Goal: Task Accomplishment & Management: Manage account settings

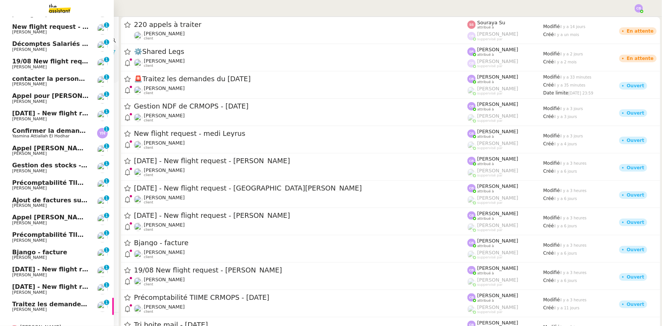
scroll to position [66, 0]
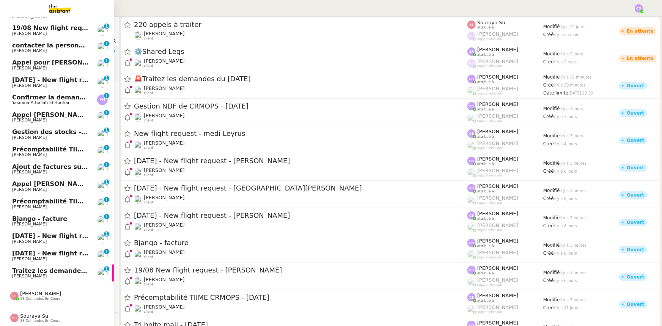
click at [41, 269] on span "Traitez les demandes du [DATE]" at bounding box center [66, 270] width 108 height 7
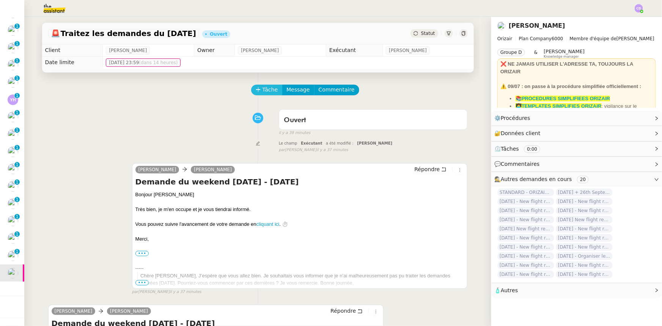
click at [257, 91] on button "Tâche" at bounding box center [266, 90] width 31 height 11
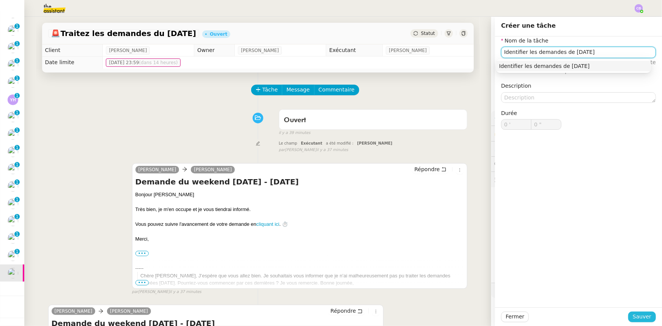
type input "Identifier les demandes de dimanche"
click at [642, 316] on span "Sauver" at bounding box center [642, 316] width 19 height 9
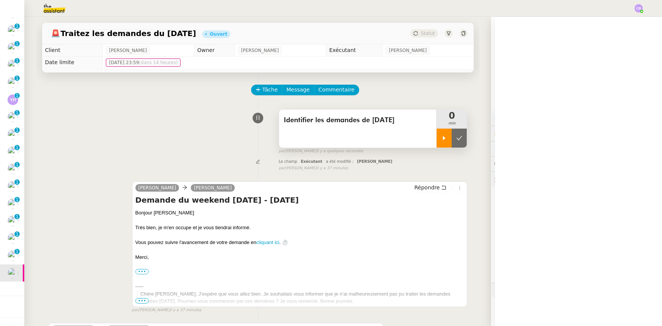
click at [441, 138] on icon at bounding box center [444, 138] width 6 height 6
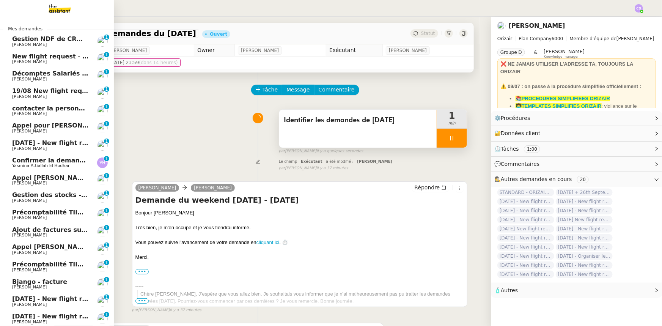
click at [47, 59] on span "New flight request - medi Leyrus" at bounding box center [68, 56] width 112 height 7
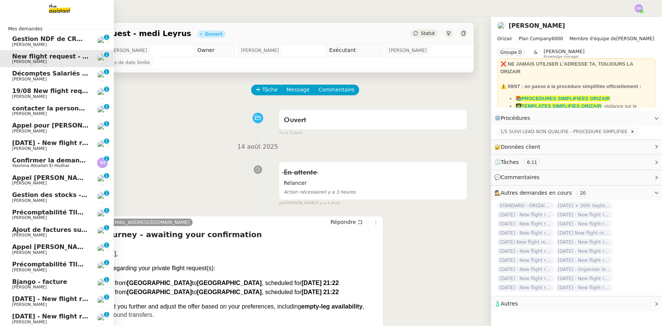
click at [47, 90] on span "19/08 New flight request - [PERSON_NAME]" at bounding box center [86, 90] width 148 height 7
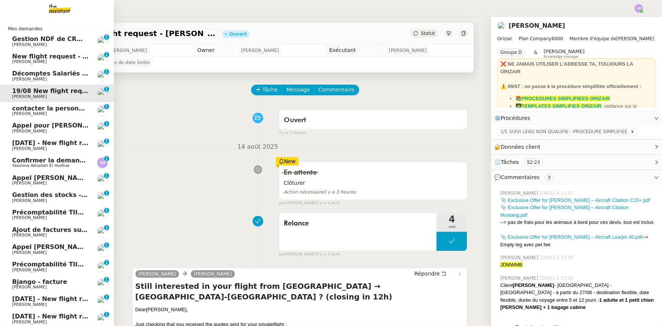
click at [44, 144] on span "[DATE] - New flight request - [PERSON_NAME]" at bounding box center [90, 142] width 157 height 7
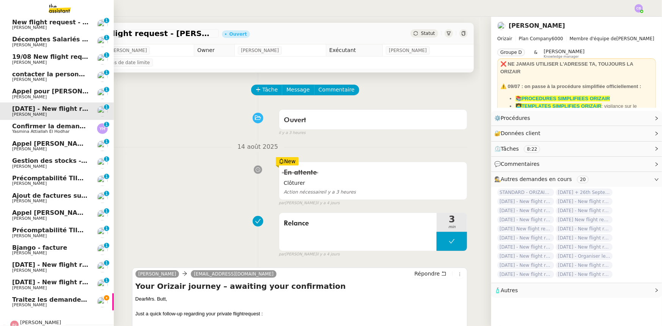
scroll to position [66, 0]
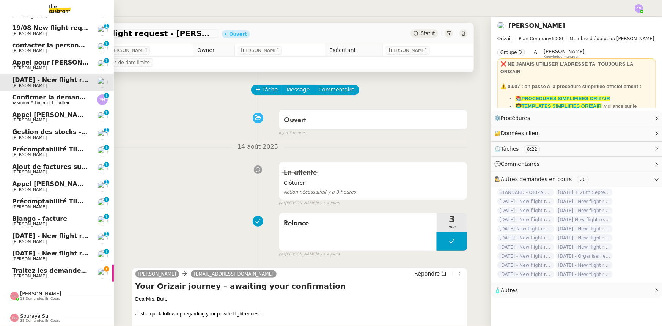
click at [47, 232] on span "[DATE] - New flight request - [GEOGRAPHIC_DATA][PERSON_NAME]" at bounding box center [126, 235] width 228 height 7
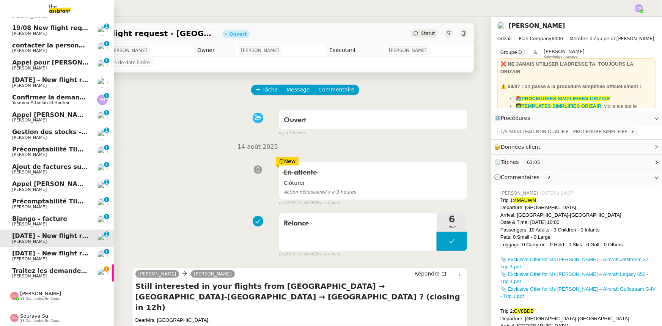
click at [52, 250] on span "[DATE] - New flight request - [PERSON_NAME]" at bounding box center [90, 253] width 157 height 7
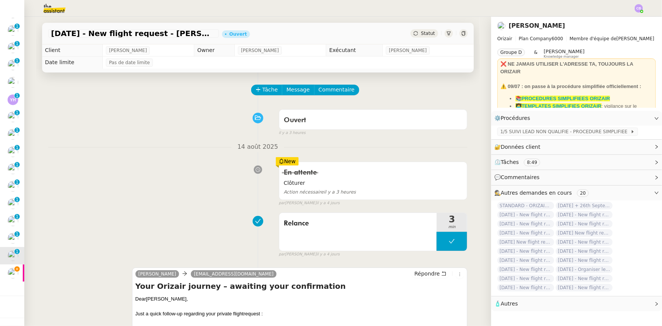
scroll to position [34, 0]
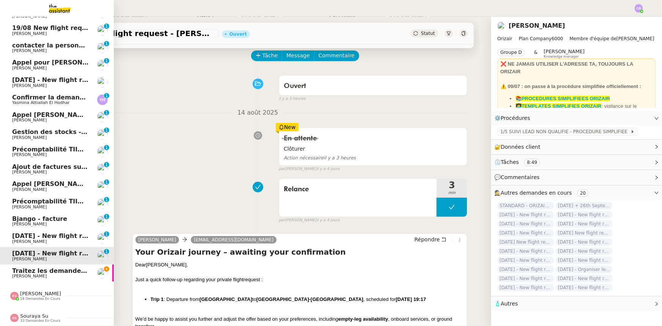
click at [38, 268] on span "Traitez les demandes du [DATE]" at bounding box center [66, 270] width 108 height 7
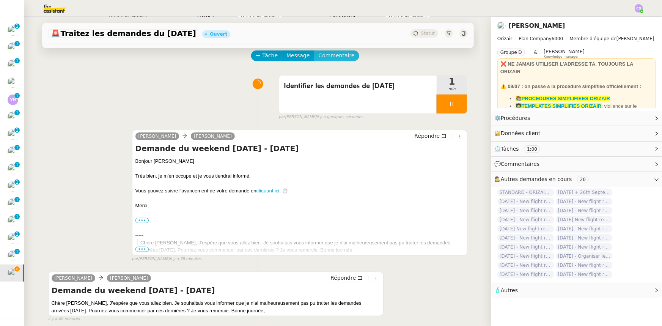
click at [319, 56] on span "Commentaire" at bounding box center [337, 55] width 36 height 9
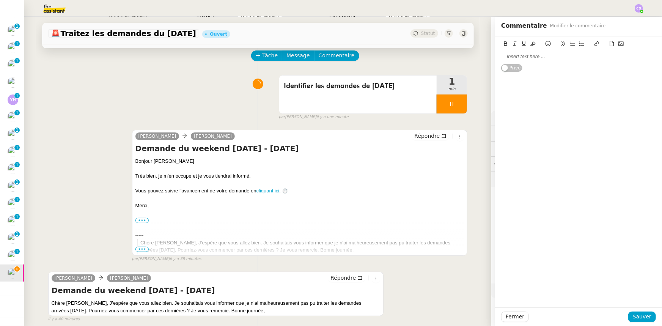
click at [512, 57] on div at bounding box center [578, 56] width 155 height 7
click at [536, 55] on div "Pas de demande datée de dimanche" at bounding box center [578, 56] width 155 height 7
click at [633, 318] on span "Sauver" at bounding box center [642, 316] width 19 height 9
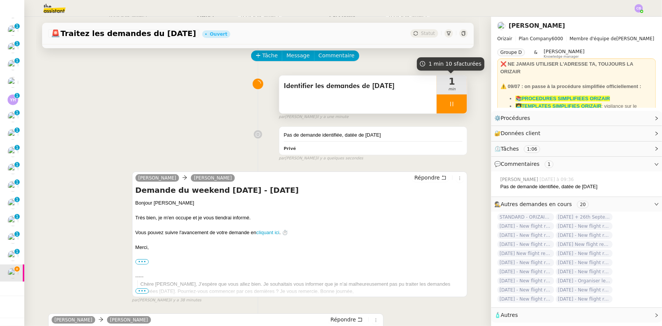
click at [437, 102] on div at bounding box center [452, 103] width 30 height 19
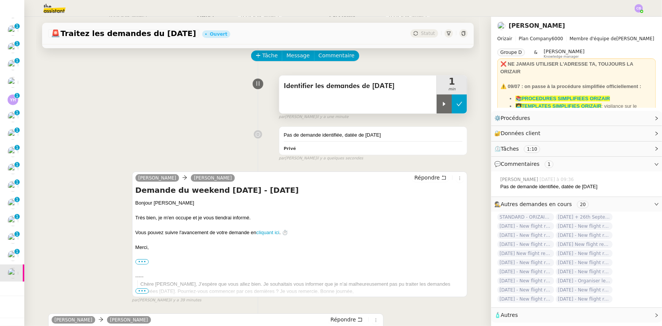
click at [452, 106] on button at bounding box center [459, 103] width 15 height 19
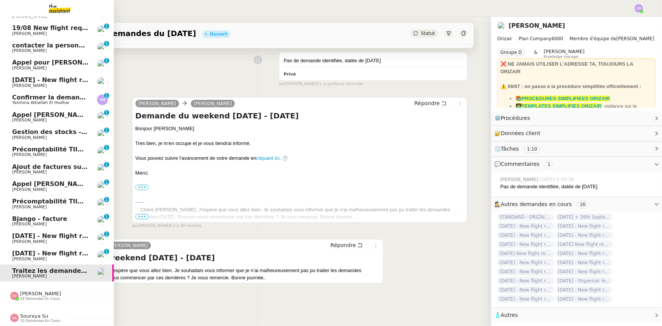
click at [36, 292] on span "[PERSON_NAME]" at bounding box center [40, 294] width 41 height 6
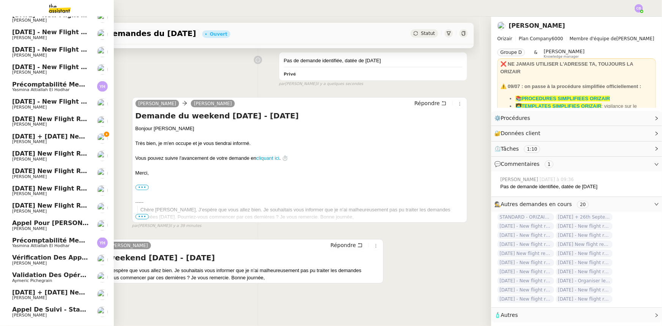
scroll to position [379, 0]
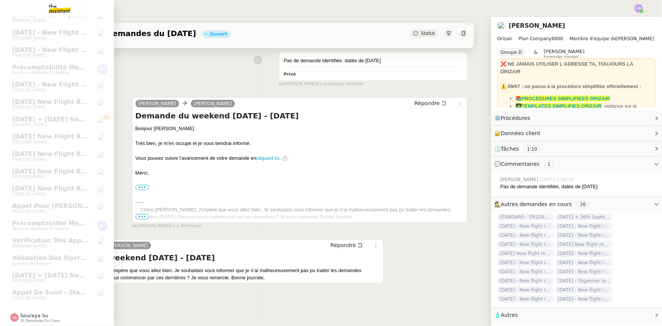
click at [36, 313] on span "Souraya Su" at bounding box center [34, 316] width 28 height 6
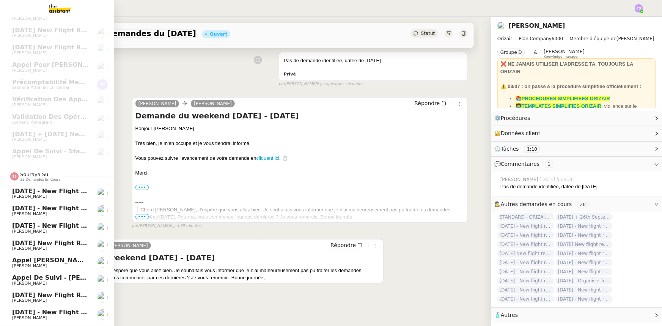
click at [32, 176] on span "Souraya Su" at bounding box center [34, 174] width 28 height 6
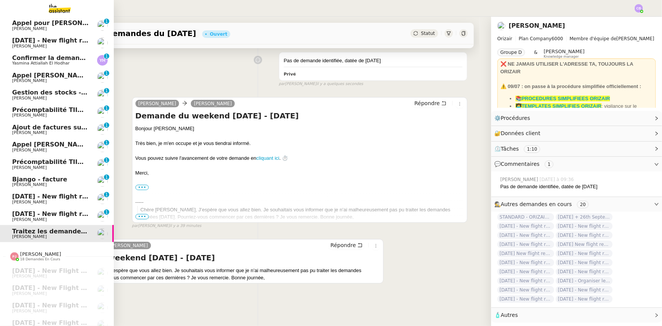
scroll to position [68, 0]
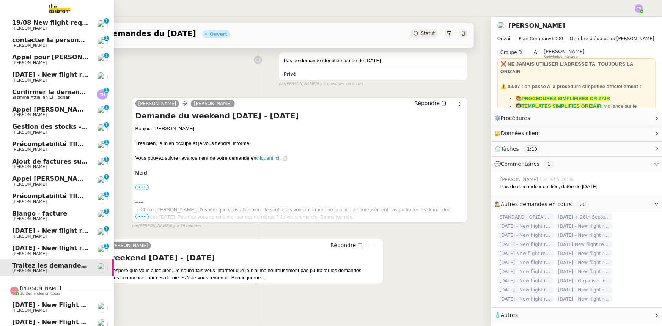
click at [37, 291] on span "18 demandes en cours" at bounding box center [40, 293] width 40 height 4
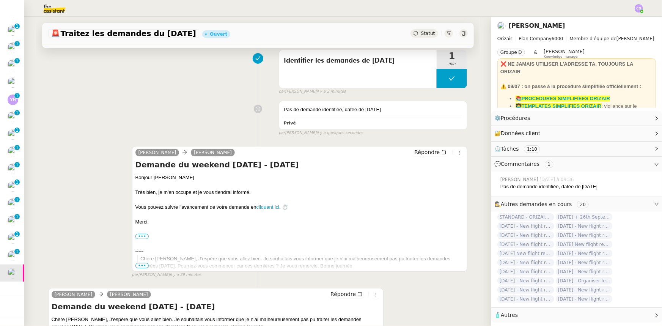
scroll to position [0, 0]
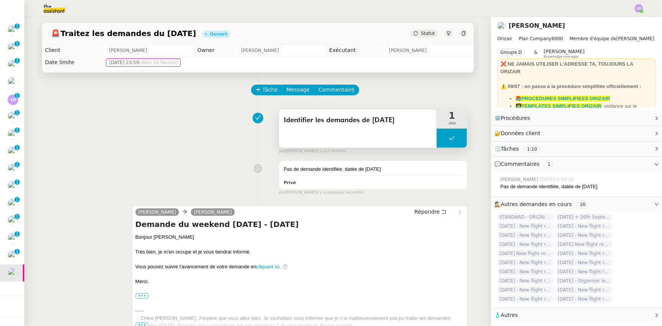
click at [439, 140] on button at bounding box center [452, 138] width 30 height 19
click at [443, 139] on icon at bounding box center [444, 138] width 3 height 4
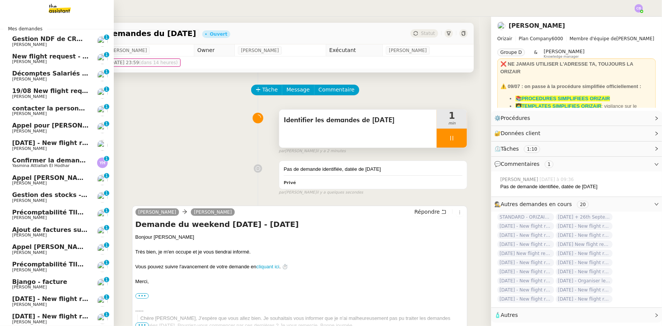
click at [49, 57] on span "New flight request - medi Leyrus" at bounding box center [68, 56] width 112 height 7
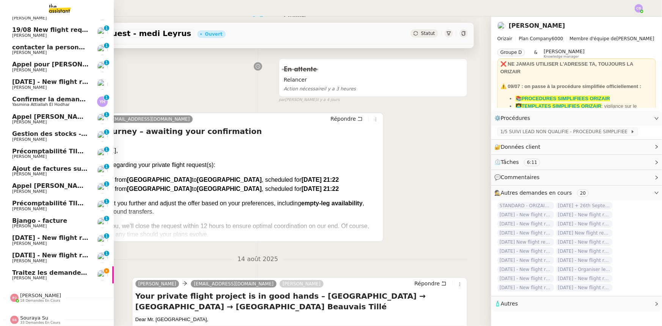
scroll to position [66, 0]
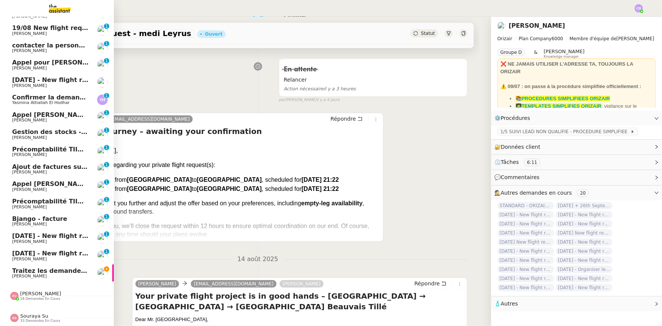
click at [60, 233] on span "[DATE] - New flight request - [GEOGRAPHIC_DATA][PERSON_NAME]" at bounding box center [126, 235] width 228 height 7
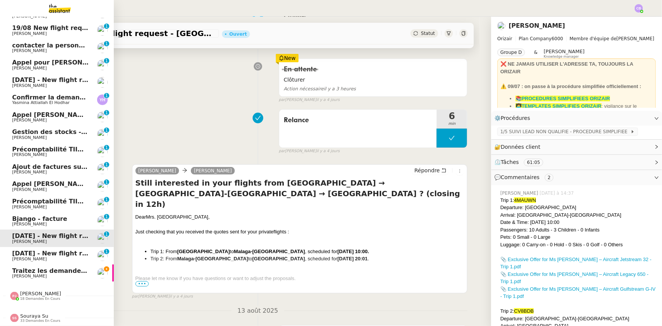
scroll to position [101, 0]
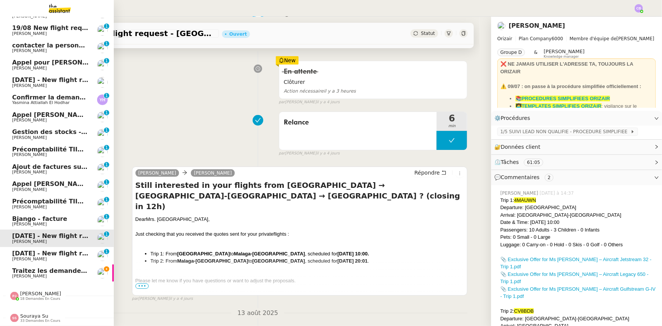
click at [60, 257] on span "[PERSON_NAME]" at bounding box center [50, 259] width 77 height 5
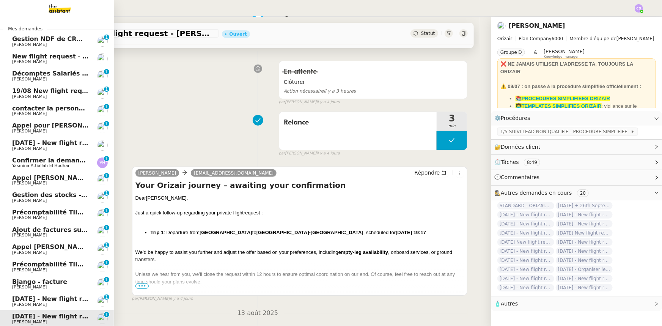
click at [62, 142] on span "[DATE] - New flight request - [PERSON_NAME]" at bounding box center [90, 142] width 157 height 7
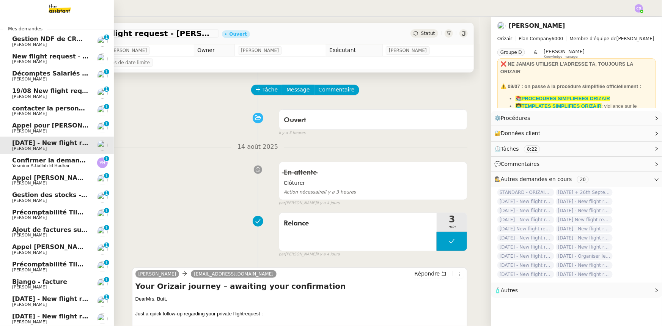
click at [61, 91] on span "19/08 New flight request - [PERSON_NAME]" at bounding box center [86, 90] width 148 height 7
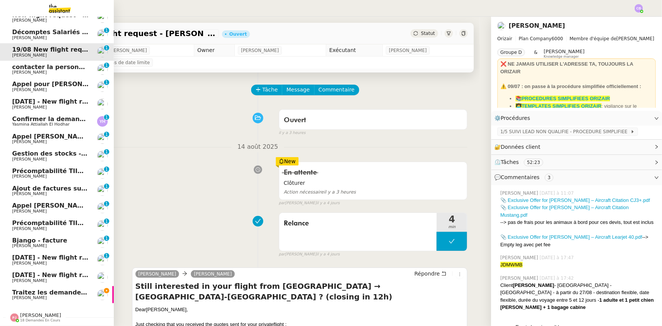
scroll to position [66, 0]
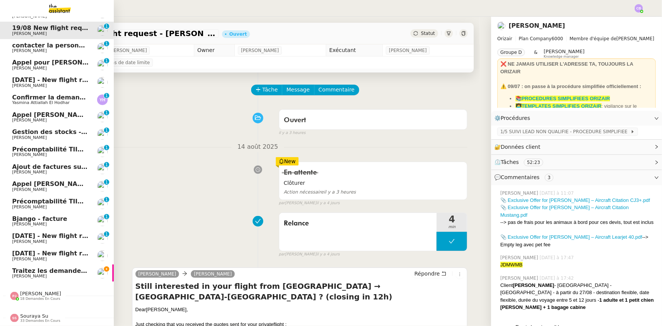
click at [63, 267] on span "Traitez les demandes du [DATE]" at bounding box center [66, 270] width 108 height 7
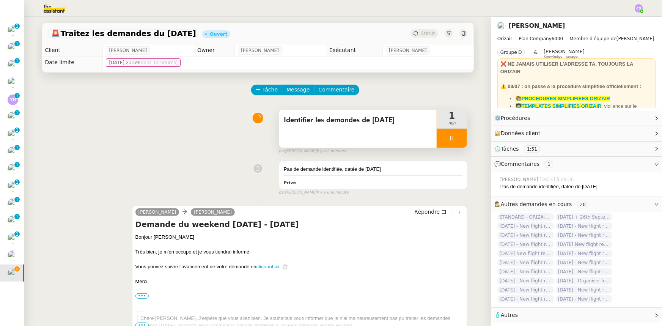
click at [437, 137] on div at bounding box center [452, 138] width 30 height 19
click at [456, 141] on icon at bounding box center [459, 138] width 6 height 6
click at [437, 140] on button at bounding box center [452, 138] width 30 height 19
click at [441, 140] on icon at bounding box center [444, 138] width 6 height 6
click at [625, 119] on link "Modifier" at bounding box center [636, 118] width 22 height 9
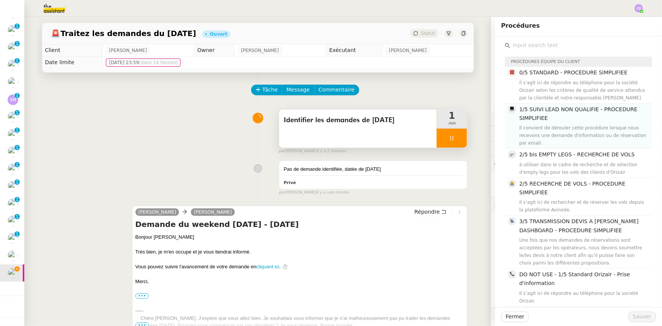
click at [542, 117] on h4 "1/5 SUIVI LEAD NON QUALIFIE - PROCEDURE SIMPLIFIEE" at bounding box center [583, 114] width 128 height 18
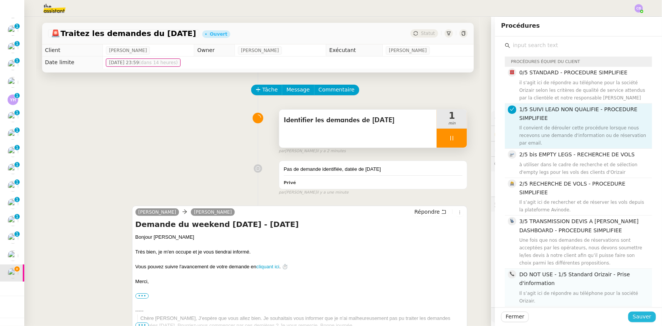
click at [633, 316] on span "Sauver" at bounding box center [642, 316] width 19 height 9
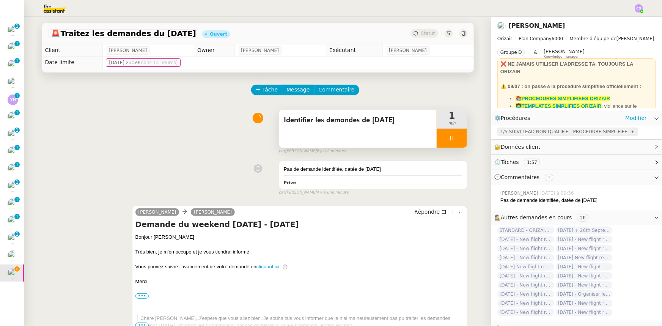
click at [521, 130] on span "1/5 SUIVI LEAD NON QUALIFIE - PROCEDURE SIMPLIFIEE" at bounding box center [565, 132] width 130 height 8
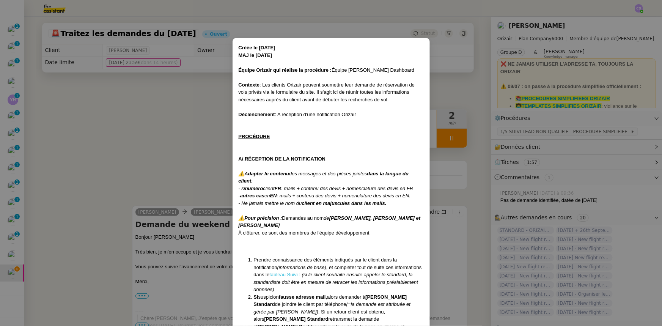
click at [269, 275] on link "tableau Suivi :" at bounding box center [284, 275] width 31 height 6
click at [192, 127] on nz-modal-container "Créée le 16/04/2025 MAJ le 28/07/2025 Équipe Orizair qui réalise la procédure :…" at bounding box center [331, 163] width 662 height 326
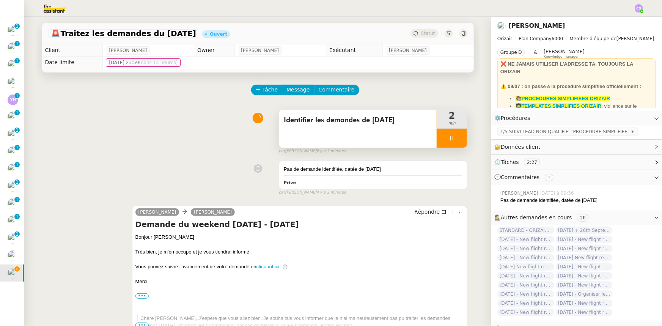
click at [437, 134] on div at bounding box center [452, 138] width 30 height 19
click at [456, 140] on icon at bounding box center [459, 138] width 6 height 6
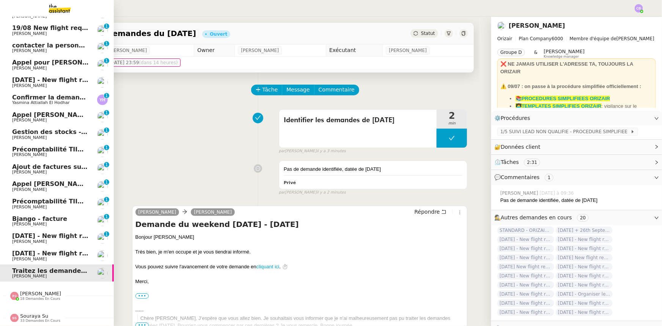
click at [33, 251] on span "[DATE] - New flight request - [PERSON_NAME]" at bounding box center [90, 253] width 157 height 7
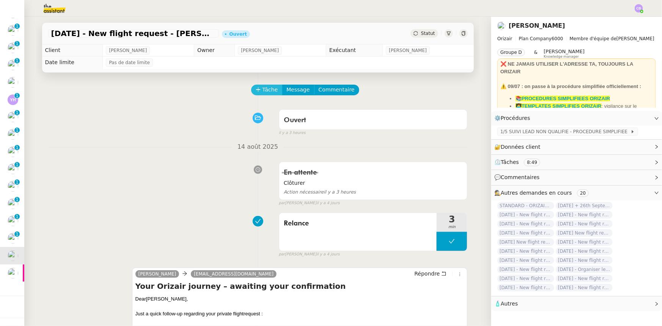
click at [263, 93] on span "Tâche" at bounding box center [271, 89] width 16 height 9
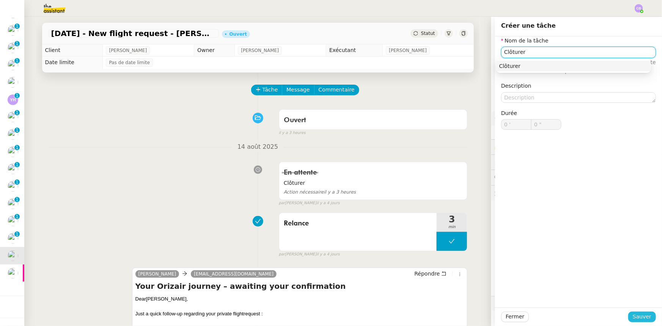
type input "Clôturer"
click at [642, 316] on span "Sauver" at bounding box center [642, 316] width 19 height 9
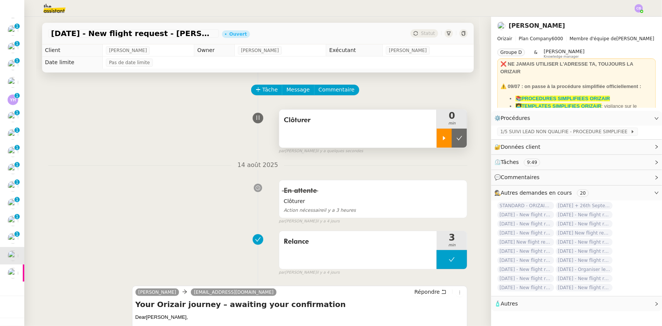
click at [437, 145] on div at bounding box center [444, 138] width 15 height 19
click at [338, 90] on span "Commentaire" at bounding box center [337, 89] width 36 height 9
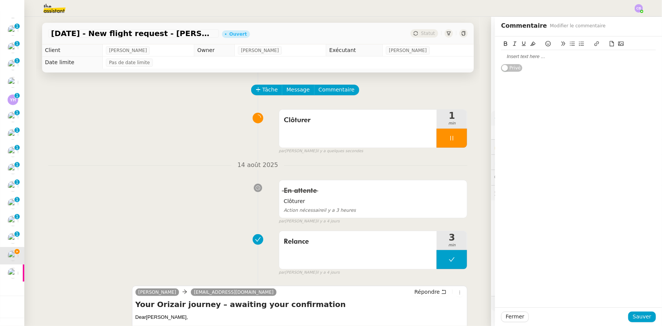
click at [528, 60] on div at bounding box center [578, 56] width 155 height 7
drag, startPoint x: 593, startPoint y: 57, endPoint x: 497, endPoint y: 56, distance: 96.4
click at [501, 56] on div "Demande déjà clôturée par Louis le 15/08" at bounding box center [578, 56] width 155 height 7
copy div "Demande déjà clôturée par Louis le 15/08"
click at [640, 315] on span "Sauver" at bounding box center [642, 316] width 19 height 9
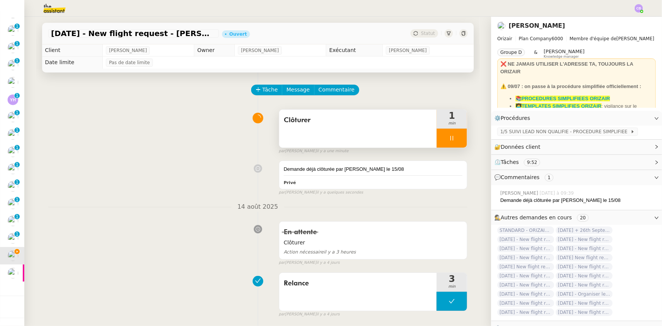
click at [437, 134] on div at bounding box center [452, 138] width 30 height 19
click at [457, 139] on icon at bounding box center [460, 138] width 6 height 4
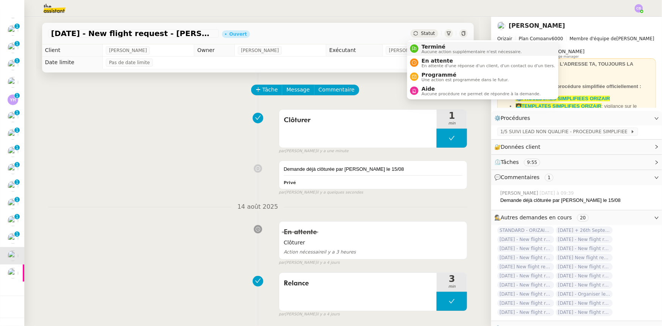
click at [433, 50] on span "Aucune action supplémentaire n'est nécessaire." at bounding box center [471, 52] width 100 height 4
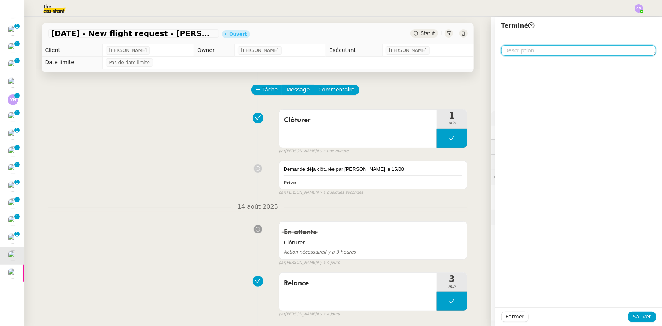
click at [536, 48] on textarea at bounding box center [578, 50] width 155 height 11
paste textarea "Demande déjà clôturée par Louis le 15/08"
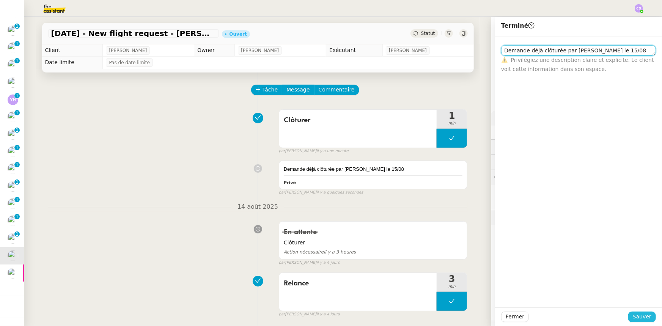
type textarea "Demande déjà clôturée par Louis le 15/08"
click at [634, 319] on span "Sauver" at bounding box center [642, 316] width 19 height 9
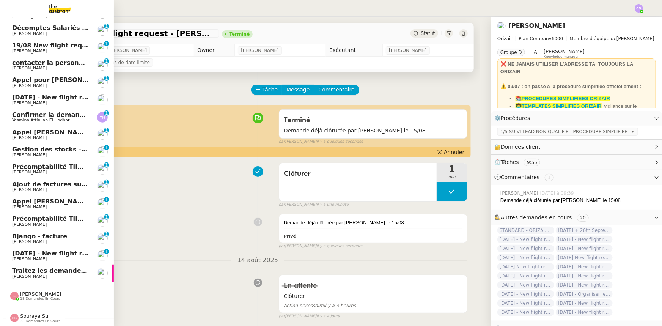
scroll to position [67, 0]
click at [24, 250] on span "[DATE] - New flight request - [GEOGRAPHIC_DATA][PERSON_NAME]" at bounding box center [126, 253] width 228 height 7
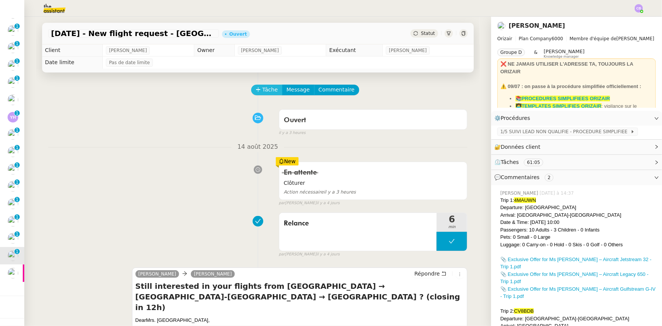
click at [263, 92] on span "Tâche" at bounding box center [271, 89] width 16 height 9
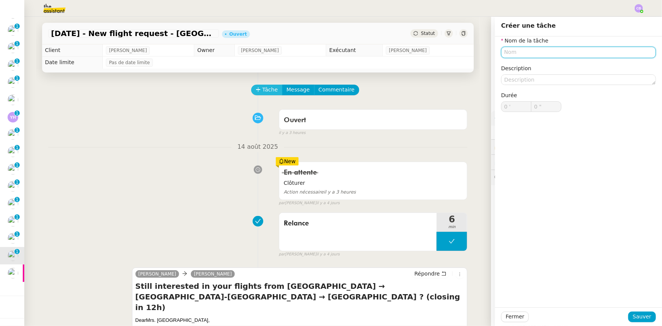
type input "l"
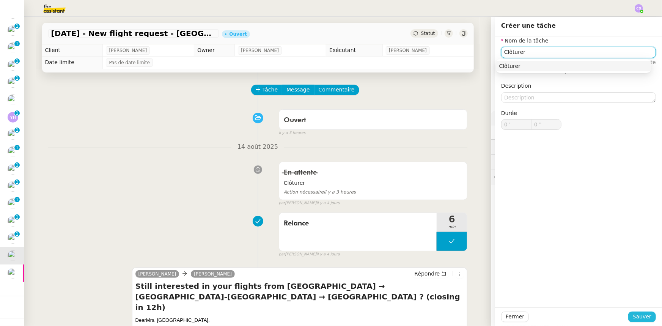
type input "Clôturer"
click at [633, 313] on span "Sauver" at bounding box center [642, 316] width 19 height 9
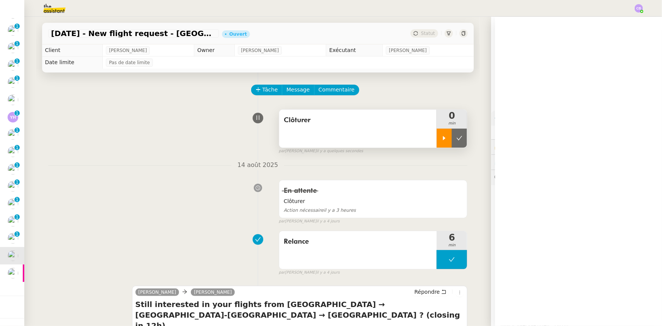
click at [437, 140] on div at bounding box center [444, 138] width 15 height 19
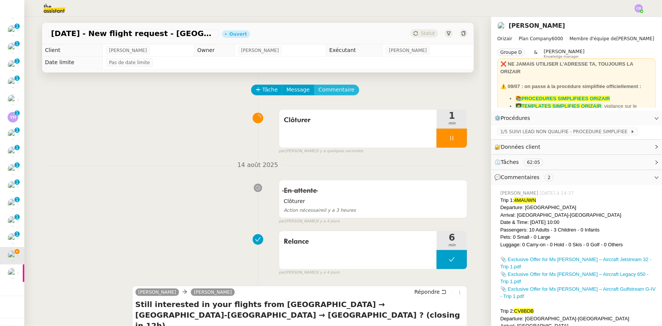
click at [333, 94] on span "Commentaire" at bounding box center [337, 89] width 36 height 9
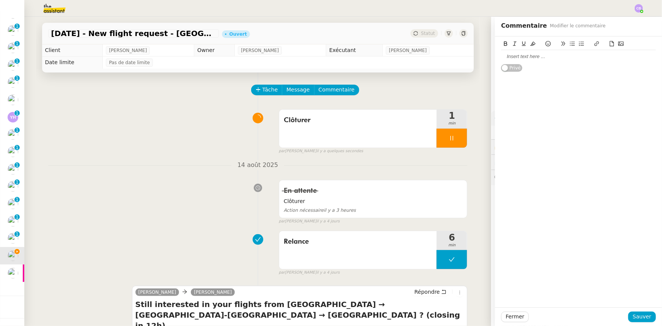
click at [538, 57] on div at bounding box center [578, 56] width 155 height 7
drag, startPoint x: 580, startPoint y: 55, endPoint x: 582, endPoint y: 71, distance: 15.7
click at [580, 57] on div "Demande déjà clôturée par Louis le 15/08" at bounding box center [578, 56] width 155 height 7
click at [590, 59] on div "Demande déjà clôturée par Louis le 16/08" at bounding box center [578, 56] width 155 height 7
drag, startPoint x: 592, startPoint y: 56, endPoint x: 496, endPoint y: 54, distance: 96.0
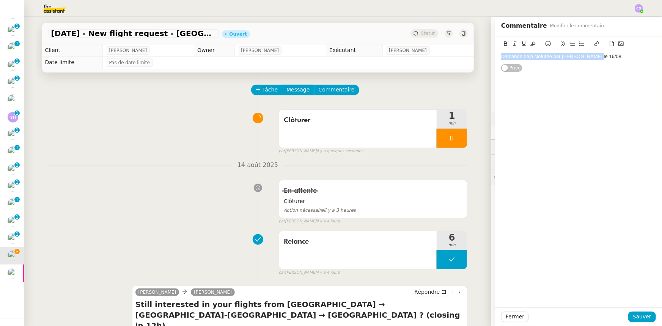
click at [501, 54] on div "Demande déjà clôturée par Louis le 16/08" at bounding box center [578, 56] width 155 height 7
copy div "Demande déjà clôturée par Louis le 16/08"
click at [645, 318] on span "Sauver" at bounding box center [642, 316] width 19 height 9
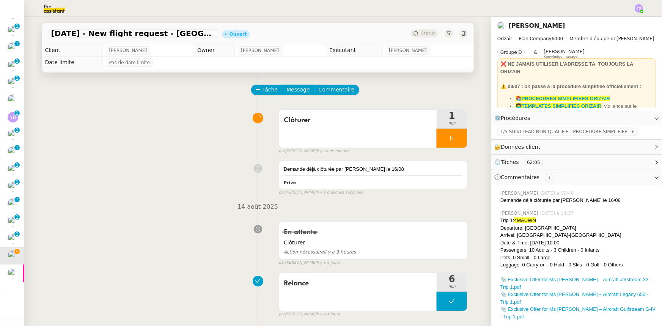
scroll to position [49, 0]
click at [439, 134] on div at bounding box center [452, 138] width 30 height 19
click at [456, 141] on icon at bounding box center [459, 138] width 6 height 6
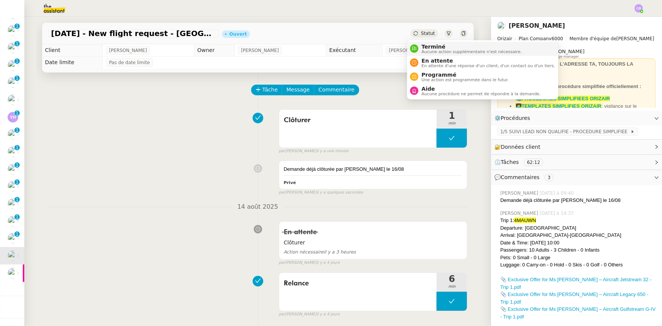
click at [431, 50] on span "Aucune action supplémentaire n'est nécessaire." at bounding box center [471, 52] width 100 height 4
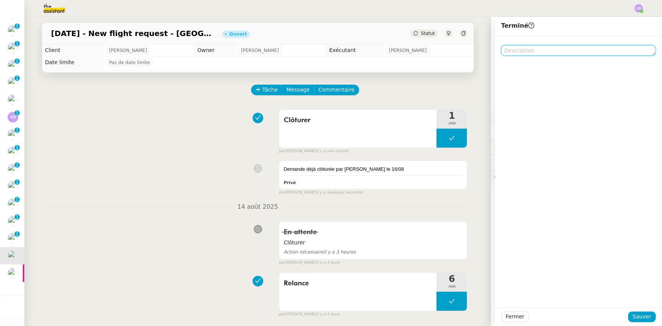
click at [527, 49] on textarea at bounding box center [578, 50] width 155 height 11
paste textarea "Demande déjà clôturée par Louis le 16/08"
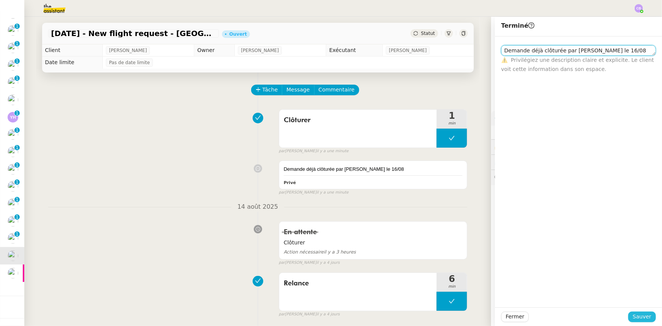
type textarea "Demande déjà clôturée par Louis le 16/08"
click at [637, 315] on span "Sauver" at bounding box center [642, 316] width 19 height 9
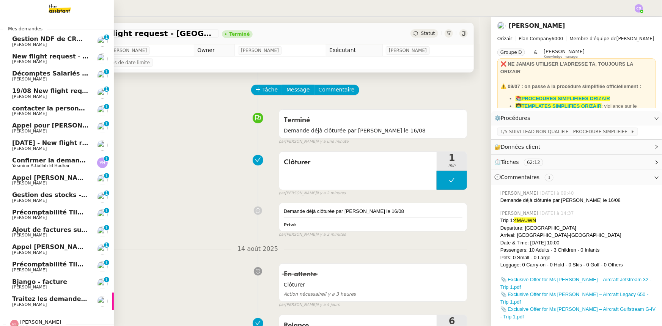
click at [51, 143] on span "[DATE] - New flight request - [PERSON_NAME]" at bounding box center [90, 142] width 157 height 7
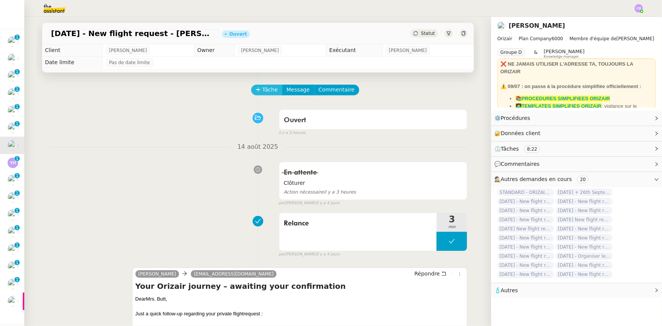
click at [263, 92] on span "Tâche" at bounding box center [271, 89] width 16 height 9
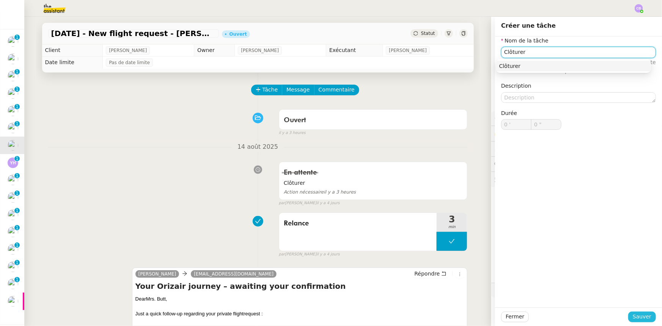
type input "Clôturer"
click at [642, 318] on span "Sauver" at bounding box center [642, 316] width 19 height 9
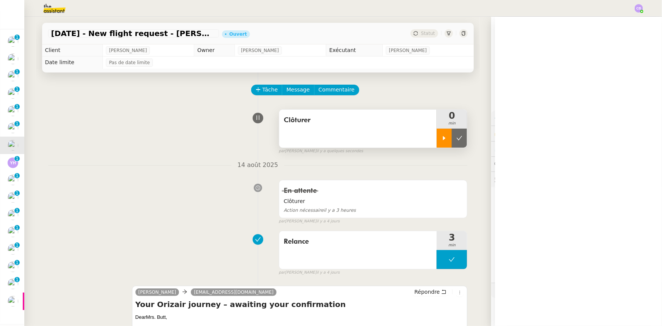
click at [437, 141] on div at bounding box center [444, 138] width 15 height 19
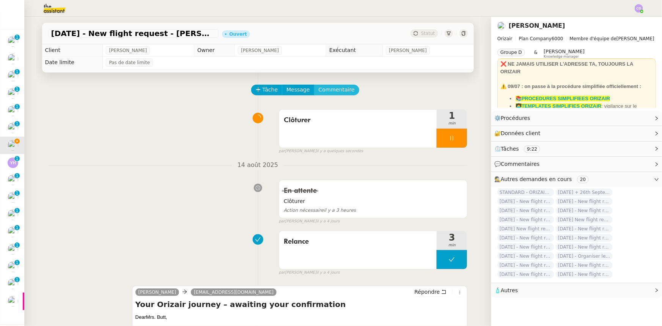
click at [337, 92] on span "Commentaire" at bounding box center [337, 89] width 36 height 9
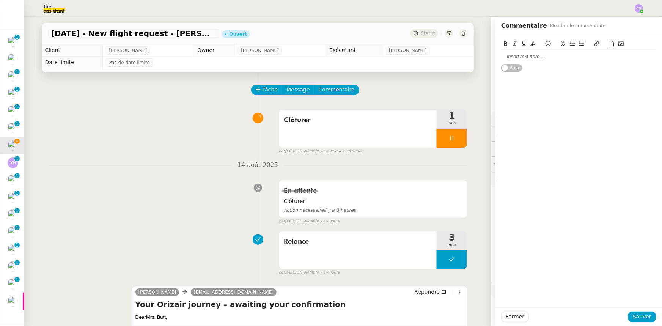
click at [512, 57] on div at bounding box center [578, 56] width 155 height 7
paste div
click at [581, 55] on div "Demande déjà clôturée par Louis le 16/08" at bounding box center [578, 56] width 155 height 7
drag, startPoint x: 592, startPoint y: 55, endPoint x: 495, endPoint y: 54, distance: 96.4
click at [495, 54] on div "Demande déjà clôturée par Louis le 15/08 Privé" at bounding box center [578, 54] width 167 height 36
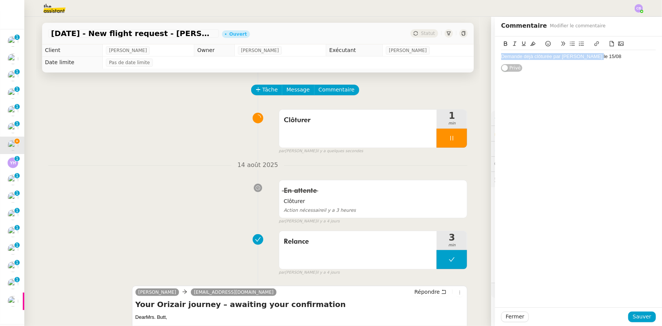
copy div "Demande déjà clôturée par Louis le 15/08"
click at [637, 314] on span "Sauver" at bounding box center [642, 316] width 19 height 9
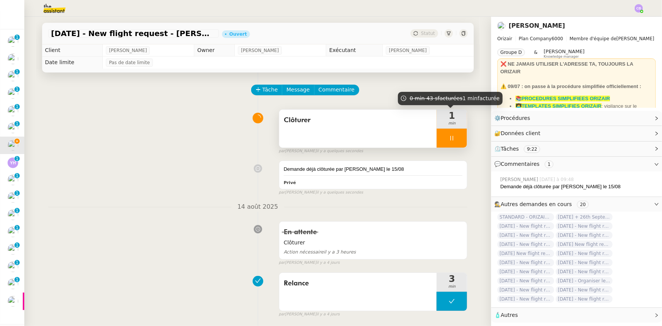
click at [437, 140] on div at bounding box center [452, 138] width 30 height 19
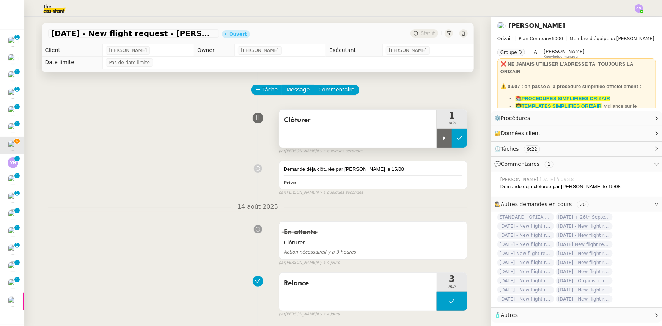
click at [456, 141] on icon at bounding box center [459, 138] width 6 height 6
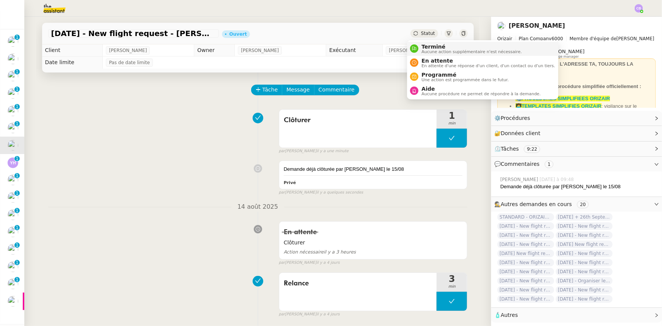
click at [434, 49] on span "Terminé" at bounding box center [471, 47] width 100 height 6
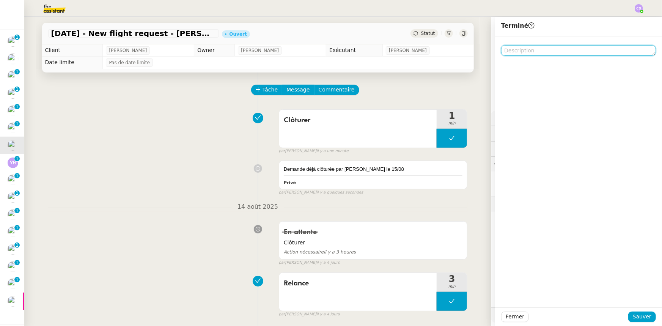
click at [511, 52] on textarea at bounding box center [578, 50] width 155 height 11
paste textarea "Demande déjà clôturée par Louis le 15/08"
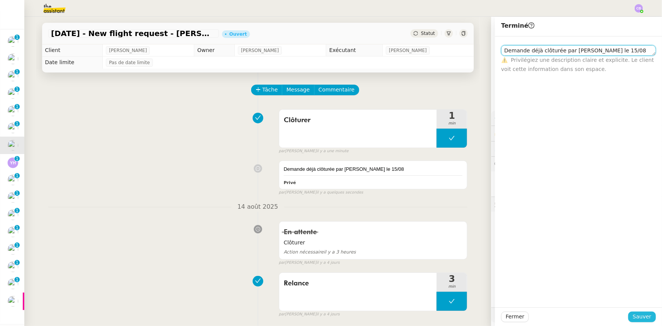
type textarea "Demande déjà clôturée par Louis le 15/08"
click at [643, 314] on span "Sauver" at bounding box center [642, 316] width 19 height 9
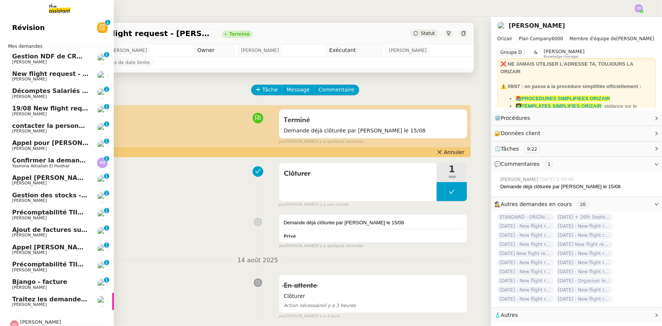
click at [53, 108] on span "19/08 New flight request - [PERSON_NAME]" at bounding box center [86, 108] width 148 height 7
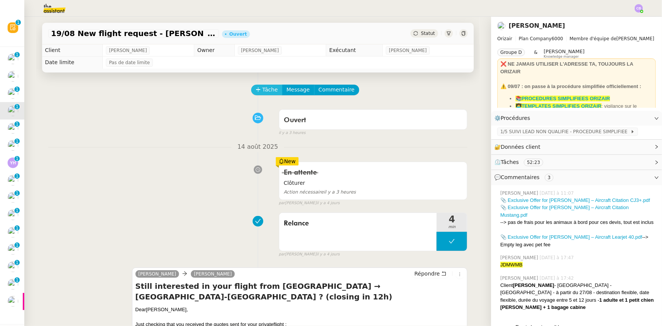
click at [256, 89] on icon at bounding box center [258, 89] width 5 height 5
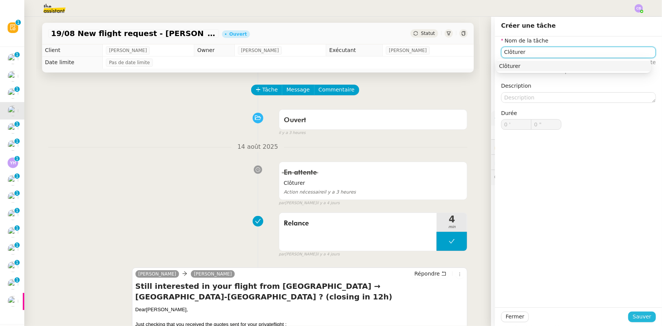
type input "Clôturer"
click at [637, 318] on span "Sauver" at bounding box center [642, 316] width 19 height 9
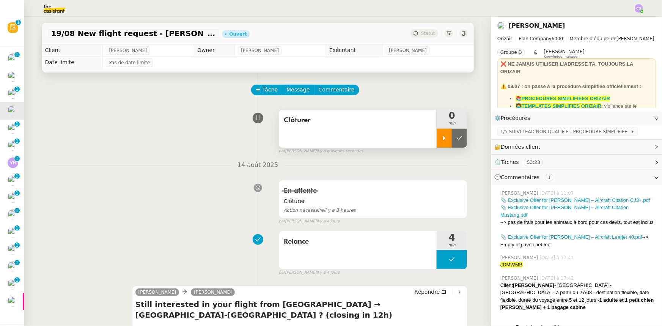
click at [437, 144] on div at bounding box center [444, 138] width 15 height 19
click at [332, 91] on span "Commentaire" at bounding box center [337, 89] width 36 height 9
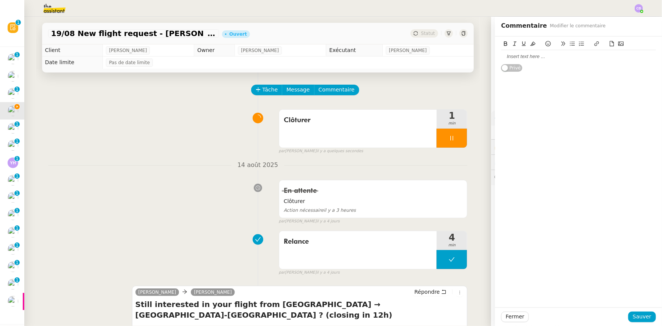
click at [545, 58] on div at bounding box center [578, 56] width 155 height 7
drag, startPoint x: 580, startPoint y: 57, endPoint x: 583, endPoint y: 61, distance: 4.4
click at [580, 57] on div "Demande déjà clôturée par Louis le 15/08" at bounding box center [578, 56] width 155 height 7
click at [640, 316] on span "Sauver" at bounding box center [642, 316] width 19 height 9
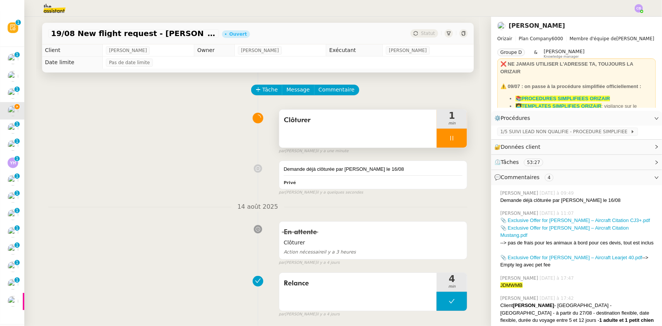
click at [437, 135] on div at bounding box center [452, 138] width 30 height 19
click at [452, 143] on button at bounding box center [459, 138] width 15 height 19
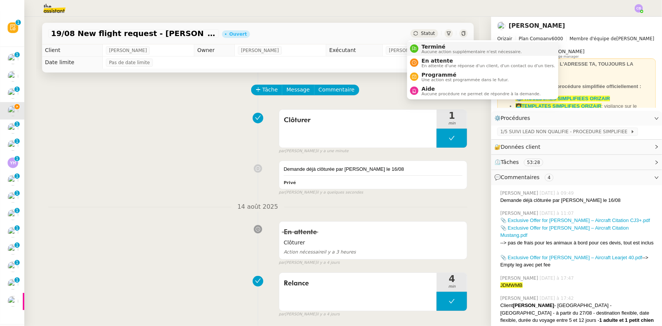
click at [436, 48] on span "Terminé" at bounding box center [471, 47] width 100 height 6
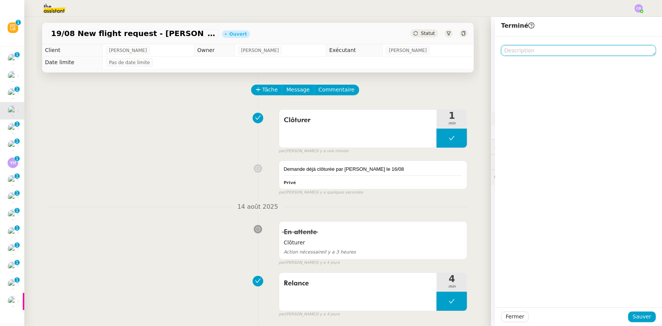
click at [529, 50] on textarea at bounding box center [578, 50] width 155 height 11
paste textarea "Demande déjà clôturée par Louis le 15/08"
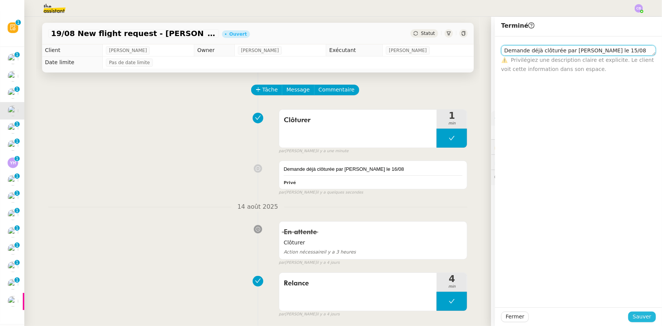
type textarea "Demande déjà clôturée par Louis le 15/08"
click at [638, 315] on span "Sauver" at bounding box center [642, 316] width 19 height 9
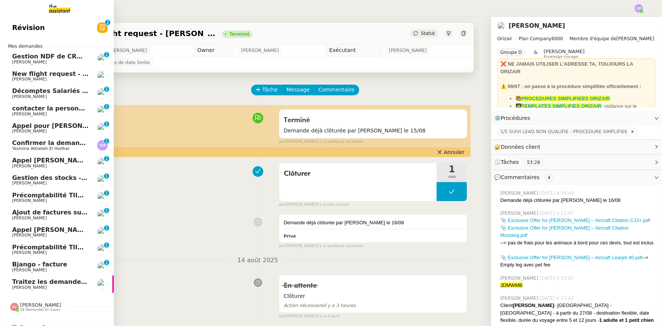
click at [42, 75] on span "New flight request - medi Leyrus" at bounding box center [68, 73] width 112 height 7
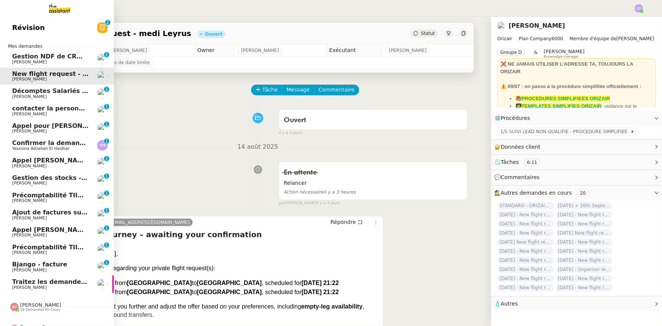
click at [59, 281] on span "Traitez les demandes du [DATE]" at bounding box center [66, 281] width 108 height 7
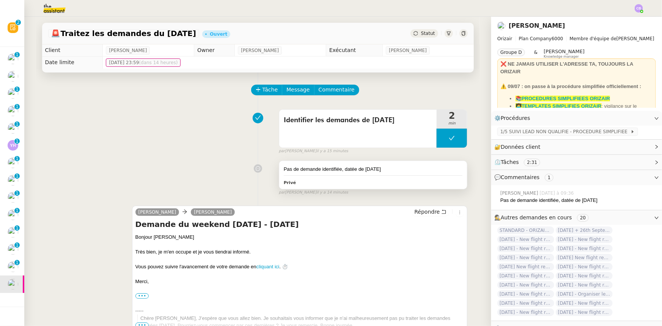
click at [394, 167] on div "Pas de demande identifiée, datée de dimanche" at bounding box center [373, 169] width 179 height 8
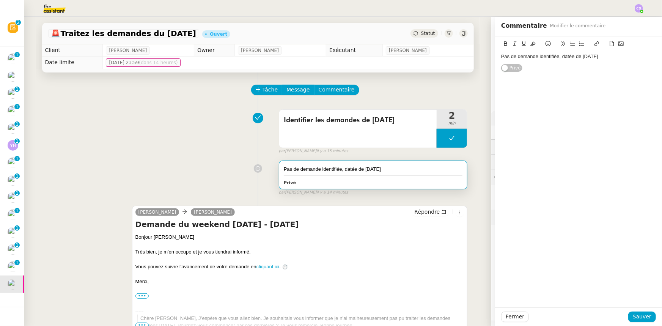
drag, startPoint x: 606, startPoint y: 56, endPoint x: 496, endPoint y: 56, distance: 109.6
click at [501, 56] on div "Pas de demande identifiée, datée de dimanche" at bounding box center [578, 56] width 155 height 7
drag, startPoint x: 498, startPoint y: 57, endPoint x: 554, endPoint y: 56, distance: 55.4
click at [553, 55] on div "Pas de demande identifiée, datée de dimanche" at bounding box center [578, 56] width 155 height 7
click at [554, 57] on div "Pas de demande identifiée, datée de dimanche" at bounding box center [578, 56] width 155 height 7
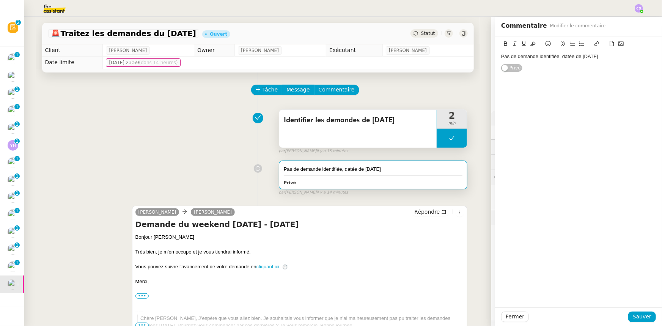
click at [438, 135] on button at bounding box center [452, 138] width 30 height 19
click at [437, 143] on div at bounding box center [444, 138] width 15 height 19
click at [553, 57] on div "Pas de demande identifiée, datée de dimanche" at bounding box center [578, 56] width 155 height 7
drag, startPoint x: 628, startPoint y: 57, endPoint x: 497, endPoint y: 53, distance: 131.7
click at [501, 53] on div "Pas de demande identifiée de mon côté et datée de dimanche" at bounding box center [578, 56] width 155 height 7
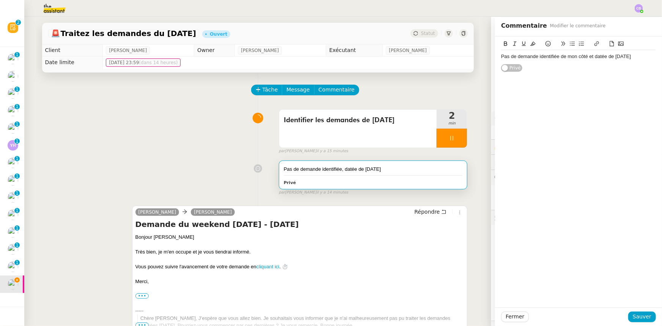
copy div "Pas de demande identifiée de mon côté et datée de dimanche"
click at [637, 319] on span "Sauver" at bounding box center [642, 316] width 19 height 9
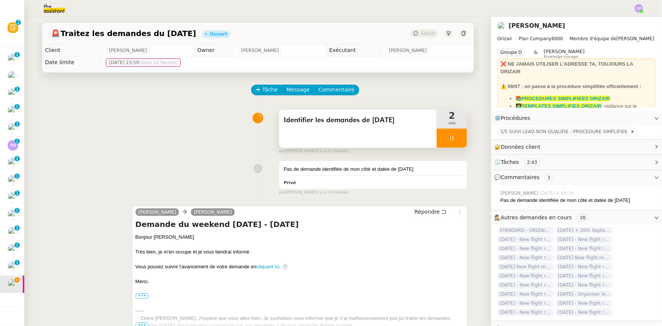
click at [437, 137] on div at bounding box center [452, 138] width 30 height 19
click at [460, 140] on button at bounding box center [459, 138] width 15 height 19
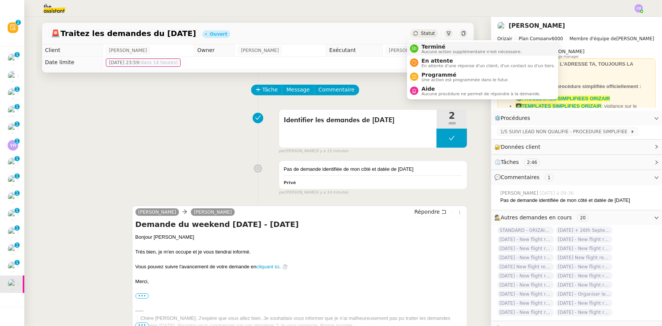
click at [436, 51] on span "Aucune action supplémentaire n'est nécessaire." at bounding box center [471, 52] width 100 height 4
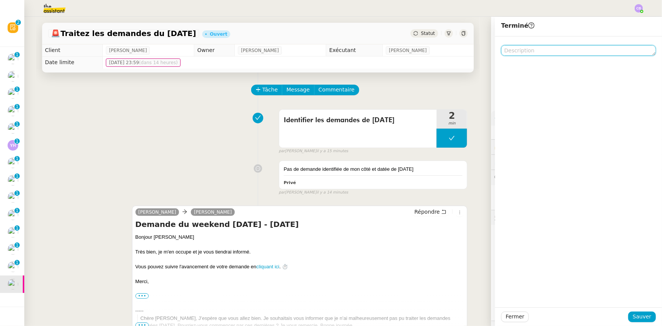
click at [535, 50] on textarea at bounding box center [578, 50] width 155 height 11
paste textarea "Pas de demande identifiée de mon côté et datée de dimanche"
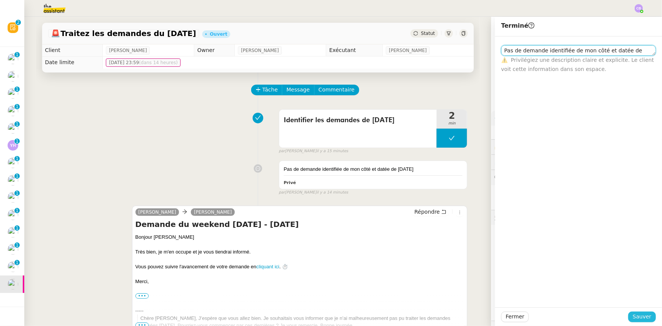
type textarea "Pas de demande identifiée de mon côté et datée de dimanche"
click at [640, 315] on span "Sauver" at bounding box center [642, 316] width 19 height 9
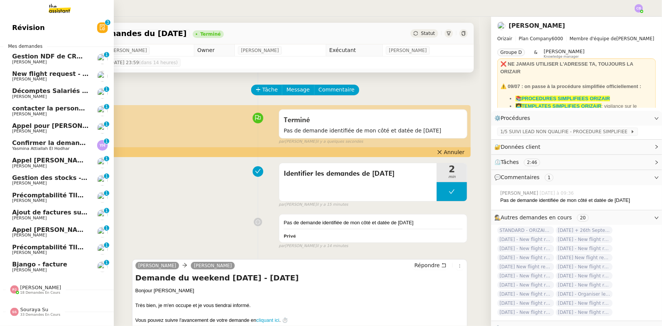
click at [40, 291] on span "18 demandes en cours" at bounding box center [40, 293] width 40 height 4
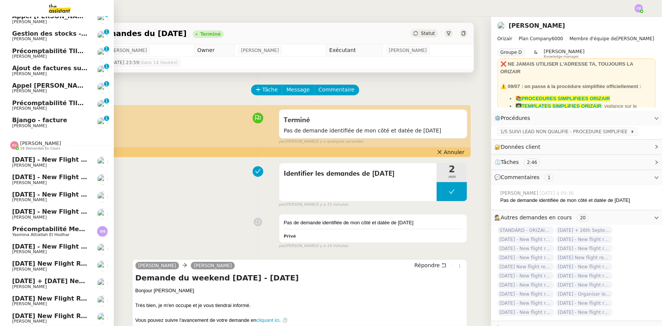
scroll to position [102, 0]
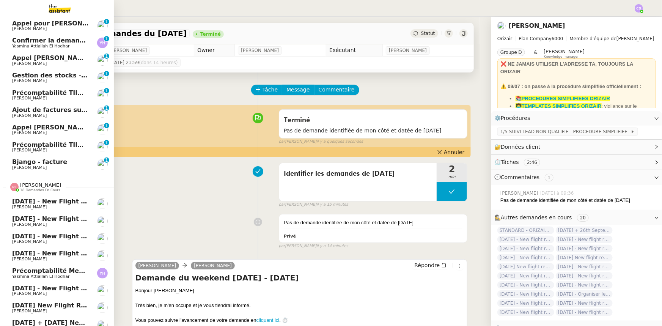
click at [42, 187] on span "[PERSON_NAME]" at bounding box center [40, 185] width 41 height 6
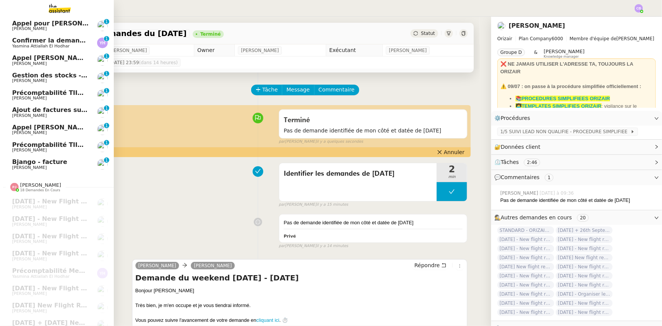
scroll to position [0, 0]
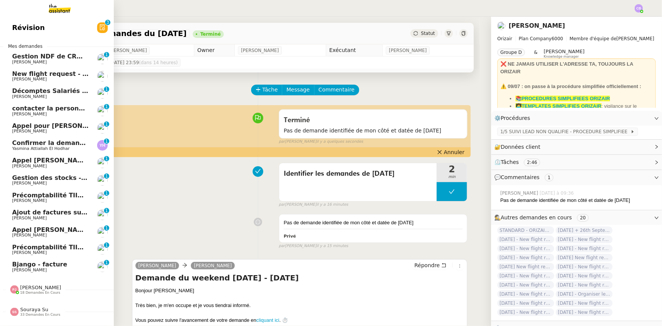
click at [53, 74] on span "New flight request - medi Leyrus" at bounding box center [68, 73] width 112 height 7
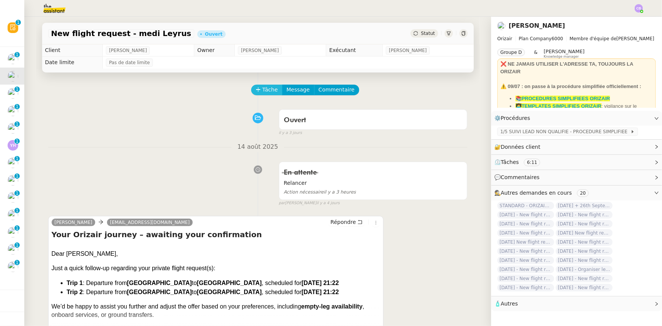
click at [263, 93] on span "Tâche" at bounding box center [271, 89] width 16 height 9
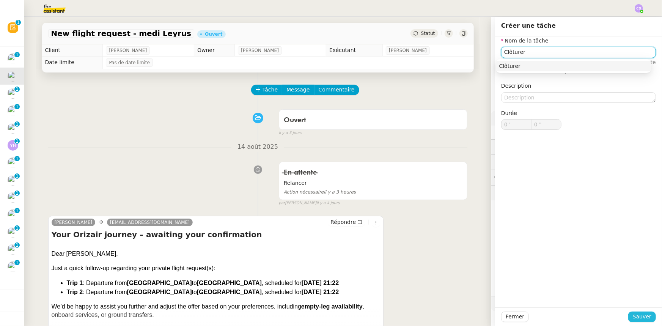
type input "Clôturer"
click at [639, 317] on span "Sauver" at bounding box center [642, 316] width 19 height 9
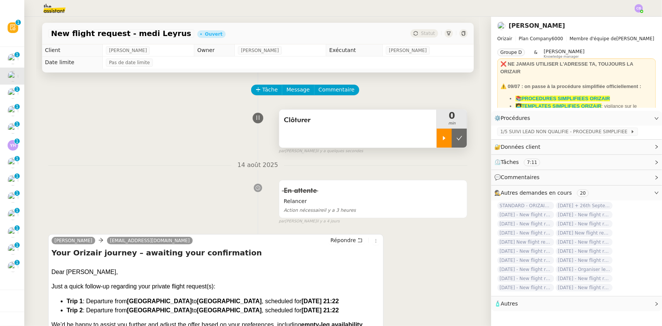
click at [441, 140] on icon at bounding box center [444, 138] width 6 height 6
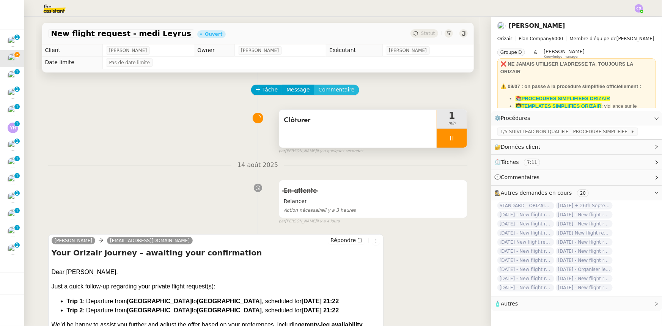
click at [336, 90] on span "Commentaire" at bounding box center [337, 89] width 36 height 9
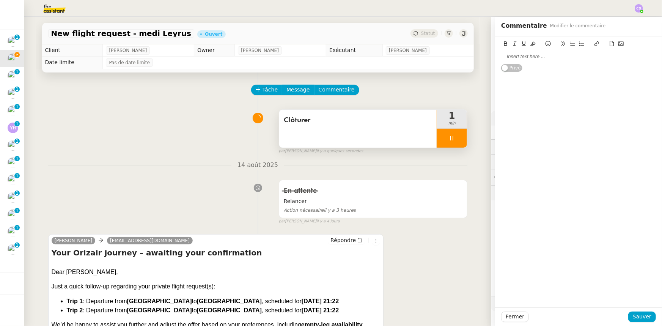
click at [514, 58] on div at bounding box center [578, 56] width 155 height 7
drag, startPoint x: 585, startPoint y: 57, endPoint x: 496, endPoint y: 58, distance: 89.2
click at [501, 58] on div "Demande clôturée par Louis le 16/08" at bounding box center [578, 56] width 155 height 7
copy div "Demande clôturée par Louis le 16/08"
click at [636, 316] on span "Sauver" at bounding box center [642, 316] width 19 height 9
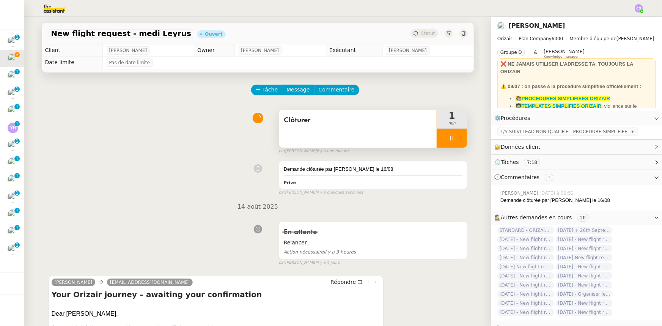
click at [438, 136] on div at bounding box center [452, 138] width 30 height 19
drag, startPoint x: 448, startPoint y: 140, endPoint x: 446, endPoint y: 119, distance: 21.3
click at [452, 141] on button at bounding box center [459, 138] width 15 height 19
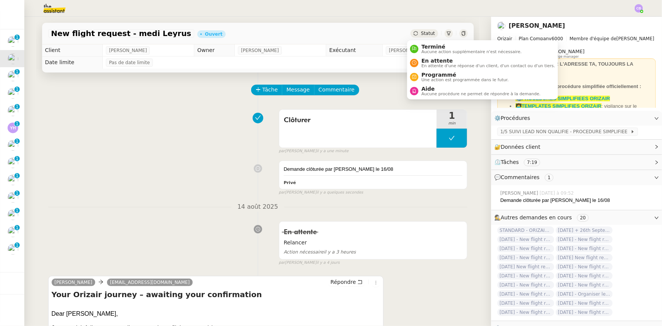
click at [426, 35] on span "Statut" at bounding box center [428, 33] width 14 height 5
click at [431, 46] on span "Terminé" at bounding box center [471, 47] width 100 height 6
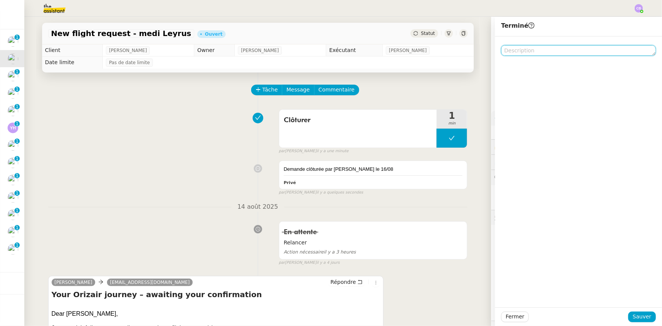
click at [518, 51] on textarea at bounding box center [578, 50] width 155 height 11
paste textarea "Demande clôturée par Louis le 16/08"
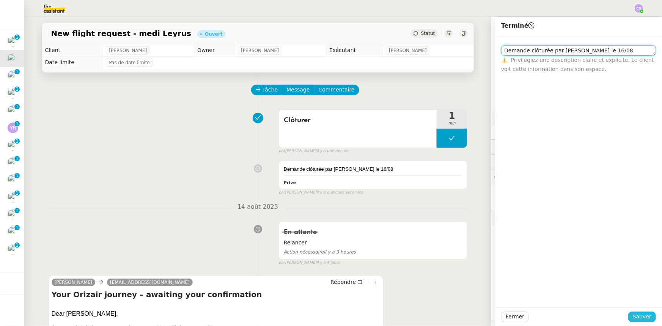
type textarea "Demande clôturée par Louis le 16/08"
click at [641, 319] on span "Sauver" at bounding box center [642, 316] width 19 height 9
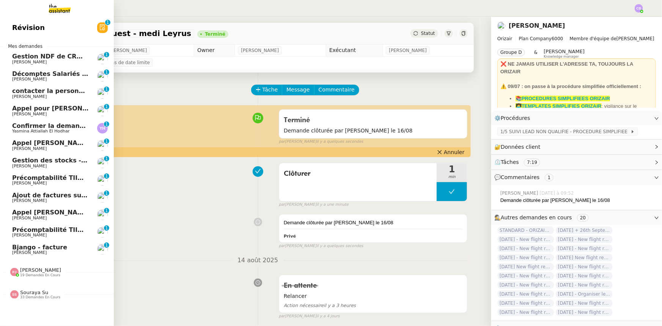
click at [53, 212] on span "Appel [PERSON_NAME]" at bounding box center [51, 212] width 78 height 7
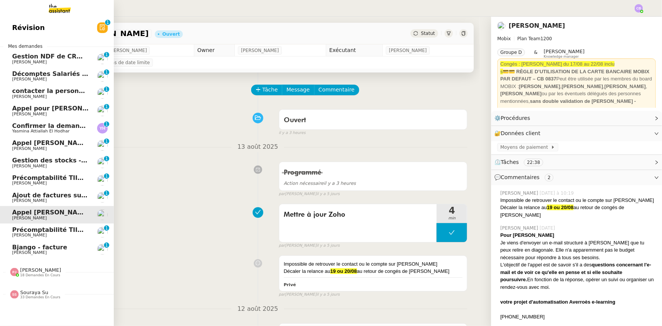
click at [55, 144] on span "Appel [PERSON_NAME]" at bounding box center [51, 142] width 78 height 7
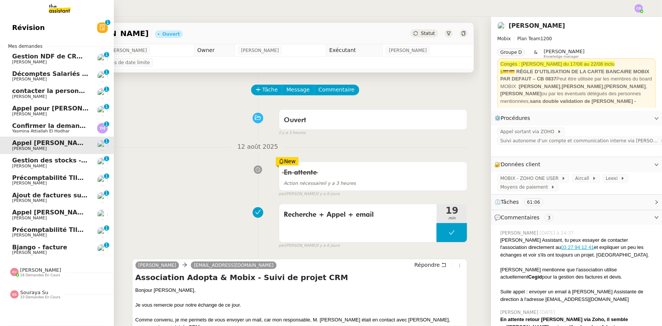
click at [61, 108] on span "Appel pour [PERSON_NAME]" at bounding box center [60, 108] width 96 height 7
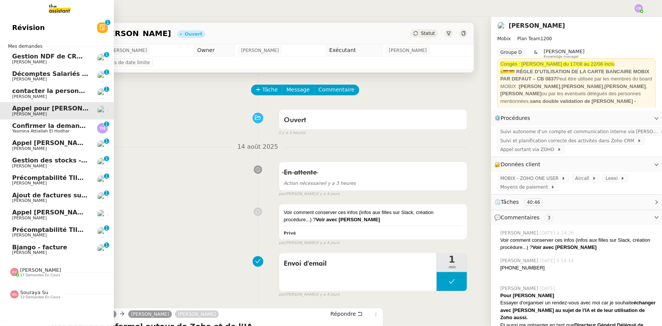
click at [38, 294] on span "Souraya Su" at bounding box center [34, 292] width 28 height 6
click at [41, 292] on div "Souraya Su 33 demandes en cours" at bounding box center [40, 294] width 40 height 10
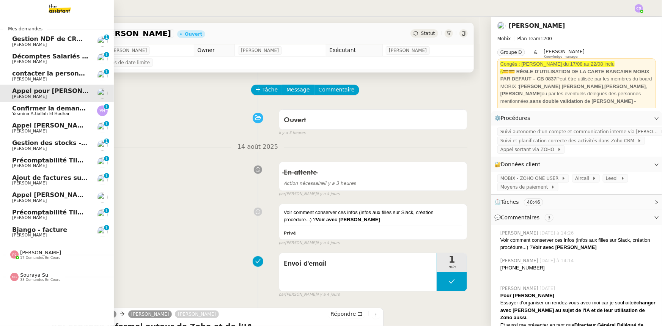
click at [41, 254] on span "[PERSON_NAME]" at bounding box center [40, 253] width 41 height 6
click at [46, 111] on span "Confirmer la demande de raccordement à la fibre" at bounding box center [96, 108] width 169 height 7
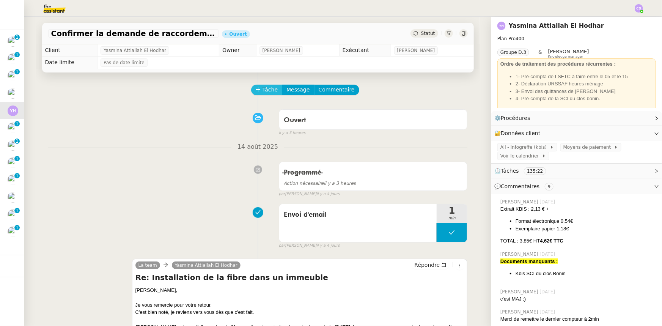
click at [263, 91] on span "Tâche" at bounding box center [271, 89] width 16 height 9
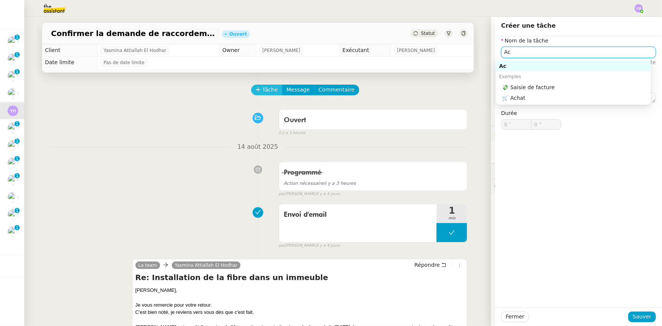
type input "A"
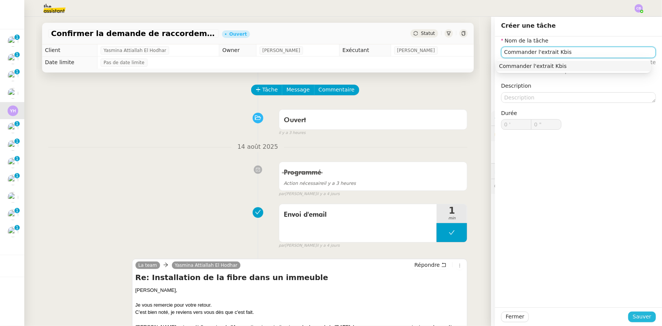
type input "Commander l'extrait Kbis"
click at [642, 316] on span "Sauver" at bounding box center [642, 316] width 19 height 9
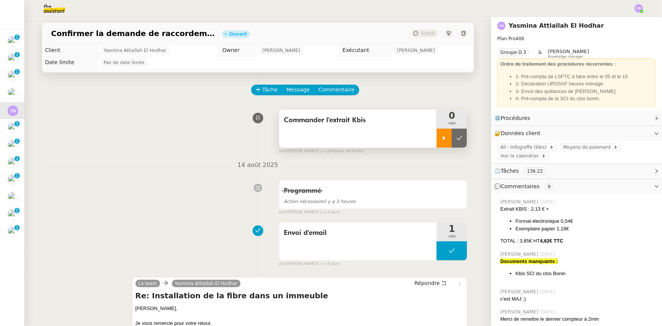
click at [441, 140] on icon at bounding box center [444, 138] width 6 height 6
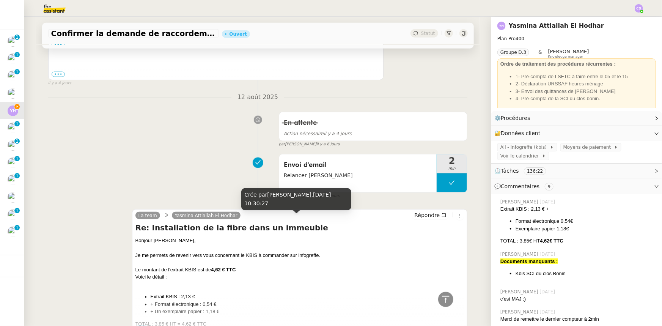
scroll to position [621, 0]
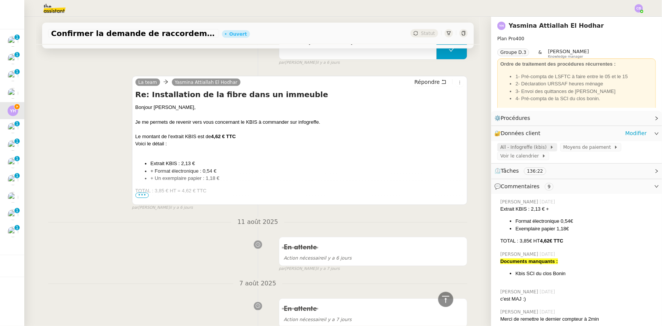
click at [513, 147] on span "All - Infogreffe (kbis)" at bounding box center [524, 147] width 49 height 8
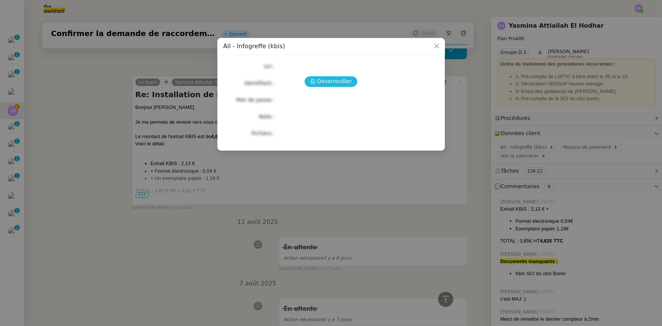
click at [346, 82] on span "Déverrouiller" at bounding box center [334, 81] width 35 height 9
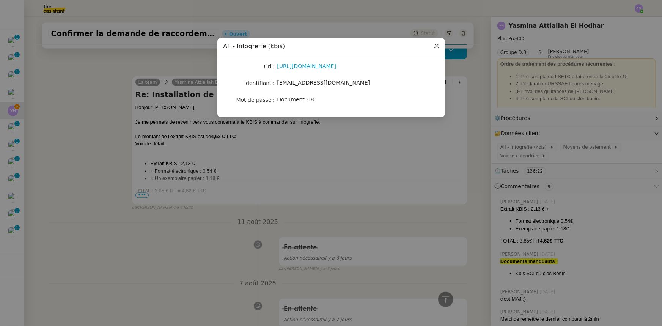
click at [435, 46] on icon "Close" at bounding box center [437, 46] width 6 height 6
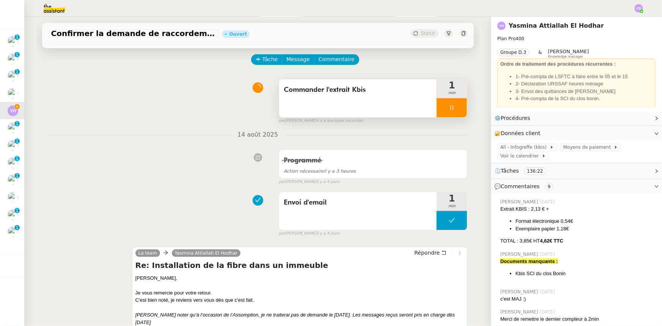
scroll to position [0, 0]
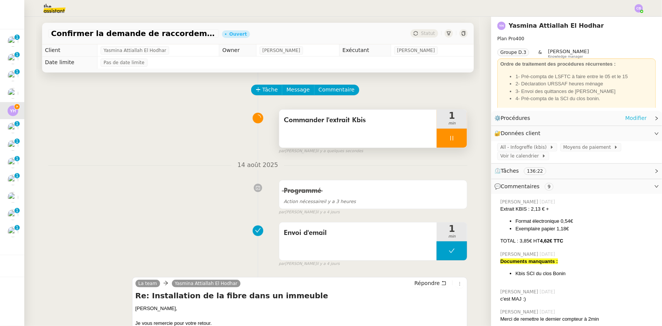
click at [628, 118] on link "Modifier" at bounding box center [636, 118] width 22 height 9
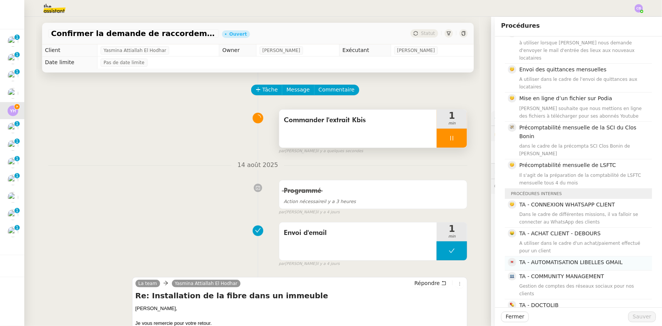
scroll to position [103, 0]
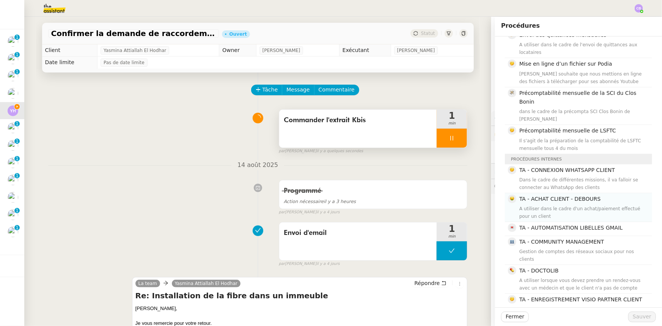
click at [585, 205] on div "A utiliser dans le cadre d'un achat/paiement effectué pour un client" at bounding box center [583, 212] width 128 height 15
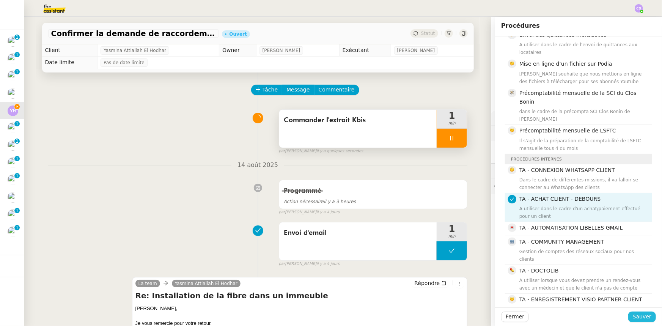
click at [636, 315] on span "Sauver" at bounding box center [642, 316] width 19 height 9
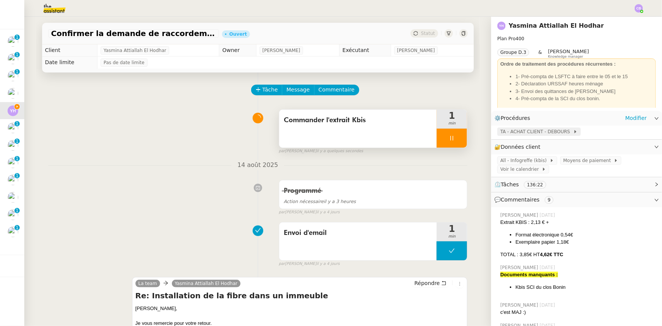
click at [541, 132] on span "TA - ACHAT CLIENT - DEBOURS" at bounding box center [536, 132] width 73 height 8
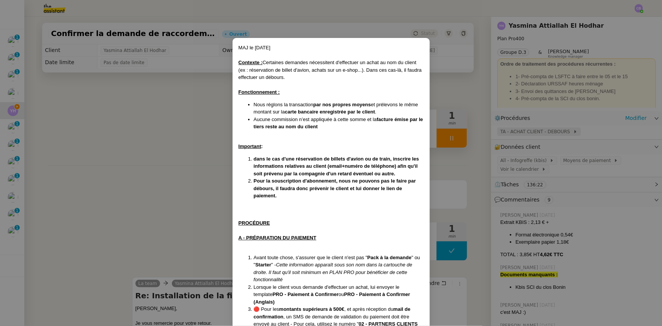
scroll to position [168, 0]
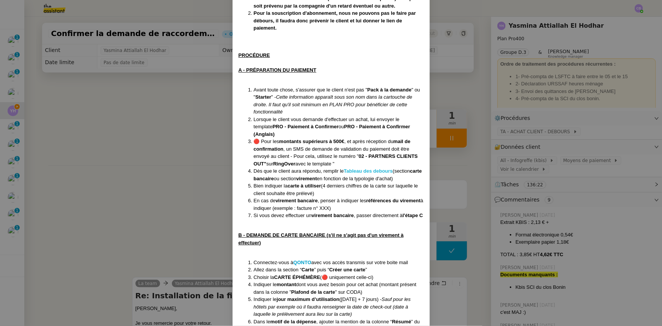
click at [354, 168] on strong "Tableau des debours" at bounding box center [368, 171] width 49 height 6
drag, startPoint x: 160, startPoint y: 128, endPoint x: 257, endPoint y: 152, distance: 99.9
click at [160, 128] on nz-modal-container "MAJ le 26/12/24 Contexte : Certaines demandes nécessitent d'effectuer un achat …" at bounding box center [331, 163] width 662 height 326
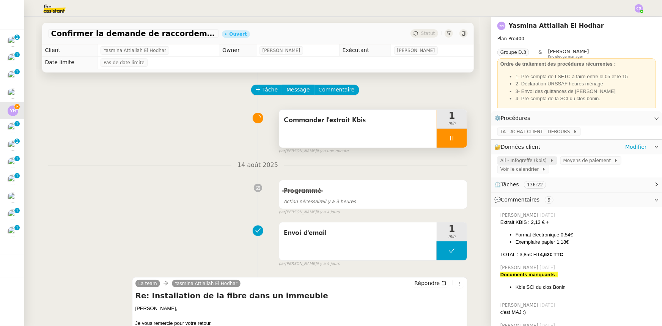
click at [531, 162] on span "All - Infogreffe (kbis)" at bounding box center [524, 161] width 49 height 8
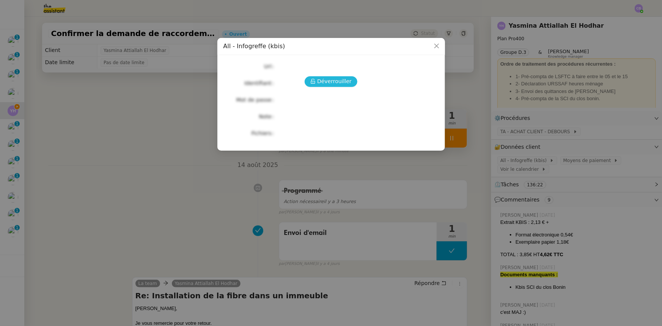
click at [321, 82] on span "Déverrouiller" at bounding box center [334, 81] width 35 height 9
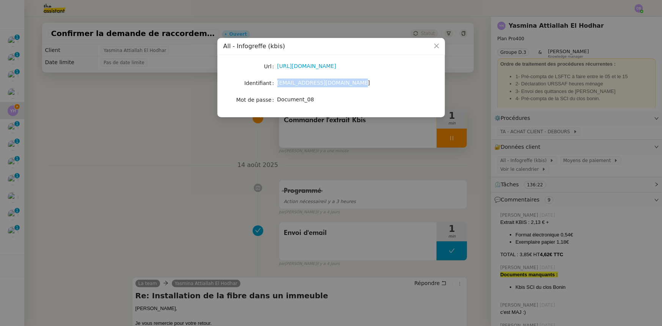
drag, startPoint x: 341, startPoint y: 82, endPoint x: 277, endPoint y: 82, distance: 63.7
click at [277, 82] on span "yasmina.attiallah@lsftc.com" at bounding box center [323, 83] width 93 height 6
copy span "yasmina.attiallah@lsftc.com"
drag, startPoint x: 308, startPoint y: 99, endPoint x: 279, endPoint y: 100, distance: 29.6
click at [279, 100] on span "Document_08" at bounding box center [295, 99] width 37 height 6
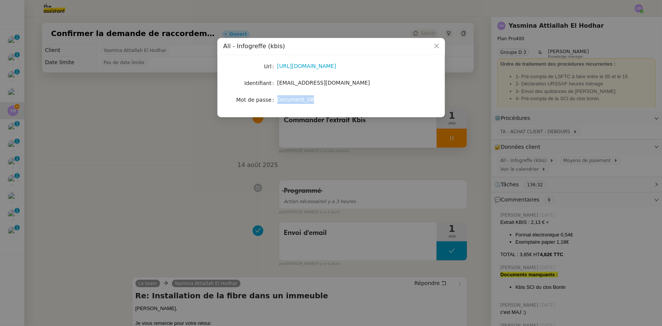
copy span "Document_08"
drag, startPoint x: 434, startPoint y: 46, endPoint x: 209, endPoint y: 189, distance: 266.9
click at [434, 46] on icon "Close" at bounding box center [437, 46] width 6 height 6
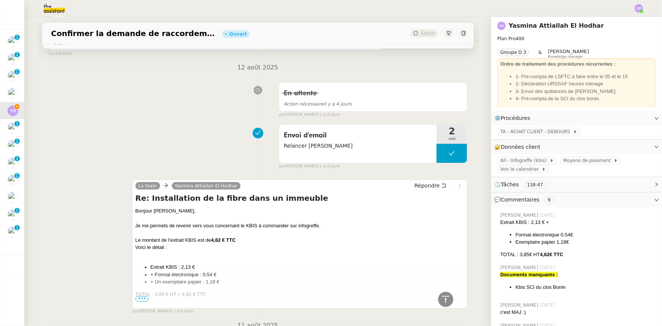
scroll to position [310, 0]
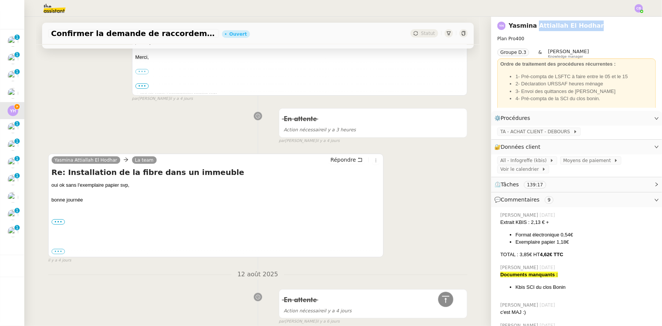
drag, startPoint x: 582, startPoint y: 25, endPoint x: 528, endPoint y: 26, distance: 53.1
click at [528, 26] on div "Yasmina Attiallah El Hodhar" at bounding box center [552, 25] width 110 height 11
copy link "Attiallah El Hodhar"
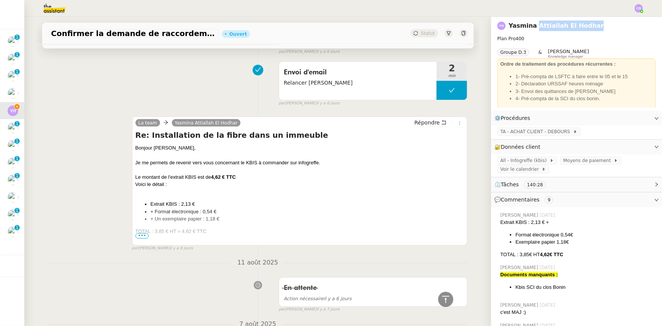
scroll to position [586, 0]
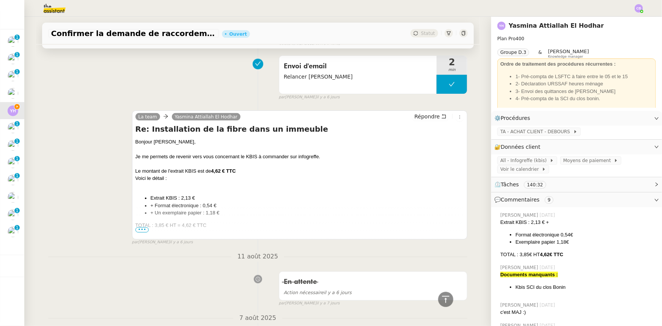
click at [141, 231] on span "•••" at bounding box center [142, 229] width 14 height 5
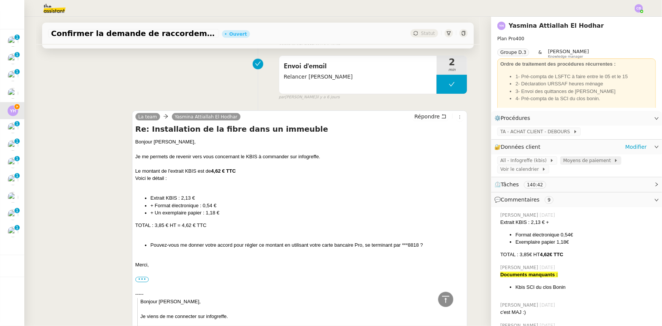
click at [567, 162] on span "Moyens de paiement" at bounding box center [588, 161] width 50 height 8
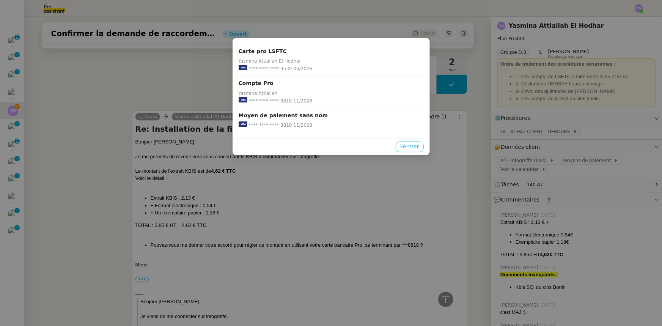
click at [412, 148] on span "Fermer" at bounding box center [409, 146] width 19 height 9
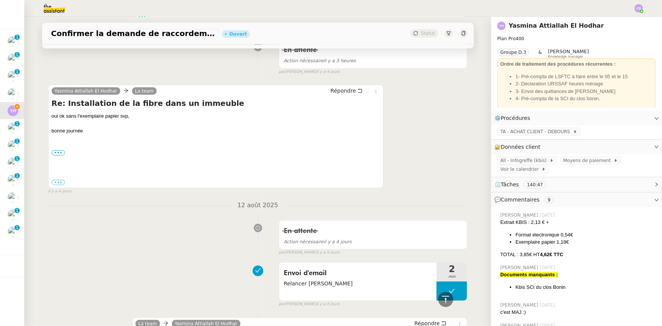
scroll to position [207, 0]
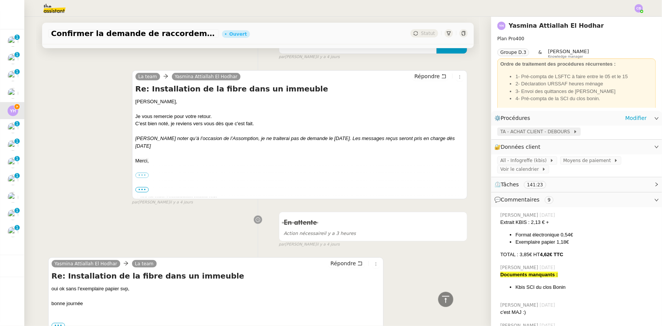
click at [526, 132] on span "TA - ACHAT CLIENT - DEBOURS" at bounding box center [536, 132] width 73 height 8
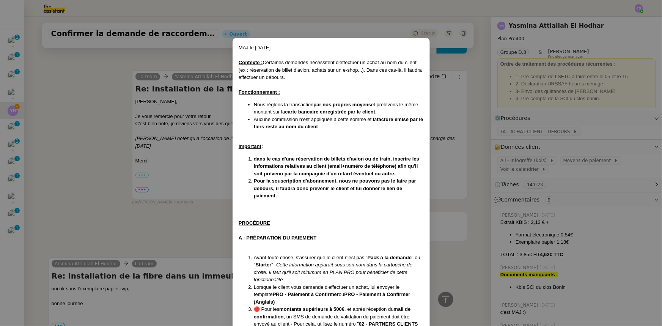
scroll to position [168, 0]
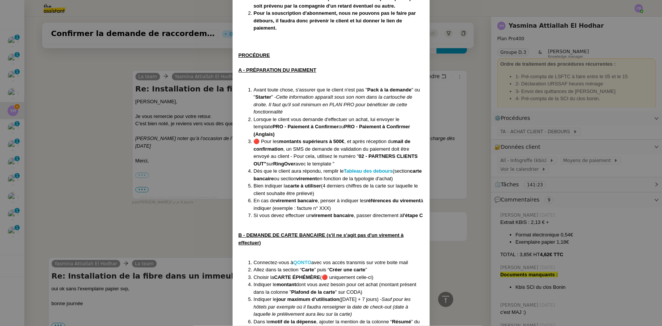
click at [306, 262] on strong "QONTO" at bounding box center [302, 262] width 18 height 6
click at [88, 174] on nz-modal-container "MAJ le 26/12/24 Contexte : Certaines demandes nécessitent d'effectuer un achat …" at bounding box center [331, 163] width 662 height 326
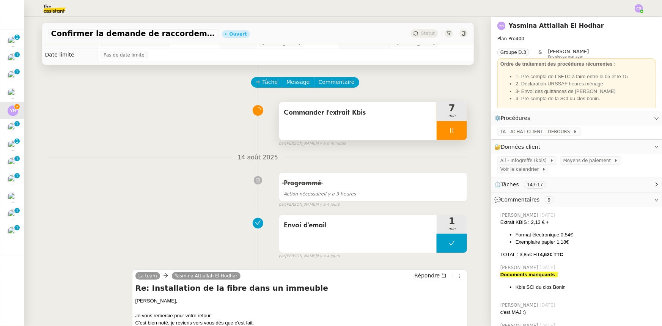
scroll to position [0, 0]
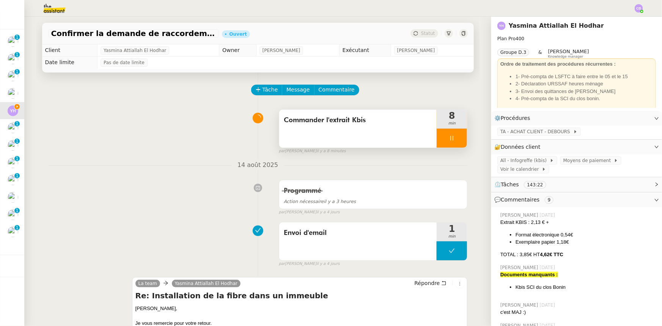
click at [437, 135] on div at bounding box center [452, 138] width 30 height 19
click at [452, 145] on button at bounding box center [459, 138] width 15 height 19
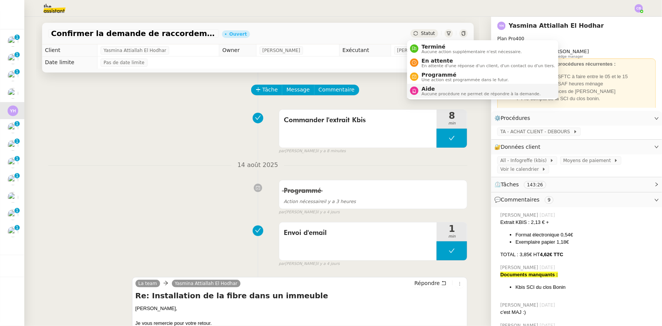
click at [434, 90] on span "Aide" at bounding box center [480, 89] width 119 height 6
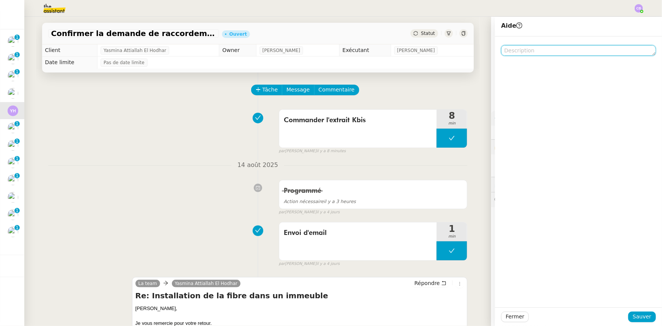
click at [503, 51] on textarea at bounding box center [578, 50] width 155 height 11
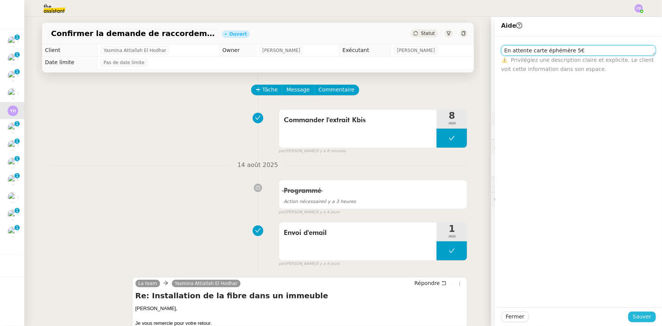
type textarea "En attente carte éphémère 5€"
click at [633, 317] on span "Sauver" at bounding box center [642, 316] width 19 height 9
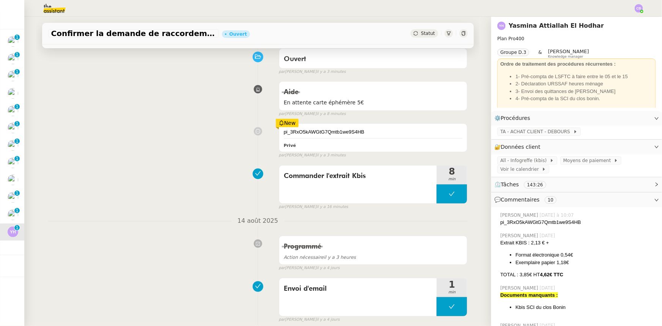
scroll to position [69, 0]
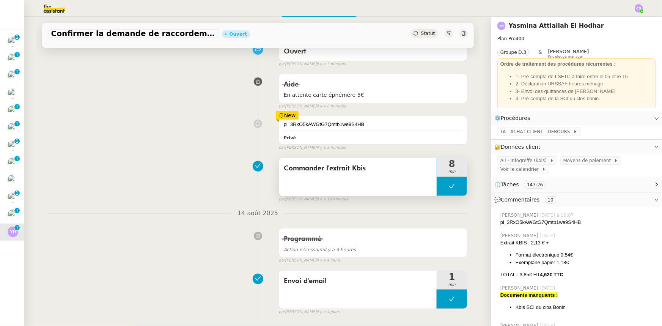
click at [439, 186] on button at bounding box center [452, 186] width 30 height 19
click at [443, 187] on icon at bounding box center [444, 186] width 3 height 4
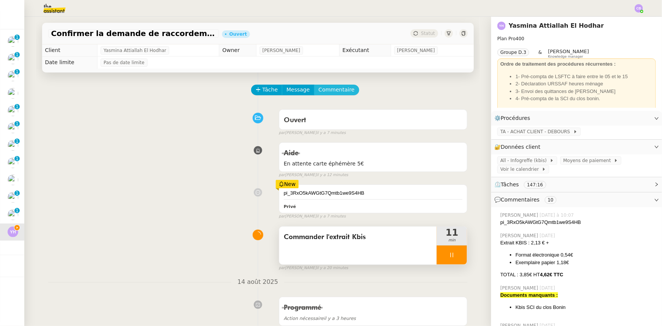
click at [335, 92] on span "Commentaire" at bounding box center [337, 89] width 36 height 9
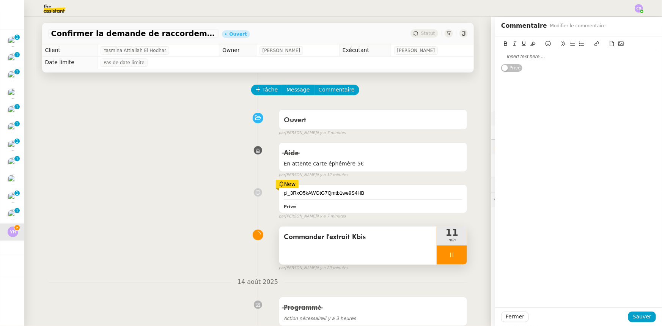
click at [546, 61] on div at bounding box center [578, 56] width 155 height 13
click at [609, 44] on icon at bounding box center [611, 43] width 5 height 5
click at [591, 115] on div "Extrait Kbis - SCI Clos Bonin.pdf A Ajouter dans le CF : 📎 Extrait Kbis - SCI C…" at bounding box center [578, 171] width 167 height 271
click at [501, 53] on div "A Ajouter dans le CF :" at bounding box center [578, 56] width 155 height 7
click at [508, 57] on div "A Ajouter dans le CF :" at bounding box center [578, 56] width 155 height 7
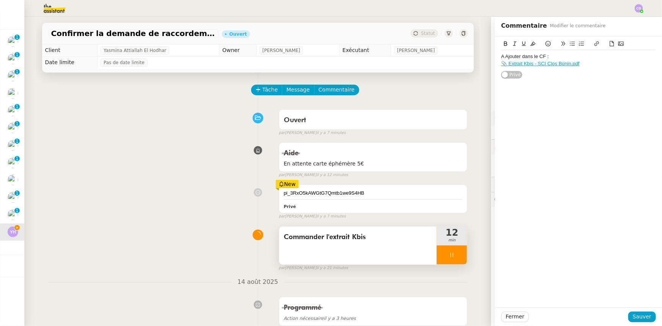
click at [0, 0] on lt-span "À Ajouter" at bounding box center [0, 0] width 0 height 0
click at [503, 55] on div "À Ajouter dans le CF :" at bounding box center [578, 56] width 155 height 7
click at [644, 317] on span "Sauver" at bounding box center [642, 316] width 19 height 9
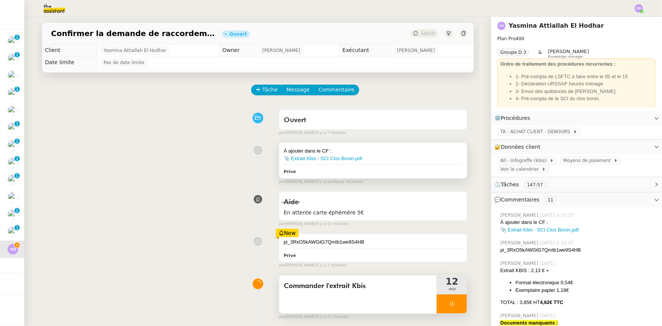
click at [400, 170] on div "Privé" at bounding box center [373, 171] width 179 height 9
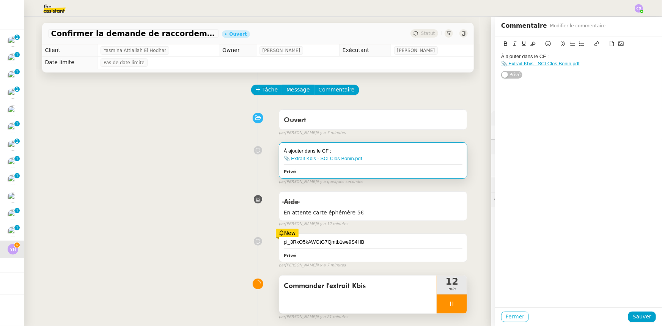
click at [508, 316] on span "Fermer" at bounding box center [515, 316] width 19 height 9
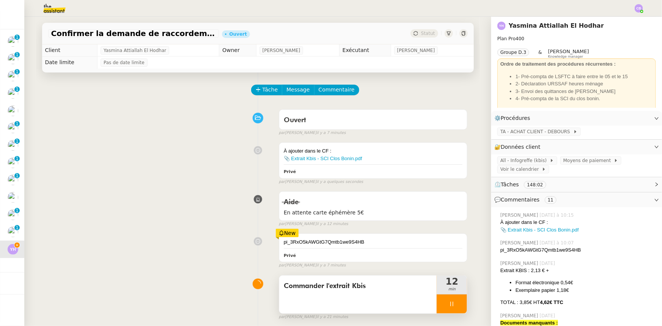
click at [437, 302] on div at bounding box center [452, 303] width 30 height 19
click at [456, 303] on icon at bounding box center [459, 304] width 6 height 6
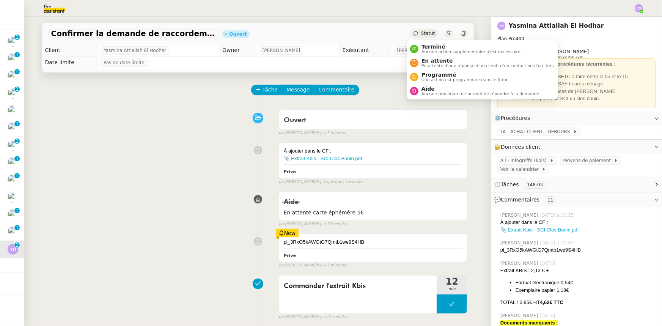
click at [425, 34] on span "Statut" at bounding box center [428, 33] width 14 height 5
click at [437, 89] on span "Aide" at bounding box center [480, 89] width 119 height 6
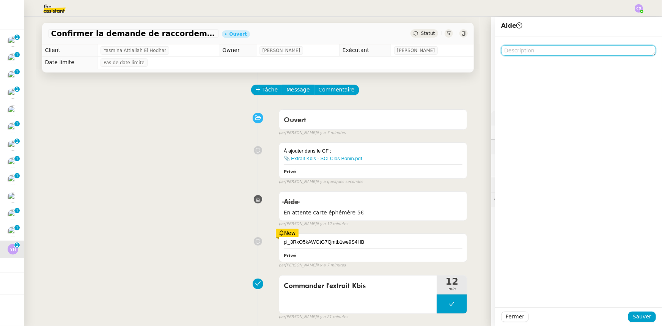
click at [514, 52] on textarea at bounding box center [578, 50] width 155 height 11
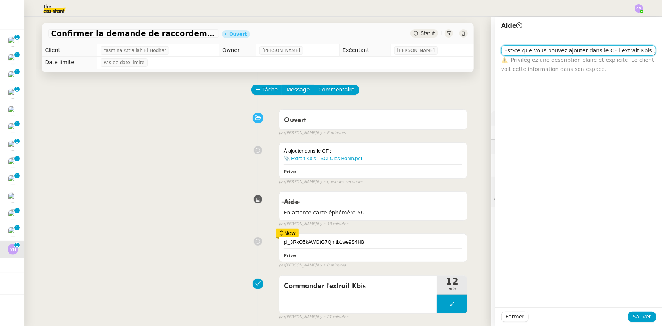
scroll to position [1, 0]
type textarea "Est-ce que vous pouvez ajouter dans le CF l'extrait Kbis que j'ai mis en PJ dan…"
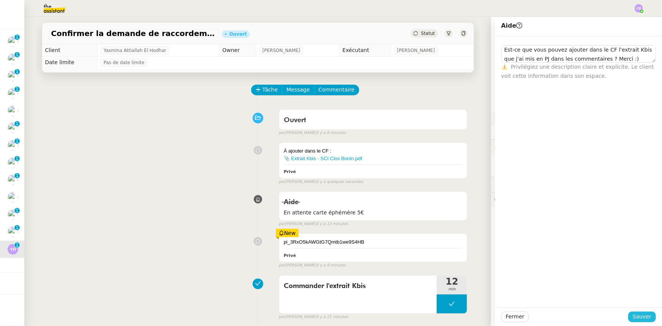
click at [635, 314] on span "Sauver" at bounding box center [642, 316] width 19 height 9
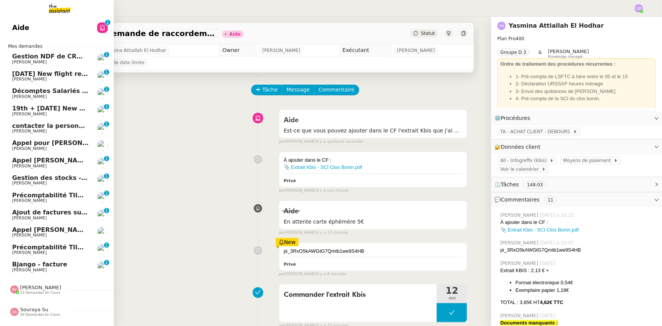
click at [53, 109] on span "19th + [DATE] New flight request - Ib Lat" at bounding box center [82, 108] width 140 height 7
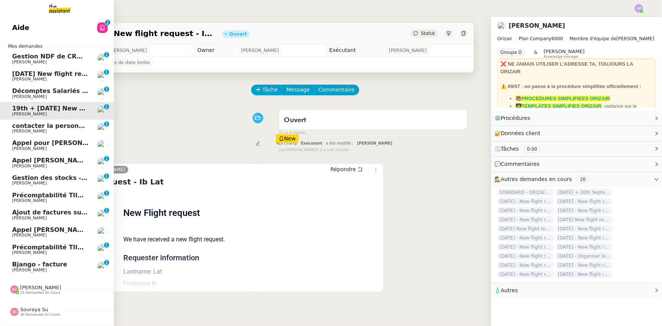
click at [19, 74] on span "[DATE] New flight request - [PERSON_NAME]" at bounding box center [88, 73] width 152 height 7
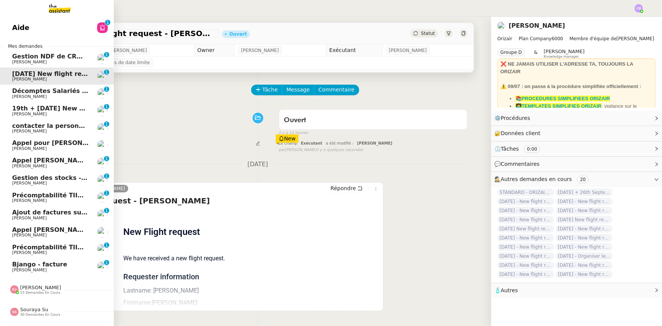
click at [39, 110] on span "19th + [DATE] New flight request - Ib Lat" at bounding box center [82, 108] width 140 height 7
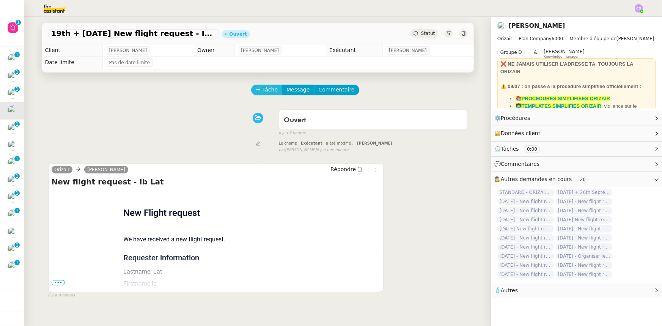
click at [263, 91] on span "Tâche" at bounding box center [271, 89] width 16 height 9
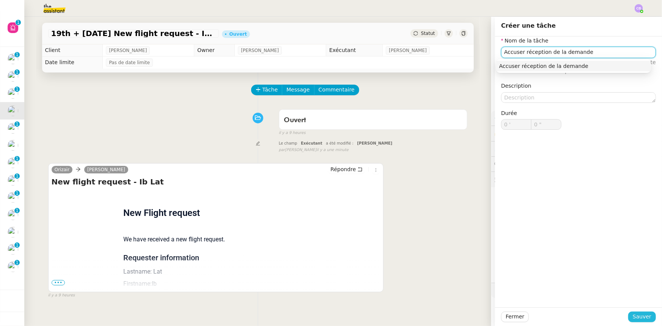
type input "Accuser réception de la demande"
click at [638, 319] on span "Sauver" at bounding box center [642, 316] width 19 height 9
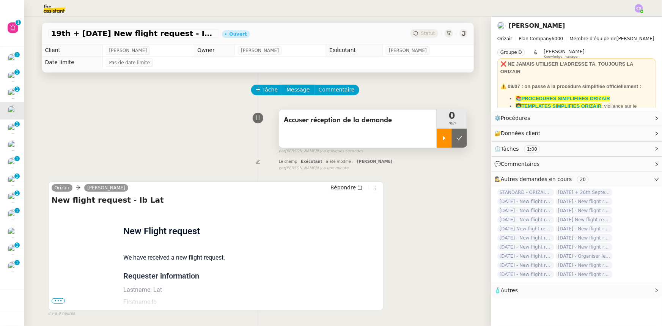
click at [441, 137] on icon at bounding box center [444, 138] width 6 height 6
click at [57, 300] on span "•••" at bounding box center [59, 300] width 14 height 5
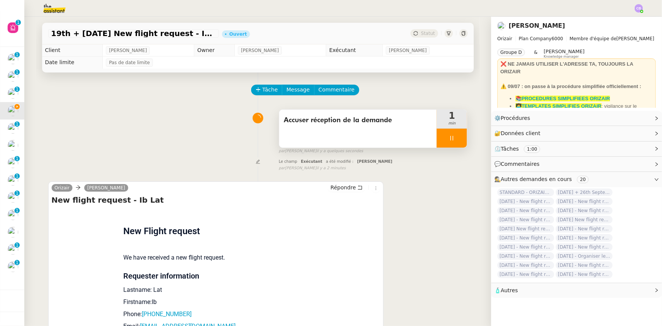
click at [437, 144] on div at bounding box center [452, 138] width 30 height 19
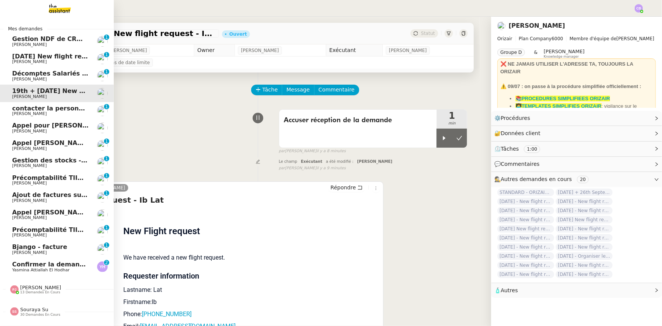
click at [21, 266] on span "Confirmer la demande de raccordement à la fibre" at bounding box center [96, 264] width 169 height 7
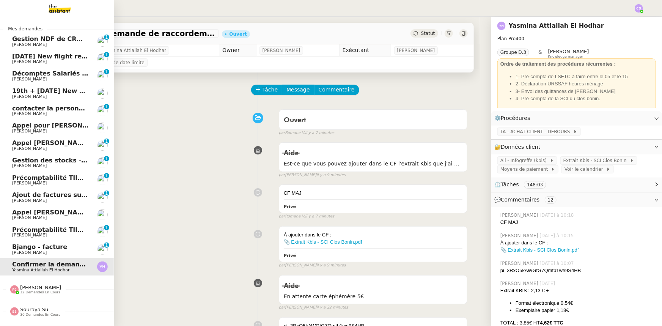
click at [53, 93] on span "19th + [DATE] New flight request - Ib Lat" at bounding box center [82, 90] width 140 height 7
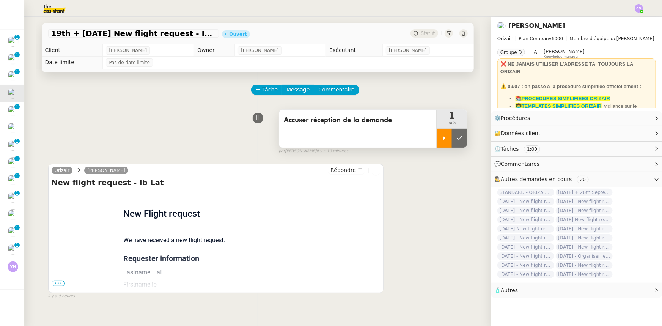
click at [441, 141] on icon at bounding box center [444, 138] width 6 height 6
click at [55, 285] on span "•••" at bounding box center [59, 283] width 14 height 5
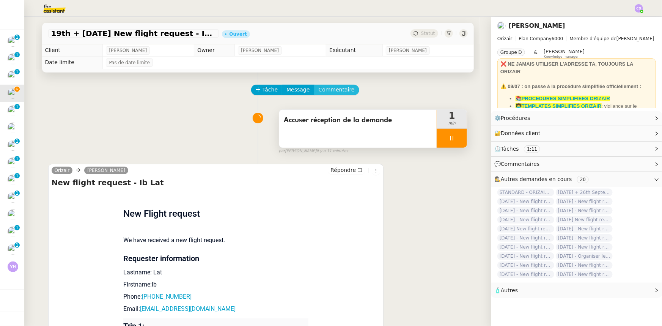
click at [330, 92] on span "Commentaire" at bounding box center [337, 89] width 36 height 9
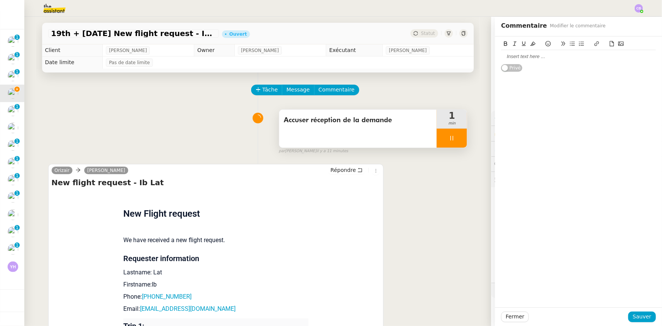
click at [521, 58] on div at bounding box center [578, 56] width 155 height 7
click at [509, 316] on span "Fermer" at bounding box center [515, 316] width 19 height 9
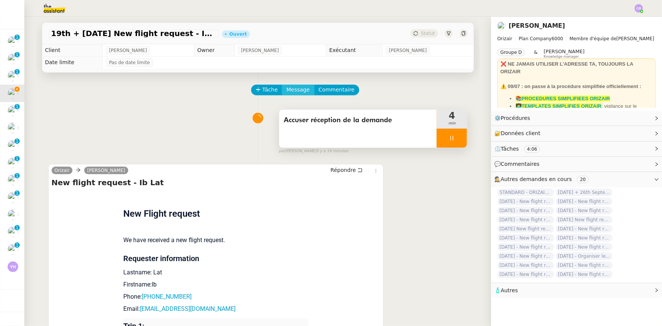
click at [295, 91] on span "Message" at bounding box center [297, 89] width 23 height 9
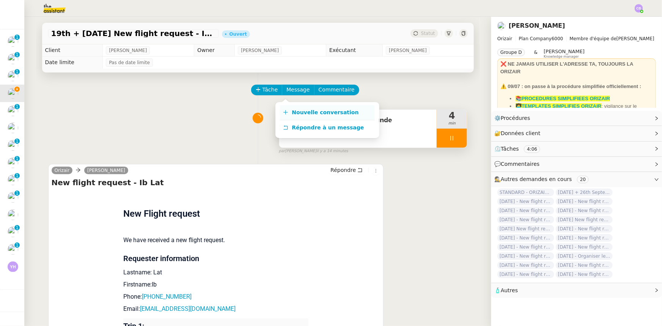
click at [304, 113] on span "Nouvelle conversation" at bounding box center [325, 112] width 67 height 6
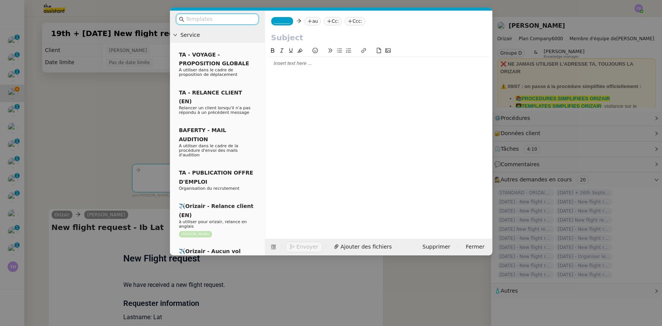
click at [232, 20] on input "text" at bounding box center [220, 19] width 68 height 9
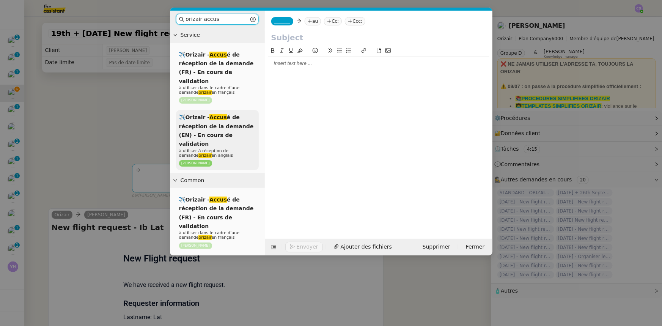
type input "orizair accus"
click at [224, 119] on span "✈️Orizair - Accus é de réception de la demande (EN) - En cours de validation" at bounding box center [216, 130] width 75 height 33
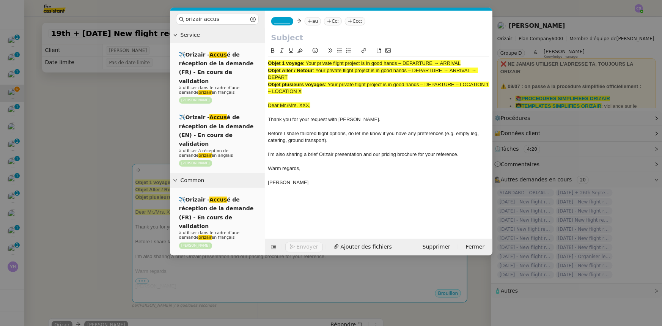
drag, startPoint x: 289, startPoint y: 79, endPoint x: 318, endPoint y: 70, distance: 30.2
click at [318, 70] on div "Objet Aller / Retour : Your private flight project is in good hands – DEPARTURE…" at bounding box center [378, 74] width 221 height 14
copy span "Your private flight project is in good hands – DEPARTURE → ARRIVAL → DEPART"
click at [294, 38] on input "text" at bounding box center [378, 37] width 215 height 11
paste input "Your private flight project is in good hands – DEPARTURE → ARRIVAL → DEPART"
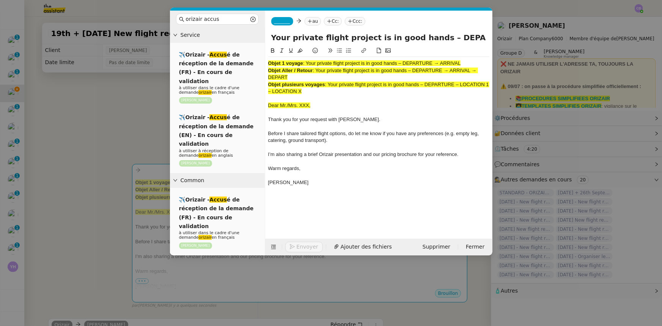
scroll to position [0, 72]
type input "Your private flight project is in good hands – DEPARTURE → ARRIVAL → DEPART"
drag, startPoint x: 314, startPoint y: 94, endPoint x: 268, endPoint y: 64, distance: 54.7
click at [268, 64] on div "Objet 1 voyage : Your private flight project is in good hands – DEPARTURE → ARR…" at bounding box center [378, 126] width 221 height 139
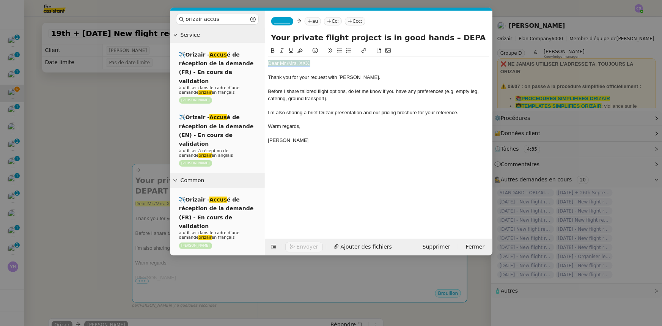
drag, startPoint x: 310, startPoint y: 63, endPoint x: 267, endPoint y: 63, distance: 43.6
click at [267, 63] on nz-spin "Dear Mr./Mrs. XXX, Thank you for your request with [PERSON_NAME]. Before I shar…" at bounding box center [378, 138] width 227 height 184
click at [300, 53] on icon at bounding box center [299, 50] width 5 height 5
click at [308, 63] on div "Dear Mr./Mrs. XXX," at bounding box center [378, 63] width 221 height 7
drag, startPoint x: 309, startPoint y: 63, endPoint x: 269, endPoint y: 63, distance: 39.8
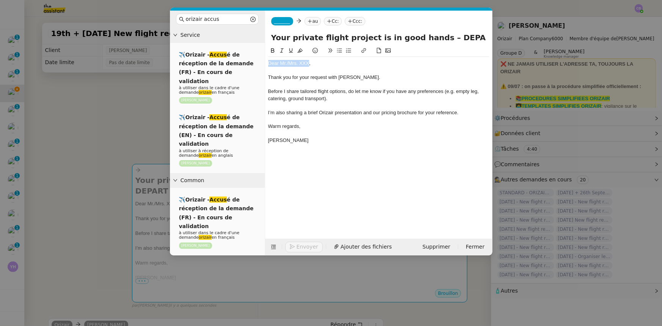
click at [269, 63] on div "Dear Mr./Mrs. XXX," at bounding box center [378, 63] width 221 height 7
click at [313, 141] on div "[PERSON_NAME]" at bounding box center [378, 140] width 221 height 7
drag, startPoint x: 433, startPoint y: 38, endPoint x: 474, endPoint y: 38, distance: 40.6
click at [474, 38] on input "Your private flight project is in good hands – DEPARTURE → ARRIVAL → DEPART" at bounding box center [378, 37] width 215 height 11
click at [474, 37] on input "Your private flight project is in good hands – DEPARTURE → ARRIVAL → DEPART" at bounding box center [378, 37] width 215 height 11
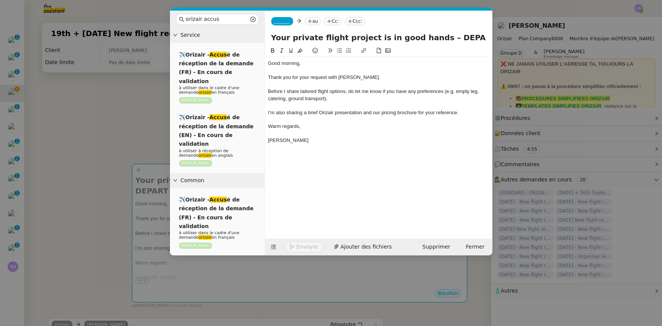
drag, startPoint x: 474, startPoint y: 37, endPoint x: 442, endPoint y: 38, distance: 31.5
click at [442, 38] on input "Your private flight project is in good hands – DEPARTURE → ARRIVAL → DEPART" at bounding box center [378, 37] width 215 height 11
type input "Your private flight project is in good hands – [GEOGRAPHIC_DATA]→ [GEOGRAPHIC_D…"
click at [313, 138] on div "[PERSON_NAME]" at bounding box center [378, 140] width 221 height 7
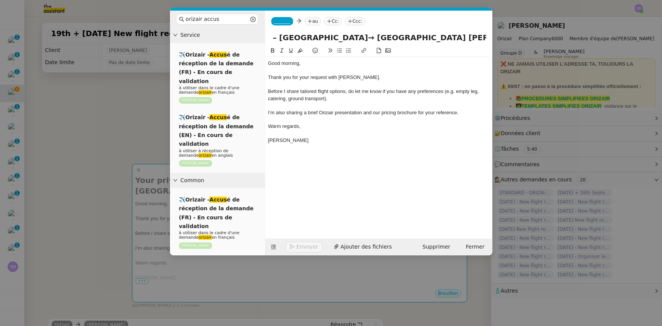
scroll to position [0, 0]
click at [278, 20] on span "_______" at bounding box center [282, 21] width 16 height 5
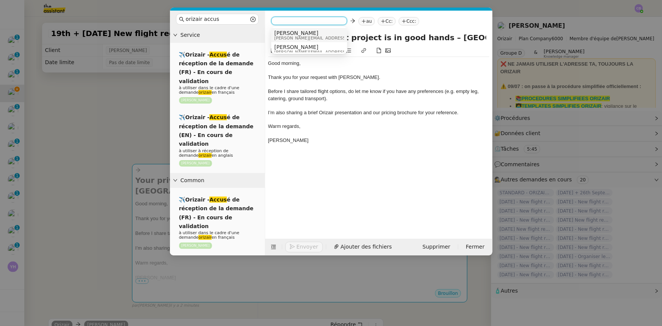
click at [288, 38] on span "[PERSON_NAME][EMAIL_ADDRESS][DOMAIN_NAME]" at bounding box center [328, 38] width 108 height 4
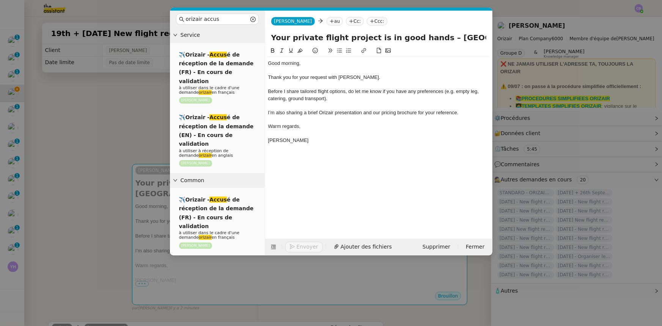
click at [148, 114] on nz-modal-container "orizair accus Service ✈️Orizair - Accus é de réception de la demande (FR) - En …" at bounding box center [331, 163] width 662 height 326
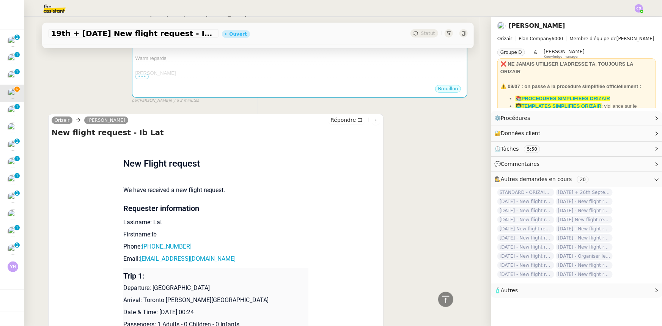
scroll to position [241, 0]
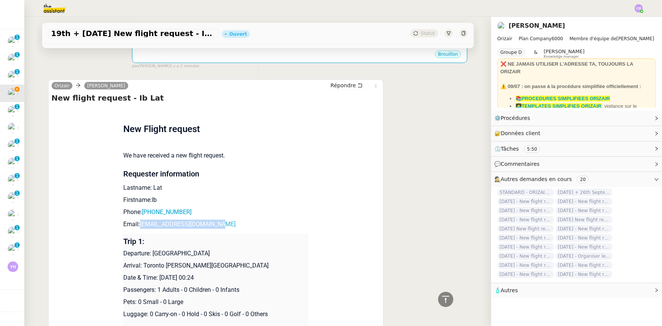
drag, startPoint x: 217, startPoint y: 226, endPoint x: 137, endPoint y: 227, distance: 80.8
click at [137, 227] on p "Email: howtoplanet5421@gmail.com" at bounding box center [215, 224] width 185 height 9
copy link "[EMAIL_ADDRESS][DOMAIN_NAME]"
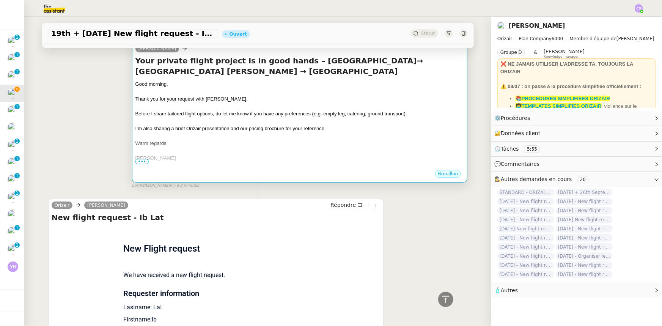
scroll to position [0, 0]
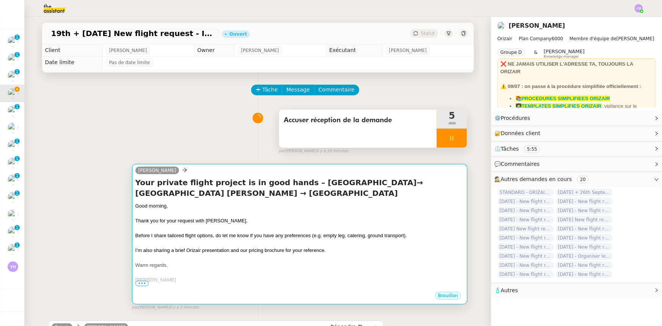
click at [264, 219] on div "Thank you for your request with [PERSON_NAME]." at bounding box center [299, 221] width 329 height 8
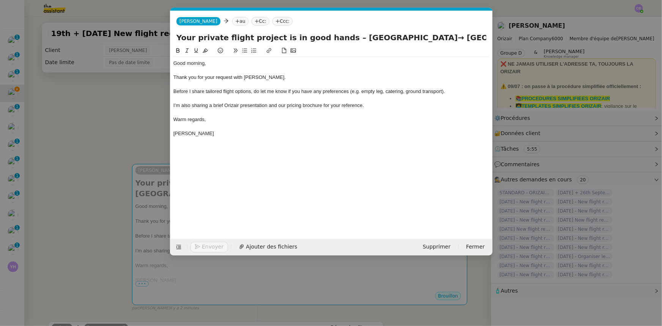
scroll to position [0, 44]
click at [232, 22] on nz-tag "au" at bounding box center [240, 21] width 16 height 8
paste input "[EMAIL_ADDRESS][DOMAIN_NAME]"
type input "[EMAIL_ADDRESS][DOMAIN_NAME]"
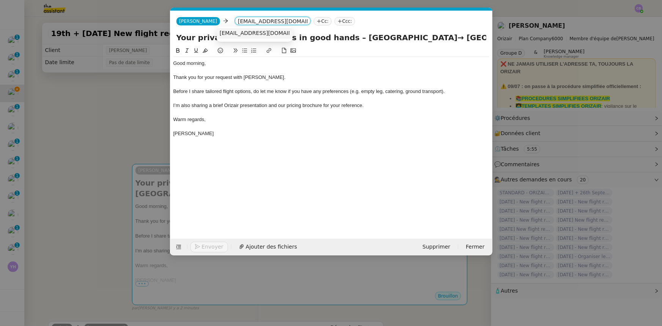
click at [234, 34] on span "[EMAIL_ADDRESS][DOMAIN_NAME]" at bounding box center [266, 33] width 93 height 6
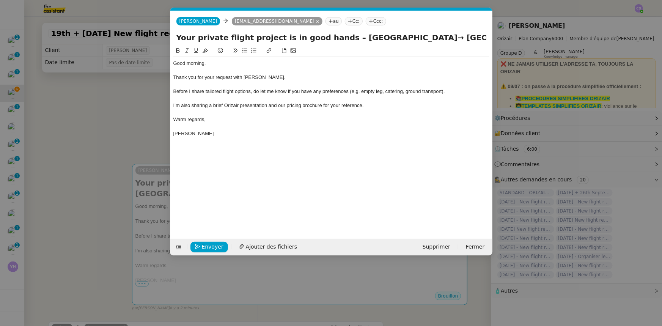
click at [366, 24] on nz-tag "Ccc:" at bounding box center [376, 21] width 20 height 8
type input "[PERSON_NAME]"
click at [343, 33] on span "[PERSON_NAME]" at bounding box center [389, 33] width 108 height 6
click at [332, 78] on div "Thank you for your request with [PERSON_NAME]." at bounding box center [331, 77] width 316 height 7
click at [270, 247] on span "Ajouter des fichiers" at bounding box center [271, 246] width 51 height 9
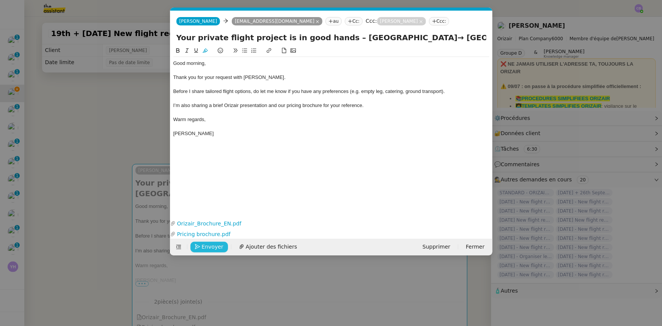
click at [213, 247] on span "Envoyer" at bounding box center [213, 246] width 22 height 9
click at [213, 247] on span "Confirmer l'envoi" at bounding box center [225, 246] width 46 height 9
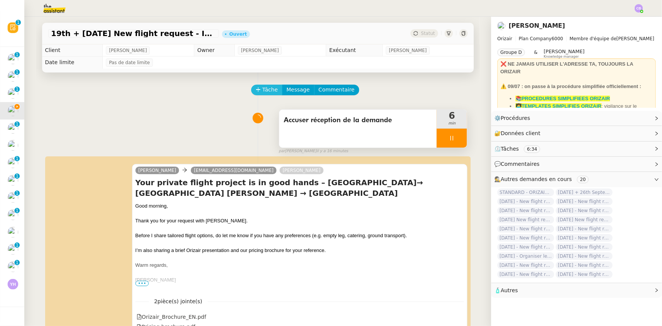
click at [263, 91] on span "Tâche" at bounding box center [271, 89] width 16 height 9
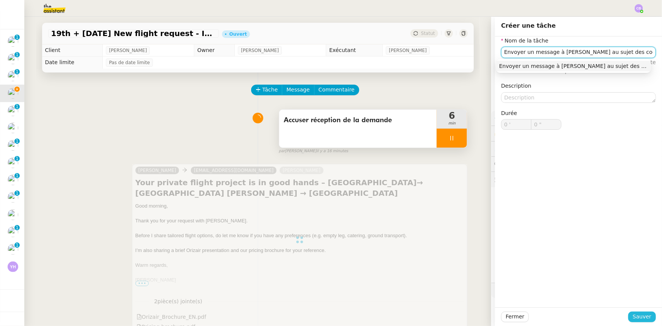
type input "Envoyer un message à [PERSON_NAME] au sujet des coordonnées"
click at [634, 318] on span "Sauver" at bounding box center [642, 316] width 19 height 9
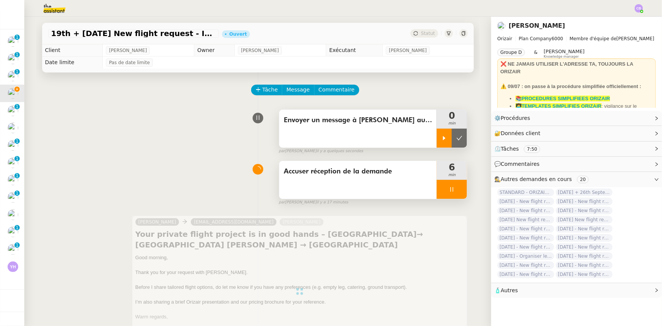
click at [437, 140] on div at bounding box center [444, 138] width 15 height 19
click at [437, 192] on div at bounding box center [452, 189] width 30 height 19
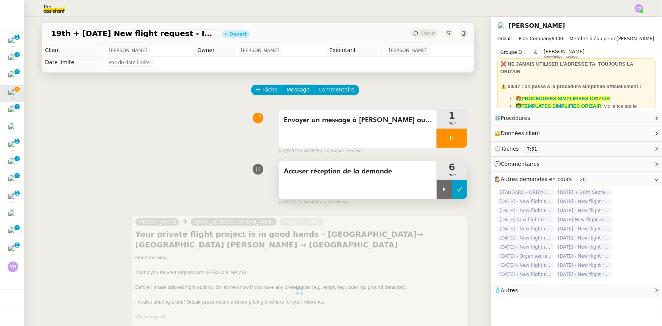
click at [452, 192] on button at bounding box center [459, 189] width 15 height 19
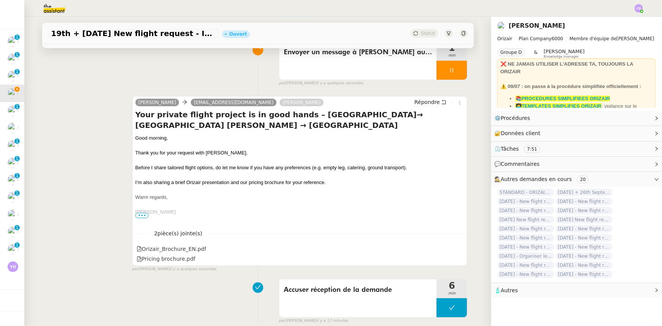
scroll to position [69, 0]
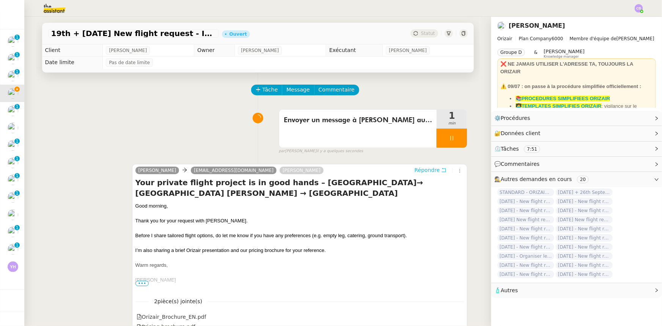
click at [417, 172] on span "Répondre" at bounding box center [426, 170] width 25 height 8
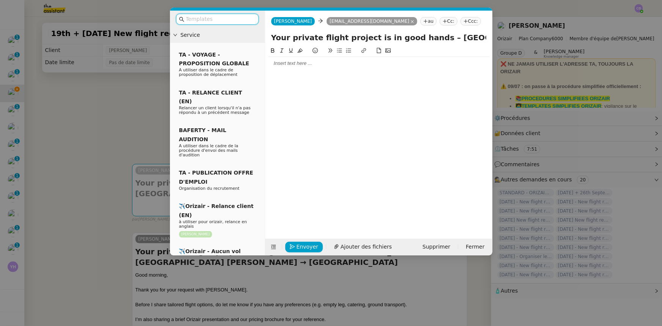
click at [411, 22] on icon at bounding box center [412, 21] width 3 height 3
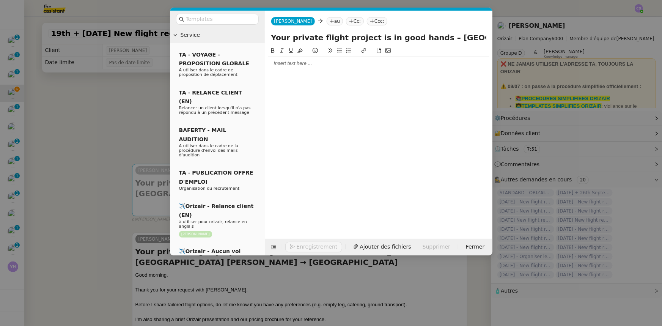
click at [327, 22] on nz-tag "au" at bounding box center [335, 21] width 16 height 8
type input "[PERSON_NAME]"
click at [326, 32] on span "[PERSON_NAME]" at bounding box center [368, 33] width 108 height 6
click at [311, 67] on div at bounding box center [378, 63] width 221 height 7
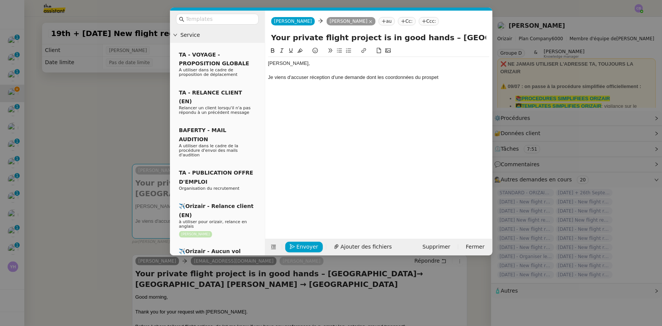
click at [431, 80] on div "Je viens d'accuser réception d'une demande dont les coordonnées du prospet" at bounding box center [378, 77] width 221 height 7
click at [0, 0] on lt-span "prospe c t" at bounding box center [0, 0] width 0 height 0
click at [486, 77] on div "Je viens d'accuser réception d'une demande dont les coordonnées du prospect son…" at bounding box center [378, 81] width 221 height 14
click at [298, 84] on div "Je viens d'accuser réception d'une demande dont les coordonnées du prospect son…" at bounding box center [378, 81] width 221 height 14
click at [316, 83] on div "Je viens d'accuser réception d'une demande dont les coordonnées du prospect son…" at bounding box center [378, 81] width 221 height 14
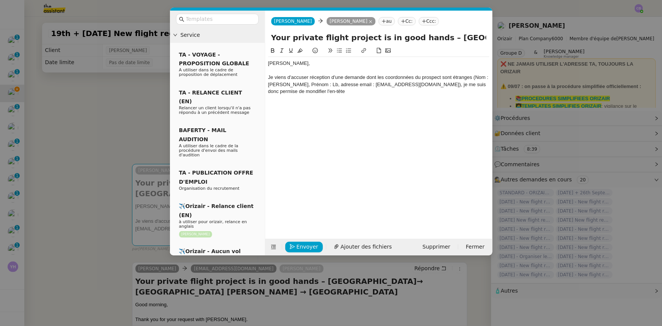
drag, startPoint x: 278, startPoint y: 90, endPoint x: 277, endPoint y: 95, distance: 5.0
click at [278, 93] on div "Je viens d'accuser réception d'une demande dont les coordonnées du prospect son…" at bounding box center [378, 84] width 221 height 21
click at [301, 92] on div "Je viens d'accuser réception d'une demande dont les coordonnées du prospect son…" at bounding box center [378, 84] width 221 height 21
click at [311, 90] on div "Je viens d'accuser réception d'une demande dont les coordonnées du prospect son…" at bounding box center [378, 84] width 221 height 21
drag, startPoint x: 304, startPoint y: 90, endPoint x: 290, endPoint y: 91, distance: 13.7
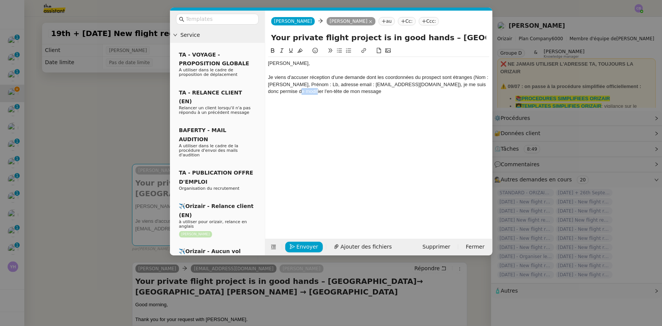
click at [290, 91] on div "Je viens d'accuser réception d'une demande dont les coordonnées du prospect son…" at bounding box center [378, 84] width 221 height 21
click at [351, 90] on div "Je viens d'accuser réception d'une demande dont les coordonnées du prospect son…" at bounding box center [378, 84] width 221 height 21
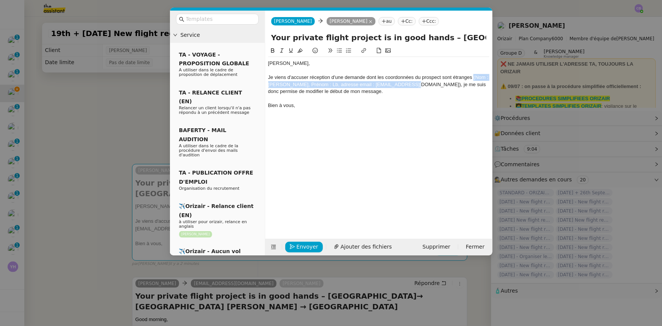
drag, startPoint x: 408, startPoint y: 84, endPoint x: 474, endPoint y: 76, distance: 66.5
click at [474, 76] on div "Je viens d'accuser réception d'une demande dont les coordonnées du prospect son…" at bounding box center [378, 84] width 221 height 21
click at [283, 51] on icon at bounding box center [281, 50] width 5 height 5
click at [281, 82] on em "(Nom : Lat, Prénom : Lb, adresse email : [EMAIL_ADDRESS][DOMAIN_NAME])" at bounding box center [378, 80] width 220 height 13
click at [350, 91] on div "Je viens d'accuser réception d'une demande dont les coordonnées du prospect son…" at bounding box center [378, 84] width 221 height 21
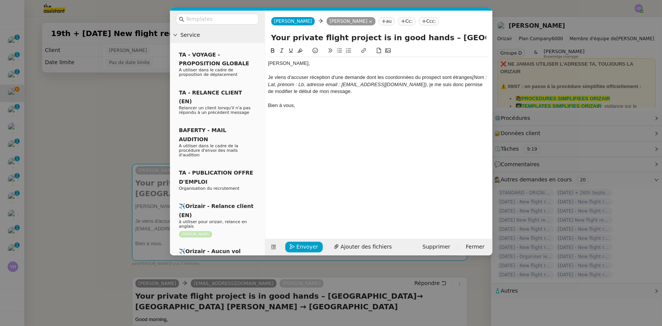
click at [410, 85] on div "Je viens d'accuser réception d'une demande dont les coordonnées du prospect son…" at bounding box center [378, 84] width 221 height 21
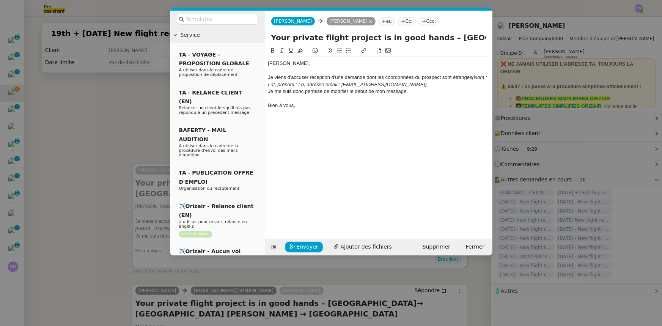
click at [407, 92] on div "J e me suis donc permise de modifier le début de mon message." at bounding box center [378, 91] width 221 height 7
click at [269, 93] on div "J e me suis donc permise de modifier le début de mon message" at bounding box center [378, 91] width 221 height 7
click at [282, 52] on icon at bounding box center [281, 50] width 5 height 5
click at [407, 91] on div "Je me suis donc permise de modifier le début de mon message" at bounding box center [378, 91] width 221 height 7
drag, startPoint x: 316, startPoint y: 99, endPoint x: 408, endPoint y: 92, distance: 92.4
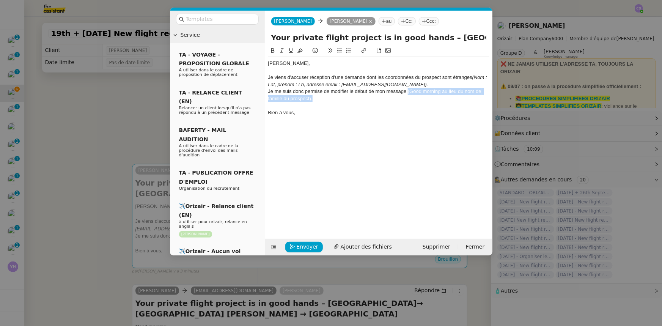
click at [408, 92] on div "Je me suis donc permise de modifier le début de mon message (Good morning au li…" at bounding box center [378, 95] width 221 height 14
click at [282, 49] on icon at bounding box center [281, 51] width 3 height 4
click at [410, 91] on em "(Good morning au lieu du nom de famille du prospect)." at bounding box center [374, 94] width 213 height 13
click at [442, 91] on em "("Good morning au lieu du nom de famille du prospect)." at bounding box center [375, 94] width 215 height 13
drag, startPoint x: 368, startPoint y: 108, endPoint x: 353, endPoint y: 113, distance: 16.4
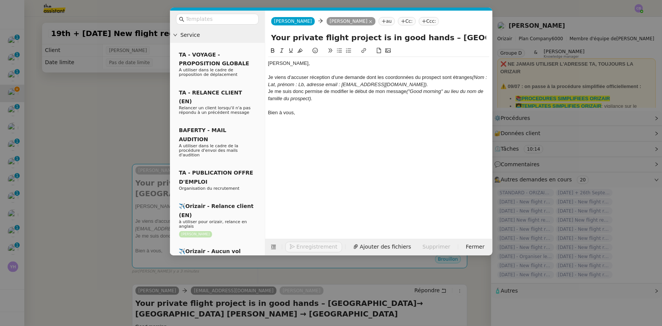
click at [368, 108] on div at bounding box center [378, 105] width 221 height 7
click at [124, 118] on nz-modal-container "Service TA - VOYAGE - PROPOSITION GLOBALE A utiliser dans le cadre de propositi…" at bounding box center [331, 163] width 662 height 326
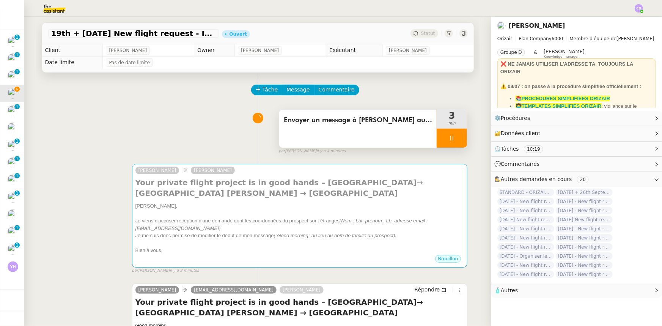
click at [437, 139] on div at bounding box center [452, 138] width 30 height 19
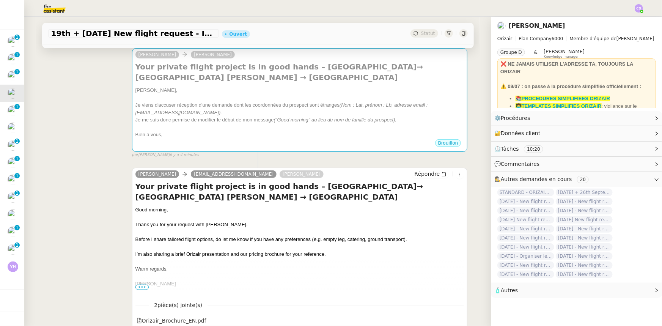
scroll to position [103, 0]
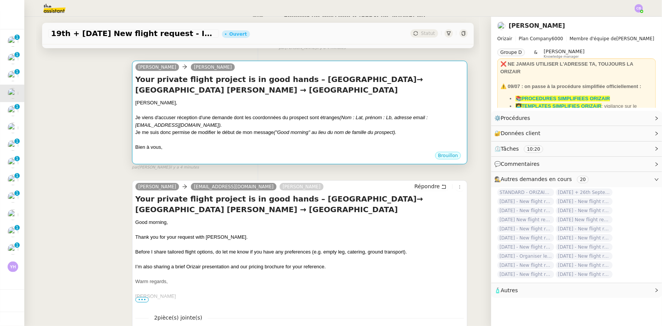
click at [263, 131] on div "Je me suis donc permise de modifier le début de mon message ("Good morning" au …" at bounding box center [299, 133] width 329 height 8
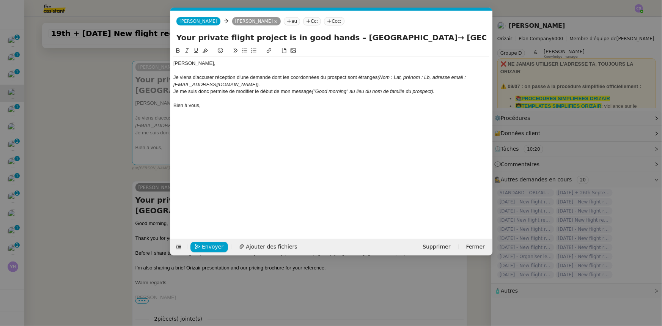
scroll to position [0, 16]
click at [314, 90] on em "("Good morning" au lieu du nom de famille du prospect)." at bounding box center [372, 91] width 123 height 6
click at [457, 93] on em ""Good morning" au lieu du nom de famille du prospect)." at bounding box center [396, 91] width 121 height 6
drag, startPoint x: 458, startPoint y: 92, endPoint x: 374, endPoint y: 93, distance: 83.8
click at [374, 93] on div "Je me suis donc permise de modifier le début de mon message en mettant "Good mo…" at bounding box center [331, 91] width 316 height 7
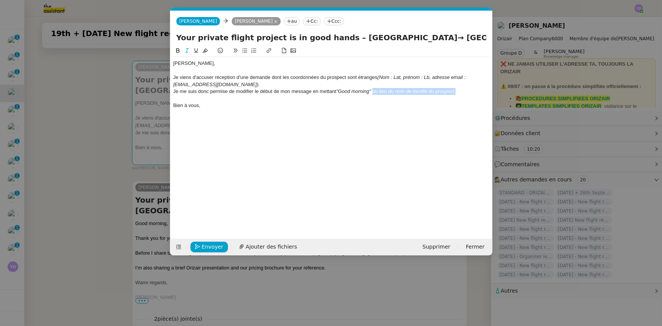
click at [187, 50] on icon at bounding box center [186, 51] width 3 height 4
click at [239, 115] on div "[PERSON_NAME], Je viens d'accuser réception d'une demande dont les coordonnées …" at bounding box center [331, 136] width 316 height 181
click at [214, 244] on span "Envoyer" at bounding box center [213, 246] width 22 height 9
click at [214, 244] on span "Confirmer l'envoi" at bounding box center [225, 246] width 46 height 9
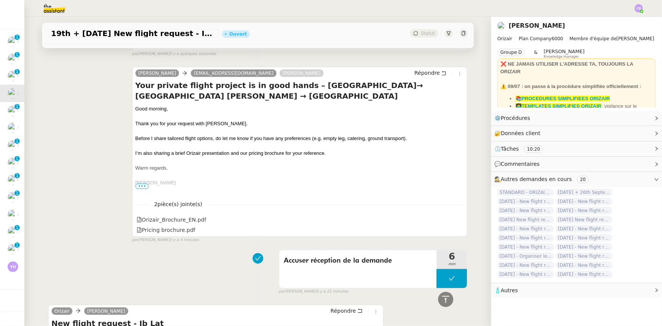
scroll to position [207, 0]
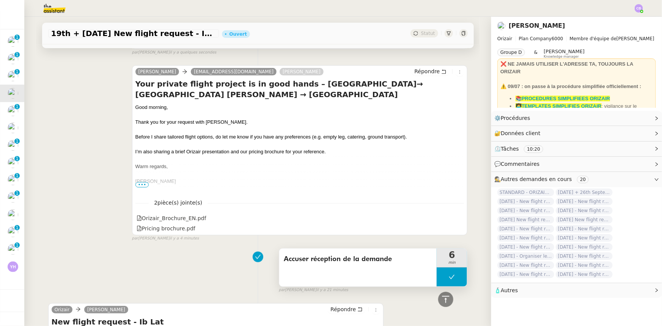
click at [437, 278] on button at bounding box center [452, 276] width 30 height 19
click at [437, 279] on div at bounding box center [444, 276] width 15 height 19
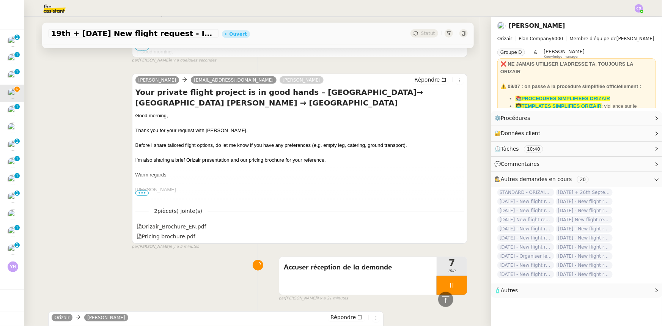
scroll to position [276, 0]
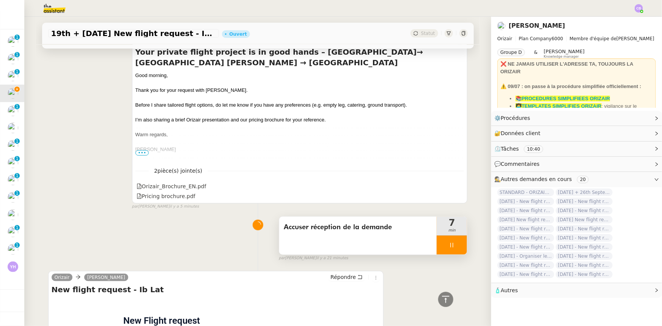
click at [438, 249] on div at bounding box center [452, 245] width 30 height 19
click at [454, 253] on button at bounding box center [459, 245] width 15 height 19
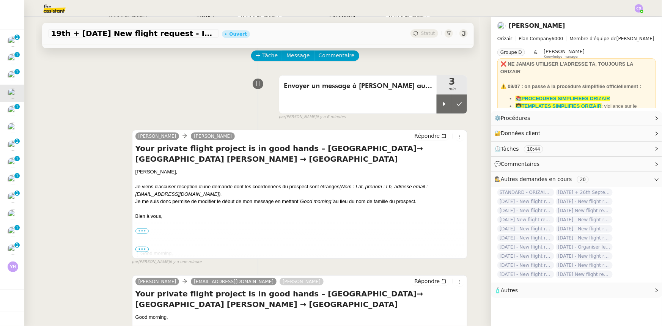
scroll to position [0, 0]
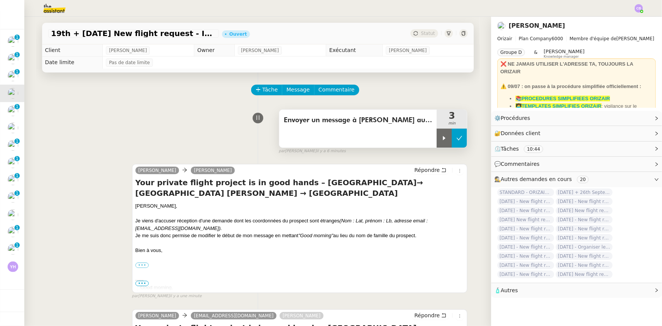
click at [456, 141] on icon at bounding box center [459, 138] width 6 height 6
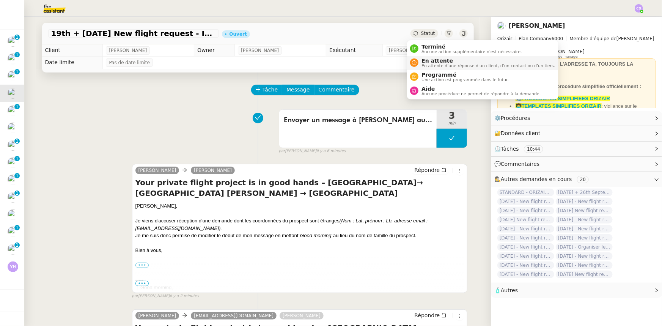
click at [427, 62] on span "En attente" at bounding box center [488, 61] width 134 height 6
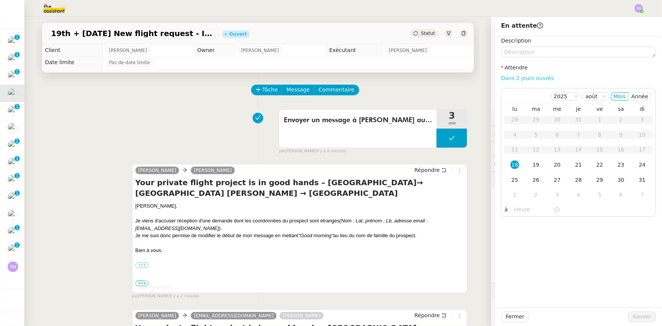
click at [505, 80] on link "Dans 2 jours ouvrés" at bounding box center [527, 78] width 53 height 6
type input "07:00"
click at [533, 166] on div "19" at bounding box center [536, 164] width 8 height 8
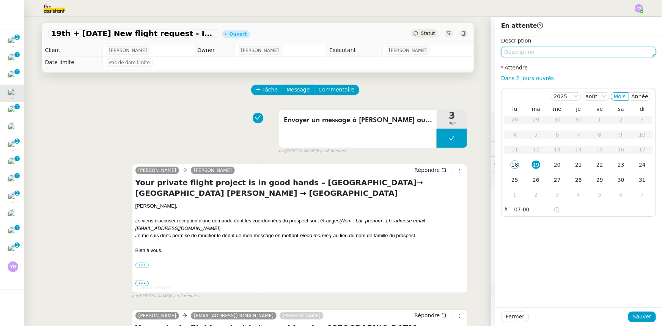
click at [508, 52] on textarea at bounding box center [578, 52] width 155 height 11
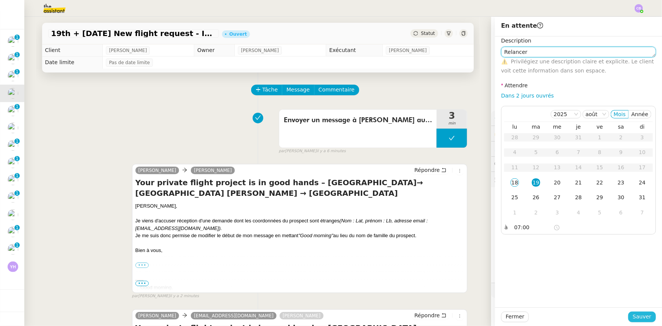
type textarea "Relancer"
click at [637, 315] on span "Sauver" at bounding box center [642, 316] width 19 height 9
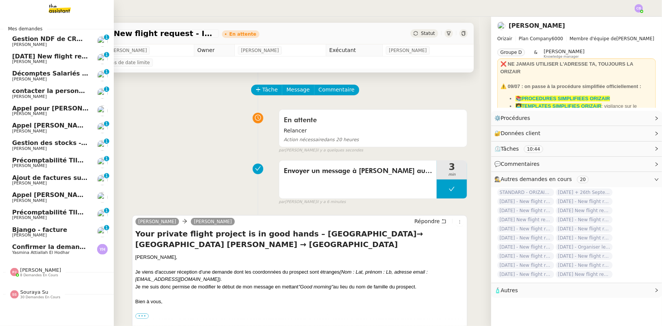
click at [35, 60] on span "[PERSON_NAME]" at bounding box center [50, 62] width 77 height 5
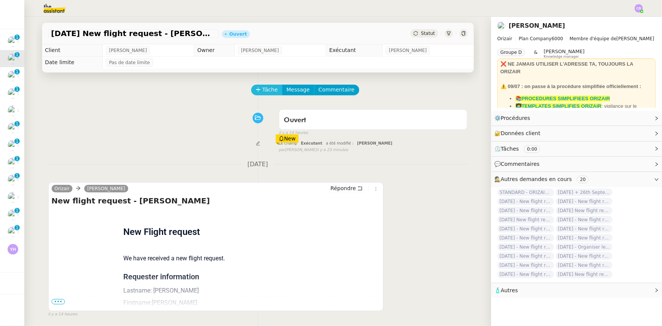
click at [256, 92] on icon at bounding box center [258, 89] width 5 height 5
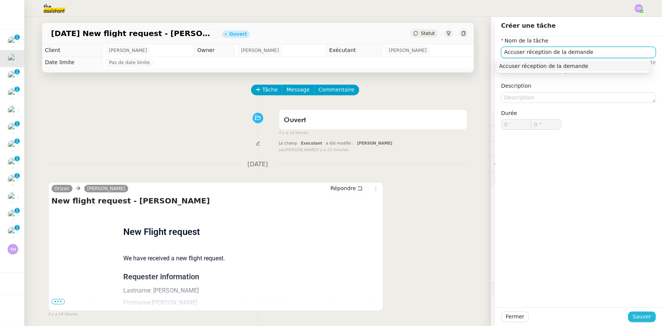
type input "Accuser réception de la demande"
click at [636, 320] on span "Sauver" at bounding box center [642, 316] width 19 height 9
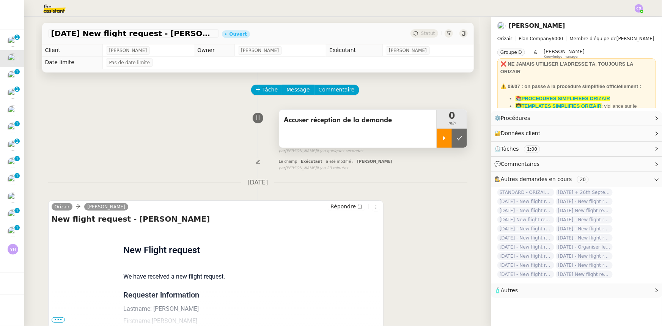
click at [437, 144] on div at bounding box center [444, 138] width 15 height 19
click at [437, 139] on div at bounding box center [452, 138] width 30 height 19
click at [437, 139] on div at bounding box center [444, 138] width 15 height 19
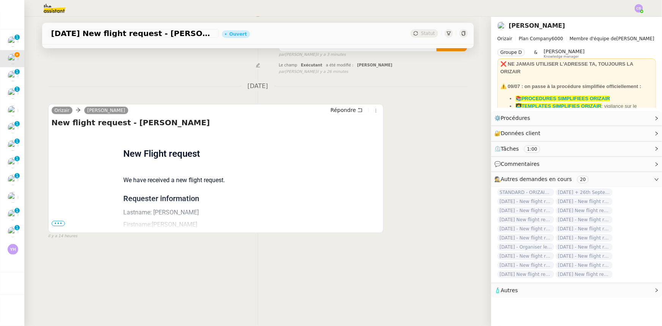
scroll to position [101, 0]
click at [55, 220] on span "•••" at bounding box center [59, 222] width 14 height 5
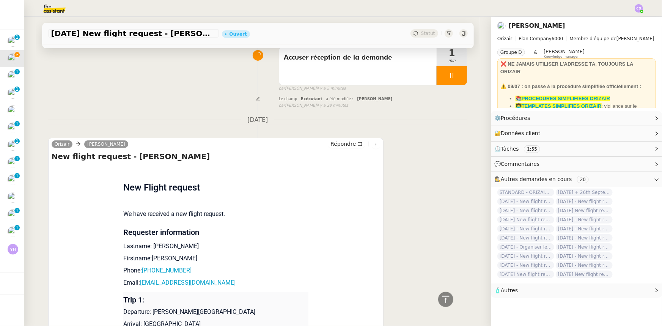
scroll to position [0, 0]
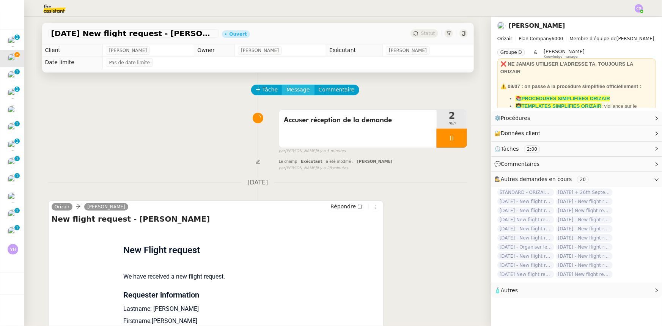
click at [293, 90] on span "Message" at bounding box center [297, 89] width 23 height 9
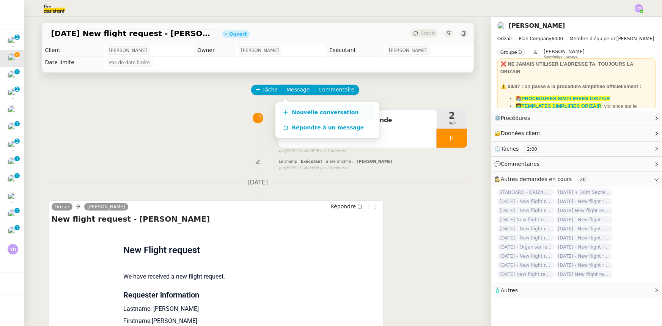
click at [302, 111] on span "Nouvelle conversation" at bounding box center [325, 112] width 67 height 6
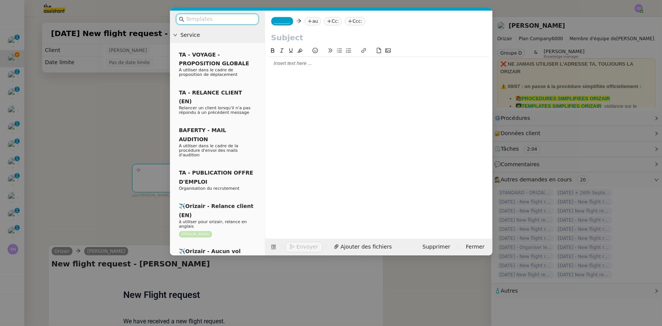
click at [234, 19] on input "text" at bounding box center [220, 19] width 68 height 9
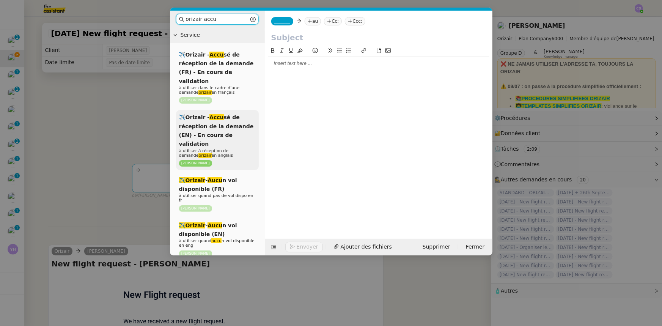
type input "orizair accu"
click at [224, 123] on span "✈️Orizair - Accu sé de réception de la demande (EN) - En cours de validation" at bounding box center [216, 130] width 75 height 33
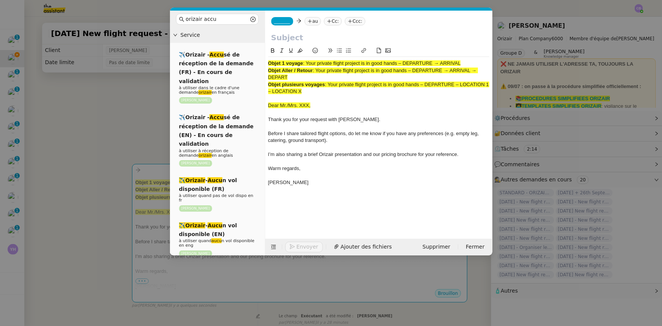
drag, startPoint x: 462, startPoint y: 63, endPoint x: 308, endPoint y: 64, distance: 154.4
click at [308, 64] on span ": Your private flight project is in good hands – DEPARTURE → ARRIVAL" at bounding box center [382, 63] width 158 height 6
copy span "Your private flight project is in good hands – DEPARTURE → ARRIVAL"
click at [288, 35] on input "text" at bounding box center [378, 37] width 215 height 11
paste input "Your private flight project is in good hands – DEPARTURE → ARRIVAL"
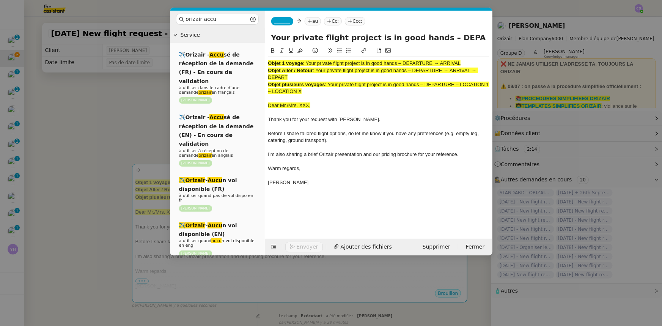
scroll to position [0, 30]
type input "Your private flight project is in good hands – DEPARTURE → ARRIVAL"
drag, startPoint x: 313, startPoint y: 92, endPoint x: 269, endPoint y: 64, distance: 52.5
click at [269, 64] on div "Objet 1 voyage : Your private flight project is in good hands – DEPARTURE → ARR…" at bounding box center [378, 126] width 221 height 139
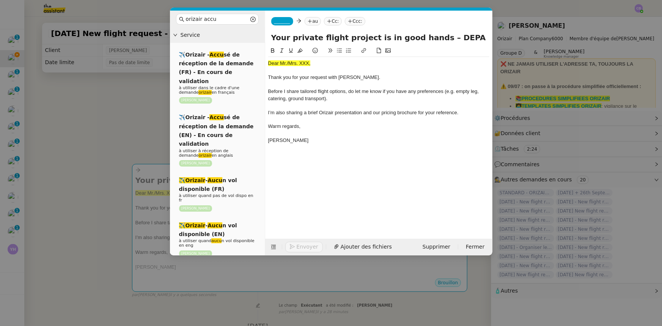
click at [91, 132] on nz-modal-container "orizair accu Service ✈️Orizair - Accu sé de réception de la demande (FR) - En c…" at bounding box center [331, 163] width 662 height 326
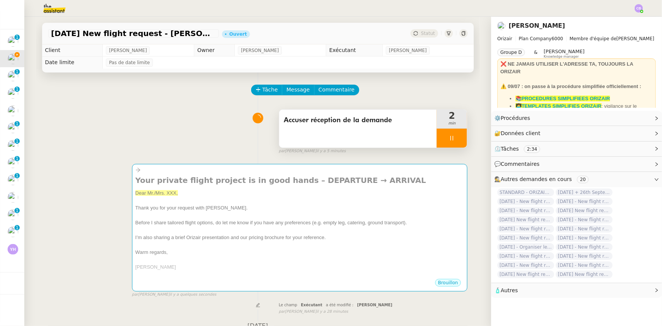
click at [438, 138] on div at bounding box center [452, 138] width 30 height 19
click at [441, 139] on icon at bounding box center [444, 138] width 6 height 6
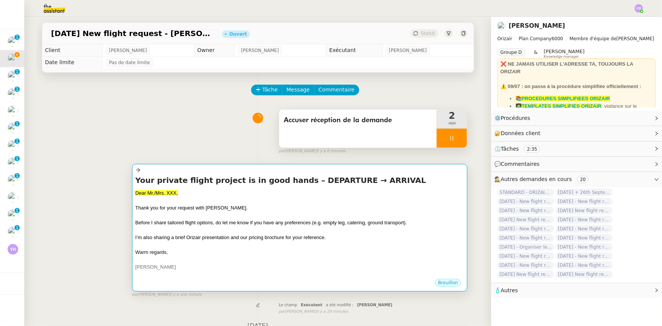
click at [315, 212] on div "Thank you for your request with [PERSON_NAME]." at bounding box center [299, 208] width 329 height 8
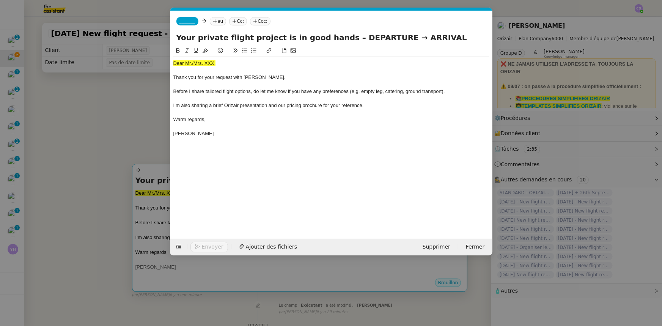
scroll to position [0, 42]
click at [143, 131] on nz-modal-container "orizair accu Service ✈️Orizair - Accu sé de réception de la demande (FR) - En c…" at bounding box center [331, 163] width 662 height 326
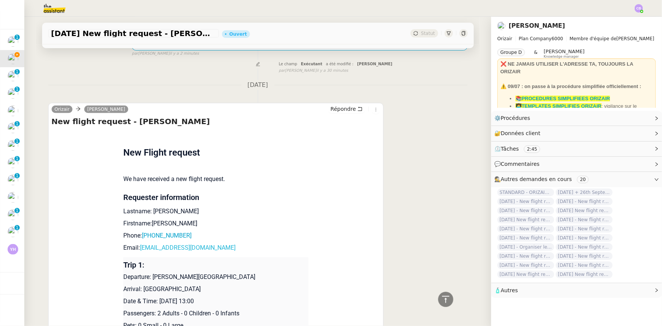
scroll to position [241, 0]
drag, startPoint x: 170, startPoint y: 212, endPoint x: 149, endPoint y: 212, distance: 20.9
click at [149, 212] on p "Lastname: [PERSON_NAME]" at bounding box center [215, 210] width 185 height 9
copy p "Marland"
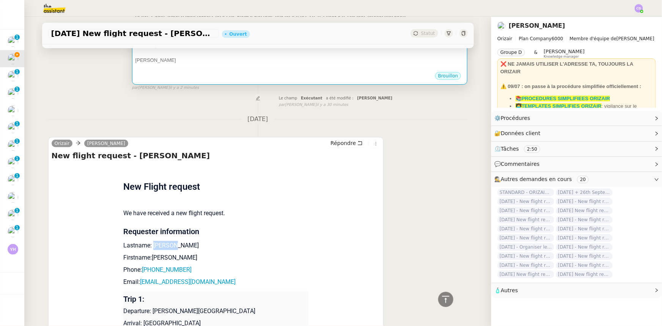
scroll to position [34, 0]
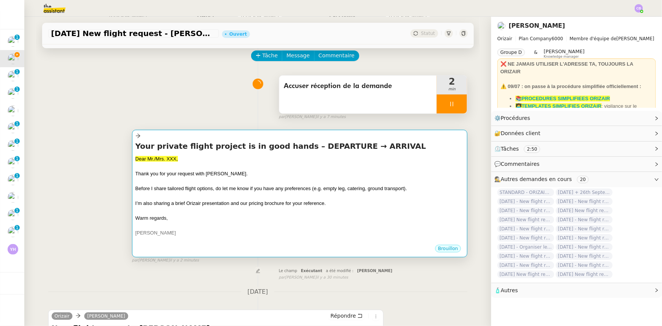
click at [201, 203] on span "I’m also sharing a brief Orizair presentation and our pricing brochure for your…" at bounding box center [230, 203] width 190 height 6
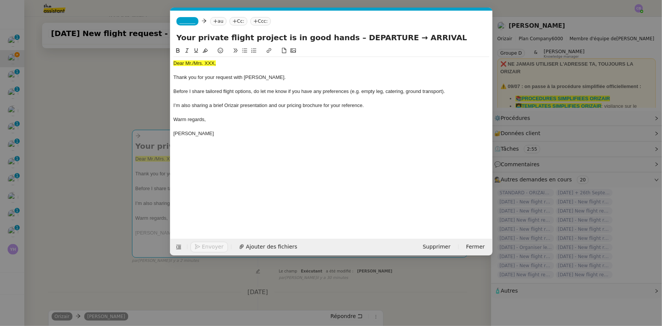
scroll to position [0, 42]
drag, startPoint x: 218, startPoint y: 63, endPoint x: 174, endPoint y: 64, distance: 44.0
click at [174, 64] on div "Dear Mr./Mrs. XXX," at bounding box center [331, 63] width 316 height 7
click at [206, 51] on icon at bounding box center [205, 50] width 5 height 5
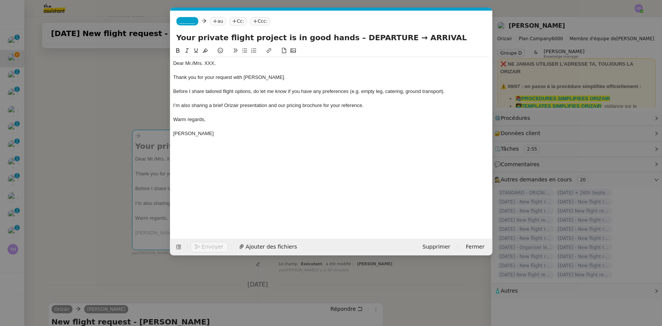
click at [214, 63] on div "Dear Mr./Mrs. XXX," at bounding box center [331, 63] width 316 height 7
click at [188, 22] on span "_______" at bounding box center [187, 21] width 16 height 5
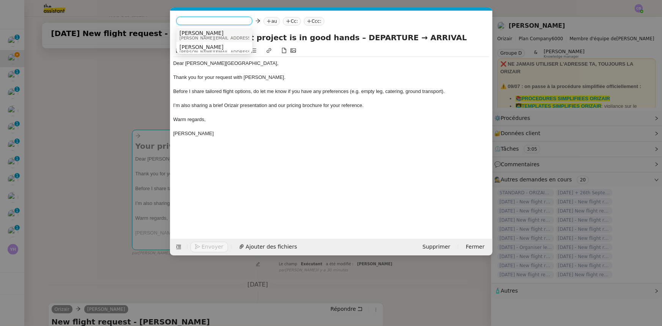
click at [197, 34] on span "[PERSON_NAME]" at bounding box center [233, 33] width 108 height 6
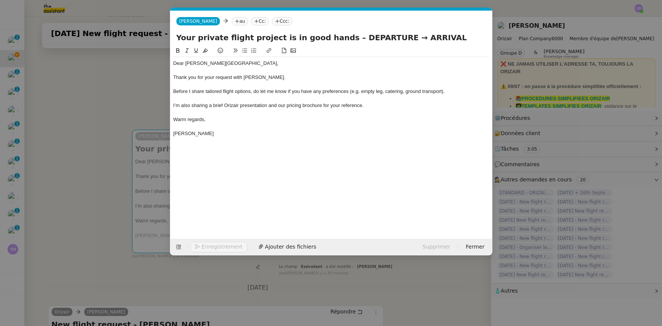
click at [154, 91] on nz-modal-container "orizair accu Service ✈️Orizair - Accu sé de réception de la demande (FR) - En c…" at bounding box center [331, 163] width 662 height 326
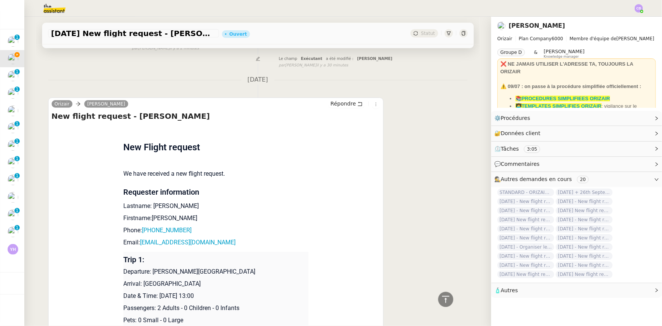
scroll to position [276, 0]
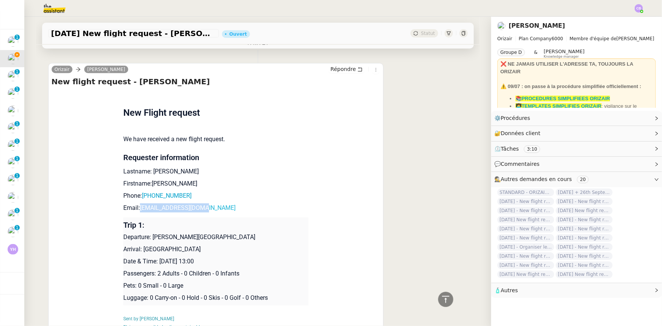
drag, startPoint x: 202, startPoint y: 209, endPoint x: 137, endPoint y: 208, distance: 65.6
click at [137, 208] on p "Email: [EMAIL_ADDRESS][DOMAIN_NAME]" at bounding box center [215, 207] width 185 height 9
copy link "[EMAIL_ADDRESS][DOMAIN_NAME]"
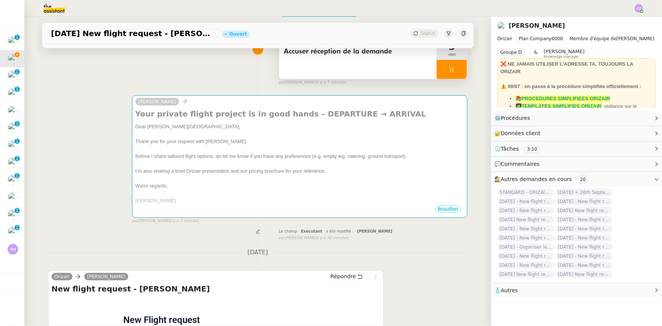
click at [181, 167] on div at bounding box center [299, 164] width 329 height 8
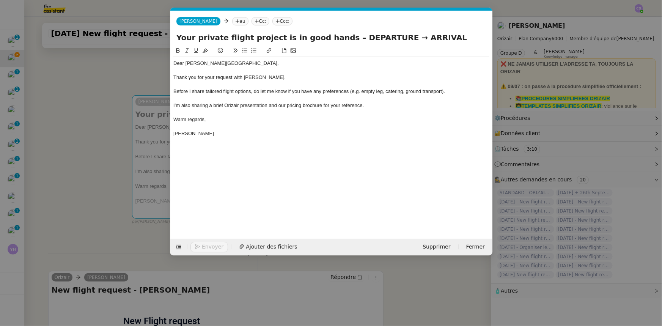
scroll to position [0, 42]
click at [232, 21] on nz-tag "au" at bounding box center [240, 21] width 16 height 8
paste input "[EMAIL_ADDRESS][DOMAIN_NAME]"
type input "[EMAIL_ADDRESS][DOMAIN_NAME]"
click at [242, 34] on span "[EMAIL_ADDRESS][DOMAIN_NAME]" at bounding box center [266, 33] width 93 height 6
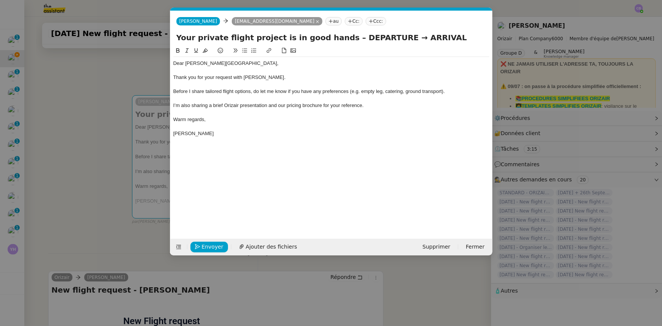
click at [366, 21] on nz-tag "Ccc:" at bounding box center [376, 21] width 20 height 8
type input "[PERSON_NAME]"
click at [340, 33] on span "[PERSON_NAME]" at bounding box center [378, 33] width 108 height 6
drag, startPoint x: 379, startPoint y: 38, endPoint x: 340, endPoint y: 37, distance: 39.5
click at [340, 37] on input "Your private flight project is in good hands – DEPARTURE → ARRIVAL" at bounding box center [331, 37] width 310 height 11
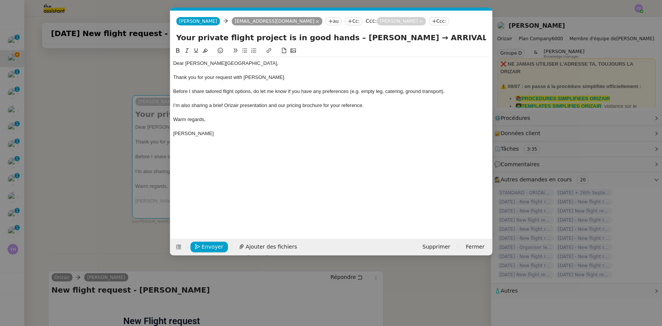
drag, startPoint x: 442, startPoint y: 38, endPoint x: 411, endPoint y: 37, distance: 30.7
click at [411, 37] on input "Your private flight project is in good hands – [PERSON_NAME] → ARRIVAL" at bounding box center [331, 37] width 310 height 11
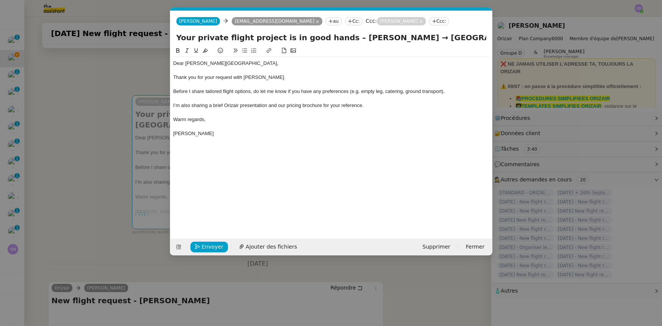
type input "Your private flight project is in good hands – [PERSON_NAME] → [GEOGRAPHIC_DATA]"
click at [344, 76] on div "Thank you for your request with [PERSON_NAME]." at bounding box center [331, 77] width 316 height 7
click at [261, 247] on span "Ajouter des fichiers" at bounding box center [271, 246] width 51 height 9
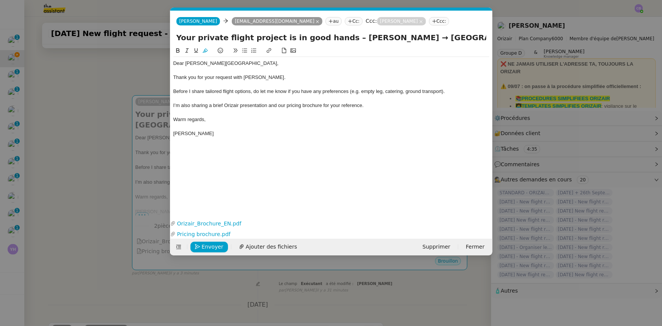
click at [130, 83] on nz-modal-container "orizair accu Service ✈️Orizair - Accu sé de réception de la demande (FR) - En c…" at bounding box center [331, 163] width 662 height 326
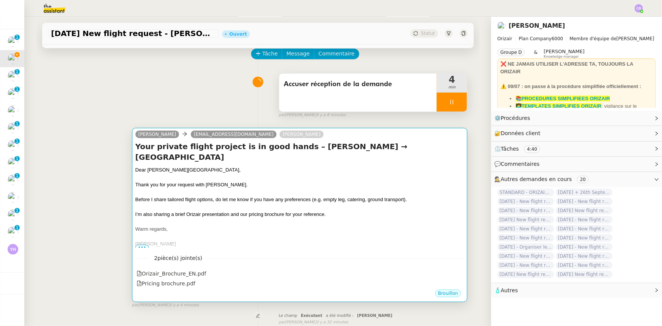
scroll to position [36, 0]
click at [310, 197] on span "Before I share tailored flight options, do let me know if you have any preferen…" at bounding box center [271, 200] width 272 height 6
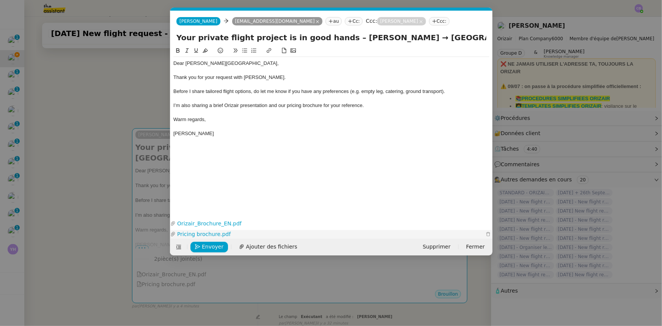
scroll to position [0, 42]
click at [219, 247] on span "Envoyer" at bounding box center [213, 246] width 22 height 9
click at [219, 247] on span "Confirmer l'envoi" at bounding box center [225, 246] width 46 height 9
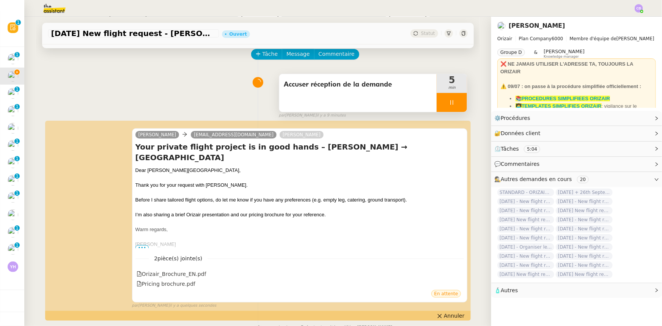
click at [437, 102] on div at bounding box center [452, 102] width 30 height 19
click at [455, 108] on button at bounding box center [459, 102] width 15 height 19
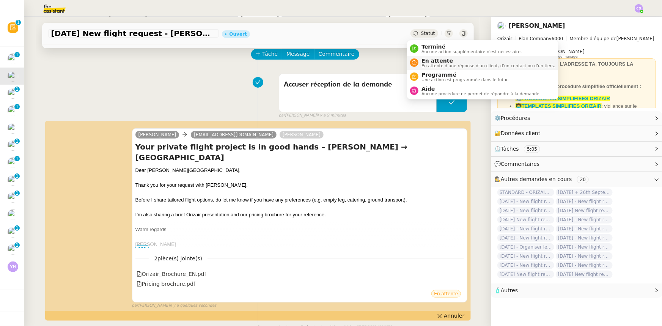
click at [430, 61] on span "En attente" at bounding box center [488, 61] width 134 height 6
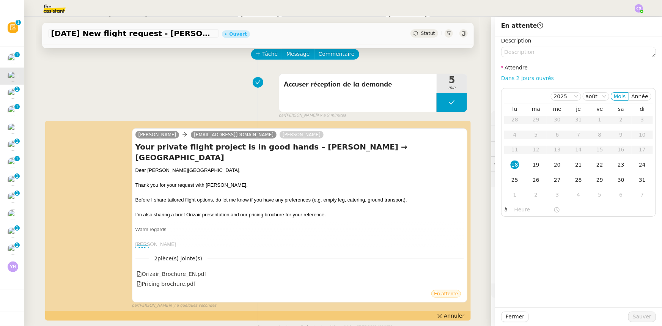
click at [526, 81] on link "Dans 2 jours ouvrés" at bounding box center [527, 78] width 53 height 6
type input "07:00"
click at [532, 165] on div "19" at bounding box center [536, 164] width 8 height 8
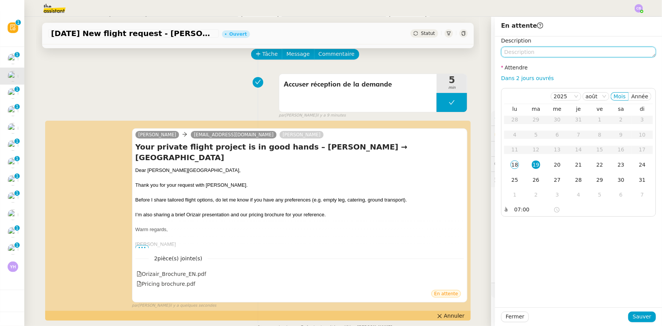
click at [538, 53] on textarea at bounding box center [578, 52] width 155 height 11
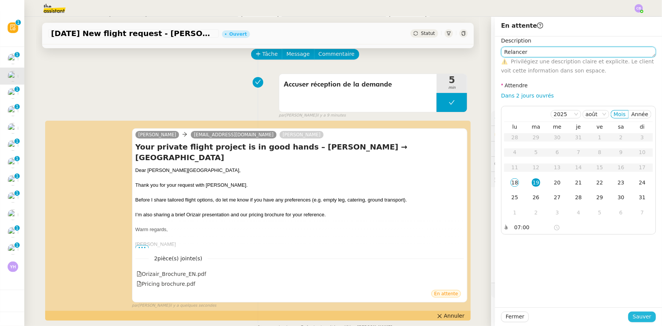
type textarea "Relancer"
click at [630, 317] on button "Sauver" at bounding box center [642, 316] width 28 height 11
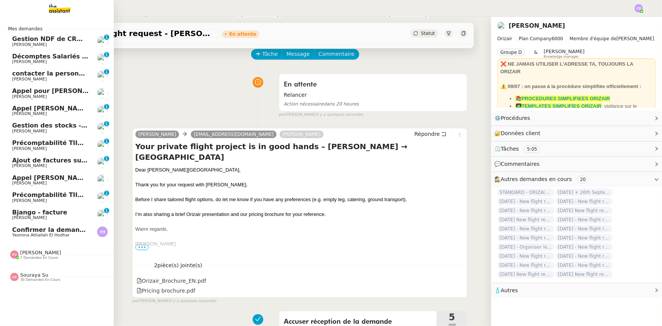
click at [63, 214] on span "Bjango - facture" at bounding box center [50, 212] width 77 height 7
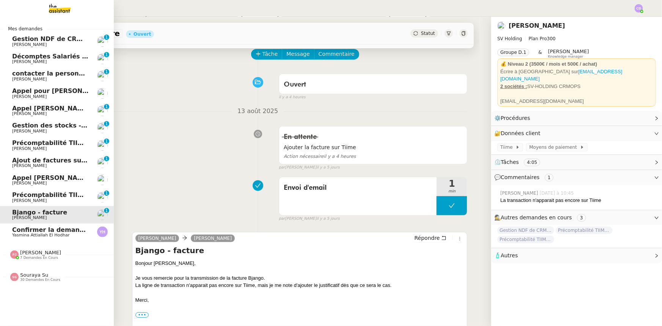
click at [42, 253] on span "[PERSON_NAME]" at bounding box center [40, 253] width 41 height 6
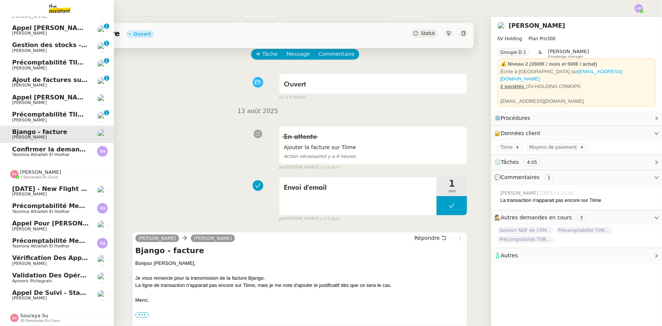
scroll to position [83, 0]
click at [38, 170] on span "[PERSON_NAME]" at bounding box center [40, 172] width 41 height 6
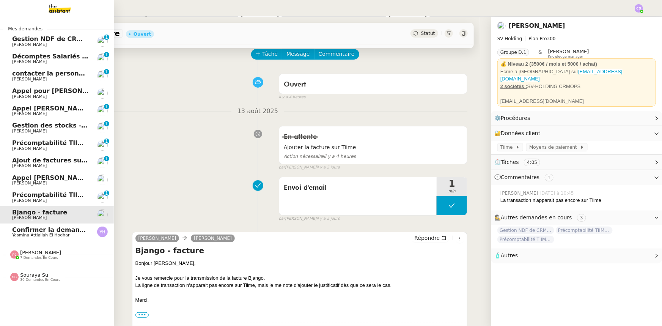
scroll to position [0, 0]
click at [36, 277] on span "Souraya Su" at bounding box center [34, 275] width 28 height 6
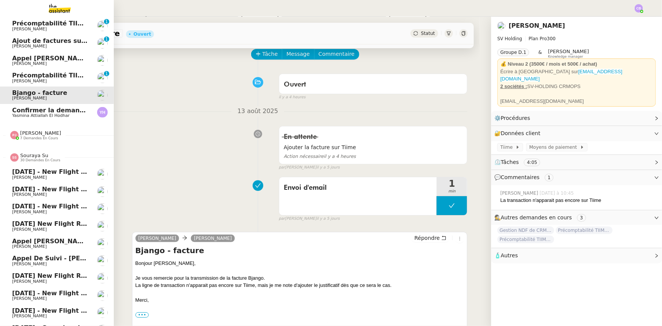
scroll to position [103, 0]
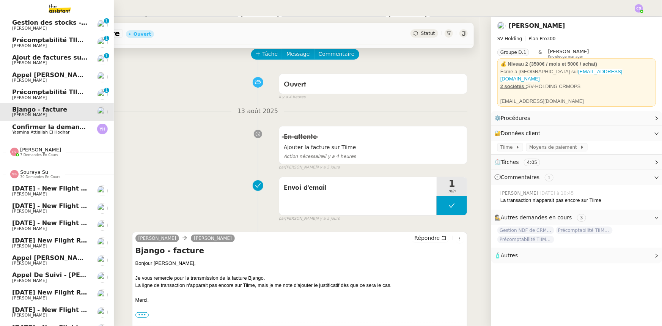
click at [34, 175] on span "30 demandes en cours" at bounding box center [40, 177] width 40 height 4
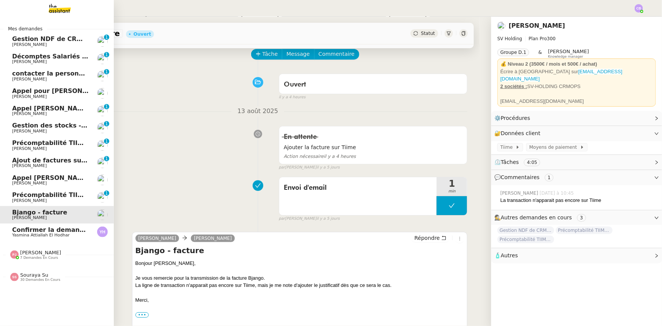
click at [45, 41] on span "Gestion NDF de CRMOPS - [DATE]" at bounding box center [69, 38] width 114 height 7
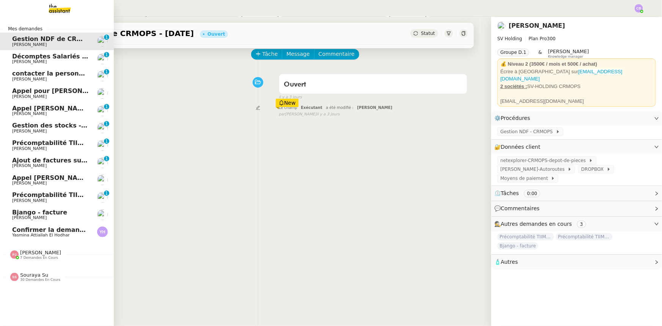
click at [53, 59] on span "Décomptes Salariés Mensuels - [DATE]" at bounding box center [78, 56] width 132 height 7
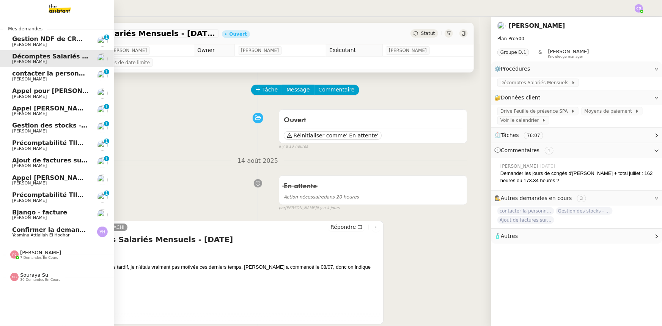
click at [39, 76] on span "contacter la personne en charge de la mutuelle d'entreprise" at bounding box center [115, 73] width 206 height 7
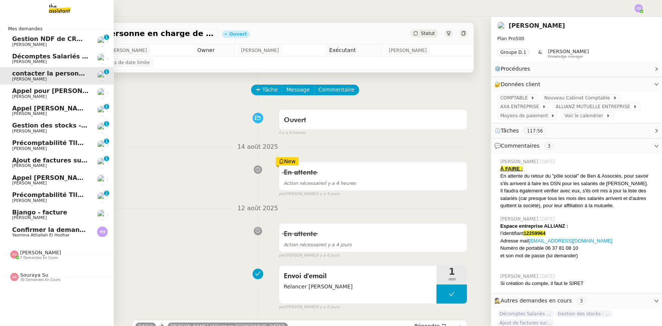
click at [43, 124] on span "Gestion des stocks - [DATE]" at bounding box center [59, 125] width 94 height 7
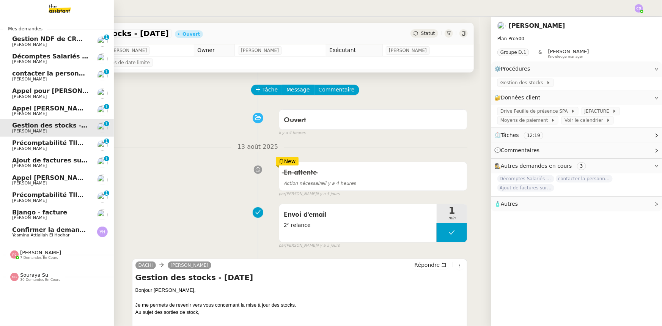
click at [47, 148] on span "[PERSON_NAME]" at bounding box center [50, 148] width 77 height 5
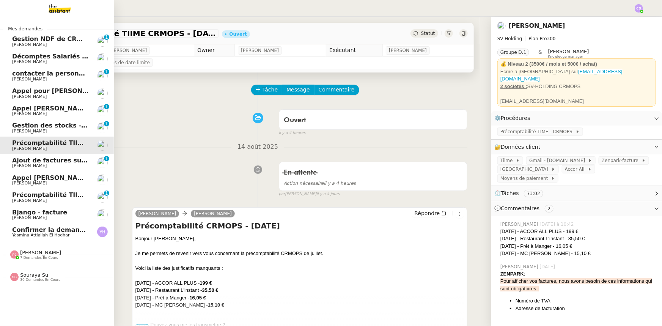
click at [36, 232] on span "Confirmer la demande de raccordement à la fibre" at bounding box center [96, 229] width 169 height 7
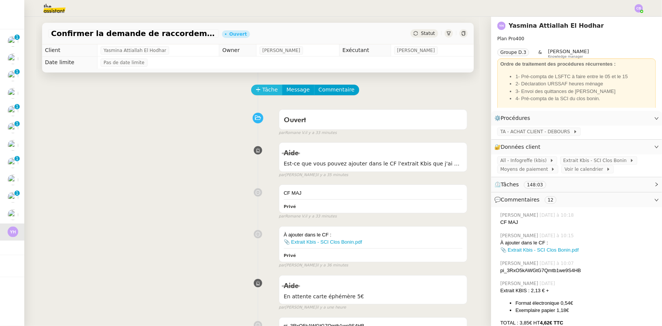
click at [263, 89] on span "Tâche" at bounding box center [271, 89] width 16 height 9
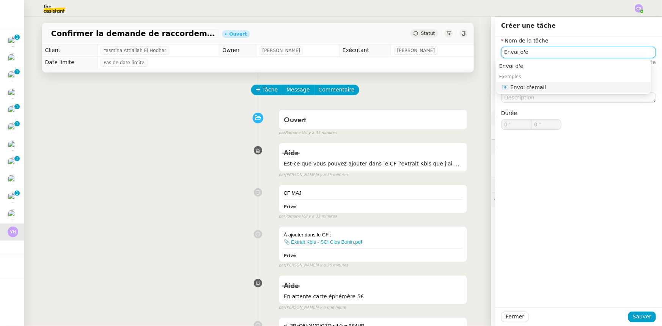
click at [549, 87] on div "📧 Envoi d'email" at bounding box center [575, 87] width 146 height 7
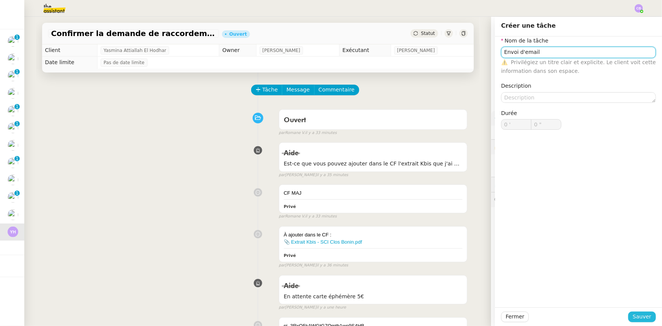
type input "Envoi d'email"
click at [635, 315] on span "Sauver" at bounding box center [642, 316] width 19 height 9
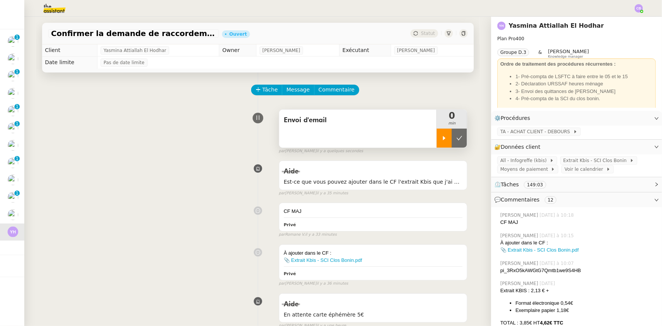
click at [437, 146] on div at bounding box center [444, 138] width 15 height 19
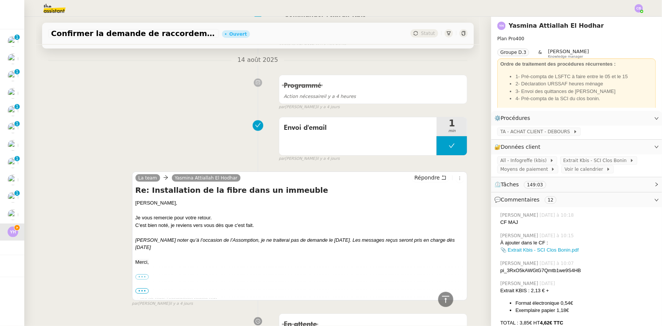
scroll to position [414, 0]
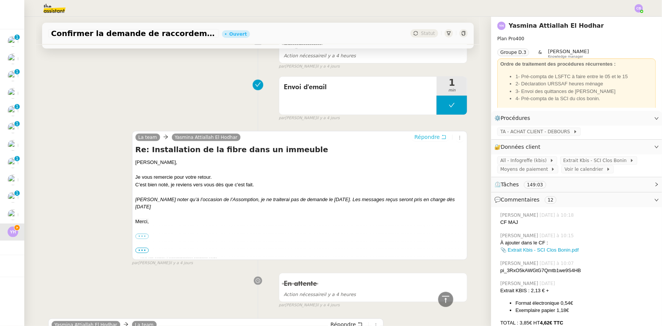
click at [421, 139] on span "Répondre" at bounding box center [426, 137] width 25 height 8
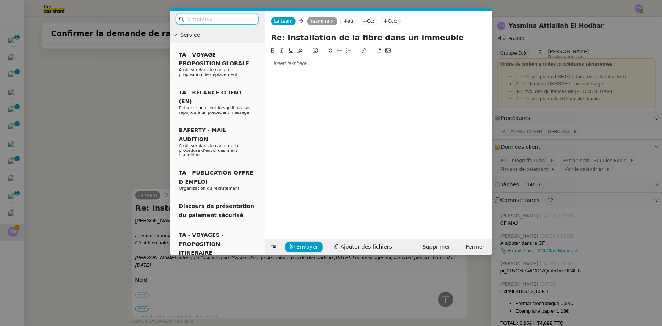
scroll to position [472, 0]
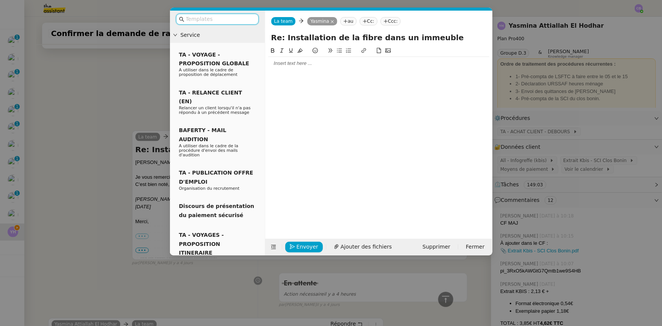
click at [292, 66] on div at bounding box center [378, 63] width 221 height 7
click at [344, 247] on span "Ajouter des fichiers" at bounding box center [366, 246] width 51 height 9
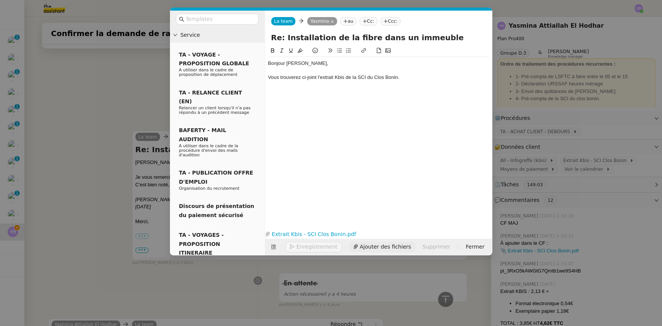
scroll to position [525, 0]
click at [409, 78] on div "Vous trouverez ci-joint l'extrait Kbis de la SCI du Clos Bonin." at bounding box center [378, 77] width 221 height 7
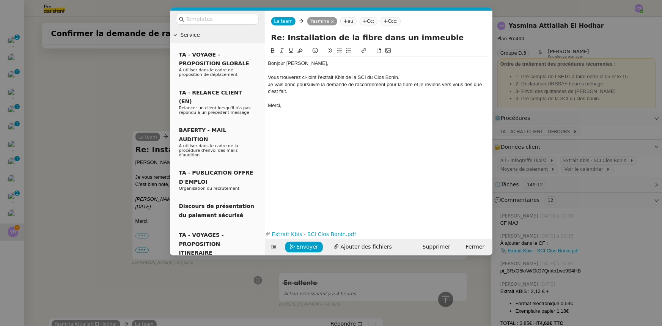
scroll to position [547, 0]
click at [269, 85] on div "Je vais donc poursuivre la demande de raccordement pour la fibre et je reviens …" at bounding box center [378, 88] width 221 height 14
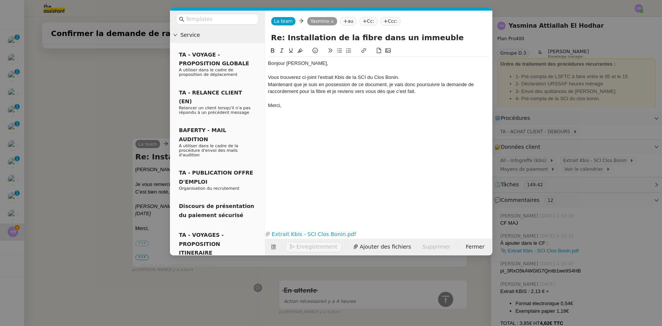
scroll to position [555, 0]
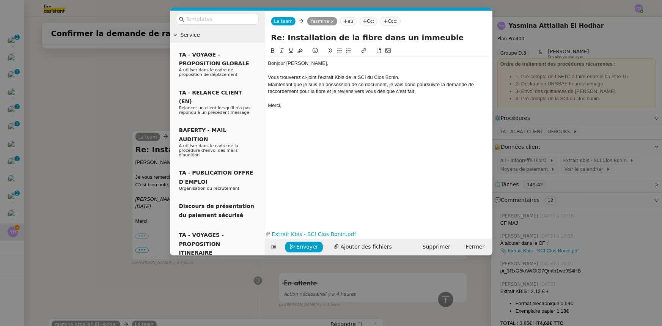
click at [410, 84] on div "Maintenant que je suis en possession de ce document, je vais donc poursuivre la…" at bounding box center [378, 88] width 221 height 14
click at [307, 92] on div "Maintenant que je suis en possession de ce document, je vais poursuivre la dema…" at bounding box center [378, 88] width 221 height 14
click at [319, 91] on div "Maintenant que je suis en possession de ce document, je vais poursuivre la dema…" at bounding box center [378, 88] width 221 height 14
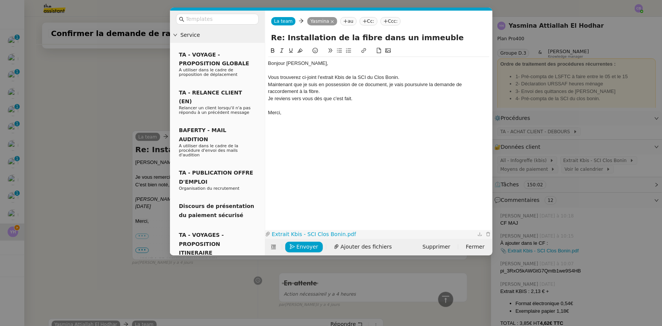
click at [305, 234] on link "Extrait Kbis - SCI Clos Bonin.pdf" at bounding box center [372, 234] width 205 height 9
click at [305, 247] on span "Envoyer" at bounding box center [308, 246] width 22 height 9
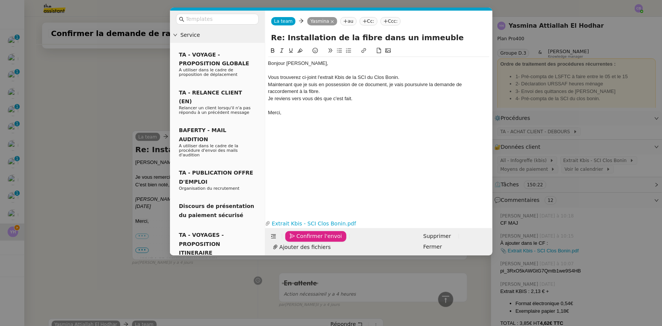
click at [305, 241] on span "Confirmer l'envoi" at bounding box center [320, 236] width 46 height 9
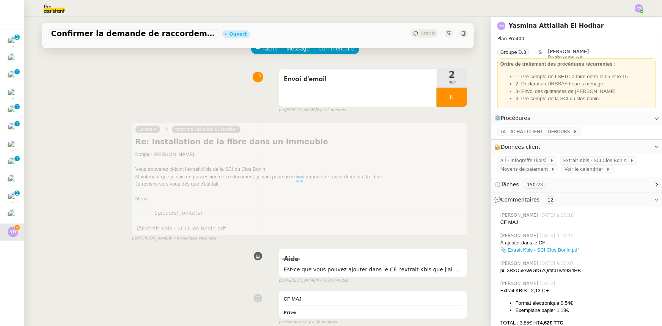
scroll to position [0, 0]
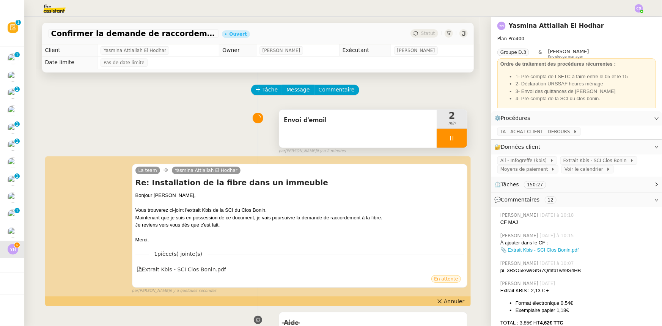
click at [437, 138] on div at bounding box center [452, 138] width 30 height 19
click at [456, 141] on icon at bounding box center [459, 138] width 6 height 6
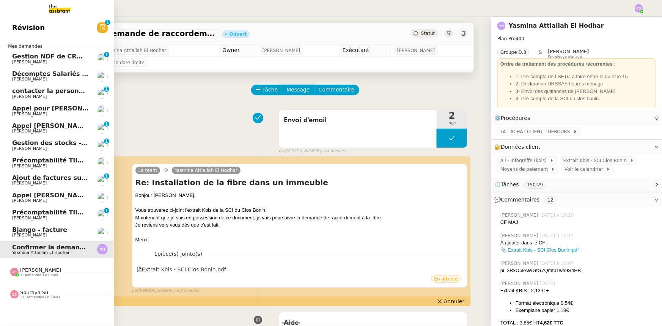
click at [58, 232] on span "Bjango - facture" at bounding box center [50, 229] width 77 height 7
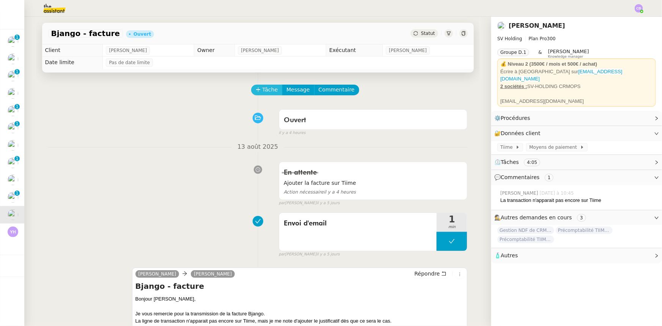
click at [256, 90] on icon at bounding box center [258, 89] width 4 height 0
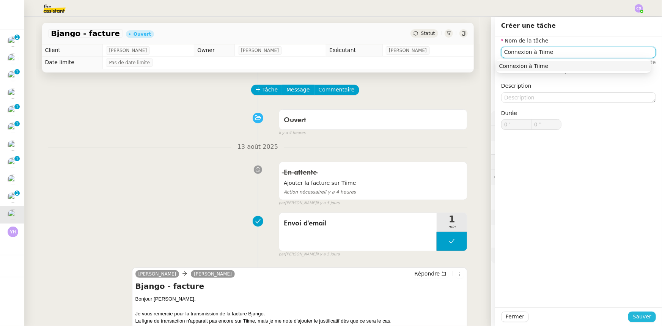
type input "Connexion à Tiime"
click at [641, 315] on span "Sauver" at bounding box center [642, 316] width 19 height 9
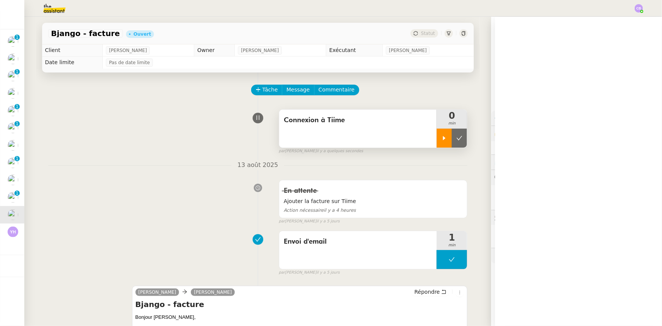
click at [441, 140] on icon at bounding box center [444, 138] width 6 height 6
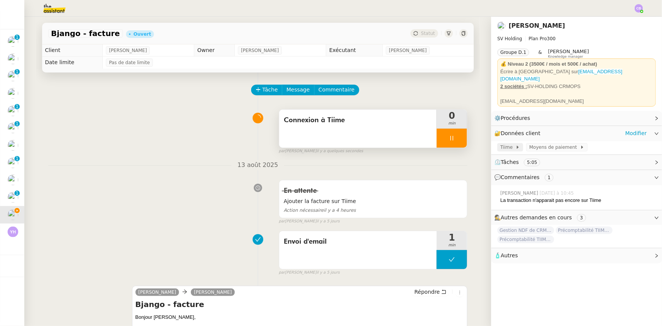
click at [513, 145] on span at bounding box center [514, 147] width 3 height 5
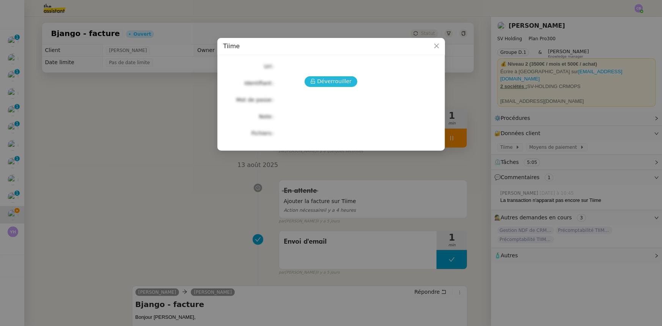
click at [340, 80] on span "Déverrouiller" at bounding box center [334, 81] width 35 height 9
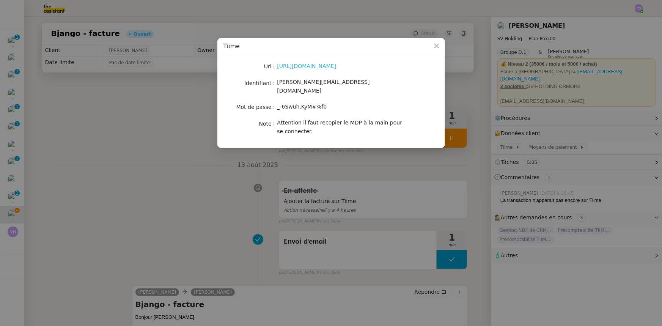
click at [315, 68] on link "[URL][DOMAIN_NAME]" at bounding box center [306, 66] width 59 height 6
click at [436, 45] on icon "Close" at bounding box center [437, 46] width 6 height 6
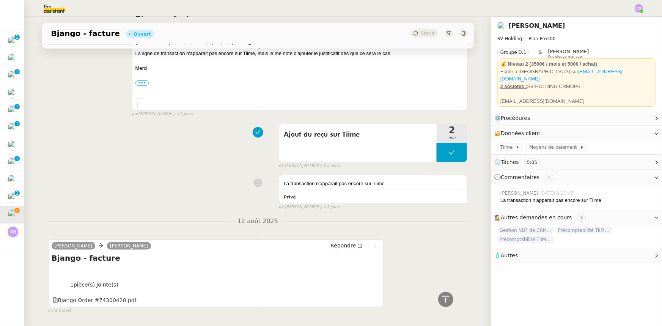
scroll to position [314, 0]
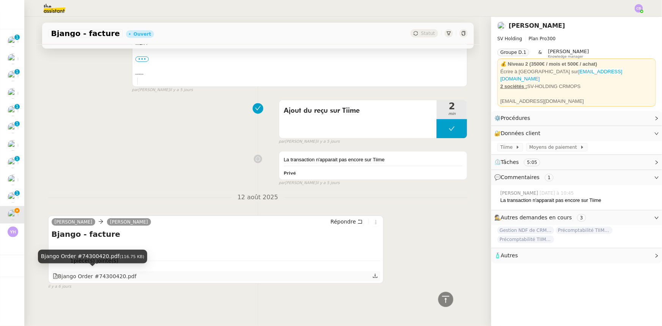
click at [90, 274] on div "Bjango Order #74300420.pdf" at bounding box center [95, 276] width 84 height 9
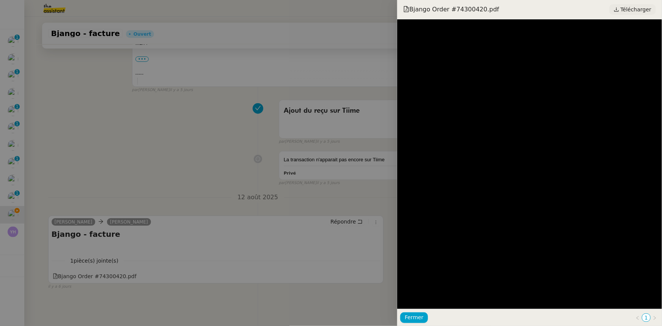
click at [635, 13] on span "Télécharger" at bounding box center [636, 10] width 31 height 10
click at [413, 316] on span "Fermer" at bounding box center [414, 317] width 19 height 9
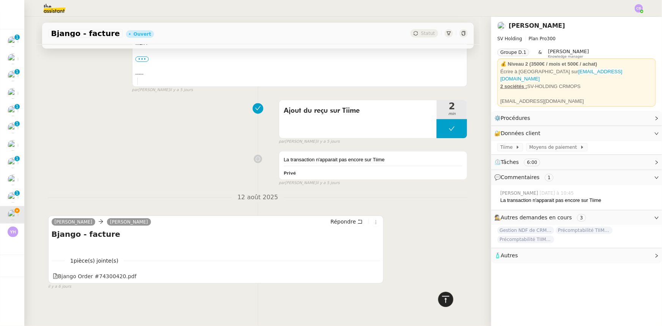
click at [443, 301] on icon at bounding box center [445, 299] width 9 height 9
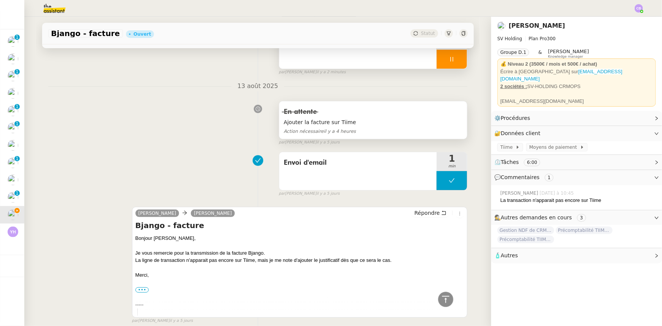
scroll to position [0, 0]
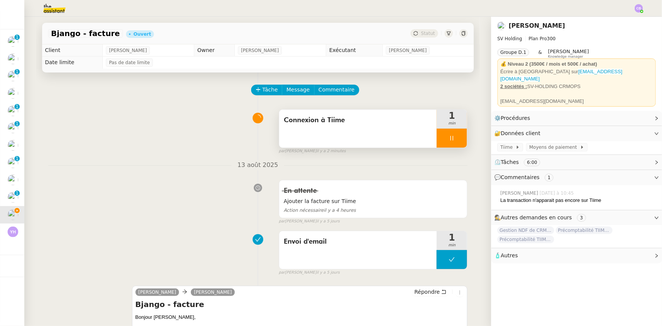
click at [363, 136] on div "Connexion à Tiime" at bounding box center [358, 129] width 158 height 38
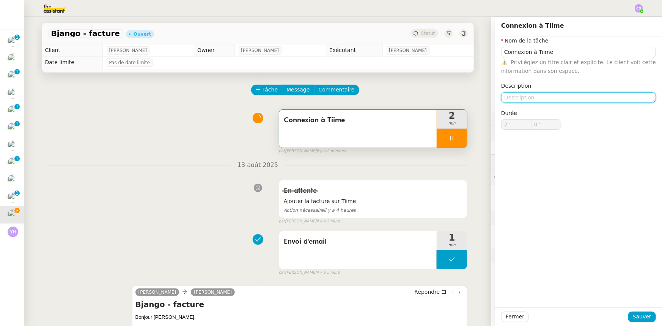
click at [517, 98] on textarea at bounding box center [578, 97] width 155 height 11
type input "1 ""
type textarea "+ a"
type input "2 ""
type textarea "+ ajout de"
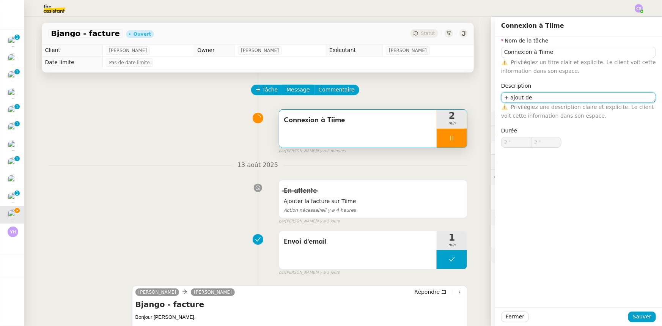
type input "3 ""
type textarea "+ ajout de la fa"
type input "4 ""
type textarea "+ ajout de la facture"
type input "6 ""
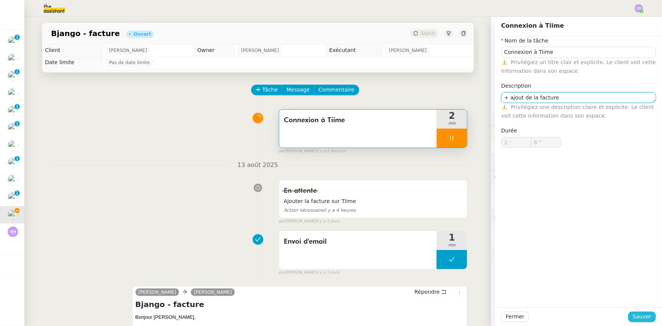
type textarea "+ ajout de la facture"
click at [636, 316] on span "Sauver" at bounding box center [642, 316] width 19 height 9
type input "7 ""
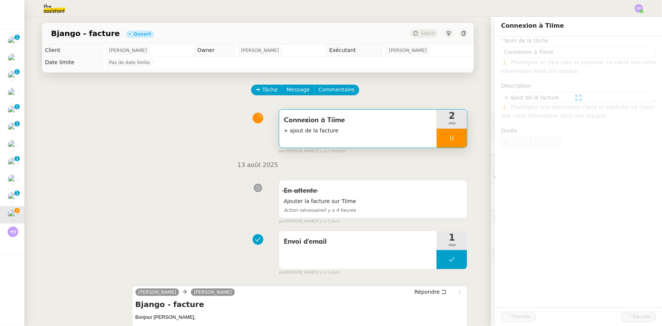
type input "Connexion à Tiime"
type textarea "+ ajout de la facture"
type input "2 '"
type input "7 ""
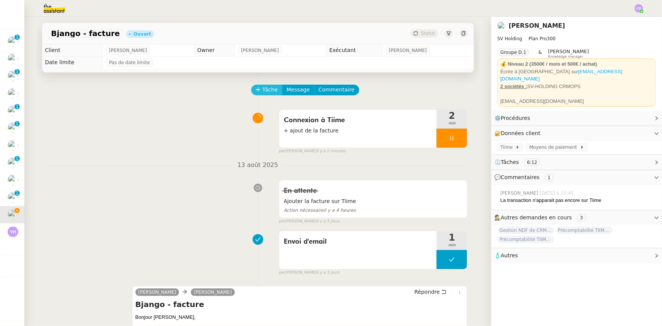
click at [263, 94] on span "Tâche" at bounding box center [271, 89] width 16 height 9
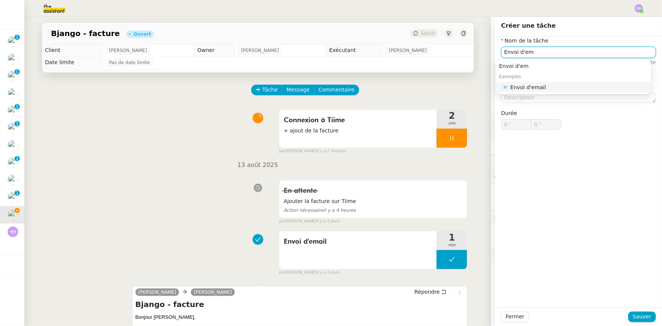
click at [544, 90] on div "📧 Envoi d'email" at bounding box center [575, 87] width 146 height 7
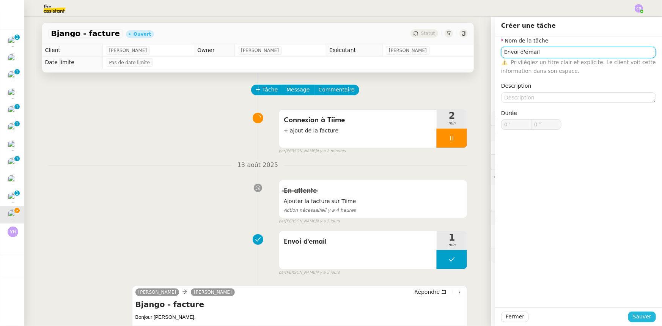
type input "Envoi d'email"
click at [638, 318] on span "Sauver" at bounding box center [642, 316] width 19 height 9
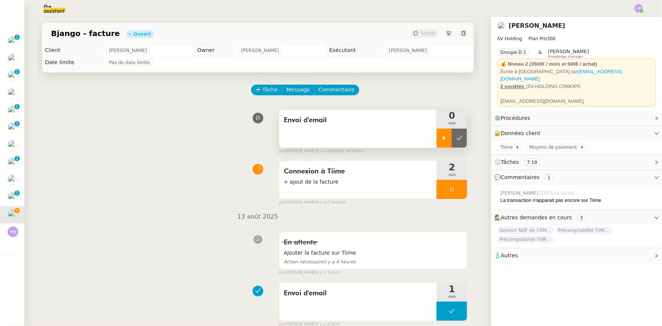
click at [442, 141] on div at bounding box center [444, 138] width 15 height 19
click at [438, 193] on div at bounding box center [452, 189] width 30 height 19
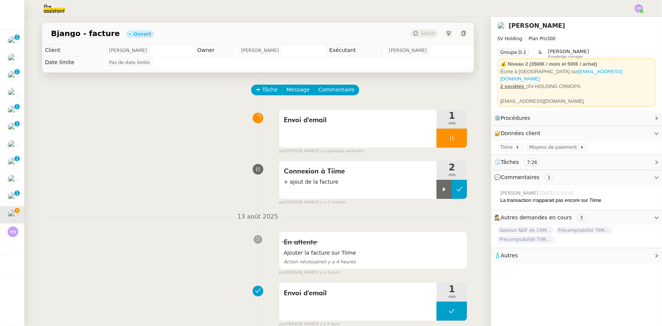
click at [456, 191] on icon at bounding box center [459, 189] width 6 height 6
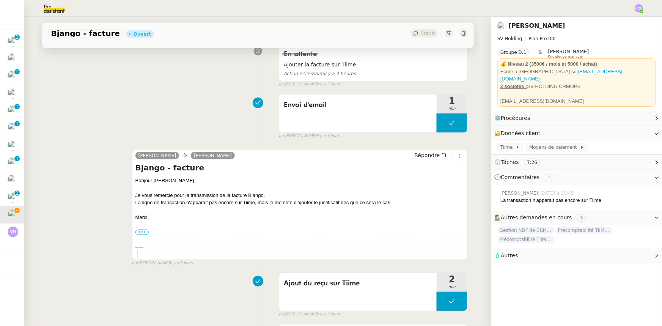
scroll to position [207, 0]
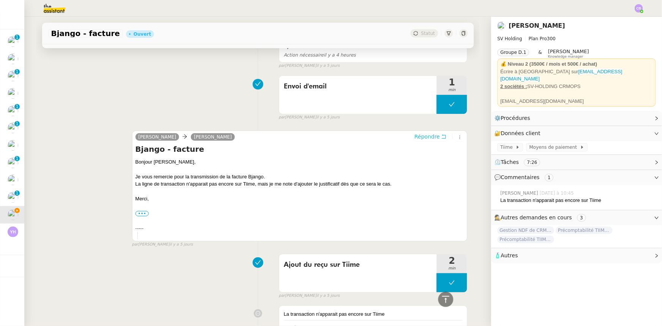
click at [419, 138] on span "Répondre" at bounding box center [426, 137] width 25 height 8
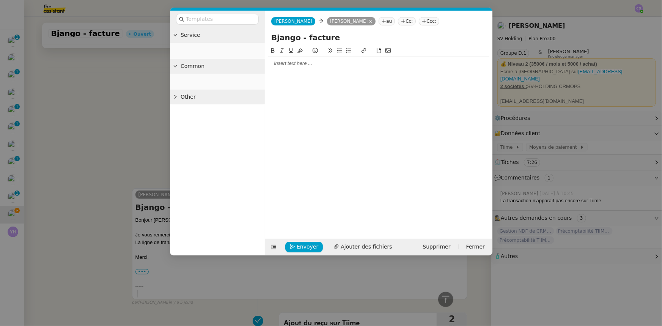
scroll to position [265, 0]
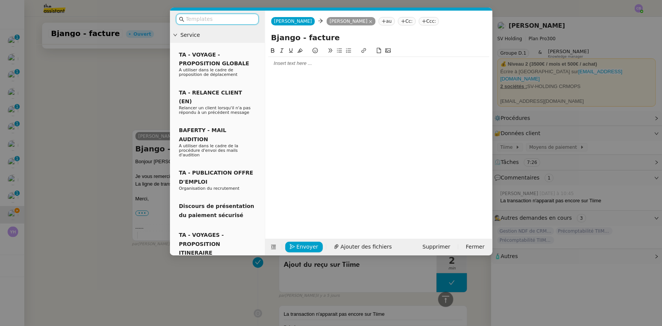
click at [243, 20] on input "text" at bounding box center [220, 19] width 68 height 9
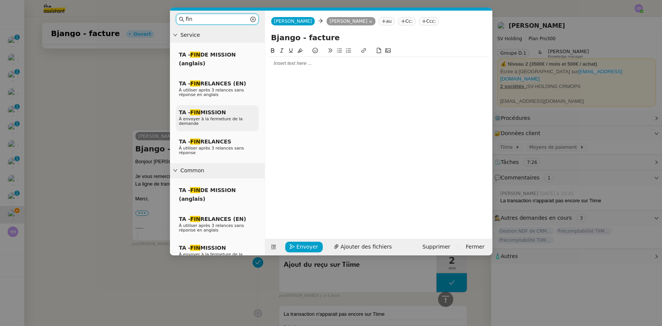
type input "fin"
click at [206, 114] on span "TA - FIN MISSION" at bounding box center [202, 112] width 47 height 6
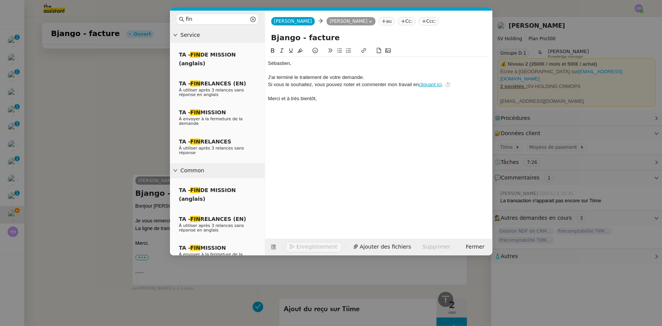
scroll to position [309, 0]
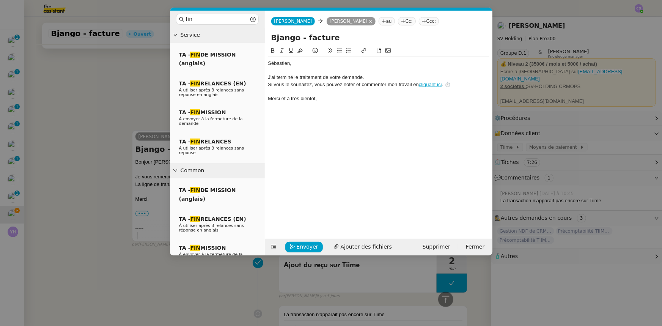
click at [269, 66] on div "﻿[PERSON_NAME]﻿," at bounding box center [378, 63] width 221 height 7
click at [316, 66] on div "﻿Bonjour [PERSON_NAME]﻿," at bounding box center [378, 63] width 221 height 7
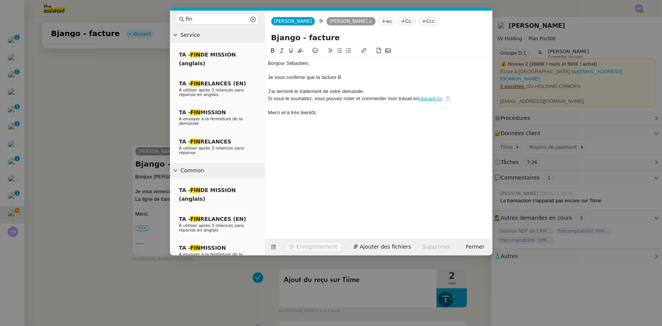
scroll to position [324, 0]
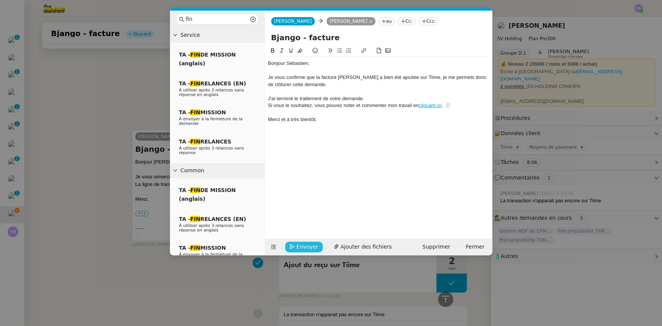
click at [307, 245] on span "Envoyer" at bounding box center [308, 246] width 22 height 9
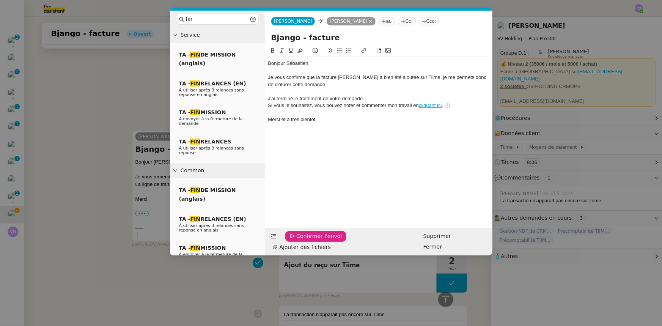
click at [307, 241] on span "Confirmer l'envoi" at bounding box center [320, 236] width 46 height 9
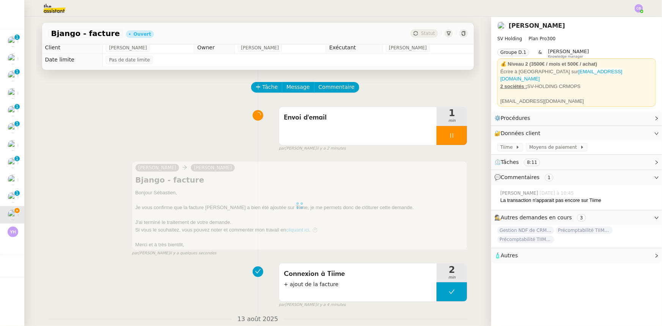
scroll to position [0, 0]
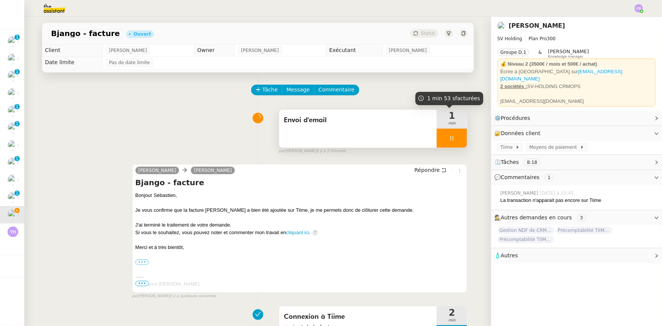
click at [439, 134] on div at bounding box center [452, 138] width 30 height 19
click at [456, 140] on icon at bounding box center [459, 138] width 6 height 6
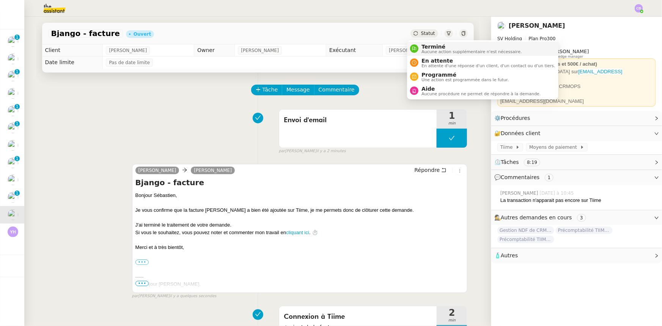
click at [429, 50] on span "Aucune action supplémentaire n'est nécessaire." at bounding box center [471, 52] width 100 height 4
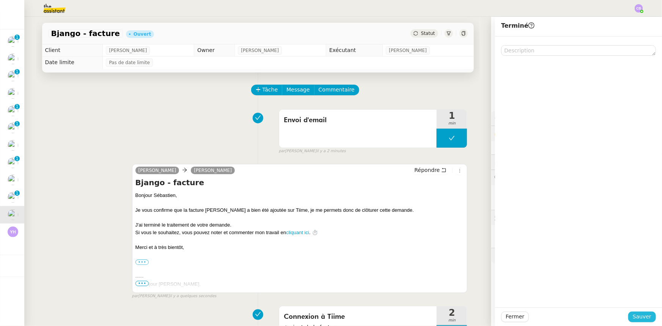
click at [635, 318] on span "Sauver" at bounding box center [642, 316] width 19 height 9
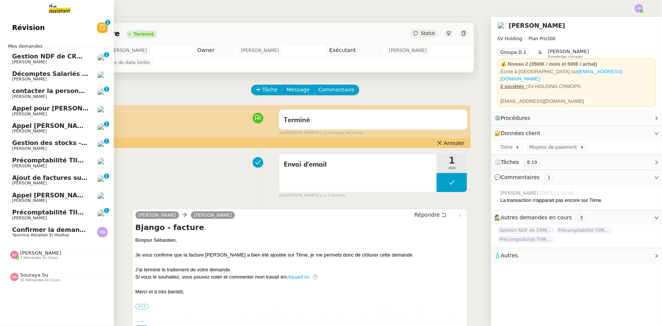
click at [60, 212] on span "Précomptabilité TIIME SV-Holding - [DATE]" at bounding box center [84, 212] width 145 height 7
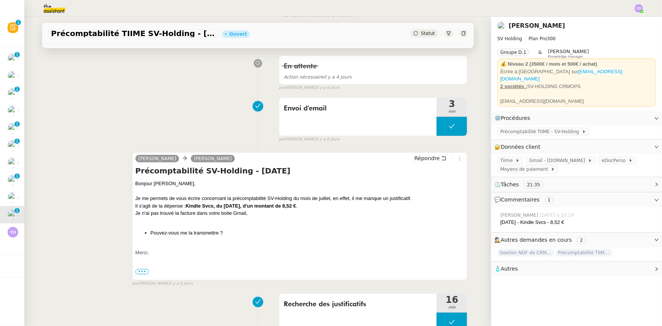
scroll to position [207, 0]
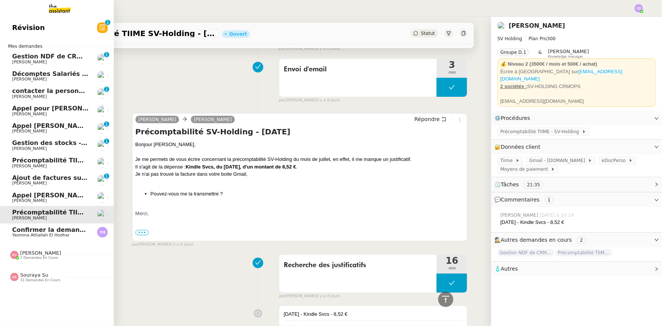
click at [17, 163] on span "Précomptabilité TIIME CRMOPS - [DATE]" at bounding box center [80, 160] width 137 height 7
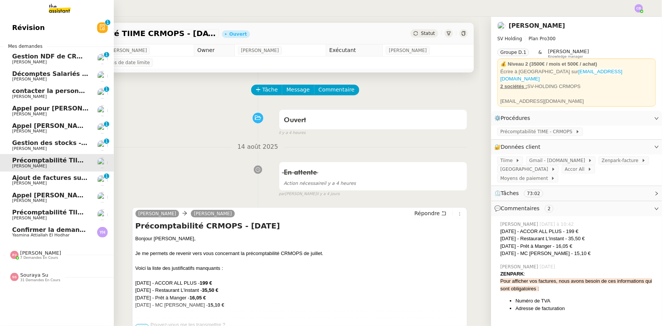
click at [24, 213] on span "Précomptabilité TIIME SV-Holding - [DATE]" at bounding box center [84, 212] width 145 height 7
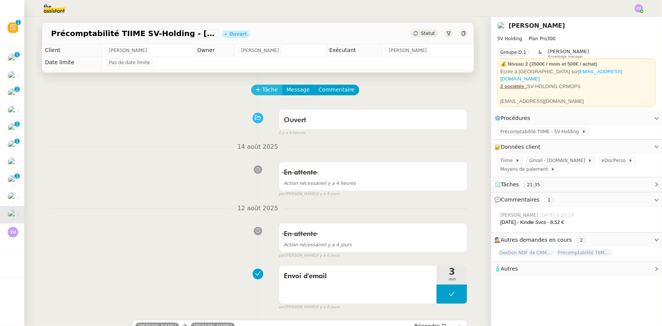
click at [263, 90] on span "Tâche" at bounding box center [271, 89] width 16 height 9
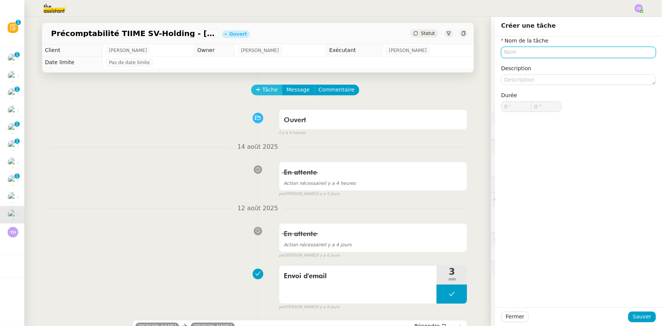
type input "n"
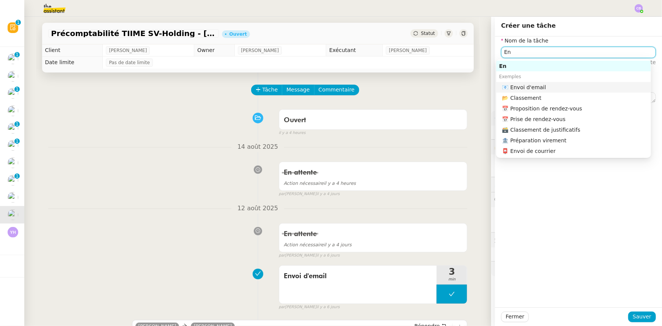
click at [541, 87] on div "📧 Envoi d'email" at bounding box center [575, 87] width 146 height 7
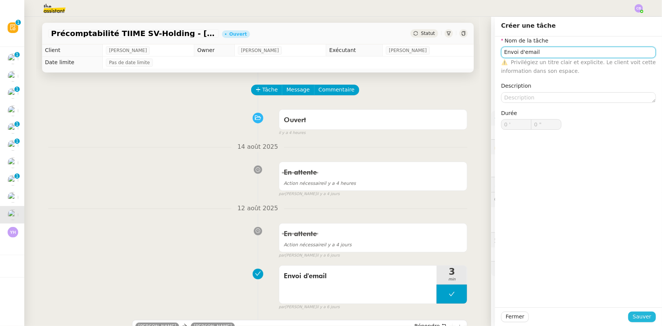
type input "Envoi d'email"
click at [644, 314] on span "Sauver" at bounding box center [642, 316] width 19 height 9
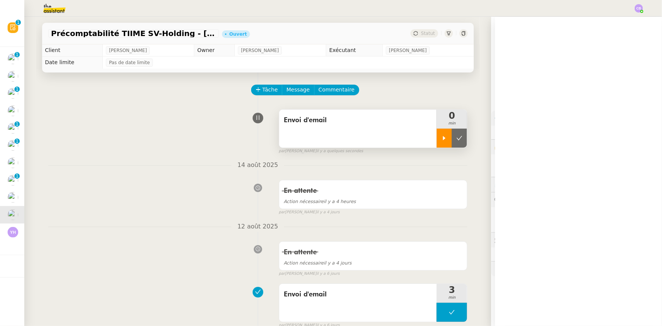
click at [437, 141] on div at bounding box center [444, 138] width 15 height 19
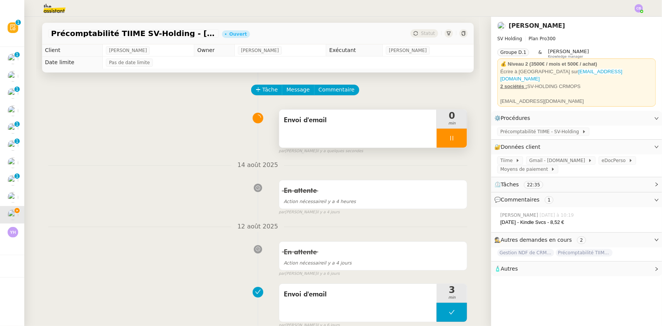
click at [382, 134] on div "Envoi d'email" at bounding box center [358, 129] width 158 height 38
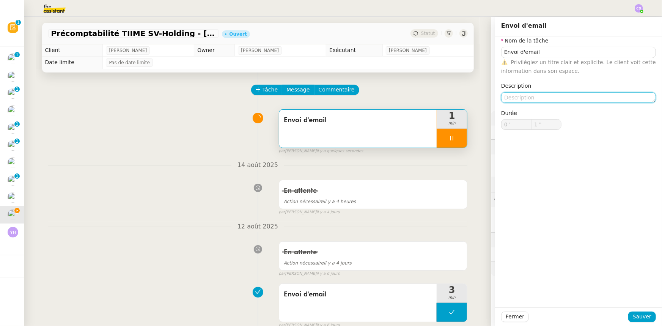
click at [522, 97] on textarea at bounding box center [578, 97] width 155 height 11
type input "2 ""
type textarea "R"
type input "3 ""
type textarea "Relancer"
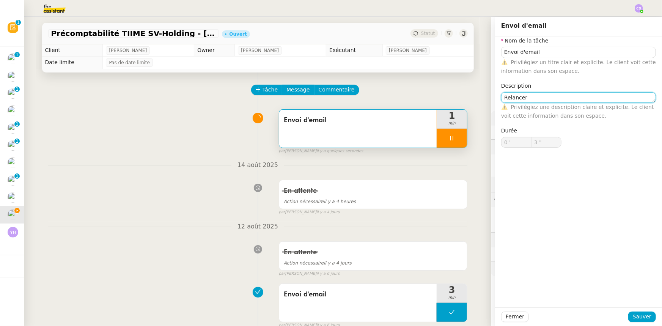
type input "4 ""
type textarea "Relancer Séb"
type input "5 ""
type textarea "Relancer [PERSON_NAME]"
type input "7 ""
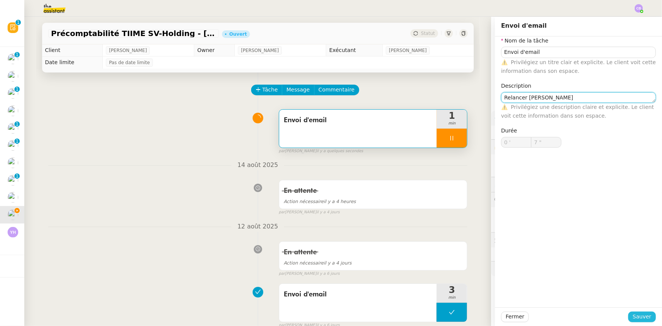
type textarea "Relancer [PERSON_NAME]"
type input "8 ""
click at [634, 318] on span "Sauver" at bounding box center [642, 316] width 19 height 9
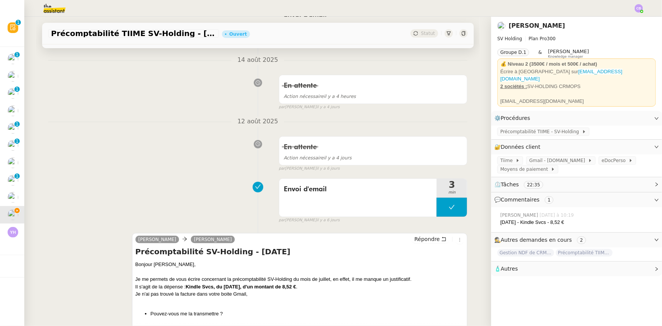
scroll to position [207, 0]
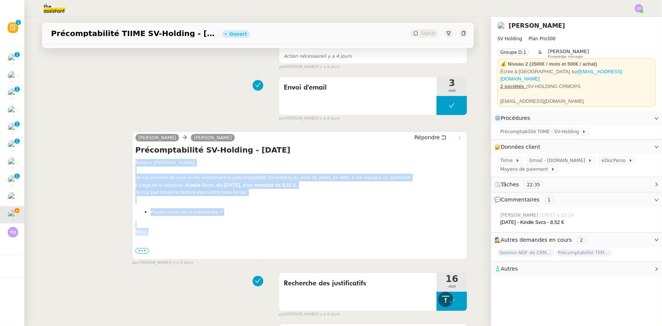
drag, startPoint x: 147, startPoint y: 233, endPoint x: 133, endPoint y: 164, distance: 70.0
click at [135, 164] on div "Bonjour [PERSON_NAME], Je me permets de vous écrire concernant la précomptabili…" at bounding box center [299, 208] width 329 height 99
copy div "Bonjour [PERSON_NAME], Je me permets de vous écrire concernant la précomptabili…"
click at [423, 140] on span "Répondre" at bounding box center [426, 138] width 25 height 8
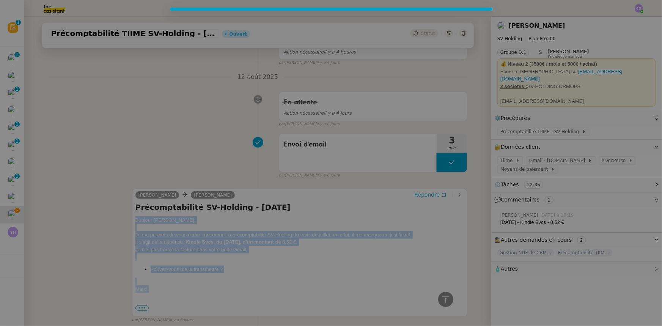
scroll to position [265, 0]
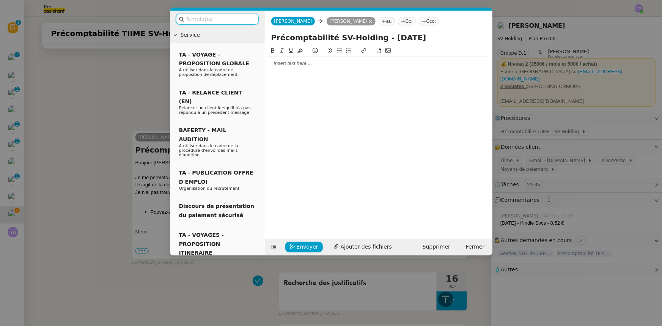
click at [303, 65] on div at bounding box center [378, 63] width 221 height 7
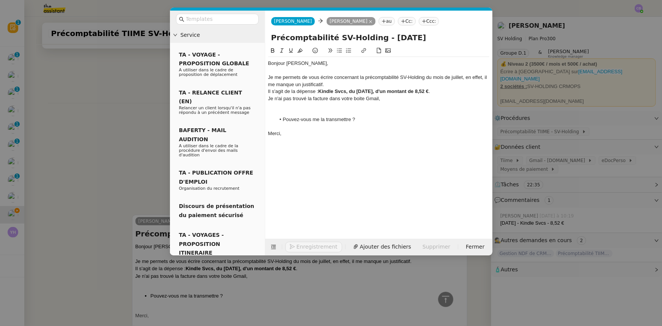
scroll to position [349, 0]
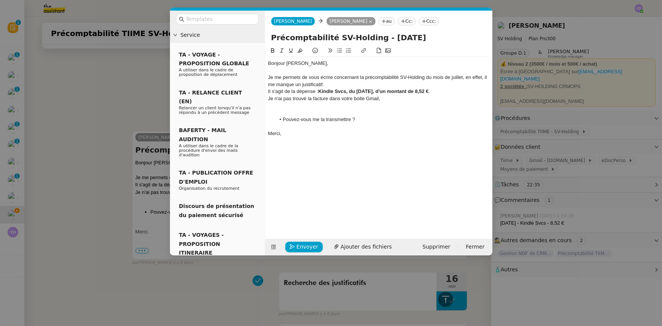
click at [274, 64] on div "Bonjour [PERSON_NAME]," at bounding box center [378, 63] width 221 height 7
click at [304, 64] on div "[PERSON_NAME]," at bounding box center [378, 63] width 221 height 7
drag, startPoint x: 319, startPoint y: 77, endPoint x: 333, endPoint y: 77, distance: 13.3
click at [333, 77] on div "Je me permets de vous écrire concernant la précomptabilité SV-Holding du mois d…" at bounding box center [378, 81] width 221 height 14
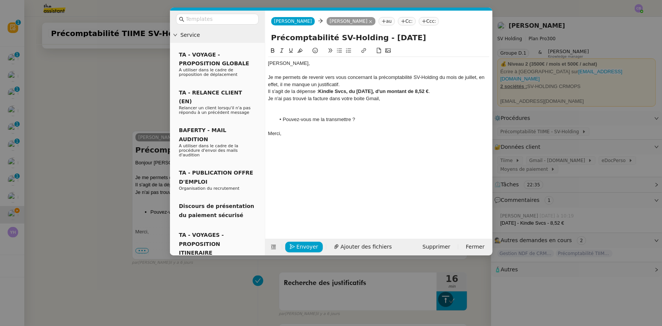
drag, startPoint x: 482, startPoint y: 77, endPoint x: 482, endPoint y: 88, distance: 11.4
click at [482, 78] on div "Je me permets de revenir vers vous concernant la précomptabilité SV-Holding du …" at bounding box center [378, 81] width 221 height 14
click at [357, 84] on div "En effet, il me manque un justificatif." at bounding box center [378, 84] width 221 height 7
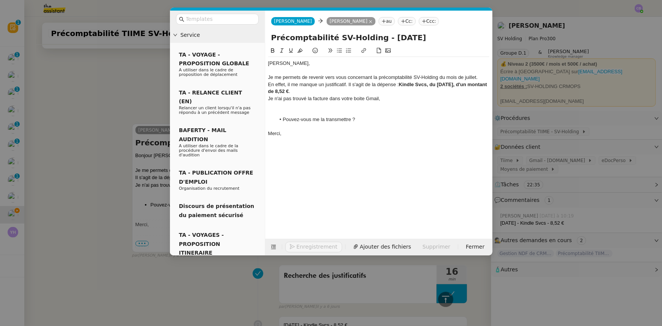
scroll to position [349, 0]
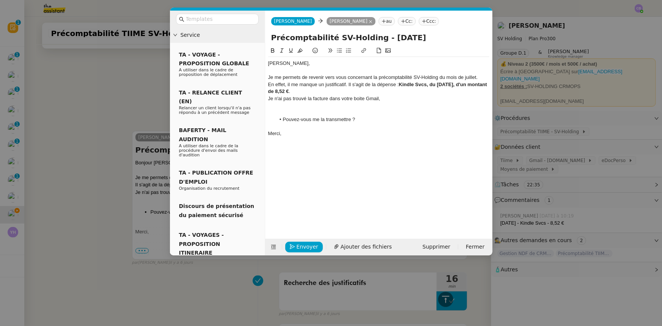
click at [338, 106] on div at bounding box center [378, 105] width 221 height 7
click at [348, 84] on div "En effet, il me manque un justificatif. Il s'agit de la dépense : Kindle Svcs, …" at bounding box center [378, 88] width 221 height 14
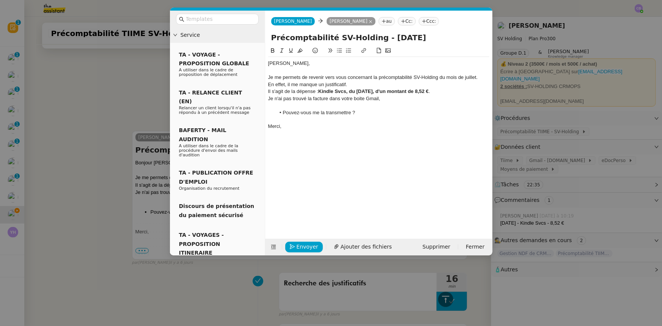
scroll to position [349, 0]
drag, startPoint x: 382, startPoint y: 99, endPoint x: 268, endPoint y: 99, distance: 114.2
click at [268, 99] on div "Je n'ai pas trouvé la facture dans votre boite Gmail," at bounding box center [378, 98] width 221 height 7
click at [326, 106] on li "Pouvez-vous me la transmettre ?" at bounding box center [382, 105] width 214 height 7
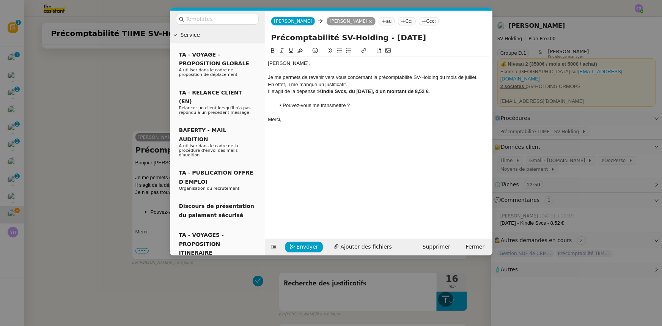
click at [345, 104] on li "Pouvez-vous me transmettre ?" at bounding box center [382, 105] width 214 height 7
click at [307, 247] on span "Envoyer" at bounding box center [308, 246] width 22 height 9
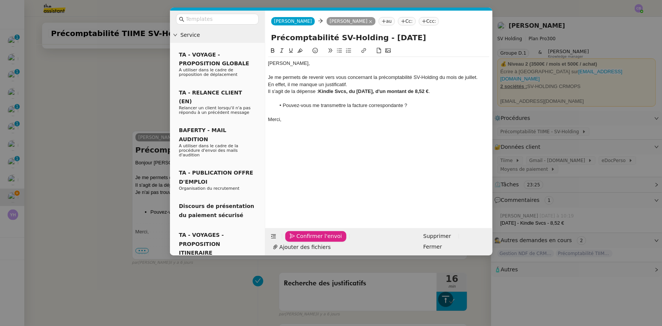
click at [307, 241] on span "Confirmer l'envoi" at bounding box center [320, 236] width 46 height 9
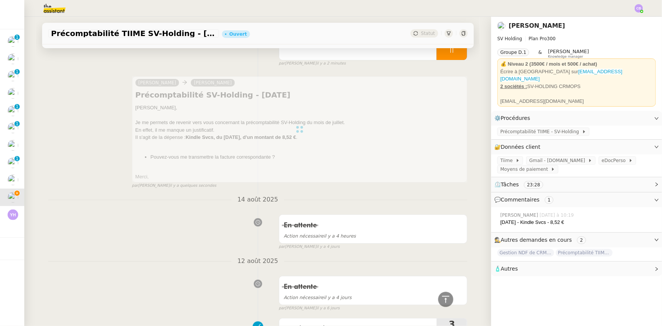
scroll to position [0, 0]
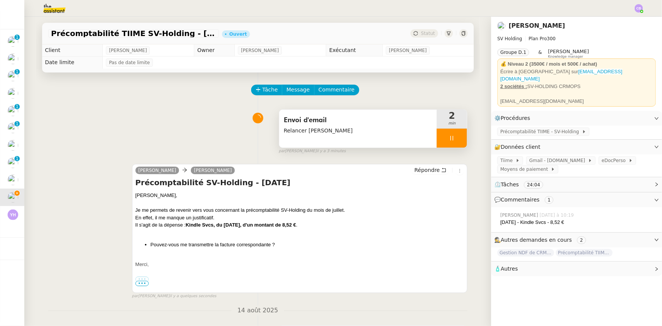
click at [437, 137] on div at bounding box center [452, 138] width 30 height 19
click at [458, 139] on button at bounding box center [459, 138] width 15 height 19
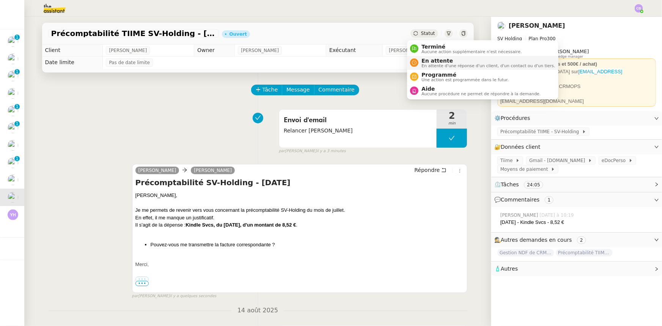
click at [431, 60] on span "En attente" at bounding box center [488, 61] width 134 height 6
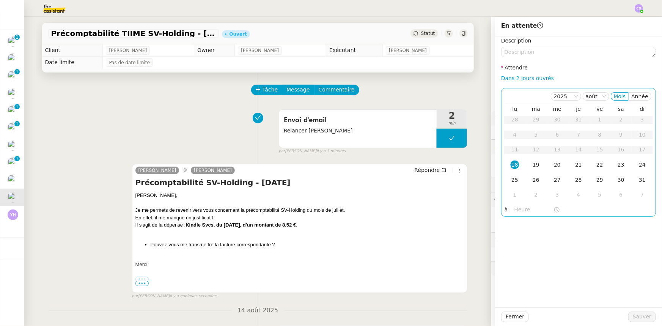
drag, startPoint x: 526, startPoint y: 79, endPoint x: 533, endPoint y: 101, distance: 22.8
click at [526, 79] on link "Dans 2 jours ouvrés" at bounding box center [527, 78] width 53 height 6
type input "07:00"
click at [633, 317] on span "Sauver" at bounding box center [642, 316] width 19 height 9
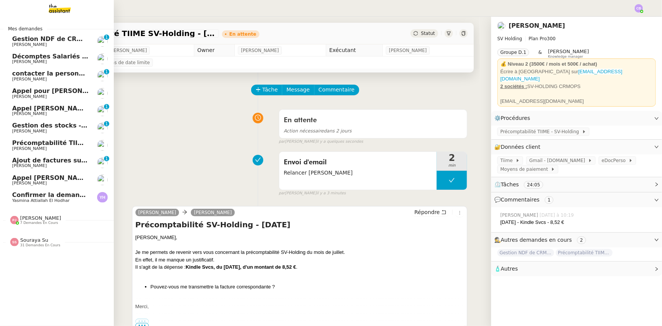
click at [35, 41] on span "Gestion NDF de CRMOPS - [DATE]" at bounding box center [69, 38] width 114 height 7
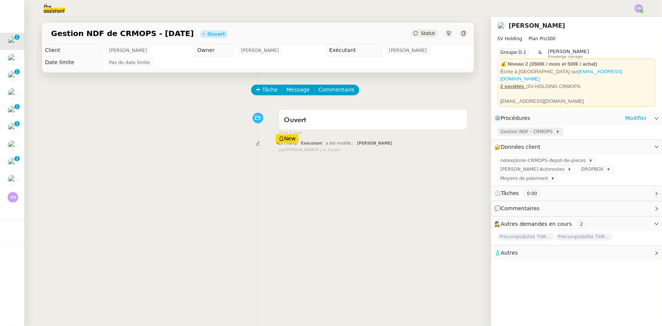
click at [524, 128] on span "Gestion NDF - CRMOPS" at bounding box center [527, 132] width 55 height 8
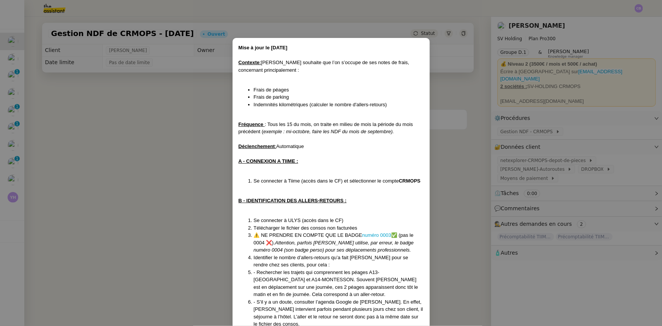
click at [109, 159] on nz-modal-container "Mise à jour le [DATE] Contexte : [PERSON_NAME] souhaite que l’on s’occupe de se…" at bounding box center [331, 163] width 662 height 326
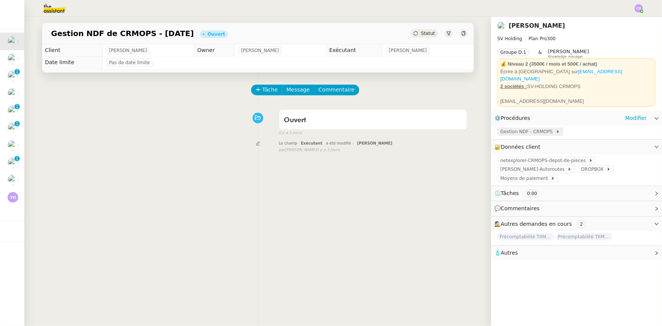
click at [512, 128] on span "Gestion NDF - CRMOPS" at bounding box center [527, 132] width 55 height 8
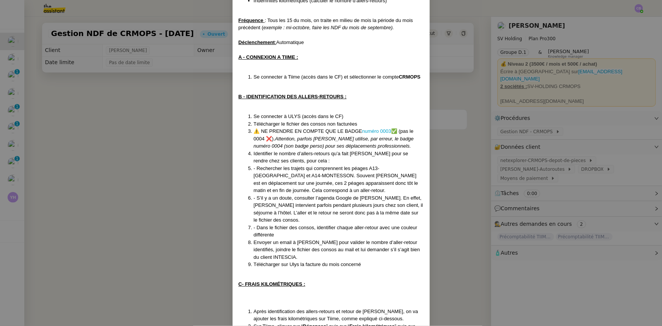
scroll to position [103, 0]
drag, startPoint x: 147, startPoint y: 145, endPoint x: 143, endPoint y: 145, distance: 4.2
click at [143, 145] on nz-modal-container "Mise à jour le [DATE] Contexte : [PERSON_NAME] souhaite que l’on s’occupe de se…" at bounding box center [331, 163] width 662 height 326
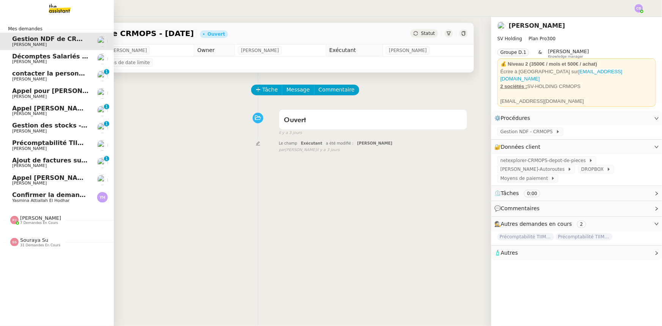
click at [45, 223] on span "7 demandes en cours" at bounding box center [39, 223] width 38 height 4
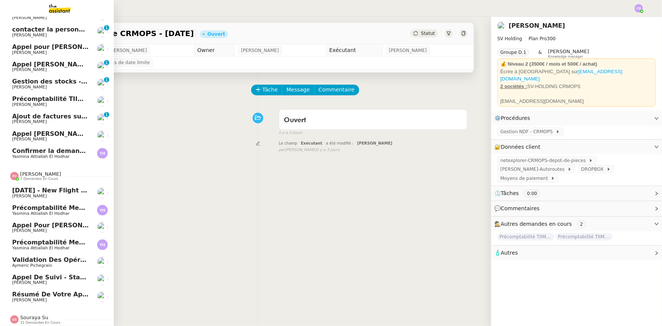
scroll to position [49, 0]
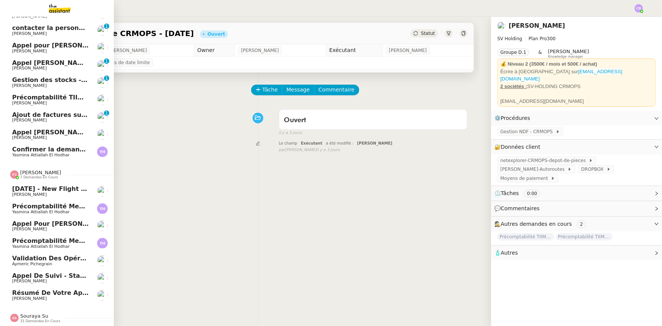
click at [41, 175] on span "7 demandes en cours" at bounding box center [39, 177] width 38 height 4
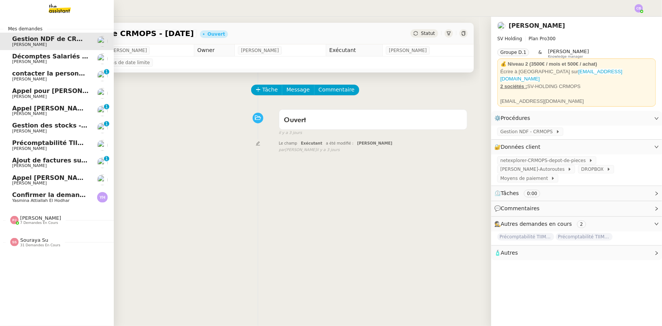
click at [61, 9] on img at bounding box center [53, 8] width 59 height 17
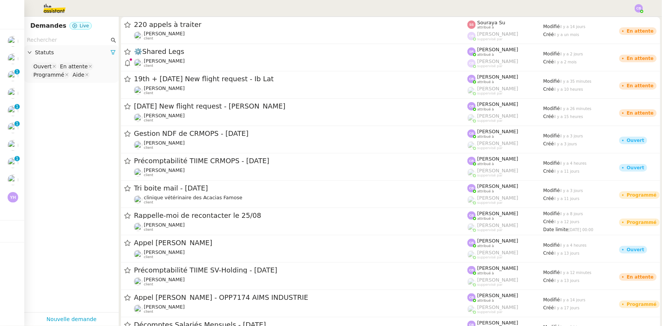
click at [67, 40] on input "text" at bounding box center [68, 40] width 82 height 9
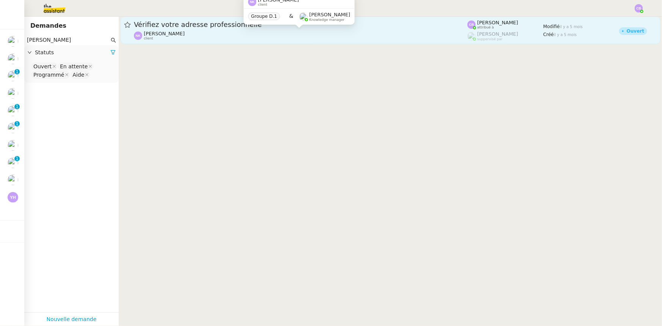
type input "[PERSON_NAME]"
click at [192, 34] on div "[PERSON_NAME] client" at bounding box center [300, 36] width 333 height 10
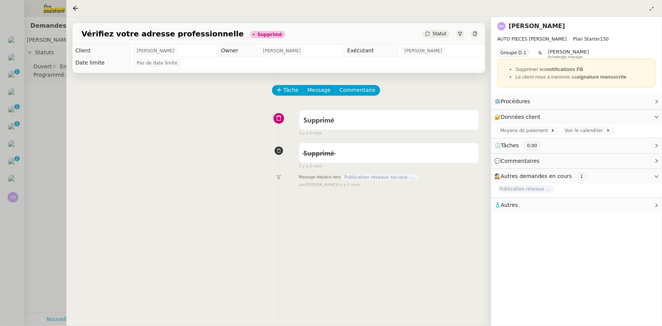
click at [79, 8] on div at bounding box center [76, 8] width 9 height 9
click at [78, 8] on icon at bounding box center [75, 8] width 6 height 6
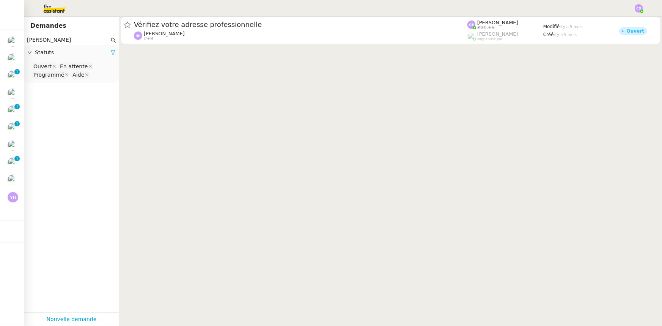
click at [111, 53] on icon at bounding box center [113, 52] width 5 height 4
click at [52, 51] on span "Statuts" at bounding box center [75, 52] width 81 height 9
click at [53, 68] on nz-select-top-control "Please select" at bounding box center [71, 66] width 82 height 9
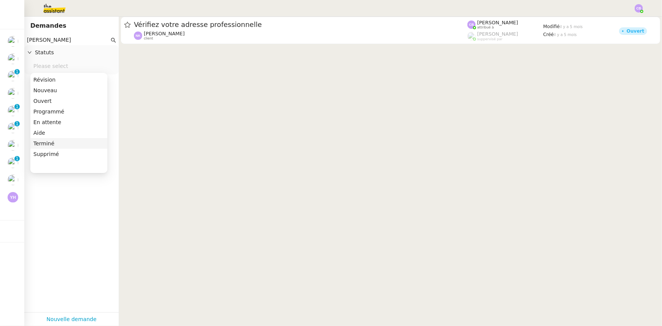
click at [49, 144] on div "Terminé" at bounding box center [68, 143] width 71 height 7
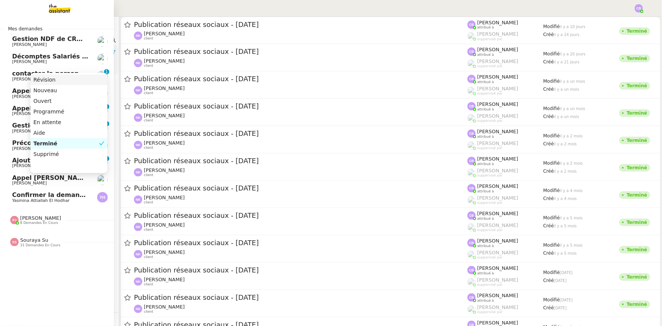
click at [29, 56] on span "Décomptes Salariés Mensuels - [DATE]" at bounding box center [78, 56] width 132 height 7
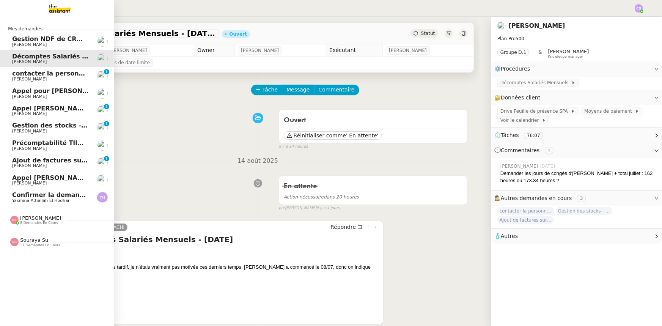
drag, startPoint x: 59, startPoint y: 41, endPoint x: 63, endPoint y: 50, distance: 9.8
click at [59, 41] on span "Gestion NDF de CRMOPS - [DATE]" at bounding box center [69, 38] width 114 height 7
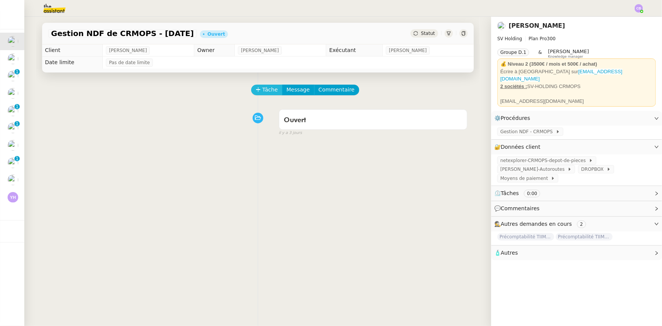
click at [263, 93] on span "Tâche" at bounding box center [271, 89] width 16 height 9
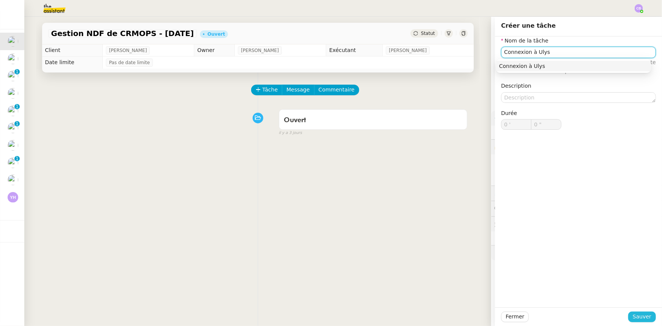
type input "Connexion à Ulys"
click at [643, 318] on span "Sauver" at bounding box center [642, 316] width 19 height 9
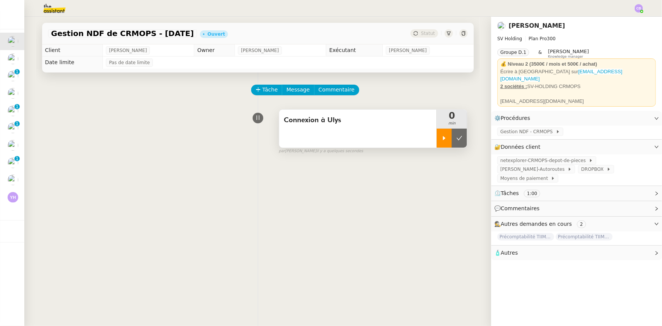
click at [443, 140] on icon at bounding box center [444, 138] width 6 height 6
click at [568, 165] on span "[PERSON_NAME]-Autoroutes" at bounding box center [533, 169] width 67 height 8
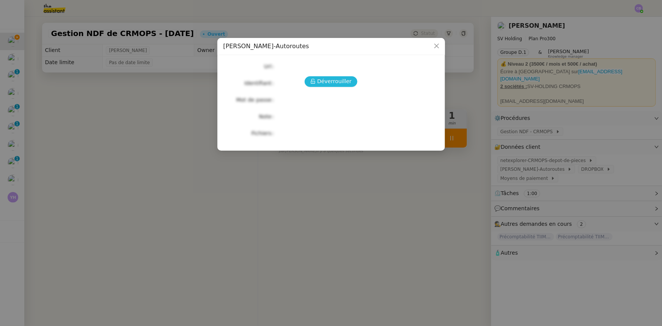
click at [321, 80] on span "Déverrouiller" at bounding box center [334, 81] width 35 height 9
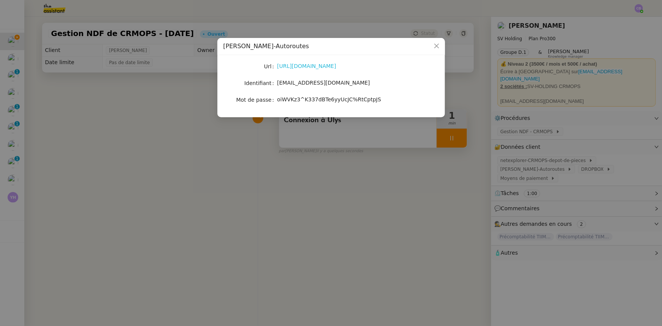
click at [326, 68] on link "[URL][DOMAIN_NAME]" at bounding box center [306, 66] width 59 height 6
drag, startPoint x: 315, startPoint y: 84, endPoint x: 276, endPoint y: 85, distance: 39.1
click at [276, 85] on nz-form-item "Identifiant [EMAIL_ADDRESS][DOMAIN_NAME]" at bounding box center [330, 83] width 215 height 11
copy nz-form-item "[EMAIL_ADDRESS][DOMAIN_NAME]"
drag, startPoint x: 368, startPoint y: 100, endPoint x: 278, endPoint y: 101, distance: 90.3
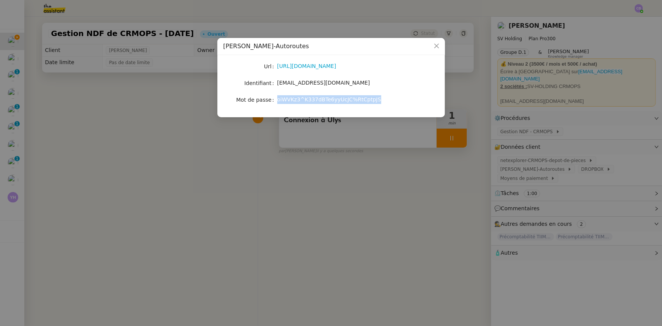
click at [278, 101] on span "oiWVKz3^K337dBTe6yyUcJC%RtCptpJS" at bounding box center [329, 99] width 104 height 6
copy span "oiWVKz3^K337dBTe6yyUcJC%RtCptpJS"
click at [435, 47] on icon "Close" at bounding box center [437, 46] width 6 height 6
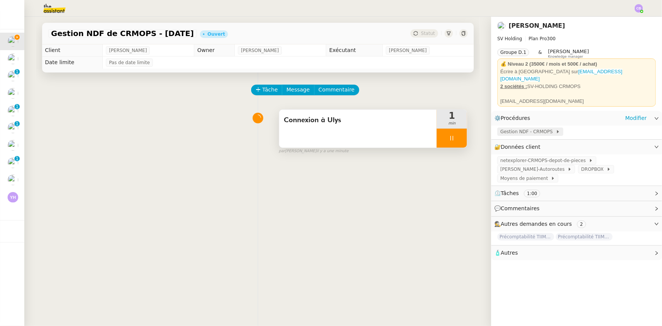
click at [518, 129] on span "Gestion NDF - CRMOPS" at bounding box center [527, 132] width 55 height 8
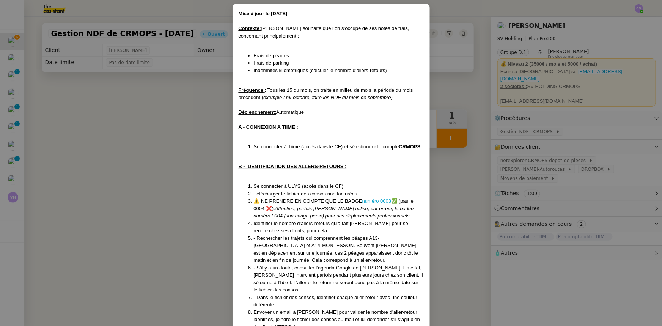
scroll to position [69, 0]
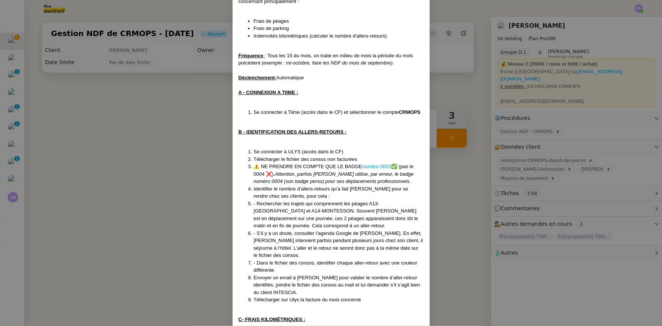
click at [164, 129] on nz-modal-container "Mise à jour le [DATE] Contexte : [PERSON_NAME] souhaite que l’on s’occupe de se…" at bounding box center [331, 163] width 662 height 326
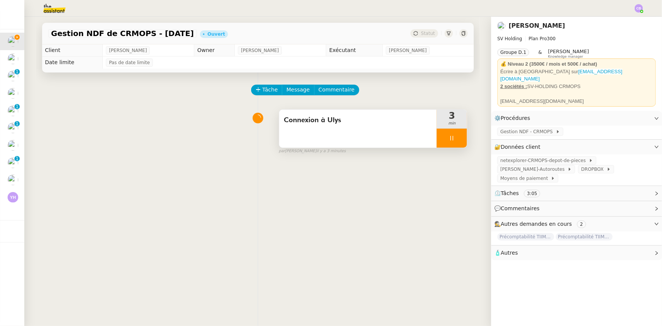
click at [298, 140] on div "Connexion à Ulys" at bounding box center [358, 129] width 158 height 38
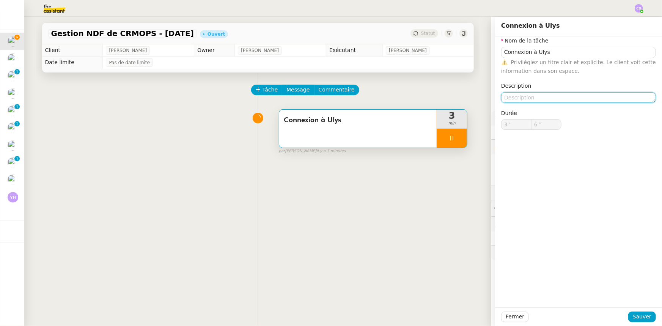
click at [569, 99] on textarea at bounding box center [578, 97] width 155 height 11
type input "7 ""
type textarea "+"
type input "8 ""
type textarea "+ télé"
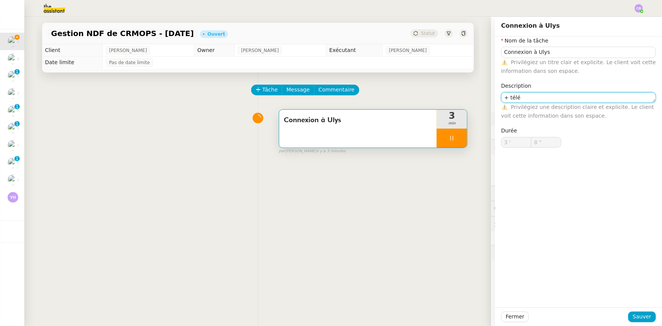
type input "9 ""
type textarea "+ télécharge"
type input "10 ""
type textarea "+ télécharger le fi"
type input "11 ""
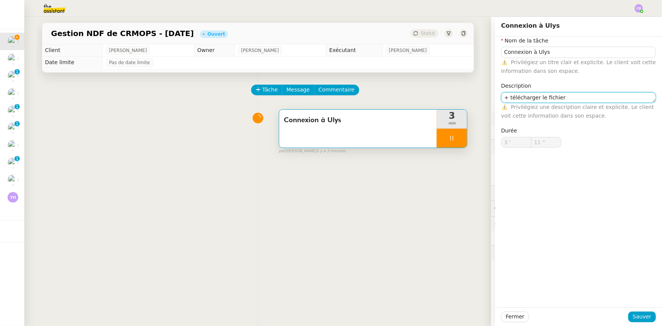
type textarea "+ télécharger le fichier d"
type input "12 ""
type textarea "+ télécharger le fichier des conso"
type input "13 ""
type textarea "+ télécharger le fichier des consos"
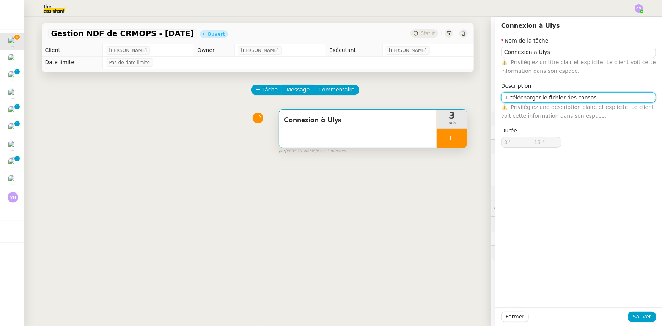
type input "14 ""
type textarea "+ télécharger le fichier des consos"
type input "15 ""
click at [635, 314] on span "Sauver" at bounding box center [642, 316] width 19 height 9
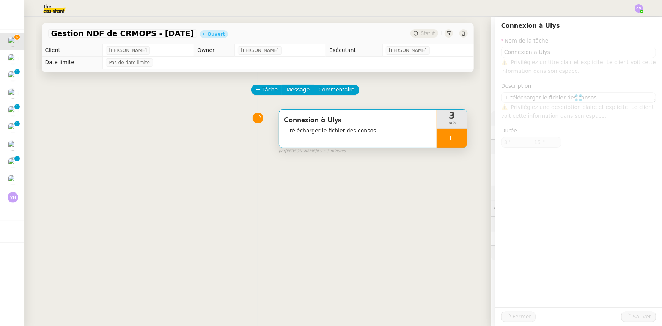
type input "Connexion à Ulys"
type textarea "+ télécharger le fichier des consos"
type input "3 '"
type input "15 ""
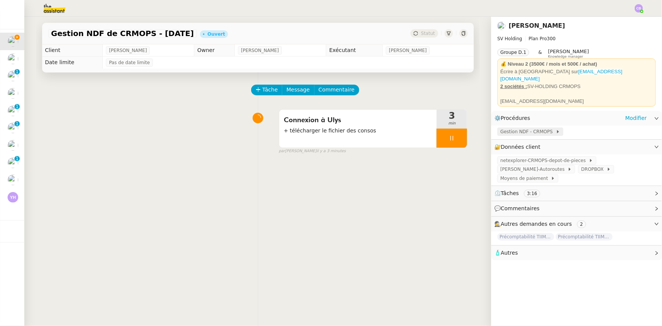
click at [519, 128] on span "Gestion NDF - CRMOPS" at bounding box center [527, 132] width 55 height 8
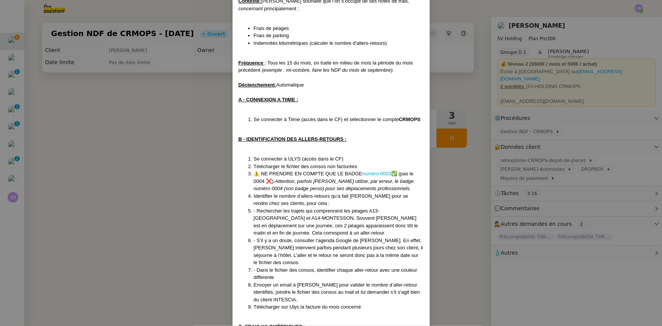
scroll to position [69, 0]
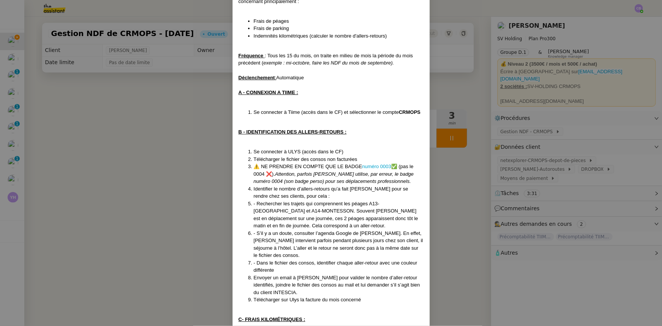
click at [186, 145] on nz-modal-container "Mise à jour le [DATE] Contexte : [PERSON_NAME] souhaite que l’on s’occupe de se…" at bounding box center [331, 163] width 662 height 326
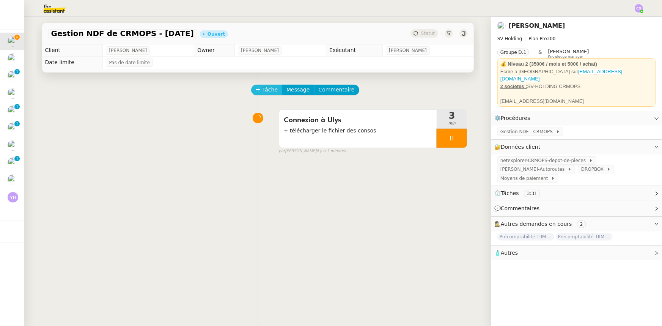
click at [264, 90] on span "Tâche" at bounding box center [271, 89] width 16 height 9
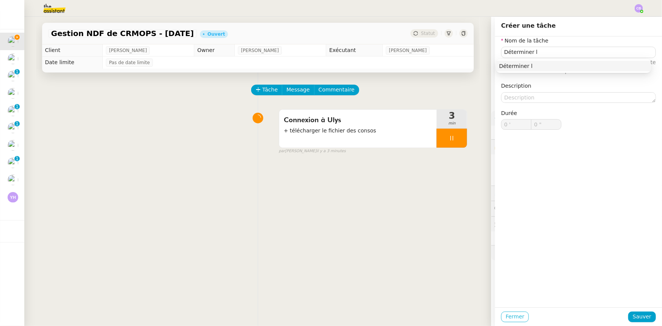
click at [514, 316] on span "Fermer" at bounding box center [515, 316] width 19 height 9
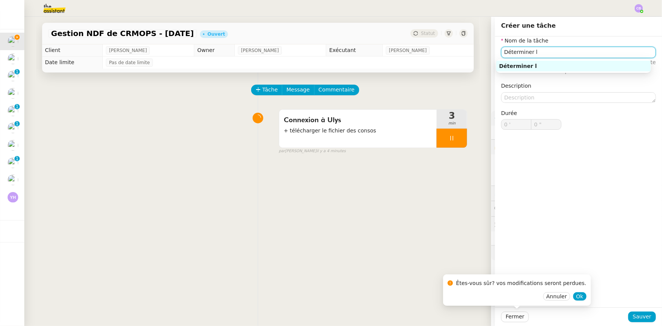
click at [538, 52] on input "Déterminer l" at bounding box center [578, 52] width 155 height 11
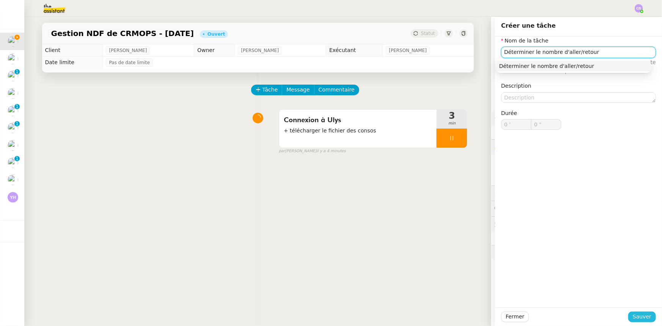
type input "Déterminer le nombre d'aller/retour"
click at [636, 318] on span "Sauver" at bounding box center [642, 316] width 19 height 9
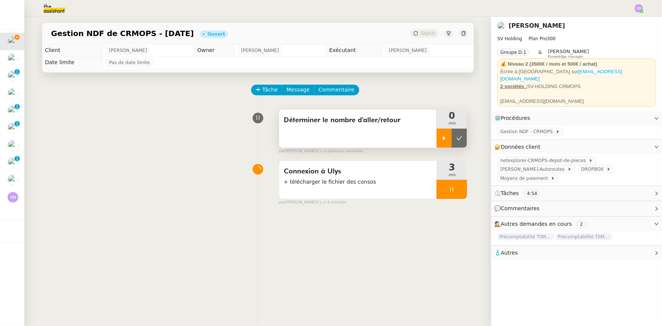
click at [441, 138] on icon at bounding box center [444, 138] width 6 height 6
click at [440, 190] on div at bounding box center [452, 189] width 30 height 19
click at [456, 192] on icon at bounding box center [459, 189] width 6 height 6
click at [507, 128] on span "Gestion NDF - CRMOPS" at bounding box center [527, 132] width 55 height 8
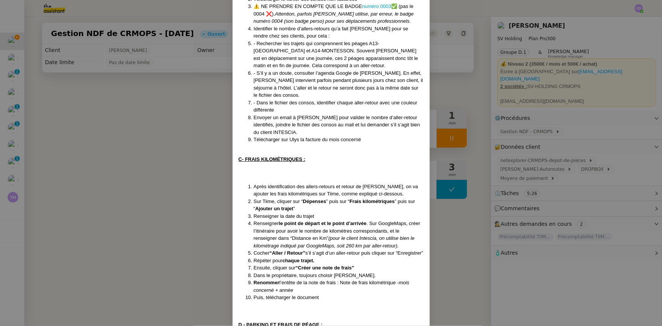
scroll to position [241, 0]
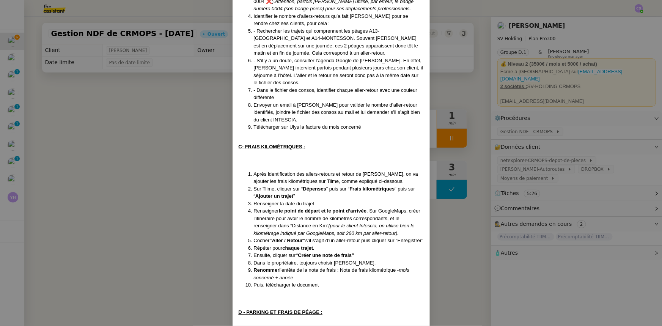
click at [170, 137] on nz-modal-container "Mise à jour le [DATE] Contexte : [PERSON_NAME] souhaite que l’on s’occupe de se…" at bounding box center [331, 163] width 662 height 326
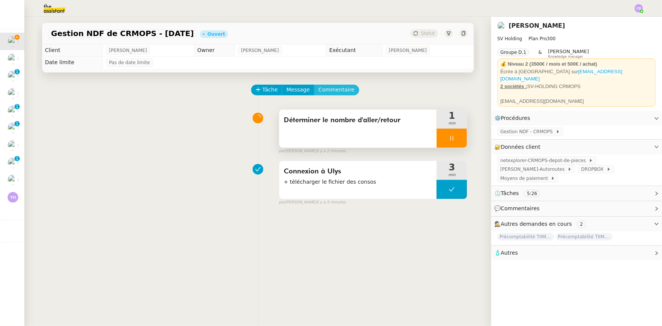
click at [335, 90] on span "Commentaire" at bounding box center [337, 89] width 36 height 9
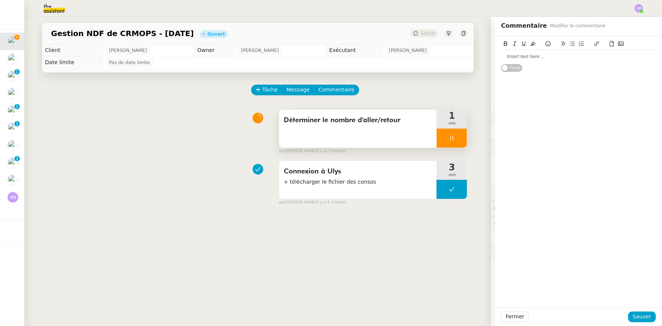
click at [570, 46] on icon at bounding box center [572, 43] width 5 height 5
click at [568, 56] on li "Nombre d'aller/retour :" at bounding box center [583, 56] width 148 height 7
click at [633, 315] on span "Sauver" at bounding box center [642, 316] width 19 height 9
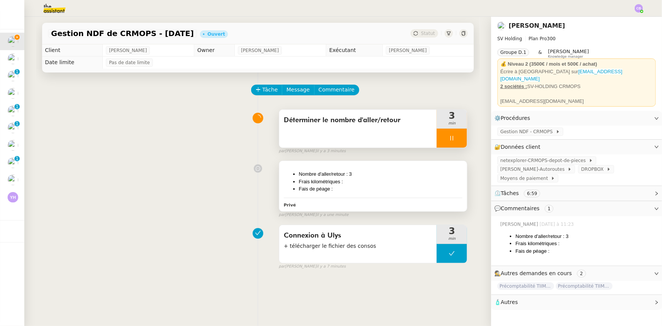
click at [418, 186] on li "Fais de péage :" at bounding box center [381, 189] width 164 height 8
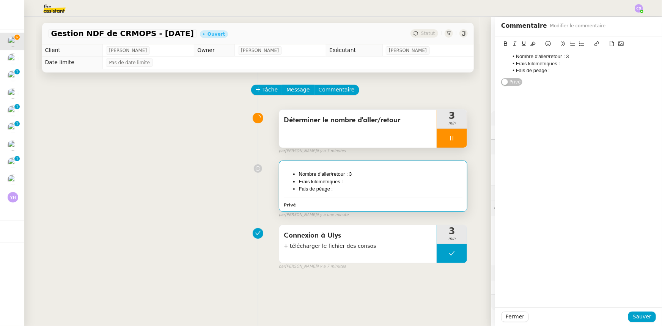
click at [565, 72] on li "Fais de péage :" at bounding box center [583, 70] width 148 height 7
drag, startPoint x: 568, startPoint y: 71, endPoint x: 546, endPoint y: 71, distance: 21.6
click at [546, 71] on li "Fais de péage : [DEMOGRAPHIC_DATA],10 €" at bounding box center [583, 70] width 148 height 7
click at [504, 44] on icon at bounding box center [505, 43] width 3 height 5
click at [633, 317] on span "Sauver" at bounding box center [642, 316] width 19 height 9
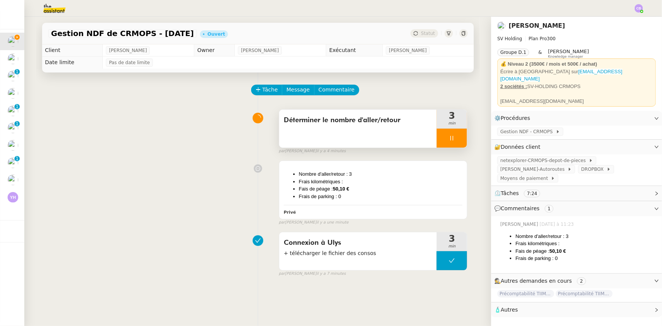
click at [438, 143] on div at bounding box center [452, 138] width 30 height 19
click at [442, 140] on icon at bounding box center [444, 138] width 6 height 6
click at [380, 133] on div "Déterminer le nombre d'aller/retour" at bounding box center [358, 129] width 158 height 38
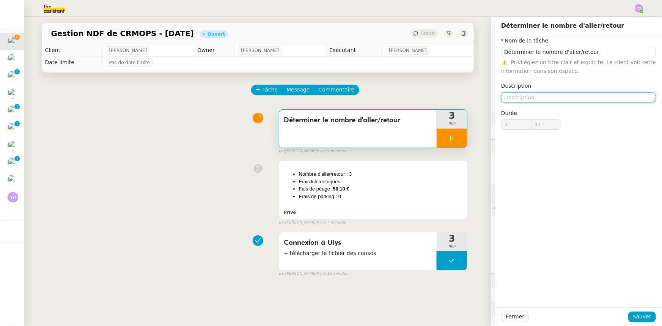
click at [511, 95] on textarea at bounding box center [578, 97] width 155 height 11
type input "34 ""
type textarea "+"
type input "35 ""
type textarea "+ le mo"
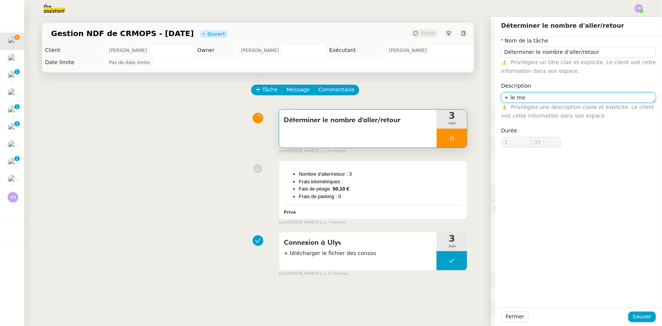
type input "36 ""
type textarea "+ le montant d"
type input "37 ""
type textarea "+ le montant des f"
type input "38 ""
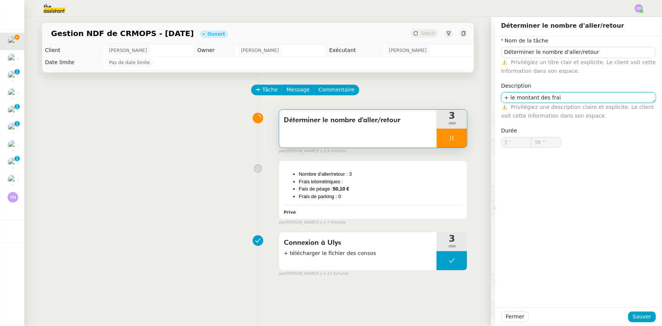
type textarea "+ le montant des frais"
type input "40 ""
type textarea "+ le montant des frais"
click at [648, 315] on button "Sauver" at bounding box center [642, 316] width 28 height 11
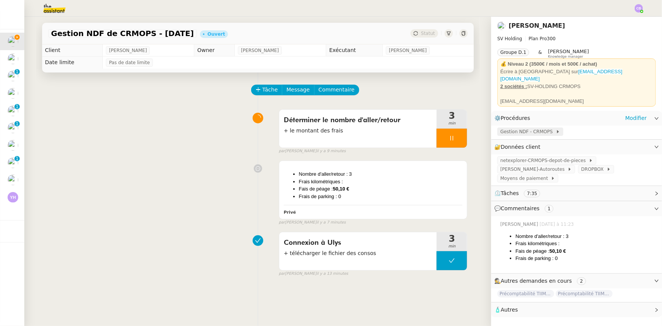
click at [510, 130] on span "Gestion NDF - CRMOPS" at bounding box center [527, 132] width 55 height 8
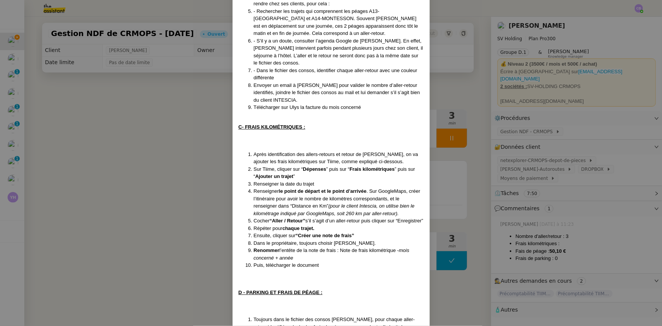
scroll to position [310, 0]
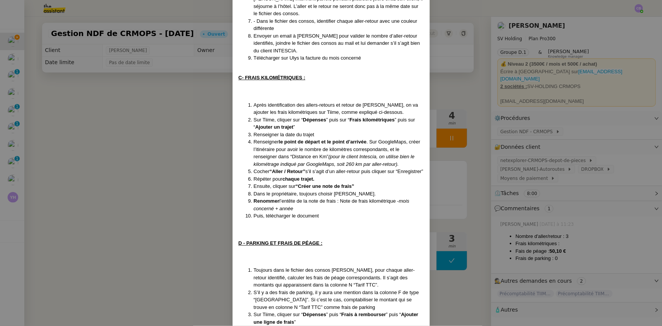
click at [190, 142] on nz-modal-container "Mise à jour le [DATE] Contexte : [PERSON_NAME] souhaite que l’on s’occupe de se…" at bounding box center [331, 163] width 662 height 326
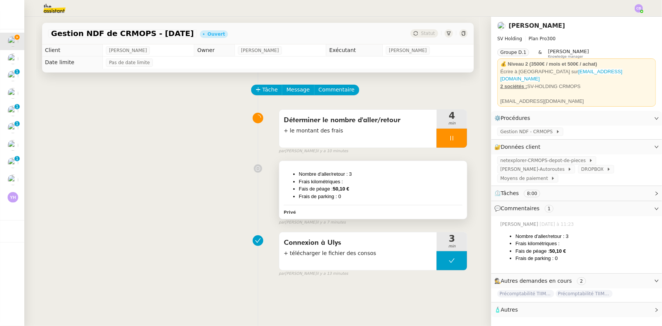
click at [415, 187] on li "Fais de péage : [DEMOGRAPHIC_DATA],10 €" at bounding box center [381, 189] width 164 height 8
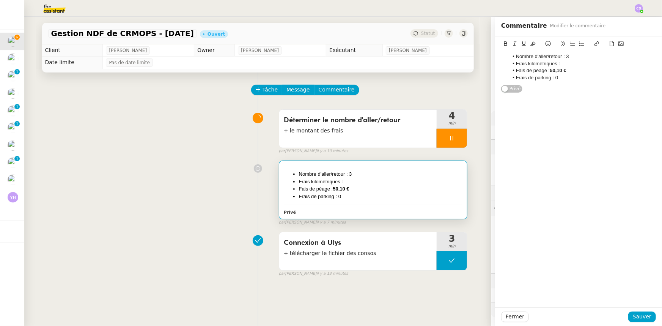
click at [561, 63] on li "Frais kilométriques :" at bounding box center [583, 63] width 148 height 7
drag, startPoint x: 575, startPoint y: 61, endPoint x: 557, endPoint y: 64, distance: 17.7
click at [557, 64] on li "Frais kilométriques : 780 km" at bounding box center [583, 63] width 148 height 7
click at [503, 43] on icon at bounding box center [505, 43] width 5 height 5
click at [637, 317] on span "Sauver" at bounding box center [642, 316] width 19 height 9
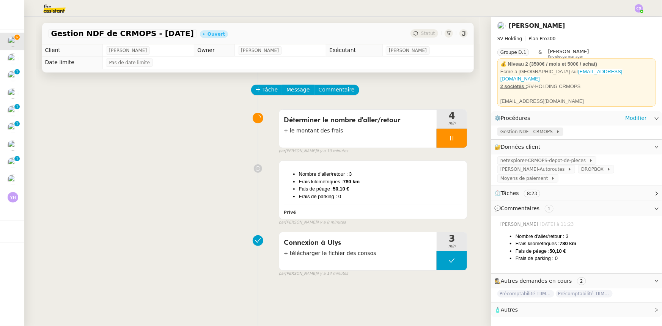
click at [517, 128] on span "Gestion NDF - CRMOPS" at bounding box center [527, 132] width 55 height 8
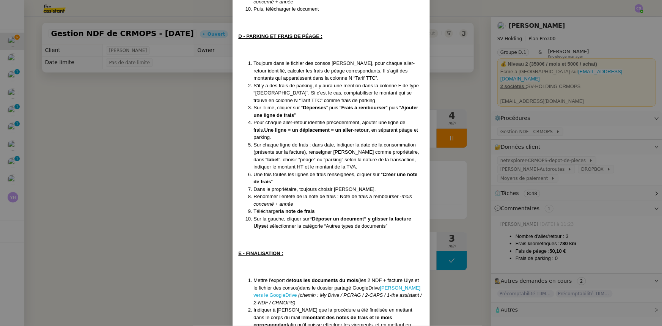
scroll to position [554, 0]
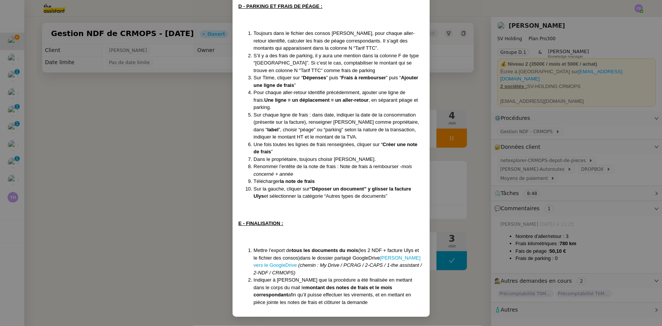
click at [186, 154] on nz-modal-container "Mise à jour le [DATE] Contexte : [PERSON_NAME] souhaite que l’on s’occupe de se…" at bounding box center [331, 163] width 662 height 326
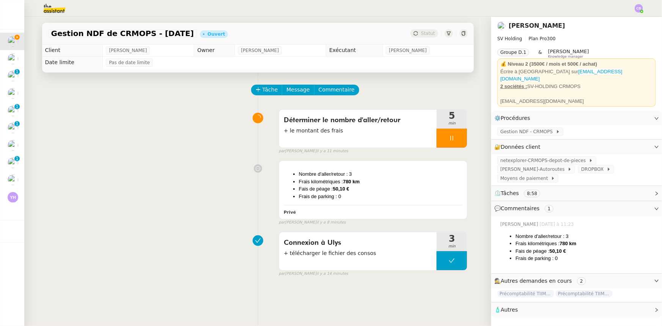
click at [440, 141] on div at bounding box center [452, 138] width 30 height 19
click at [438, 145] on div at bounding box center [444, 138] width 15 height 19
click at [263, 89] on span "Tâche" at bounding box center [271, 89] width 16 height 9
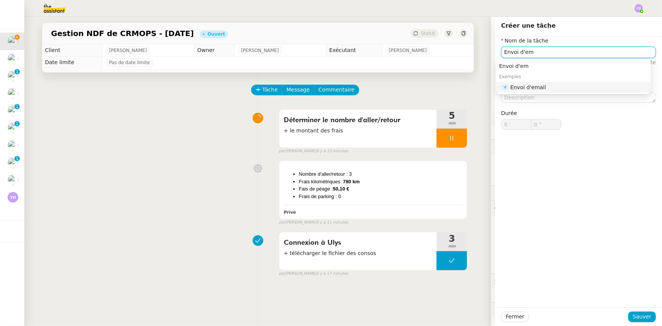
click at [533, 88] on div "📧 Envoi d'email" at bounding box center [575, 87] width 146 height 7
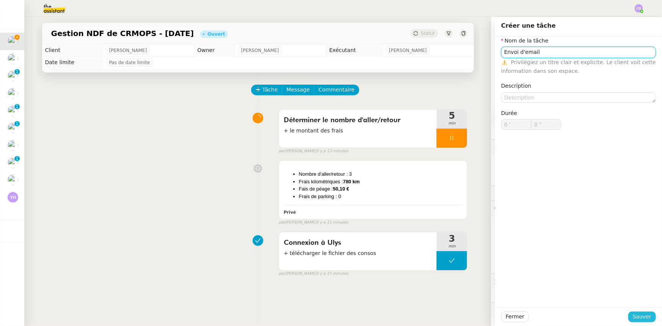
type input "Envoi d'email"
click at [640, 315] on span "Sauver" at bounding box center [642, 316] width 19 height 9
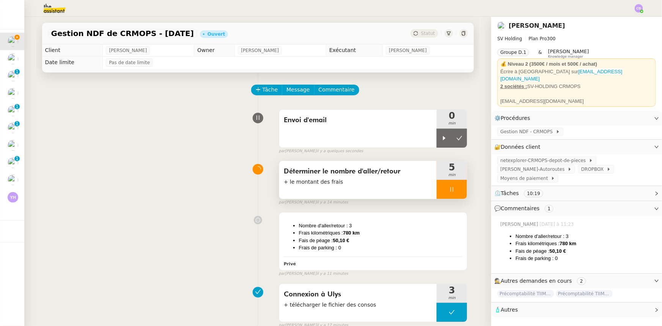
drag, startPoint x: 440, startPoint y: 141, endPoint x: 440, endPoint y: 167, distance: 25.8
click at [441, 141] on icon at bounding box center [444, 138] width 6 height 6
click at [438, 186] on div at bounding box center [452, 189] width 30 height 19
click at [452, 191] on button at bounding box center [459, 189] width 15 height 19
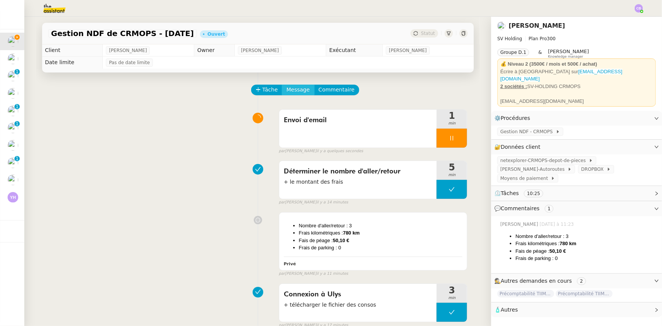
click at [286, 92] on span "Message" at bounding box center [297, 89] width 23 height 9
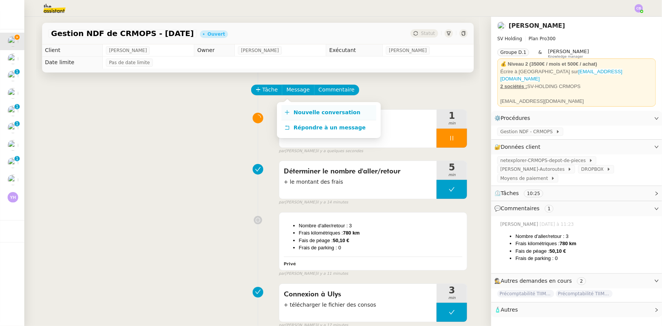
click at [309, 112] on span "Nouvelle conversation" at bounding box center [327, 112] width 67 height 6
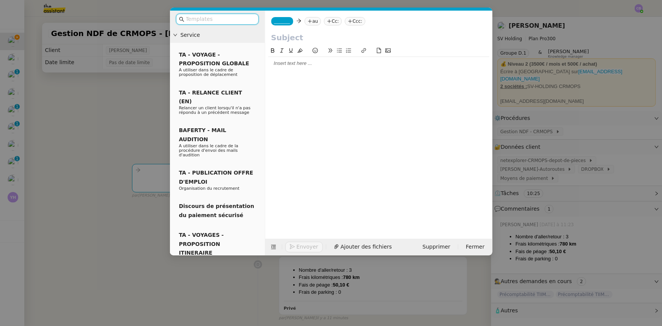
click at [283, 22] on span "_______" at bounding box center [282, 21] width 16 height 5
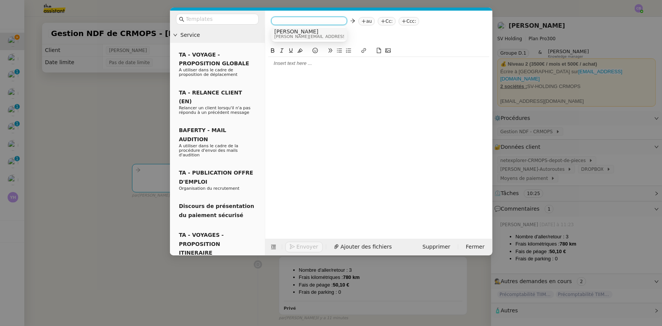
scroll to position [2, 0]
click at [294, 35] on span "[PERSON_NAME][EMAIL_ADDRESS][DOMAIN_NAME]" at bounding box center [328, 36] width 108 height 4
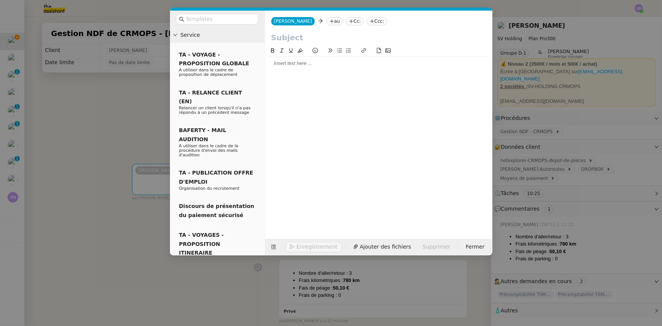
click at [327, 22] on nz-tag "au" at bounding box center [335, 21] width 16 height 8
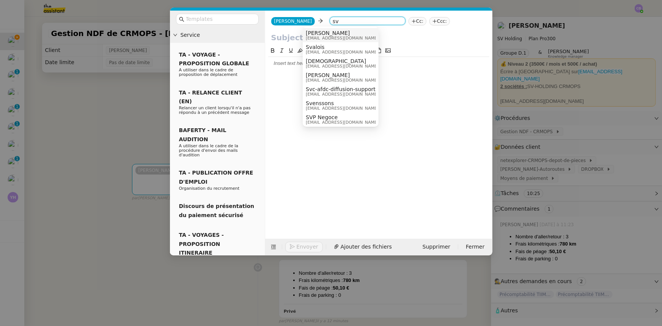
type input "sv"
click at [318, 33] on span "[PERSON_NAME]" at bounding box center [342, 33] width 73 height 6
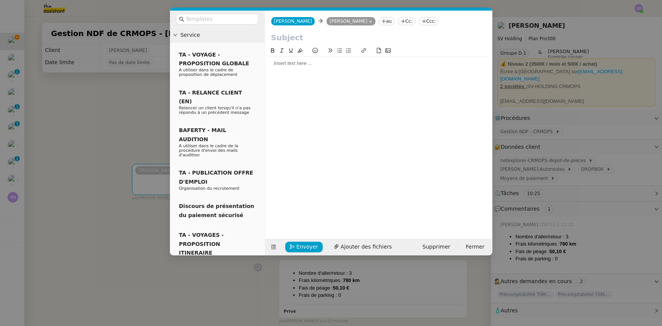
click at [306, 38] on input "text" at bounding box center [378, 37] width 215 height 11
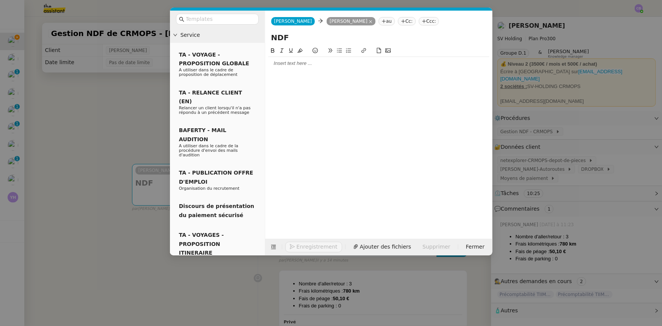
click at [306, 38] on input "NDF" at bounding box center [378, 37] width 215 height 11
type input "NDF CRMOPS - [DATE]"
click at [302, 68] on div at bounding box center [378, 63] width 221 height 13
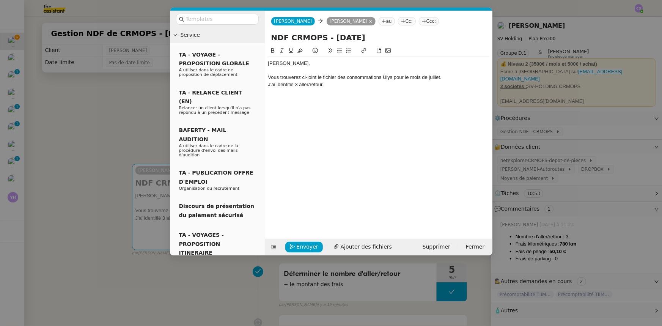
click at [339, 50] on icon at bounding box center [339, 50] width 5 height 5
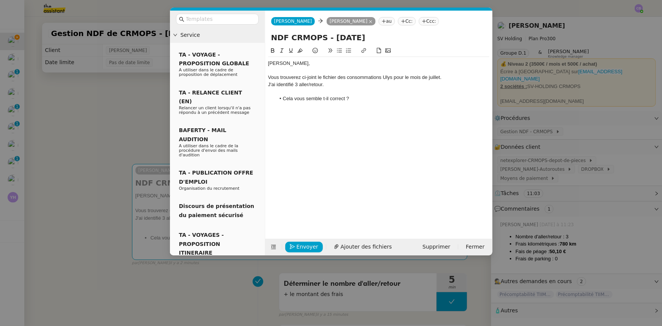
click at [311, 99] on li "Cela vous semble t-il correct ?" at bounding box center [382, 98] width 214 height 7
click at [0, 0] on lt-em "semble-t-il" at bounding box center [0, 0] width 0 height 0
click at [352, 99] on li "Cela vous semble-t-il correct ?" at bounding box center [382, 98] width 214 height 7
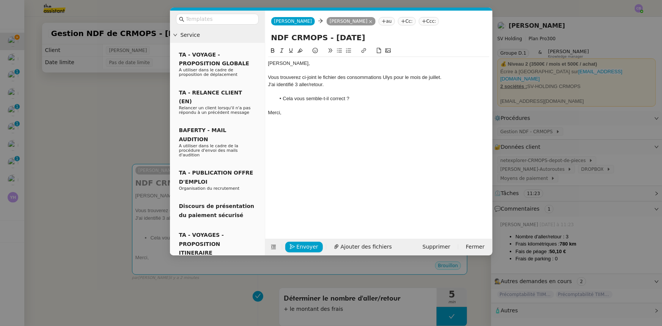
click at [352, 99] on li "Cela vous semble-t-il correct ?" at bounding box center [382, 98] width 214 height 7
click at [365, 249] on span "Ajouter des fichiers" at bounding box center [366, 246] width 51 height 9
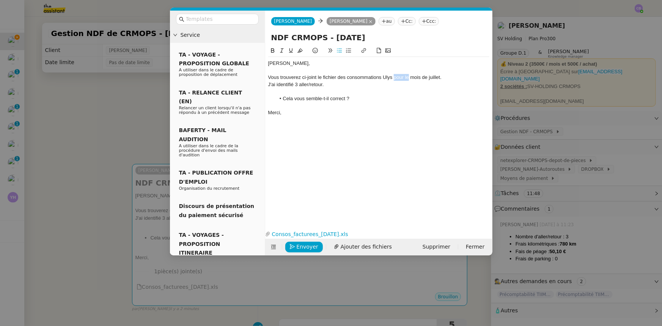
drag, startPoint x: 409, startPoint y: 78, endPoint x: 395, endPoint y: 78, distance: 14.8
click at [395, 78] on div "Vous trouverez ci-joint le fichier des consommations Ulys pour le mois de juill…" at bounding box center [378, 77] width 221 height 7
click at [352, 99] on li "Cela vous semble-t-il correct ?" at bounding box center [382, 98] width 214 height 7
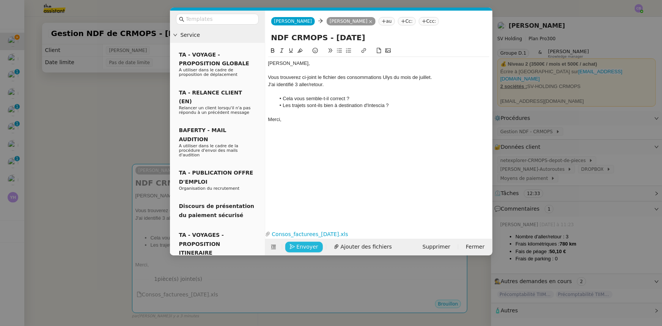
click at [313, 249] on span "Envoyer" at bounding box center [308, 246] width 22 height 9
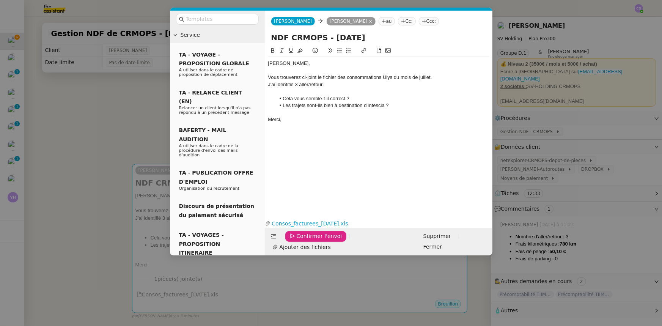
click at [313, 241] on span "Confirmer l'envoi" at bounding box center [320, 236] width 46 height 9
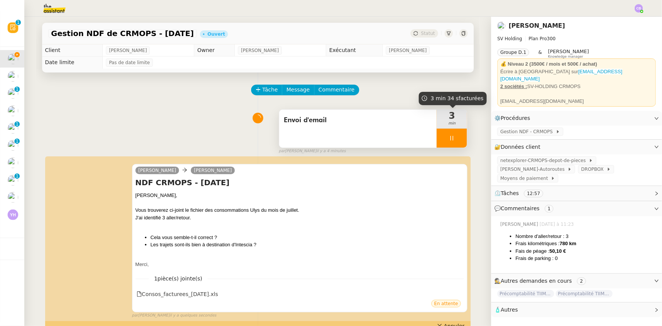
scroll to position [34, 0]
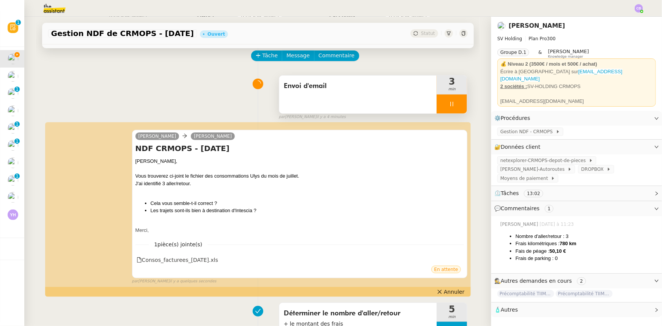
click at [437, 102] on div at bounding box center [452, 103] width 30 height 19
click at [456, 108] on button at bounding box center [459, 103] width 15 height 19
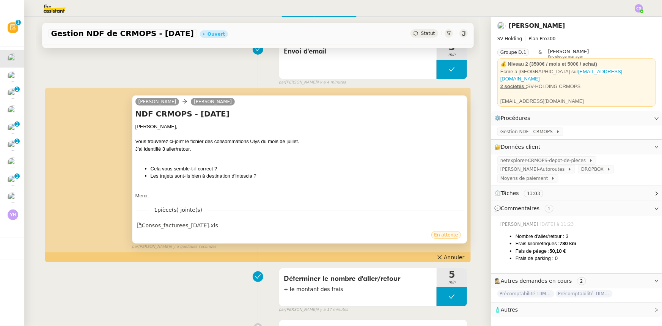
scroll to position [0, 0]
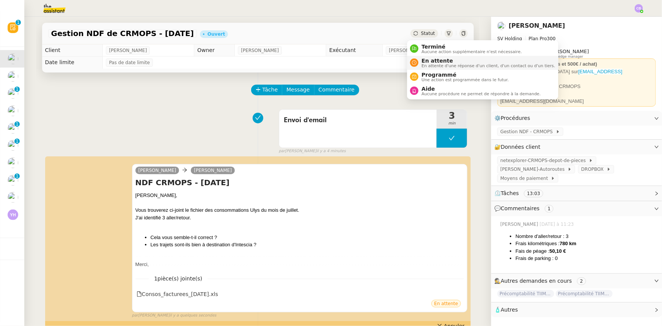
click at [428, 59] on span "En attente" at bounding box center [488, 61] width 134 height 6
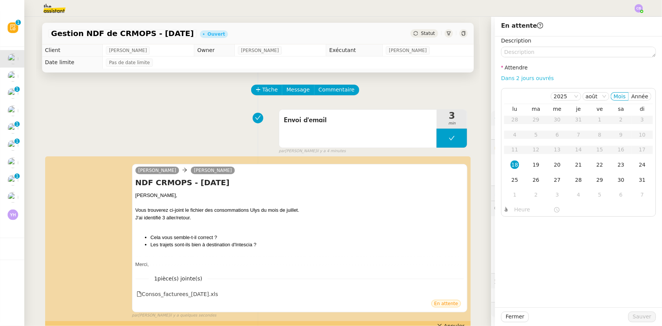
click at [511, 79] on link "Dans 2 jours ouvrés" at bounding box center [527, 78] width 53 height 6
type input "07:00"
drag, startPoint x: 643, startPoint y: 317, endPoint x: 621, endPoint y: 312, distance: 22.5
click at [643, 317] on span "Sauver" at bounding box center [642, 316] width 19 height 9
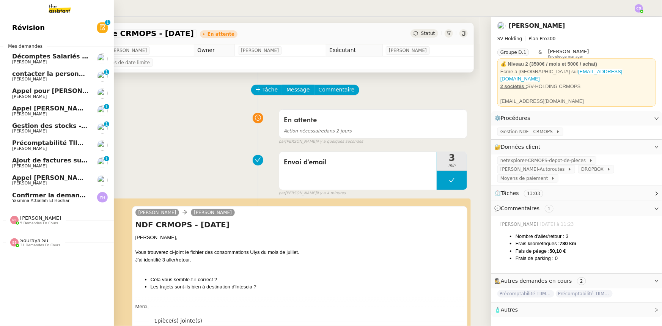
click at [49, 221] on span "5 demandes en cours" at bounding box center [39, 223] width 38 height 4
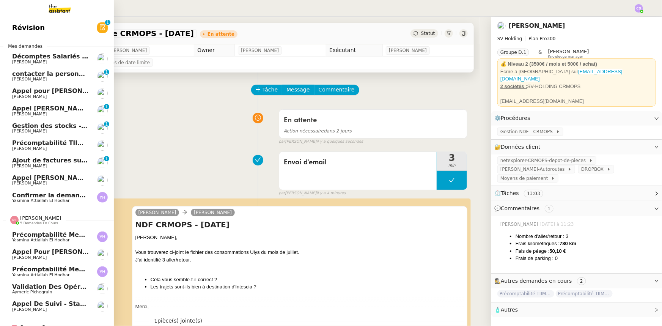
click at [49, 221] on span "5 demandes en cours" at bounding box center [39, 223] width 38 height 4
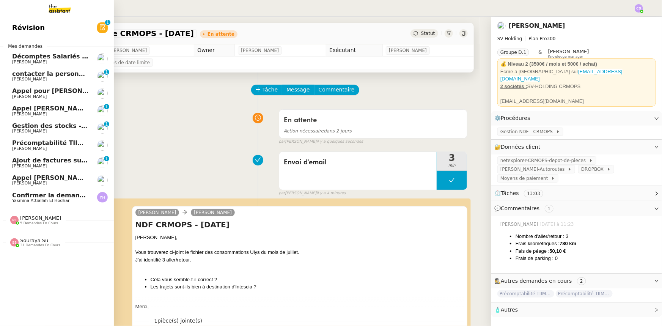
click at [38, 241] on span "Souraya Su" at bounding box center [34, 240] width 28 height 6
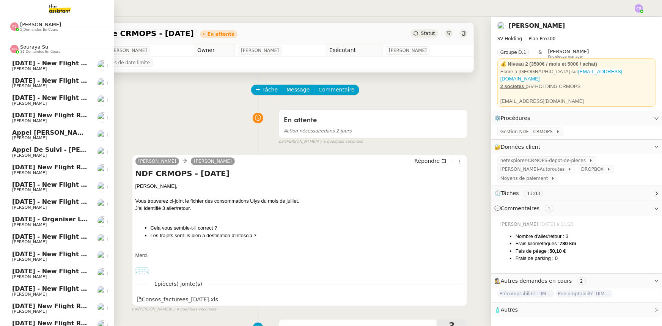
scroll to position [137, 0]
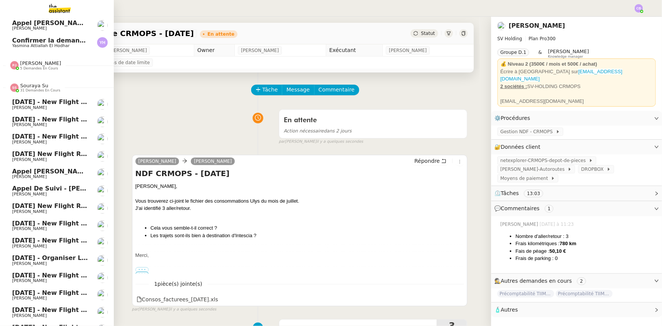
click at [29, 87] on span "Souraya Su" at bounding box center [34, 86] width 28 height 6
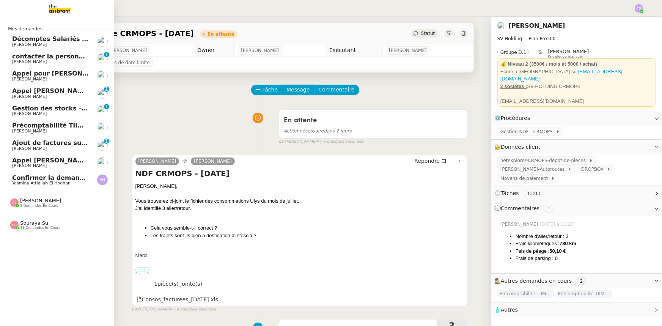
scroll to position [0, 0]
click at [64, 126] on span "Précomptabilité TIIME CRMOPS - [DATE]" at bounding box center [80, 125] width 137 height 7
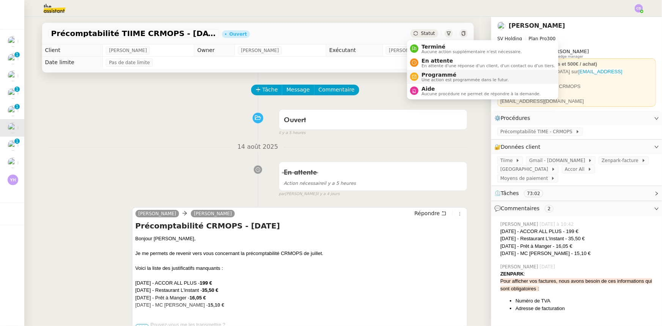
click at [431, 74] on span "Programmé" at bounding box center [464, 75] width 87 height 6
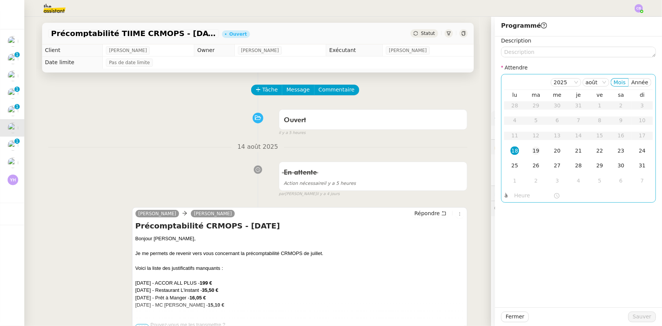
click at [532, 151] on div "19" at bounding box center [536, 150] width 8 height 8
click at [522, 195] on input "text" at bounding box center [533, 195] width 39 height 9
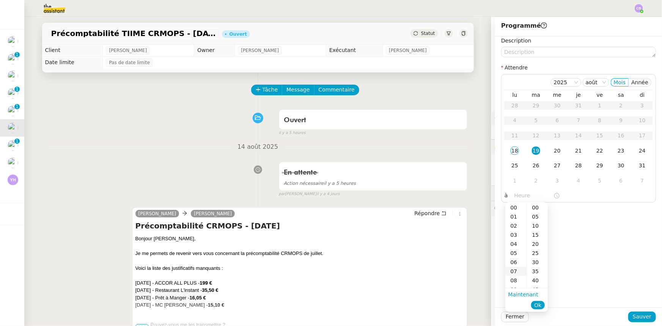
click at [514, 272] on div "07" at bounding box center [515, 271] width 21 height 9
click at [536, 210] on div "00" at bounding box center [537, 207] width 21 height 9
type input "07:00"
click at [539, 305] on span "Ok" at bounding box center [537, 305] width 7 height 8
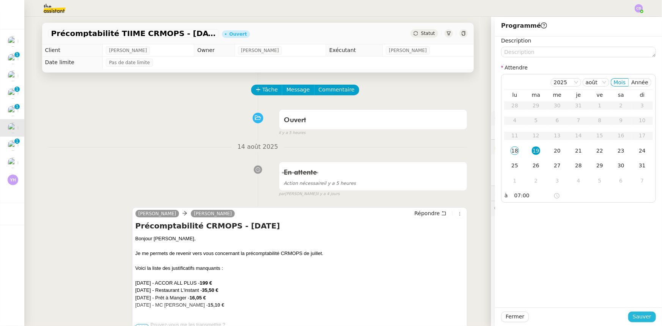
click at [637, 318] on span "Sauver" at bounding box center [642, 316] width 19 height 9
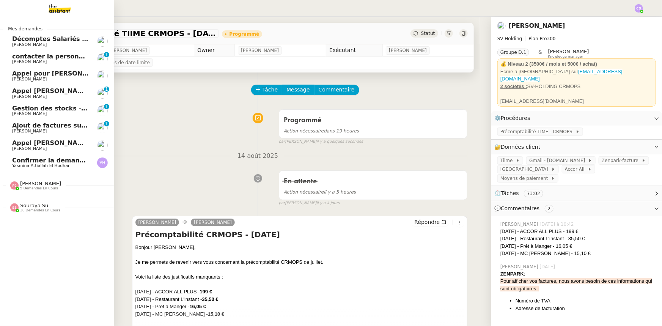
click at [47, 124] on span "Ajout de factures sur la plateforme Jefacture" at bounding box center [89, 125] width 154 height 7
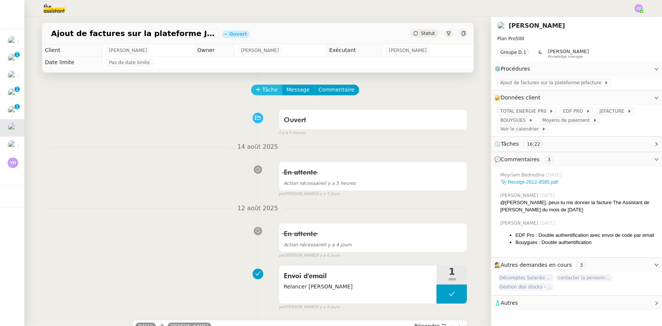
click at [263, 91] on span "Tâche" at bounding box center [271, 89] width 16 height 9
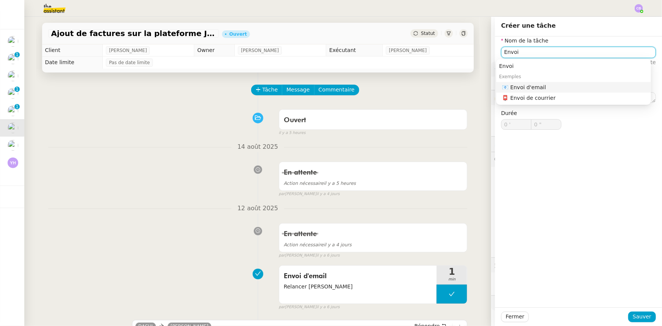
click at [527, 88] on div "📧 Envoi d'email" at bounding box center [575, 87] width 146 height 7
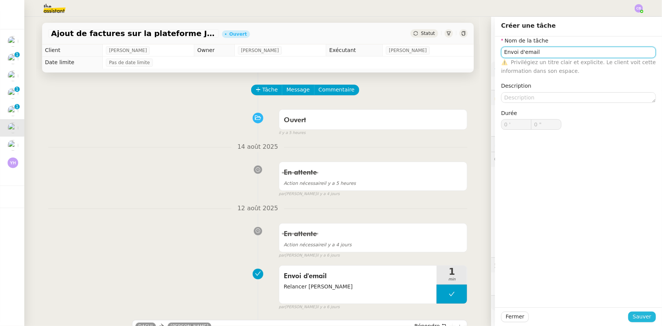
type input "Envoi d'email"
click at [637, 316] on span "Sauver" at bounding box center [642, 316] width 19 height 9
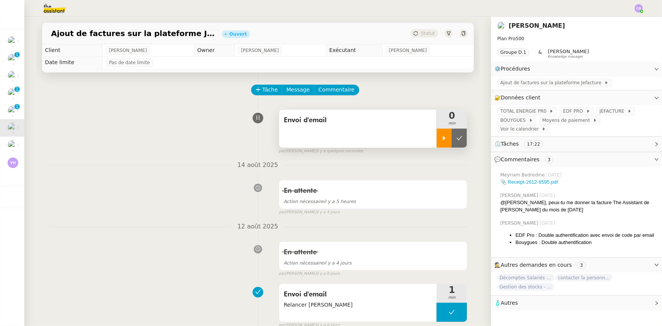
click at [443, 139] on icon at bounding box center [444, 138] width 3 height 4
click at [374, 138] on div "Envoi d'email" at bounding box center [358, 129] width 158 height 38
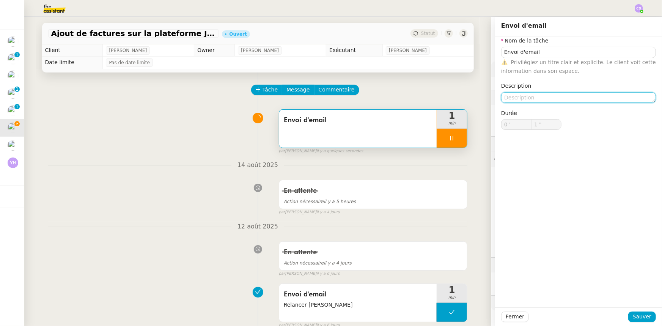
click at [516, 95] on textarea at bounding box center [578, 97] width 155 height 11
type input "2 ""
type textarea "2e"
type input "3 ""
type textarea "2eme ral"
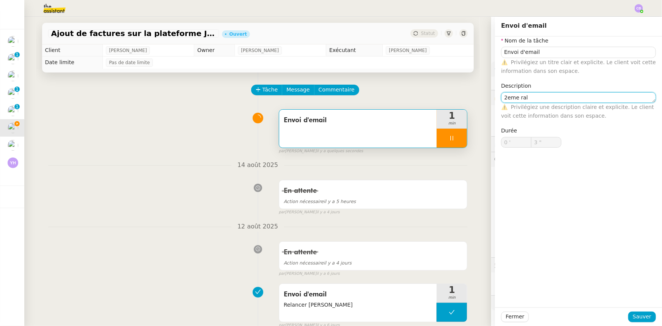
type input "4 ""
type textarea "2eme ralnce"
type input "5 ""
type textarea "2eme ra"
type input "6 ""
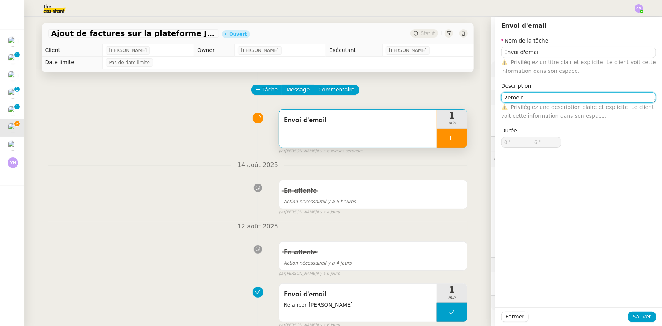
type textarea "2eme re"
type input "7 ""
type textarea "2eme relance"
click at [508, 97] on textarea "2eme relance" at bounding box center [578, 97] width 155 height 11
type input "12 ""
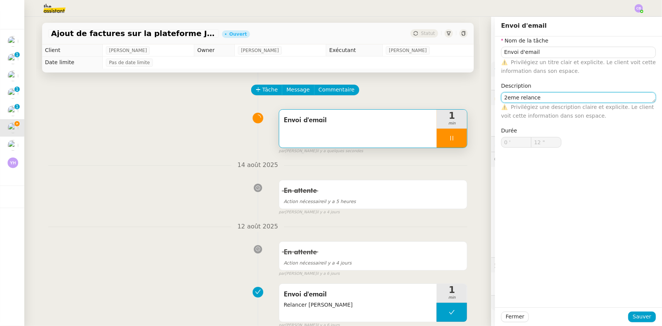
click at [0, 0] on lt-em "2ᵉ" at bounding box center [0, 0] width 0 height 0
type textarea "2ᵉ relance"
type input "13 ""
type textarea "2ᵉ relance"
click at [645, 316] on span "Sauver" at bounding box center [642, 316] width 19 height 9
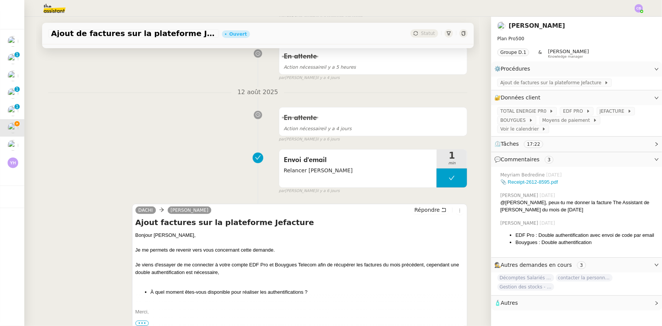
scroll to position [172, 0]
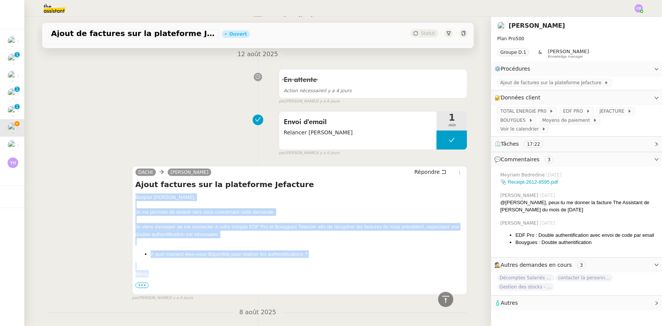
drag, startPoint x: 148, startPoint y: 275, endPoint x: 132, endPoint y: 199, distance: 77.9
click at [135, 199] on div "Bonjour [PERSON_NAME], Je me permets de revenir vers vous concernant cette dema…" at bounding box center [299, 291] width 329 height 197
copy div "Bonjour [PERSON_NAME], Je me permets de revenir vers vous concernant cette dema…"
click at [425, 173] on span "Répondre" at bounding box center [426, 172] width 25 height 8
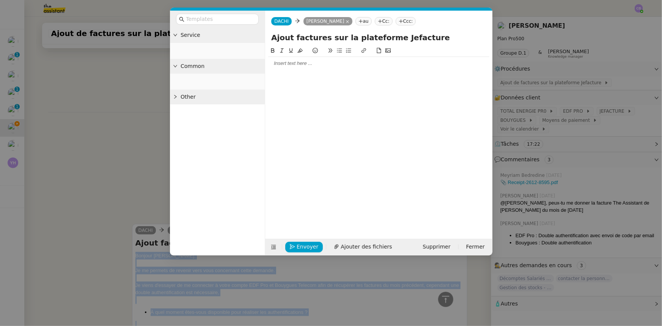
scroll to position [231, 0]
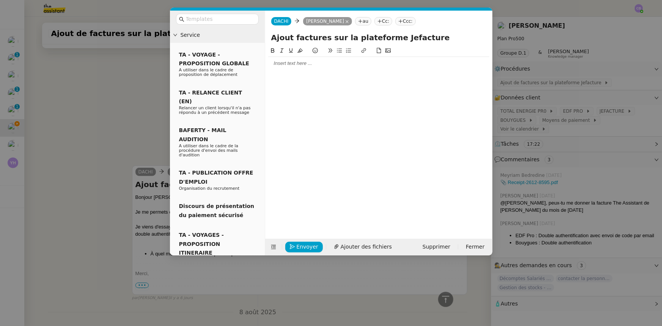
click at [361, 67] on div at bounding box center [378, 63] width 221 height 7
paste div
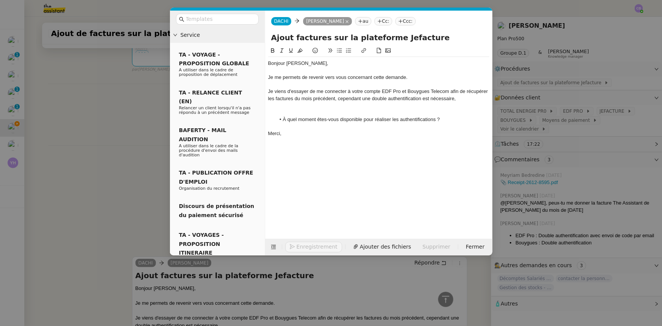
scroll to position [322, 0]
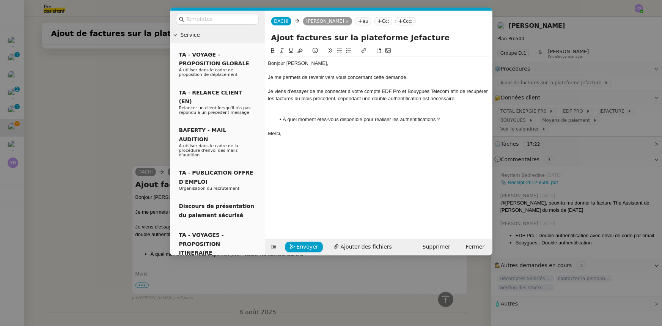
click at [292, 106] on div at bounding box center [378, 105] width 221 height 7
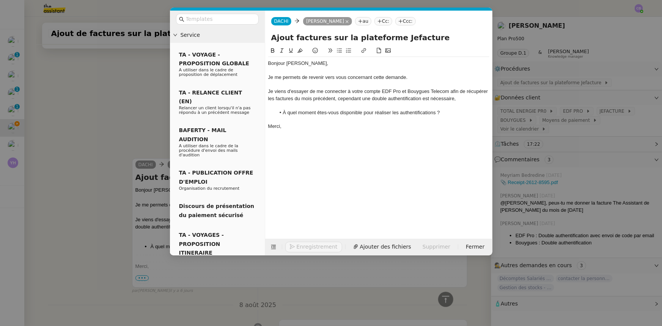
scroll to position [314, 0]
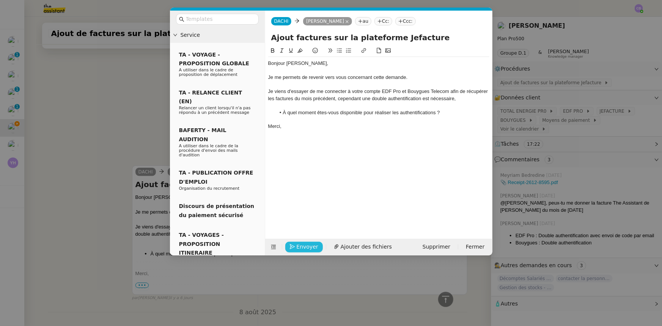
click at [312, 247] on span "Envoyer" at bounding box center [308, 246] width 22 height 9
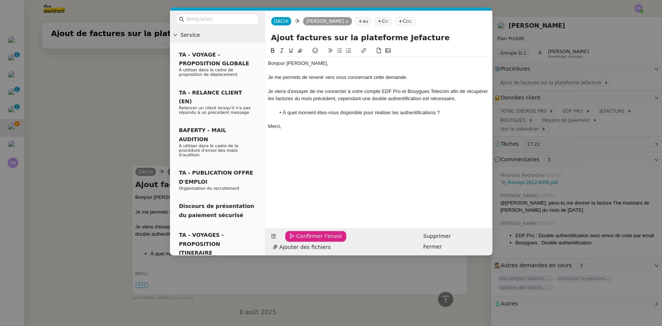
click at [312, 241] on span "Confirmer l'envoi" at bounding box center [320, 236] width 46 height 9
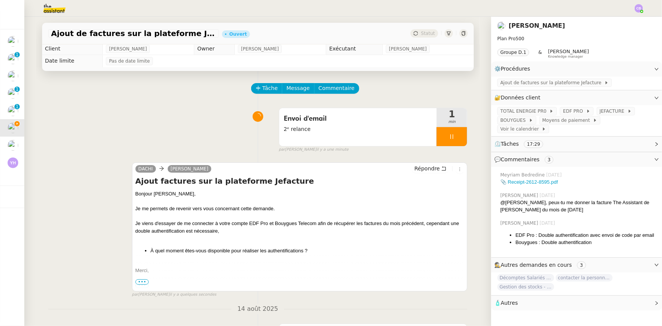
scroll to position [0, 0]
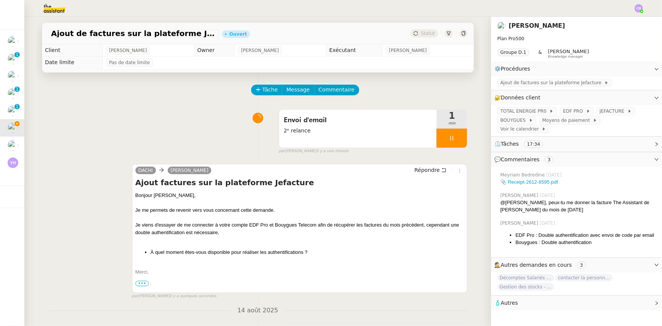
click at [437, 134] on div at bounding box center [452, 138] width 30 height 19
click at [456, 141] on icon at bounding box center [459, 138] width 6 height 6
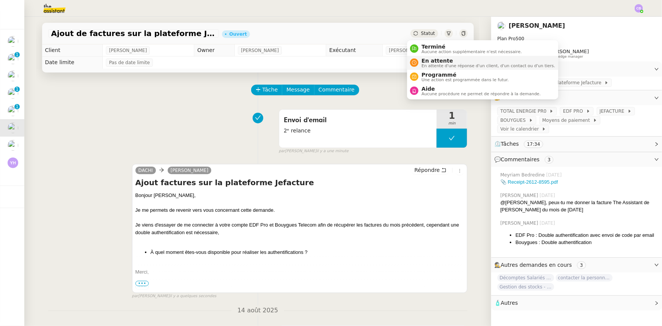
click at [429, 61] on span "En attente" at bounding box center [488, 61] width 134 height 6
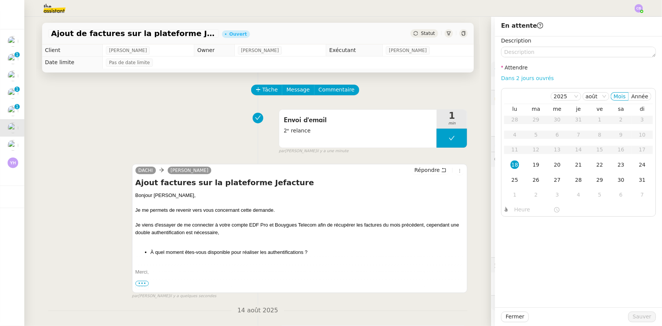
click at [505, 81] on link "Dans 2 jours ouvrés" at bounding box center [527, 78] width 53 height 6
type input "07:00"
click at [634, 320] on span "Sauver" at bounding box center [642, 316] width 19 height 9
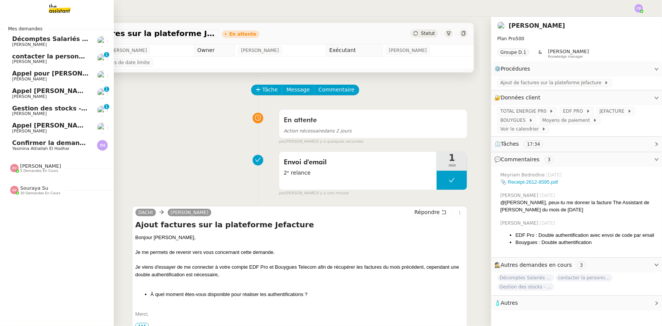
click at [23, 110] on span "Gestion des stocks - [DATE]" at bounding box center [59, 108] width 94 height 7
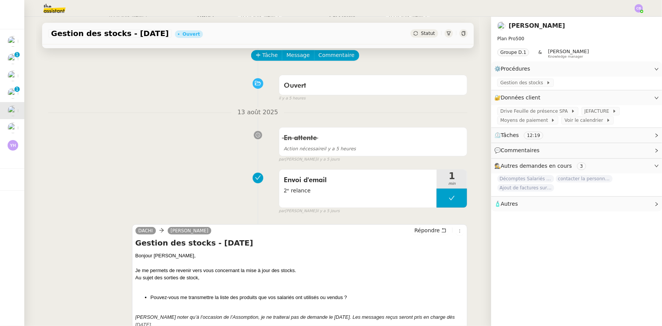
scroll to position [34, 0]
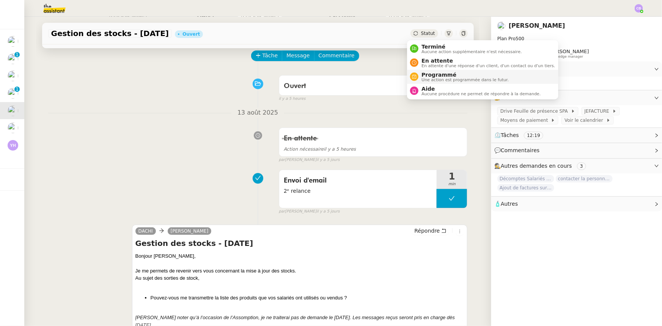
click at [432, 79] on span "Une action est programmée dans le futur." at bounding box center [464, 80] width 87 height 4
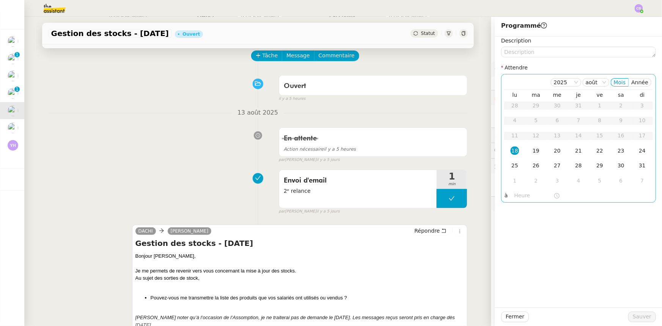
click at [532, 151] on div "19" at bounding box center [536, 150] width 8 height 8
click at [519, 197] on input "text" at bounding box center [533, 195] width 39 height 9
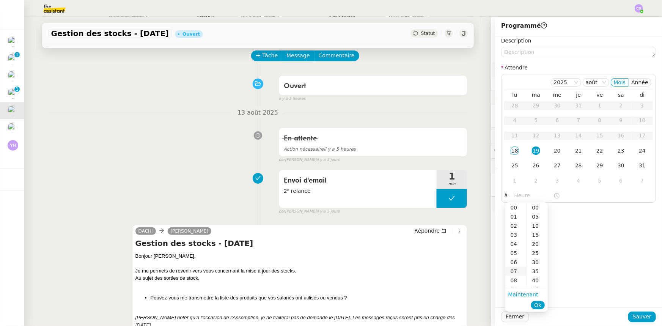
click at [510, 272] on div "07" at bounding box center [515, 271] width 21 height 9
click at [533, 206] on div "00" at bounding box center [537, 207] width 21 height 9
type input "07:00"
click at [534, 305] on button "Ok" at bounding box center [537, 305] width 13 height 8
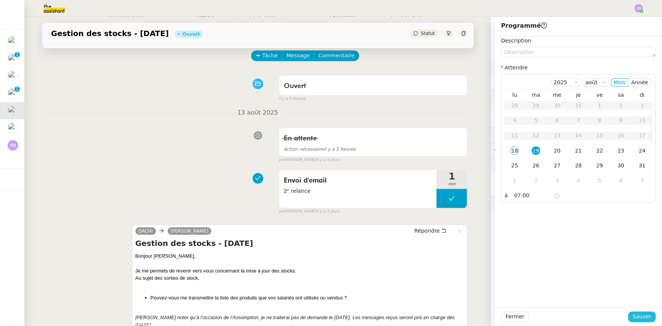
click at [645, 316] on span "Sauver" at bounding box center [642, 316] width 19 height 9
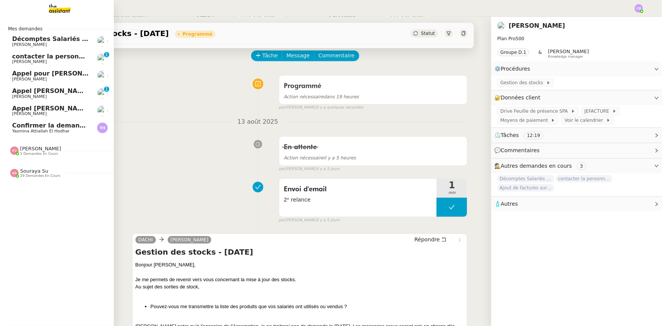
click at [49, 61] on span "[PERSON_NAME]" at bounding box center [50, 62] width 77 height 5
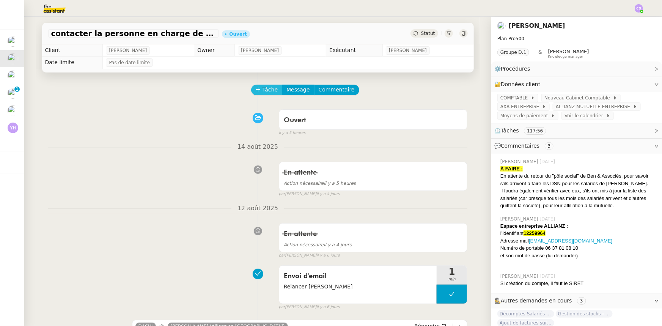
click at [263, 94] on span "Tâche" at bounding box center [271, 89] width 16 height 9
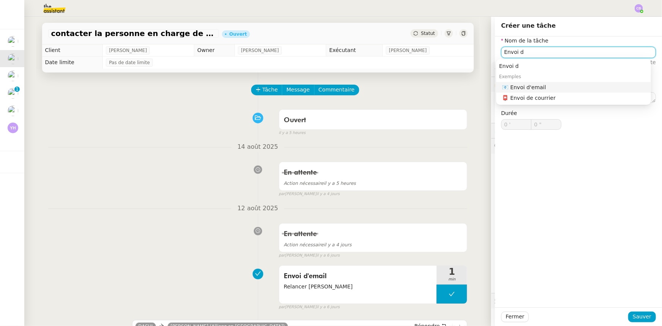
click at [542, 87] on div "📧 Envoi d'email" at bounding box center [575, 87] width 146 height 7
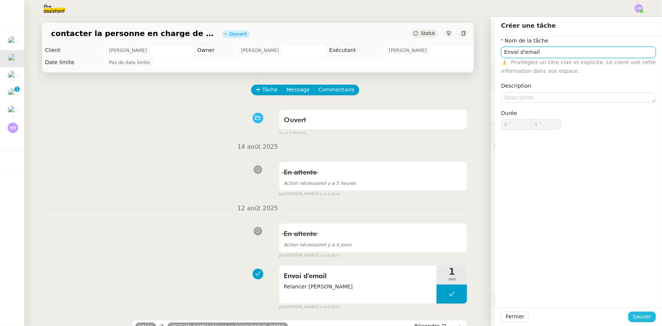
type input "Envoi d'email"
click at [643, 317] on span "Sauver" at bounding box center [642, 316] width 19 height 9
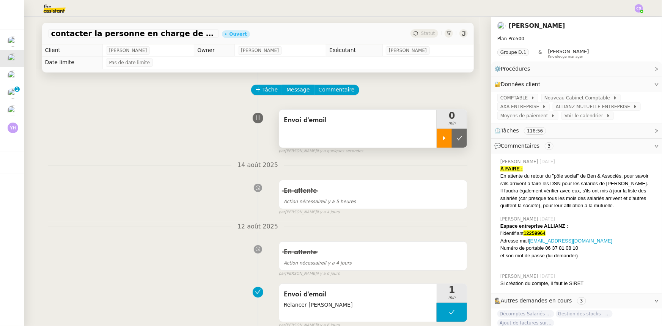
click at [441, 137] on icon at bounding box center [444, 138] width 6 height 6
click at [303, 133] on div "Envoi d'email" at bounding box center [358, 129] width 158 height 38
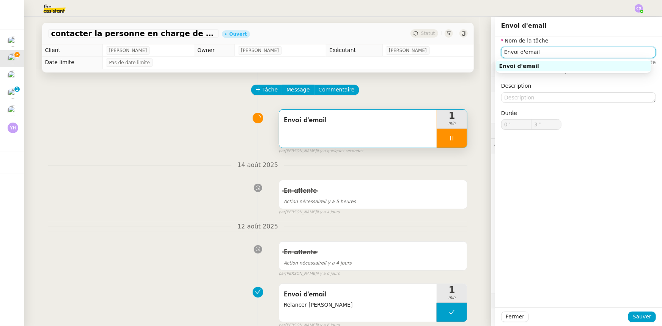
type input "4 ""
drag, startPoint x: 534, startPoint y: 52, endPoint x: 497, endPoint y: 50, distance: 37.2
click at [501, 50] on input "Envoi d'email" at bounding box center [578, 52] width 155 height 11
type input "R"
type input "5 ""
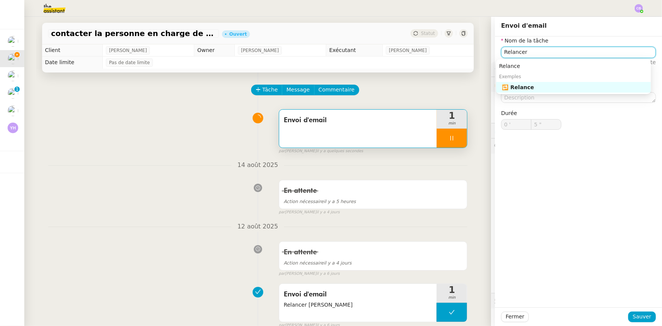
type input "Relancer"
type input "6 ""
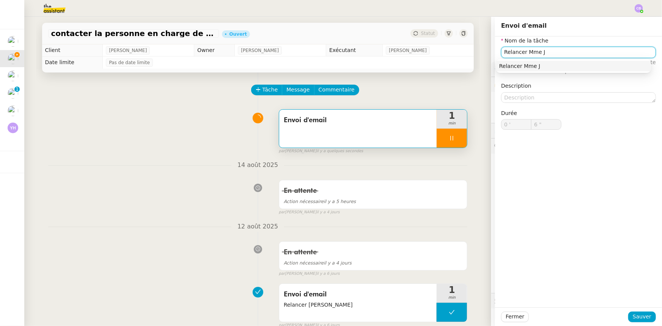
type input "Relancer Mme Ju"
type input "7 ""
type input "Relancer [PERSON_NAME]"
type input "9 ""
type input "Relancer [PERSON_NAME]"
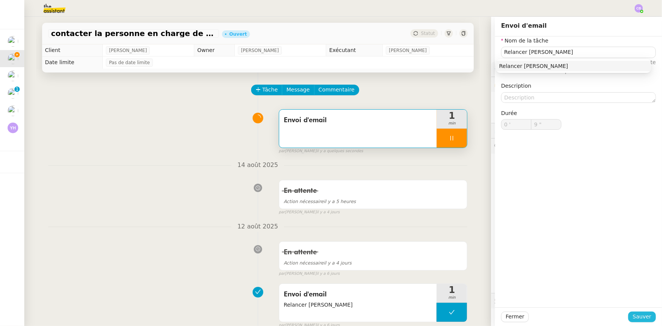
click at [640, 318] on span "Sauver" at bounding box center [642, 316] width 19 height 9
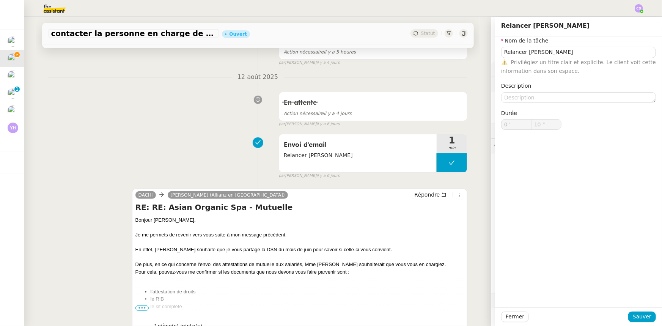
scroll to position [172, 0]
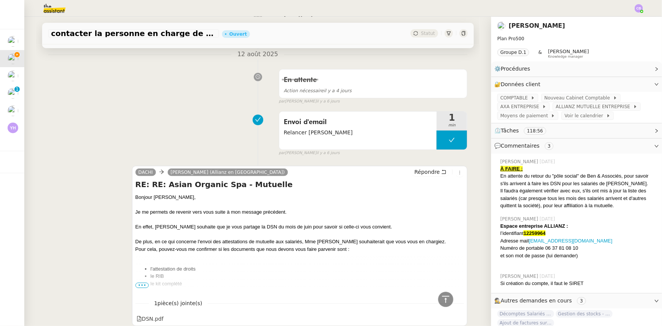
click at [138, 286] on span "•••" at bounding box center [142, 285] width 14 height 5
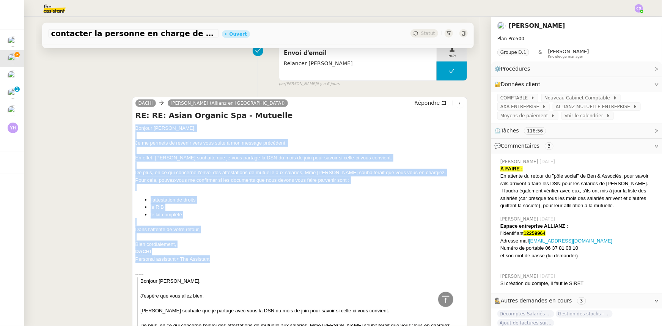
drag, startPoint x: 215, startPoint y: 262, endPoint x: 133, endPoint y: 130, distance: 154.9
copy div "Bonjour [PERSON_NAME], Je me permets de revenir vers vous suite à mon message p…"
click at [420, 103] on span "Répondre" at bounding box center [426, 103] width 25 height 8
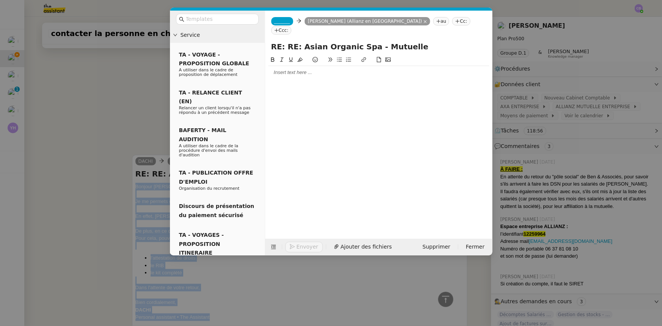
scroll to position [300, 0]
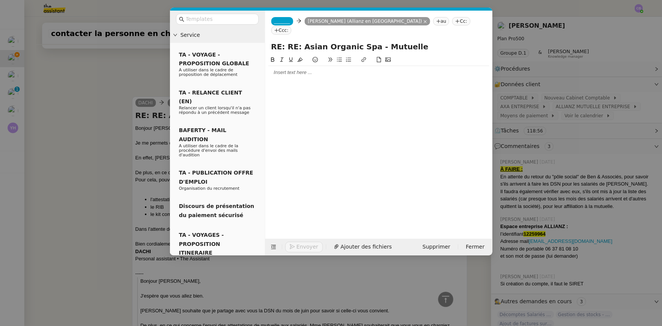
click at [327, 69] on div at bounding box center [378, 72] width 221 height 7
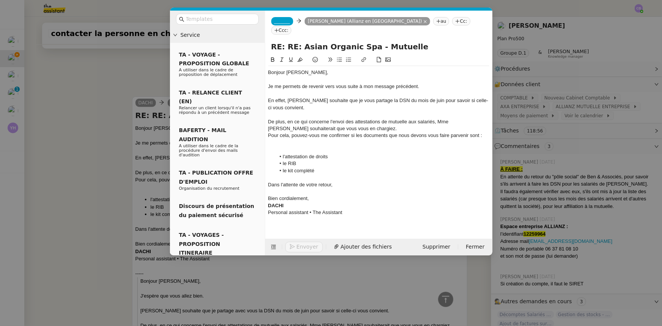
scroll to position [399, 0]
click at [275, 22] on span "_______" at bounding box center [282, 21] width 16 height 5
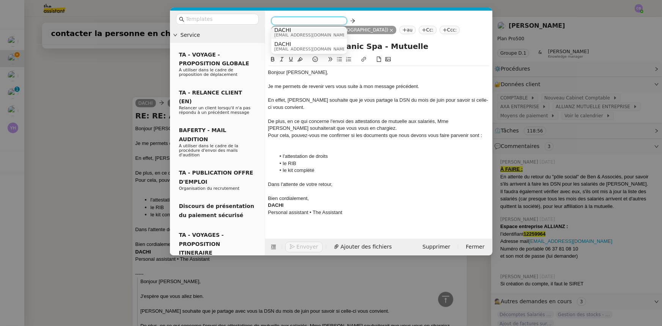
scroll to position [4, 0]
click at [294, 46] on span "[EMAIL_ADDRESS][DOMAIN_NAME]" at bounding box center [310, 48] width 73 height 4
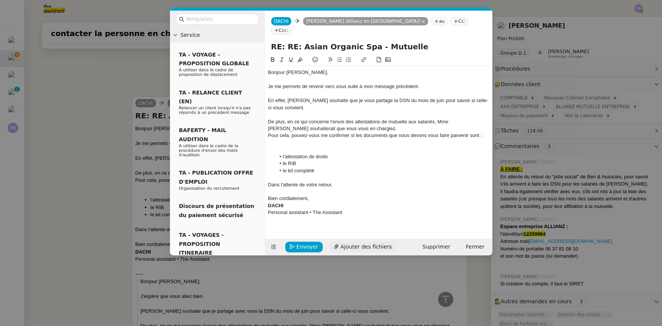
click at [359, 249] on span "Ajouter des fichiers" at bounding box center [366, 246] width 51 height 9
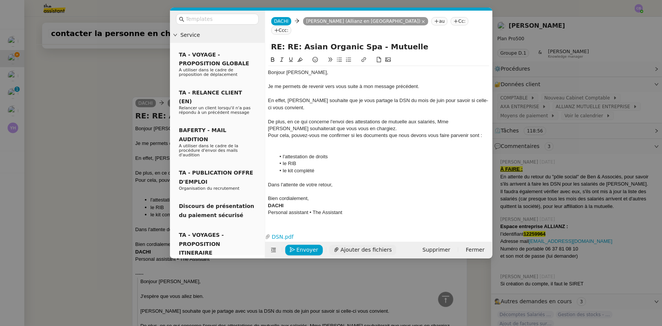
scroll to position [430, 0]
click at [305, 247] on span "Envoyer" at bounding box center [308, 249] width 22 height 9
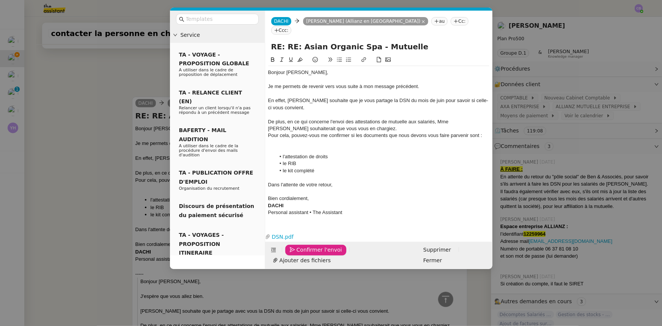
click at [305, 247] on span "Confirmer l'envoi" at bounding box center [320, 249] width 46 height 9
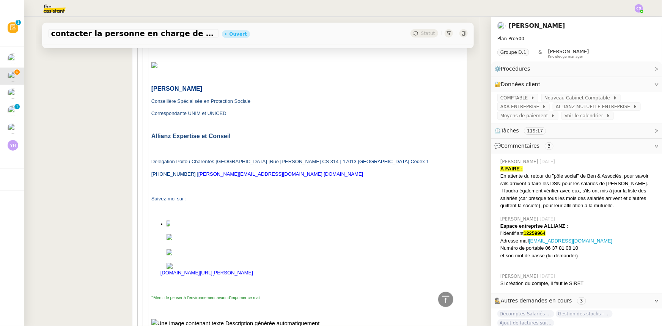
scroll to position [1682, 0]
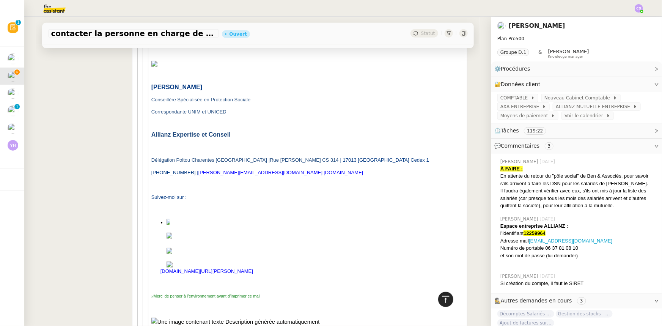
click at [441, 299] on icon at bounding box center [445, 299] width 9 height 9
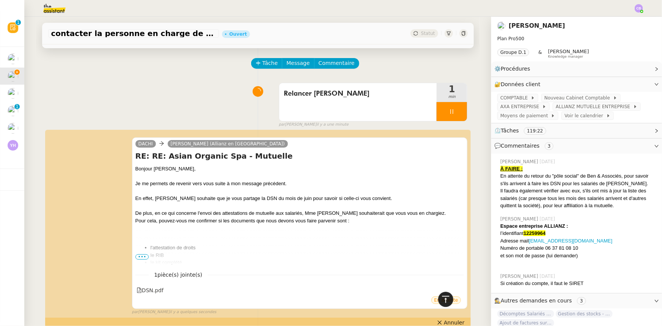
scroll to position [0, 0]
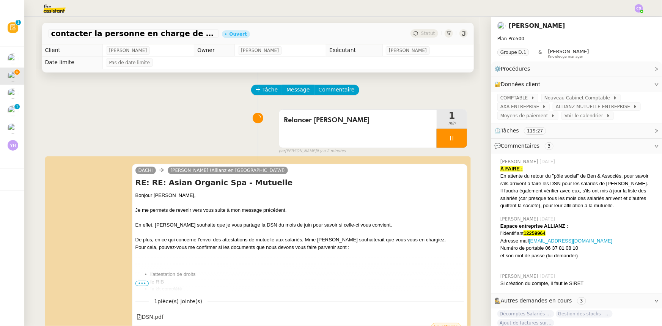
click at [437, 138] on div at bounding box center [452, 138] width 30 height 19
click at [454, 143] on button at bounding box center [459, 138] width 15 height 19
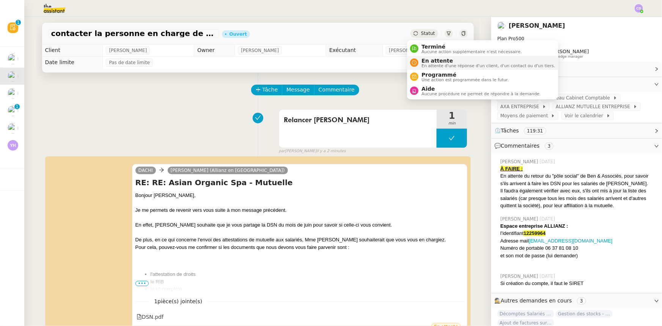
click at [434, 61] on span "En attente" at bounding box center [488, 61] width 134 height 6
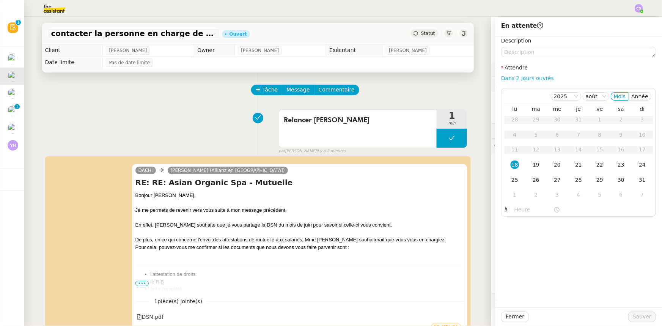
click at [501, 77] on link "Dans 2 jours ouvrés" at bounding box center [527, 78] width 53 height 6
type input "07:00"
click at [633, 317] on span "Sauver" at bounding box center [642, 316] width 19 height 9
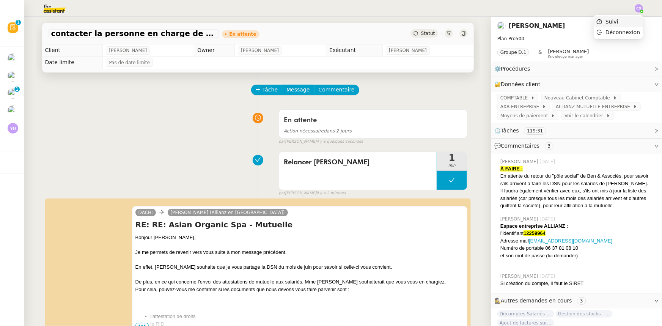
click at [618, 22] on span "Suivi" at bounding box center [611, 22] width 13 height 6
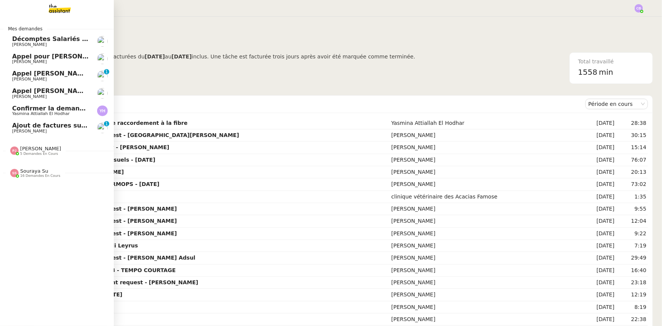
click at [33, 127] on span "Ajout de factures sur la plateforme Jefacture" at bounding box center [89, 125] width 154 height 7
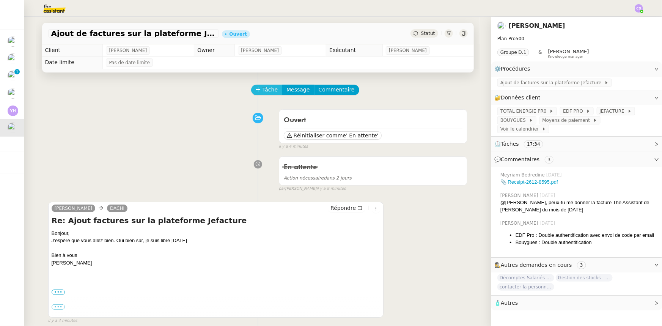
click at [263, 92] on span "Tâche" at bounding box center [271, 89] width 16 height 9
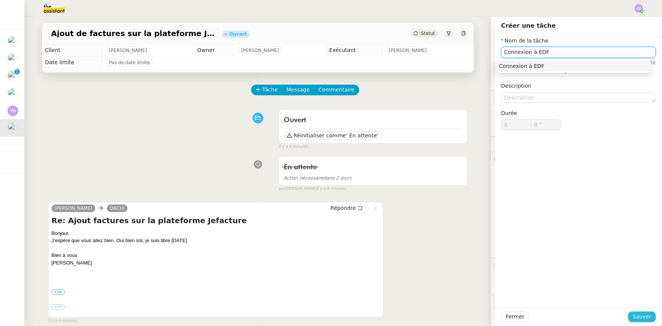
type input "Connexion à EDF"
click at [639, 315] on span "Sauver" at bounding box center [642, 316] width 19 height 9
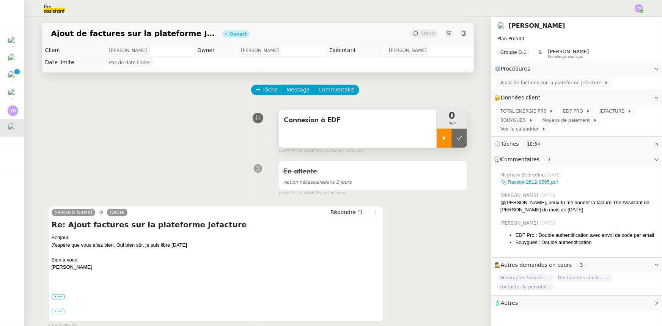
click at [438, 143] on div at bounding box center [444, 138] width 15 height 19
click at [565, 113] on span "EDF PRO" at bounding box center [574, 111] width 23 height 8
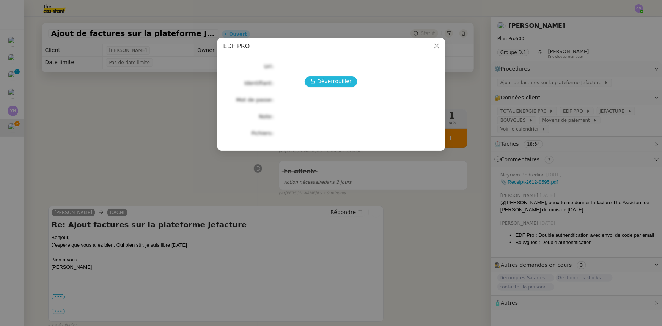
click at [335, 81] on span "Déverrouiller" at bounding box center [334, 81] width 35 height 9
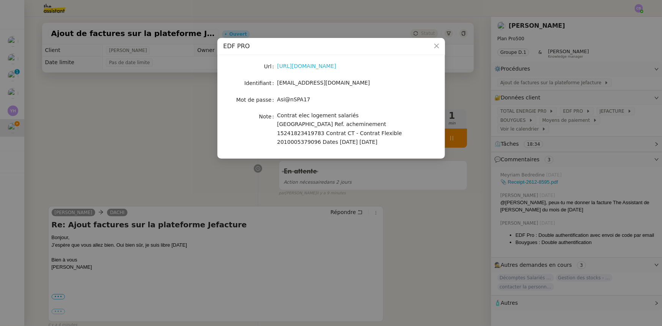
click at [333, 68] on link "[URL][DOMAIN_NAME]" at bounding box center [306, 66] width 59 height 6
drag, startPoint x: 324, startPoint y: 83, endPoint x: 278, endPoint y: 84, distance: 45.9
click at [278, 84] on span "[EMAIL_ADDRESS][DOMAIN_NAME]" at bounding box center [323, 83] width 93 height 6
copy span "[EMAIL_ADDRESS][DOMAIN_NAME]"
click at [435, 46] on icon "Close" at bounding box center [437, 46] width 6 height 6
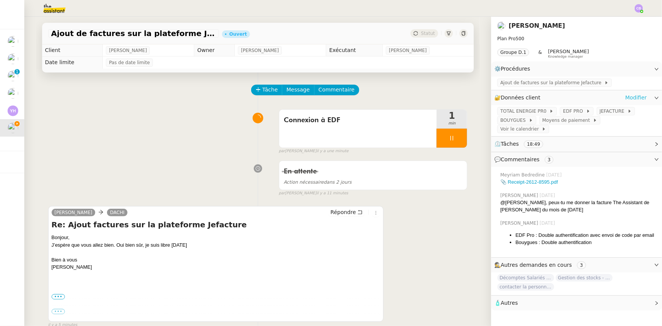
click at [626, 101] on link "Modifier" at bounding box center [636, 97] width 22 height 9
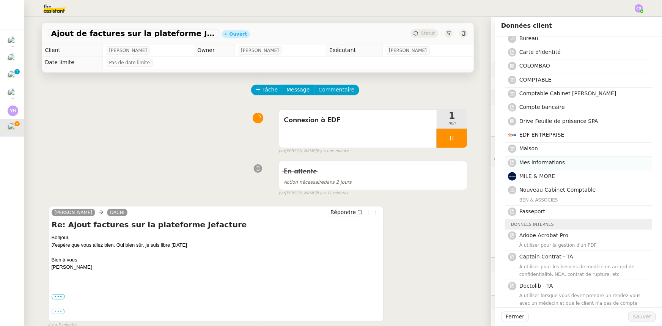
scroll to position [207, 0]
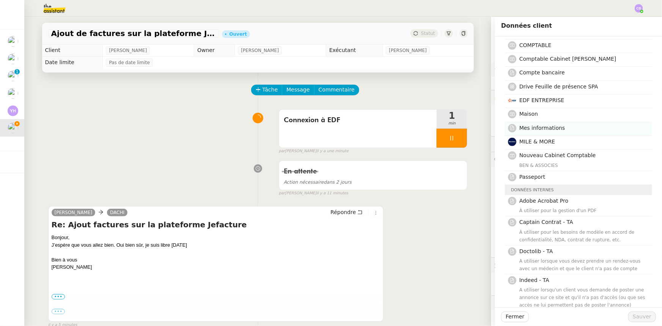
click at [536, 128] on span "Mes informations" at bounding box center [542, 128] width 46 height 6
click at [635, 316] on span "Sauver" at bounding box center [642, 316] width 19 height 9
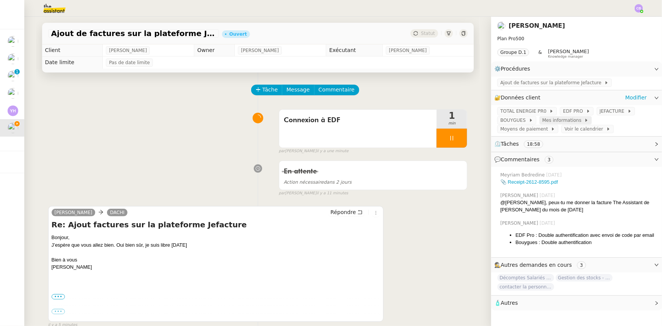
click at [542, 120] on span "Mes informations" at bounding box center [563, 120] width 42 height 8
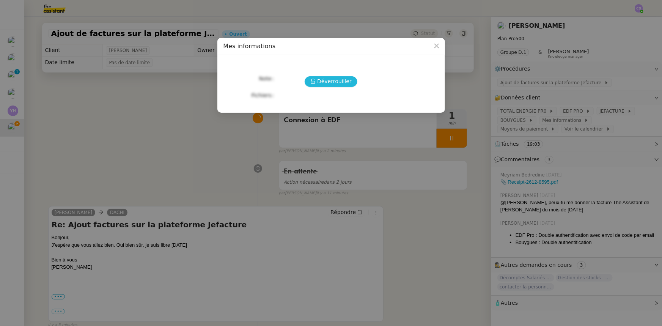
click at [335, 83] on span "Déverrouiller" at bounding box center [334, 81] width 35 height 9
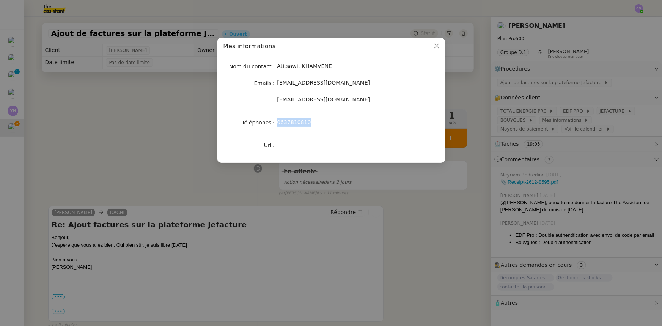
drag, startPoint x: 304, startPoint y: 122, endPoint x: 278, endPoint y: 122, distance: 26.6
click at [278, 122] on span "0637810810" at bounding box center [294, 122] width 34 height 6
copy span "0637810810"
click at [436, 46] on icon "Close" at bounding box center [436, 46] width 5 height 5
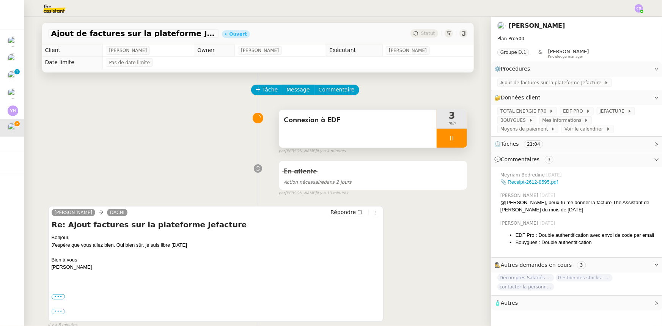
click at [324, 132] on div "Connexion à EDF" at bounding box center [358, 129] width 158 height 38
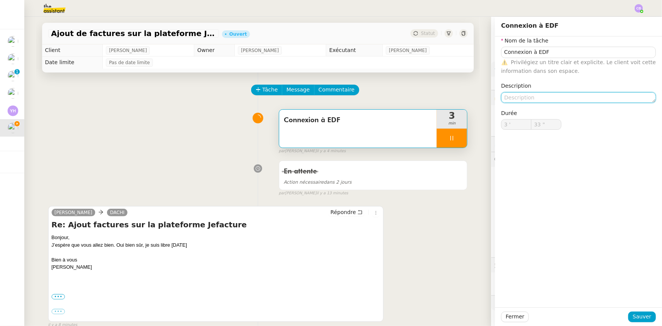
click at [526, 97] on textarea at bounding box center [578, 97] width 155 height 11
type input "34 ""
type textarea "+"
type input "35 ""
type textarea "+ double aut"
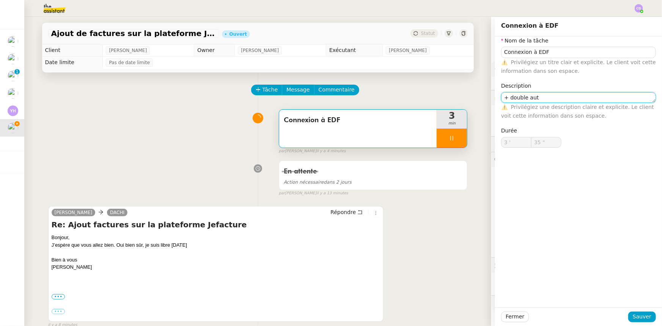
type input "36 ""
type textarea "+ double authenti"
type input "37 ""
type textarea "+ double authentification"
type input "42 ""
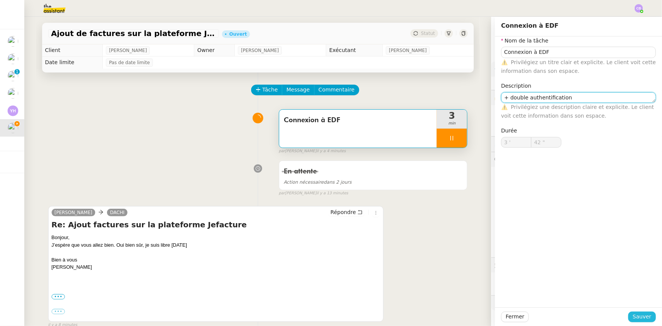
type textarea "+ double authentification"
click at [637, 319] on span "Sauver" at bounding box center [642, 316] width 19 height 9
type input "43 ""
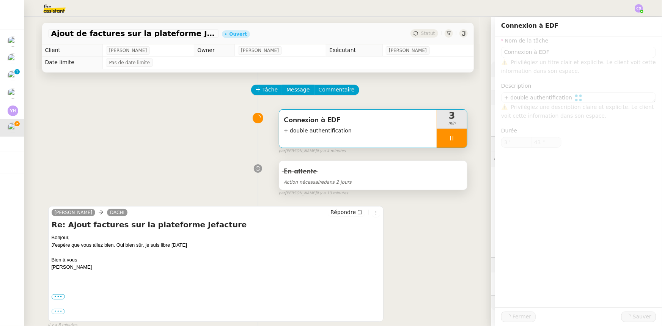
type input "Connexion à EDF"
type textarea "+ double authentification"
type input "3 '"
type input "43 ""
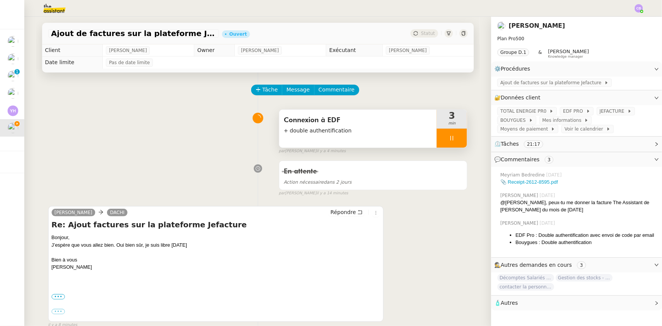
click at [440, 141] on div at bounding box center [452, 138] width 30 height 19
click at [440, 142] on div at bounding box center [444, 138] width 15 height 19
click at [528, 85] on span "Ajout de factures sur la plateforme Jefacture" at bounding box center [552, 83] width 104 height 8
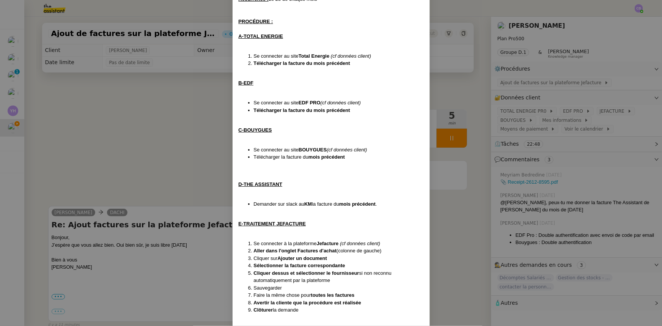
scroll to position [123, 0]
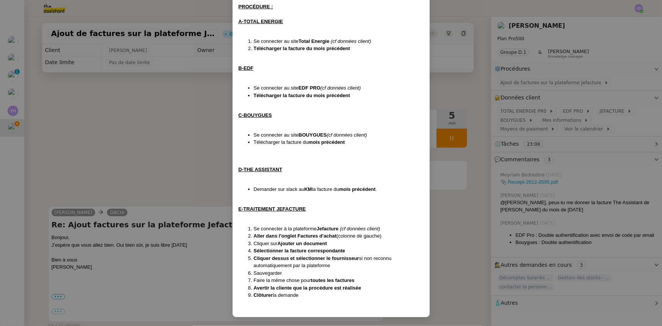
click at [166, 147] on nz-modal-container "Création le 21/05/2025 MAJ le 30/06/25 Contexte : Tina souhaite que nous ajouti…" at bounding box center [331, 163] width 662 height 326
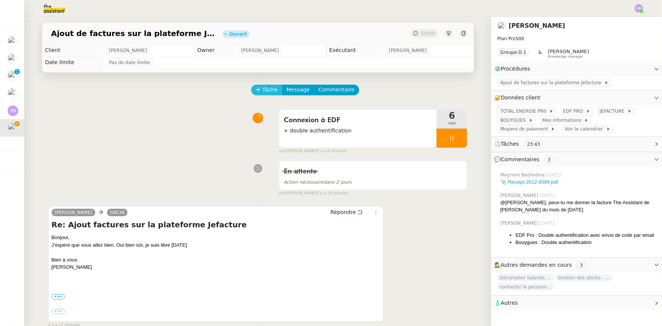
click at [266, 93] on span "Tâche" at bounding box center [271, 89] width 16 height 9
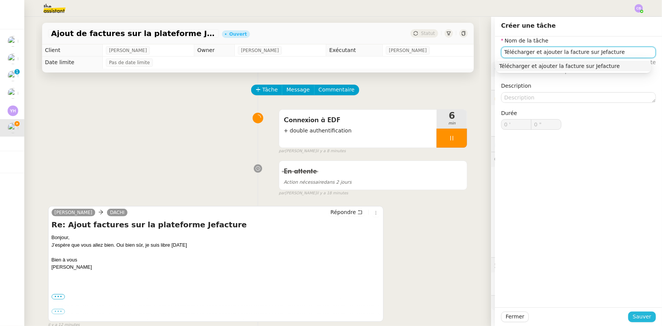
type input "Télécharger et ajouter la facture sur Jefacture"
click at [634, 315] on span "Sauver" at bounding box center [642, 316] width 19 height 9
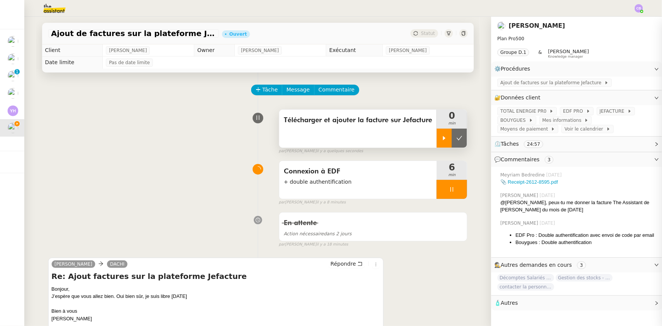
click at [437, 140] on div at bounding box center [444, 138] width 15 height 19
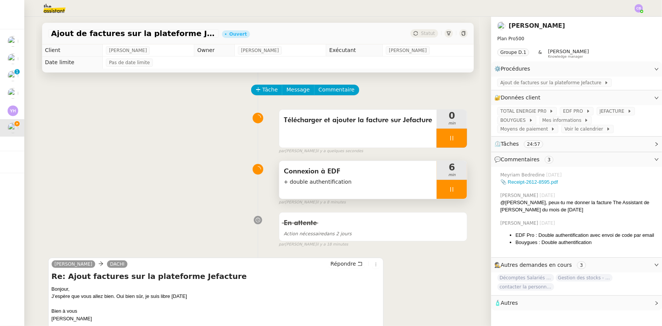
click at [440, 189] on div at bounding box center [452, 189] width 30 height 19
click at [456, 192] on icon at bounding box center [459, 189] width 6 height 6
click at [602, 110] on span "JEFACTURE" at bounding box center [614, 111] width 28 height 8
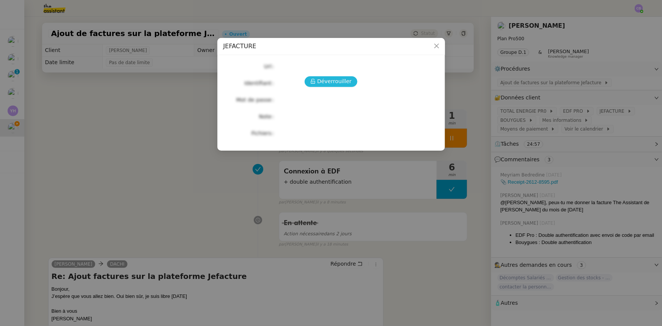
click at [345, 83] on span "Déverrouiller" at bounding box center [334, 81] width 35 height 9
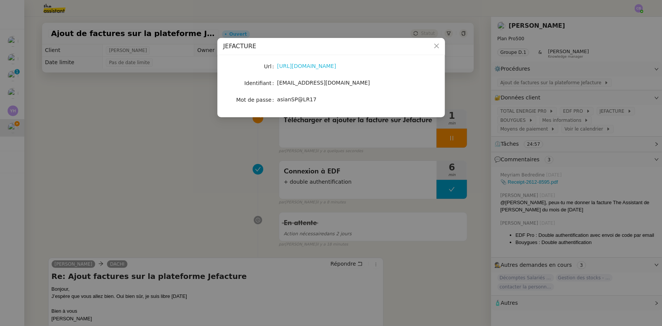
click at [315, 68] on link "https://extranet.jefacture.com/login2/users/sign_in" at bounding box center [306, 66] width 59 height 6
drag, startPoint x: 325, startPoint y: 82, endPoint x: 278, endPoint y: 83, distance: 47.0
click at [278, 83] on span "[EMAIL_ADDRESS][DOMAIN_NAME]" at bounding box center [323, 83] width 93 height 6
copy span "[EMAIL_ADDRESS][DOMAIN_NAME]"
drag, startPoint x: 310, startPoint y: 99, endPoint x: 278, endPoint y: 100, distance: 32.6
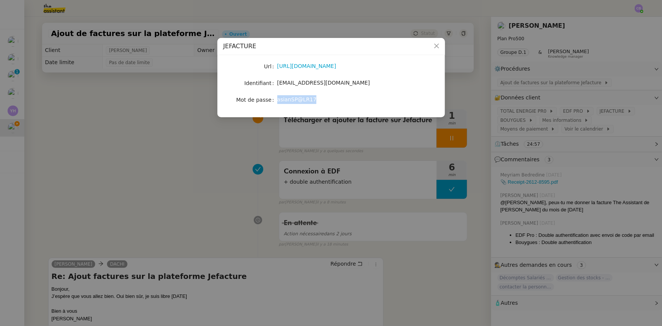
click at [278, 100] on span "asianSP@LR17" at bounding box center [296, 99] width 39 height 6
copy span "asianSP@LR17"
click at [432, 46] on span "Close" at bounding box center [436, 46] width 17 height 17
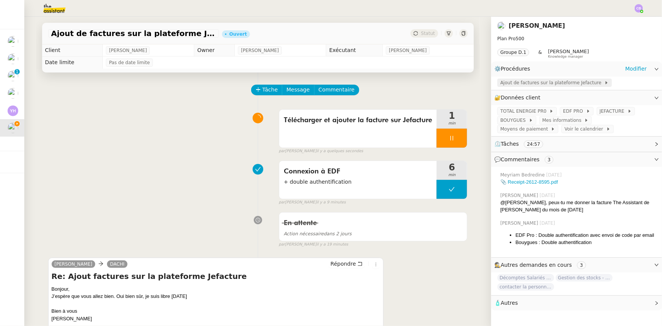
click at [515, 83] on span "Ajout de factures sur la plateforme Jefacture" at bounding box center [552, 83] width 104 height 8
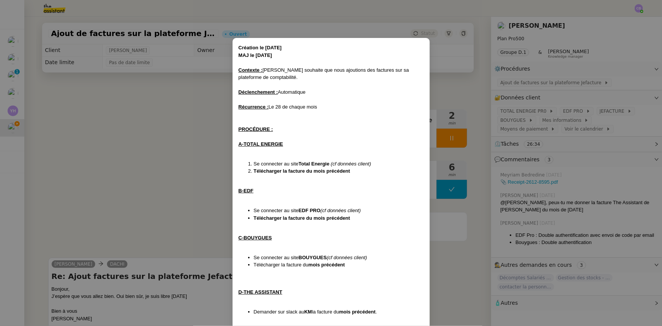
click at [179, 153] on nz-modal-container "Création le 21/05/2025 MAJ le 30/06/25 Contexte : Tina souhaite que nous ajouti…" at bounding box center [331, 163] width 662 height 326
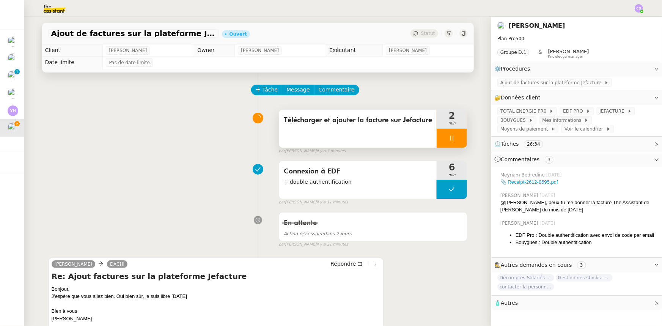
click at [441, 144] on div at bounding box center [452, 138] width 30 height 19
